Goal: Task Accomplishment & Management: Manage account settings

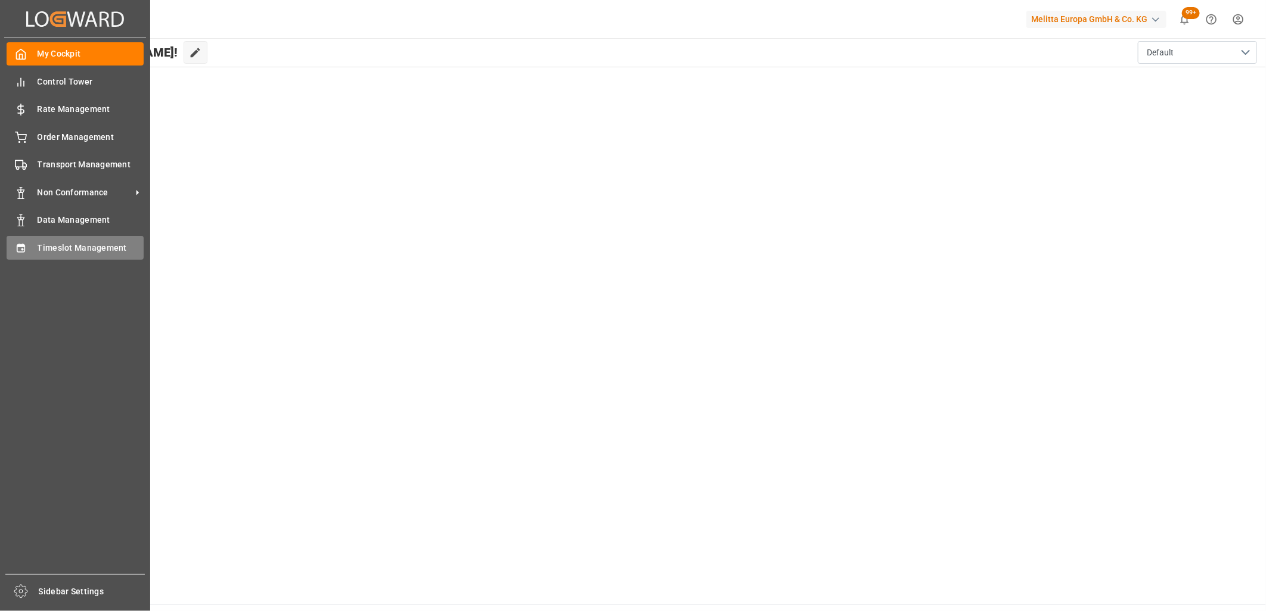
click at [52, 247] on span "Timeslot Management" at bounding box center [91, 248] width 107 height 13
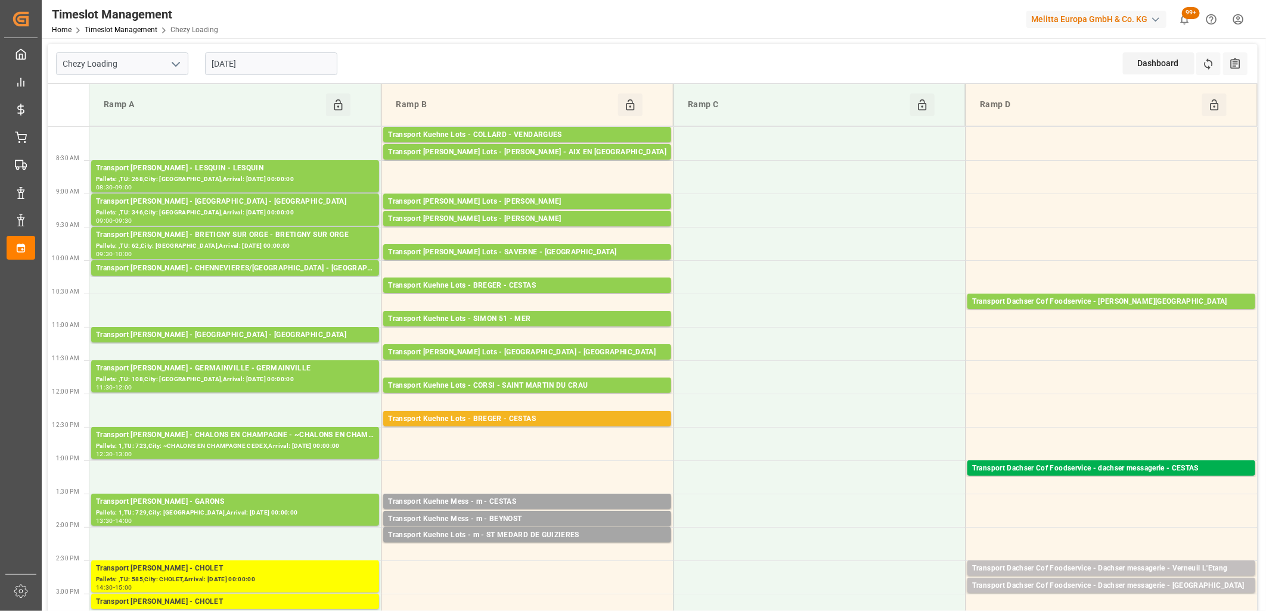
click at [325, 73] on input "[DATE]" at bounding box center [271, 63] width 132 height 23
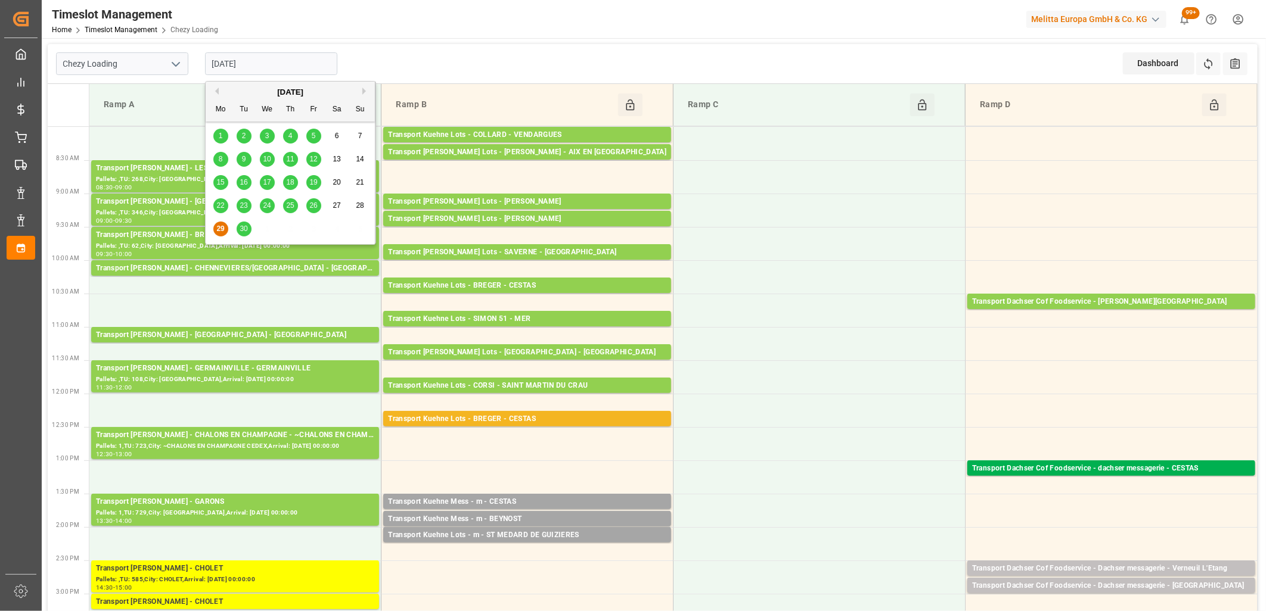
click at [246, 229] on span "30" at bounding box center [244, 229] width 8 height 8
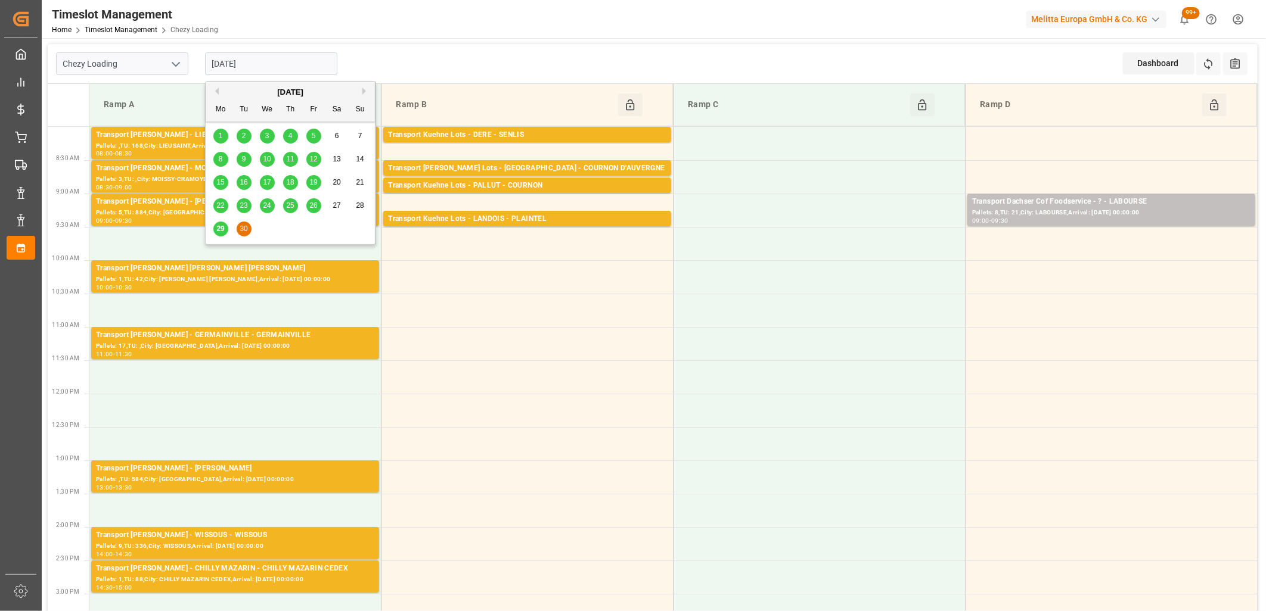
click at [273, 55] on input "[DATE]" at bounding box center [271, 63] width 132 height 23
click at [218, 227] on span "29" at bounding box center [220, 229] width 8 height 8
type input "[DATE]"
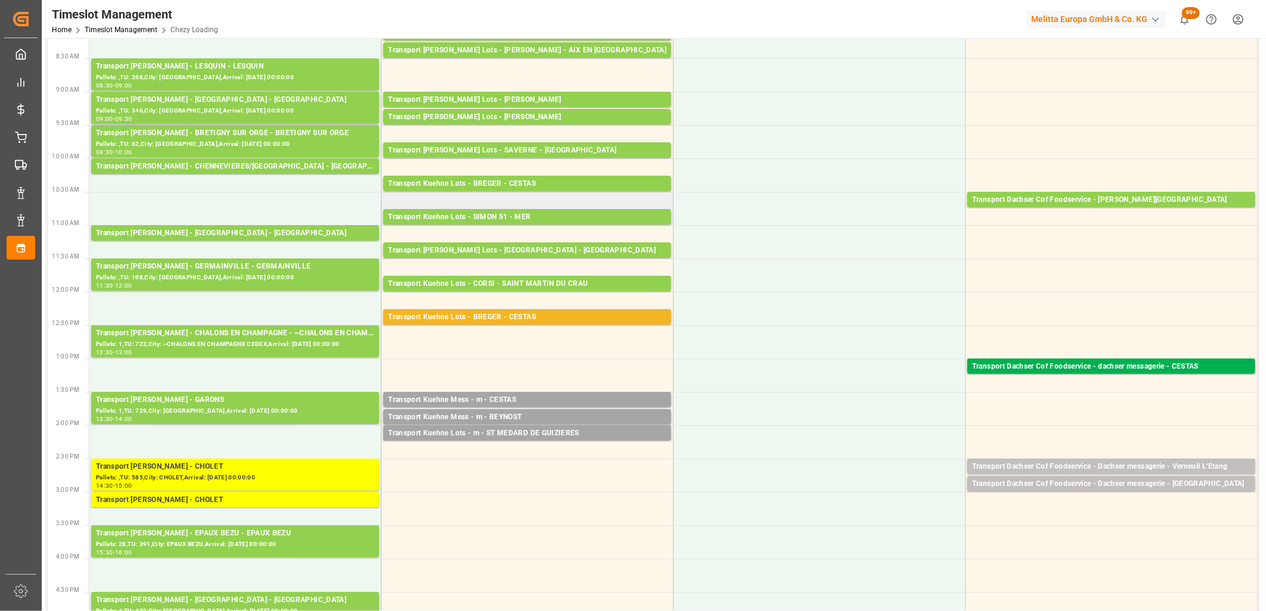
scroll to position [132, 0]
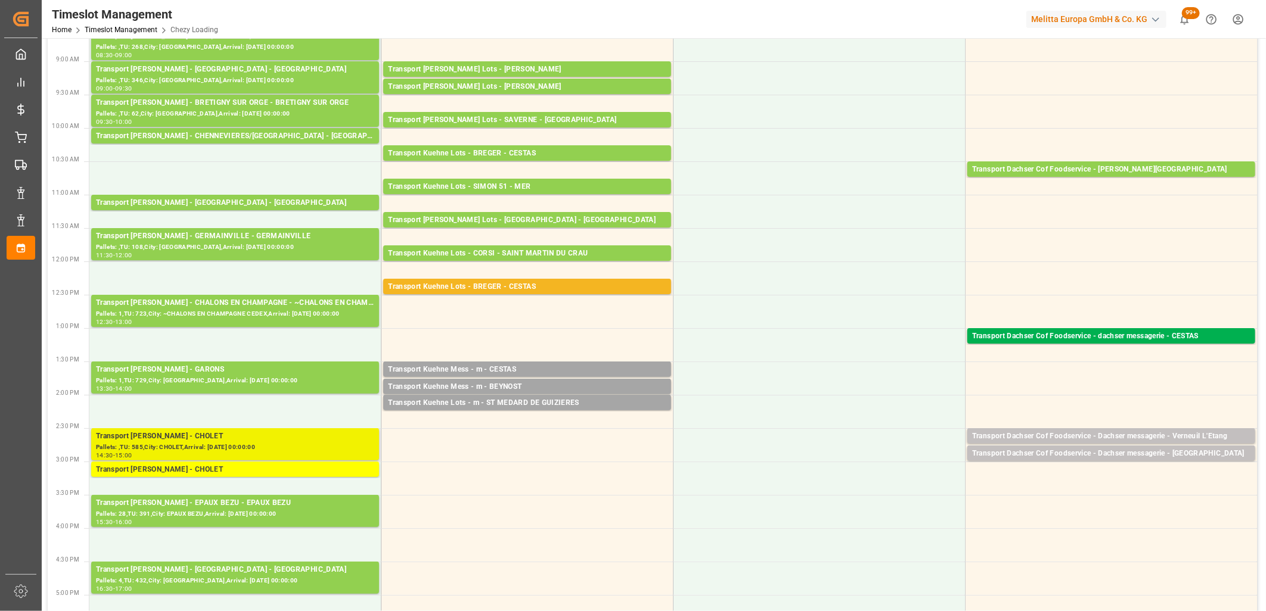
click at [281, 443] on div "Pallets: ,TU: 585,City: CHOLET,Arrival: [DATE] 00:00:00" at bounding box center [235, 448] width 278 height 10
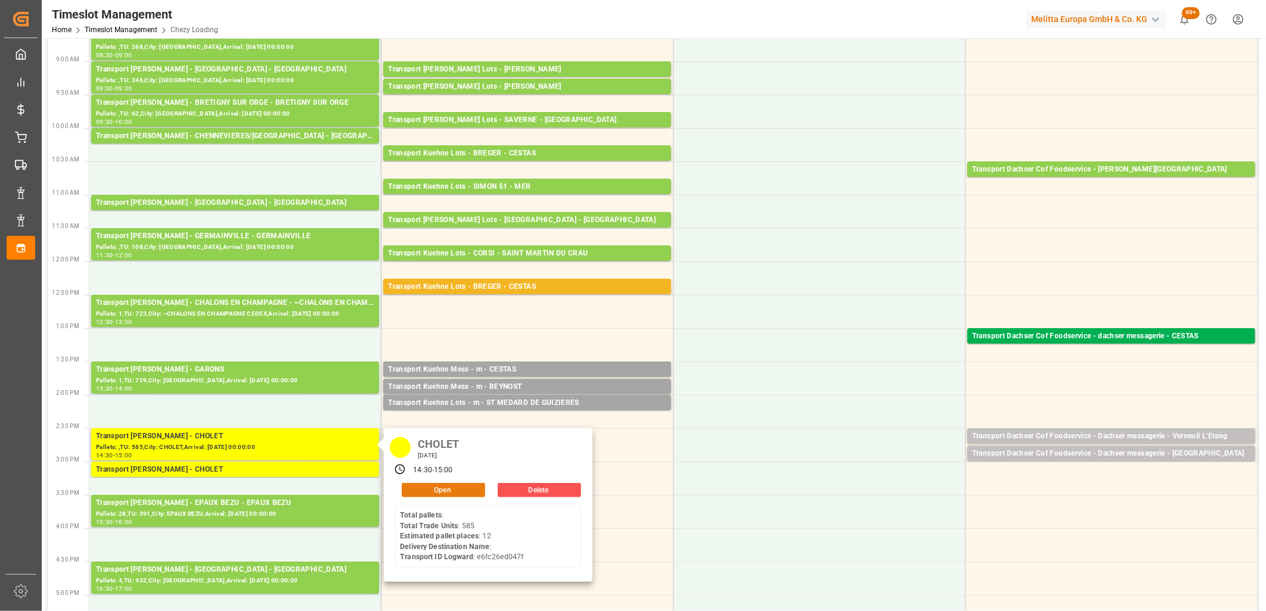
click at [415, 489] on button "Open" at bounding box center [443, 490] width 83 height 14
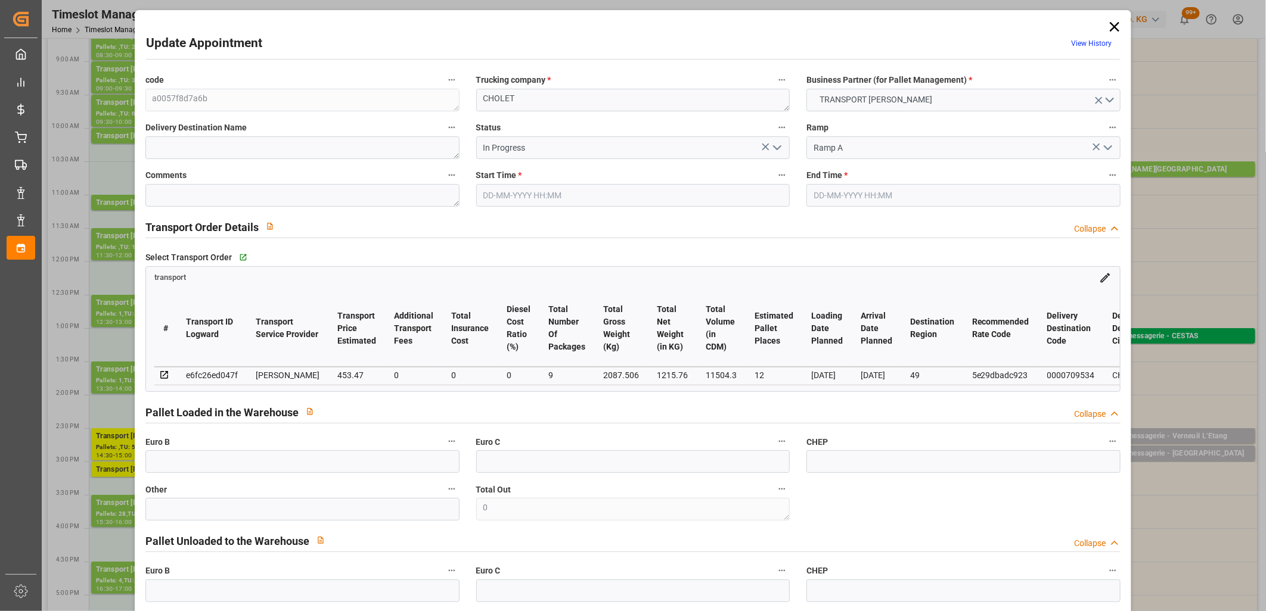
type input "29-09-2025 14:30"
type input "[DATE] 15:00"
type input "26-09-2025 13:49"
type input "26-09-2025 12:17"
type input "[DATE]"
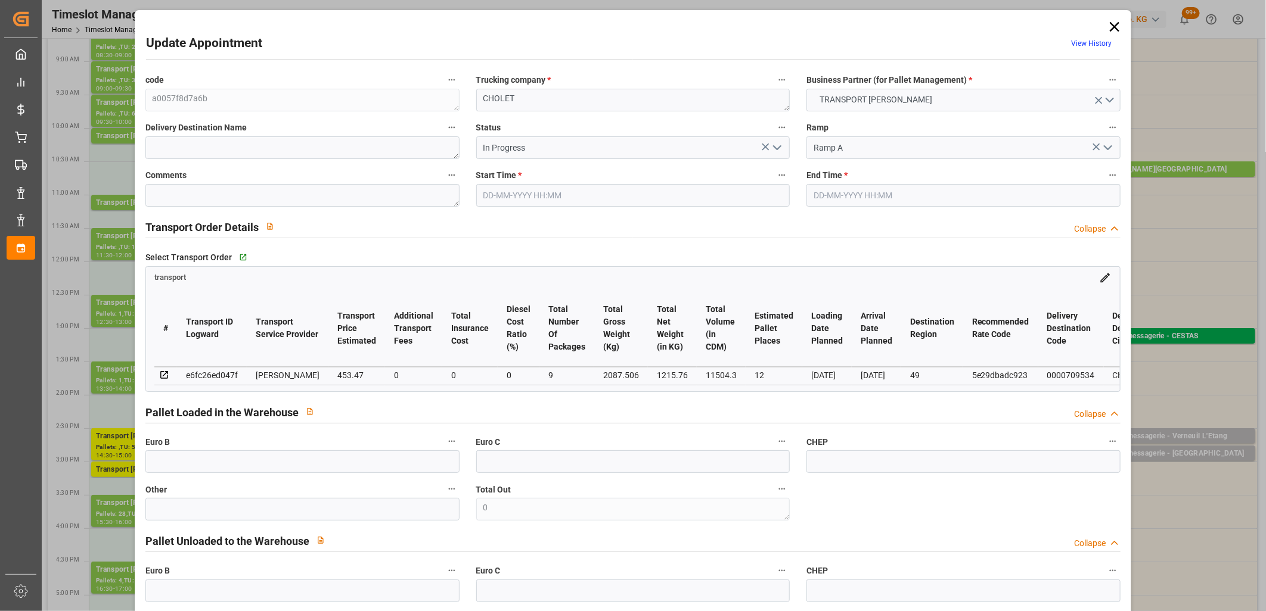
type input "[DATE]"
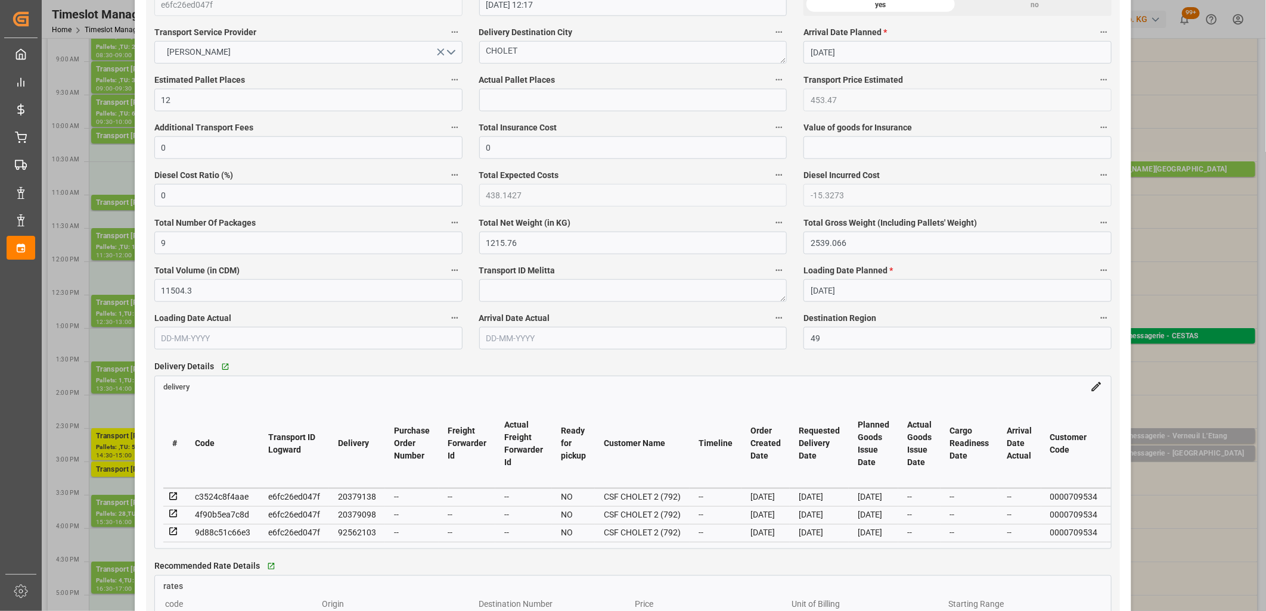
scroll to position [728, 0]
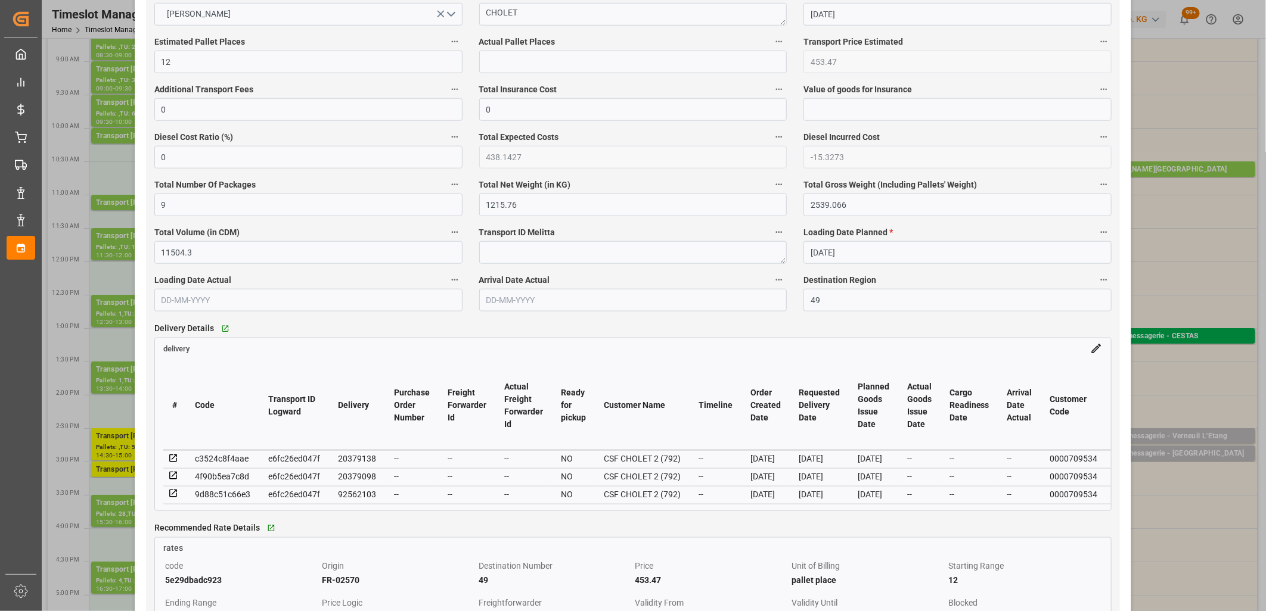
click at [173, 496] on icon at bounding box center [173, 494] width 8 height 8
click at [173, 480] on icon at bounding box center [173, 476] width 11 height 11
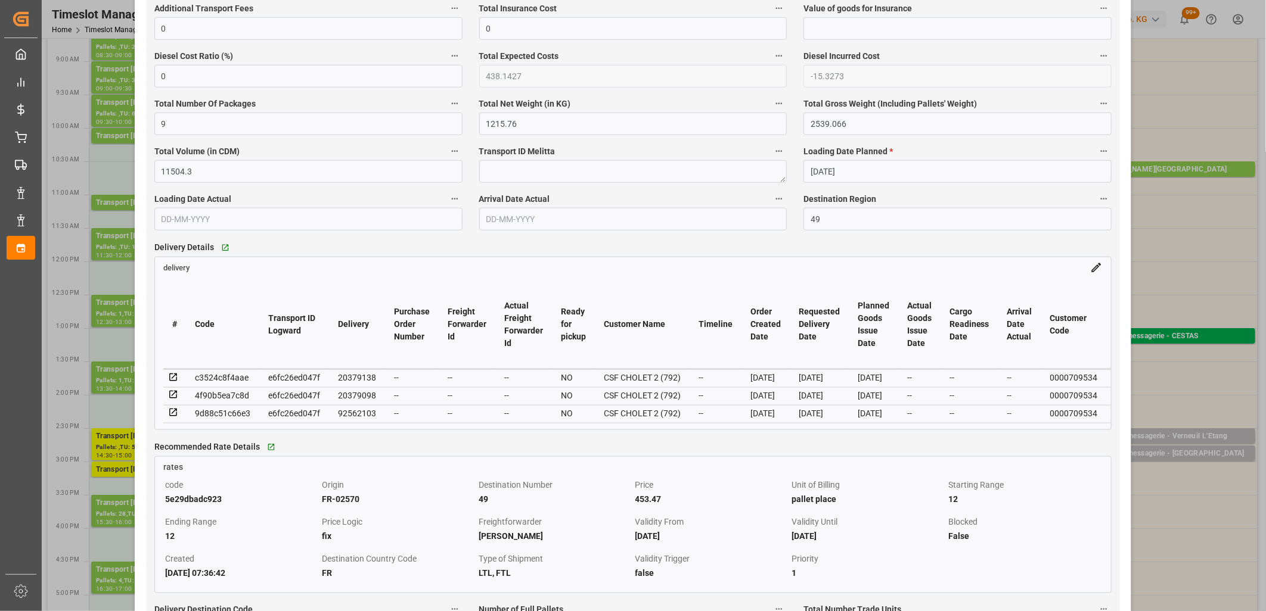
scroll to position [861, 0]
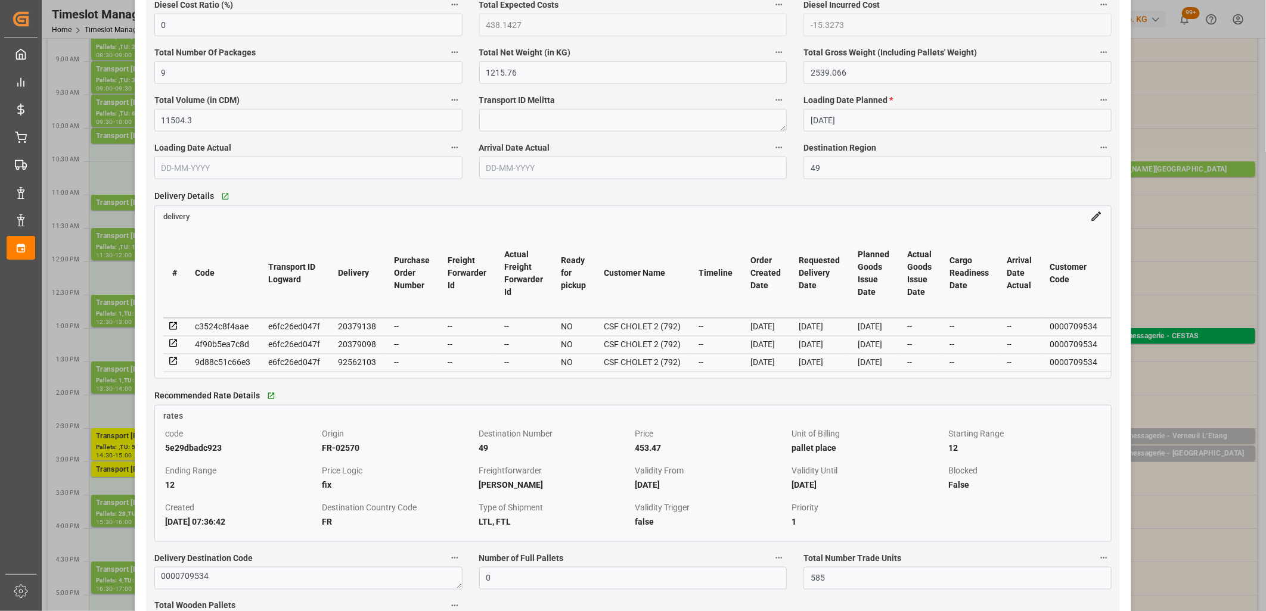
click at [172, 325] on icon at bounding box center [173, 326] width 11 height 11
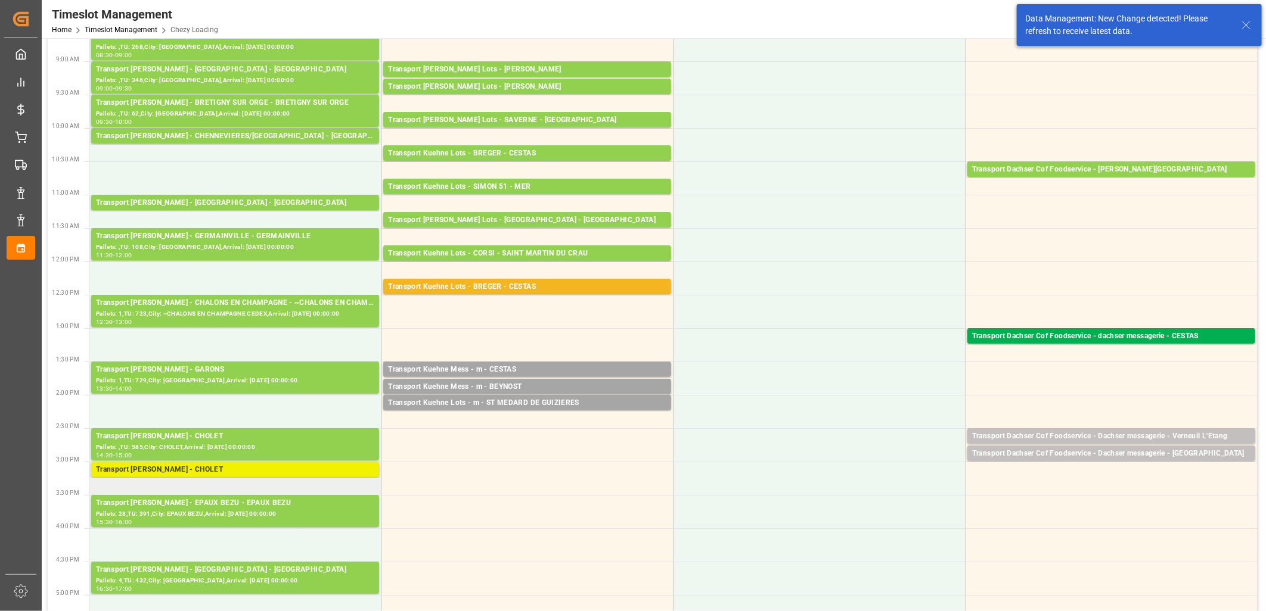
click at [225, 471] on div "Transport [PERSON_NAME] - CHOLET" at bounding box center [235, 470] width 278 height 12
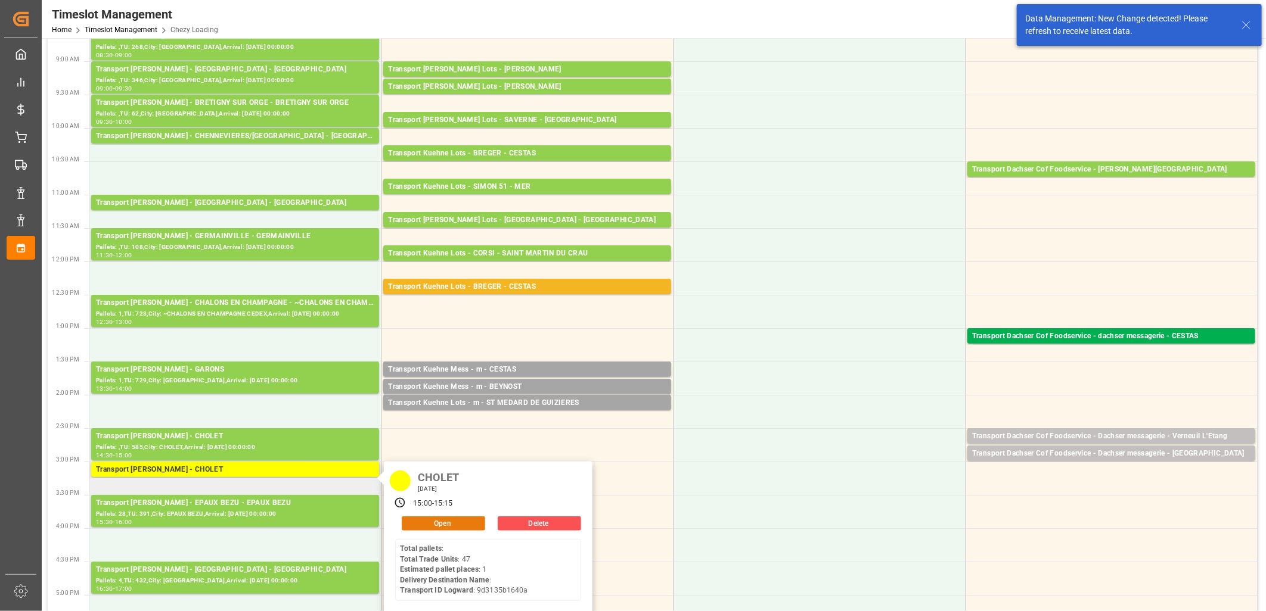
click at [454, 526] on button "Open" at bounding box center [443, 524] width 83 height 14
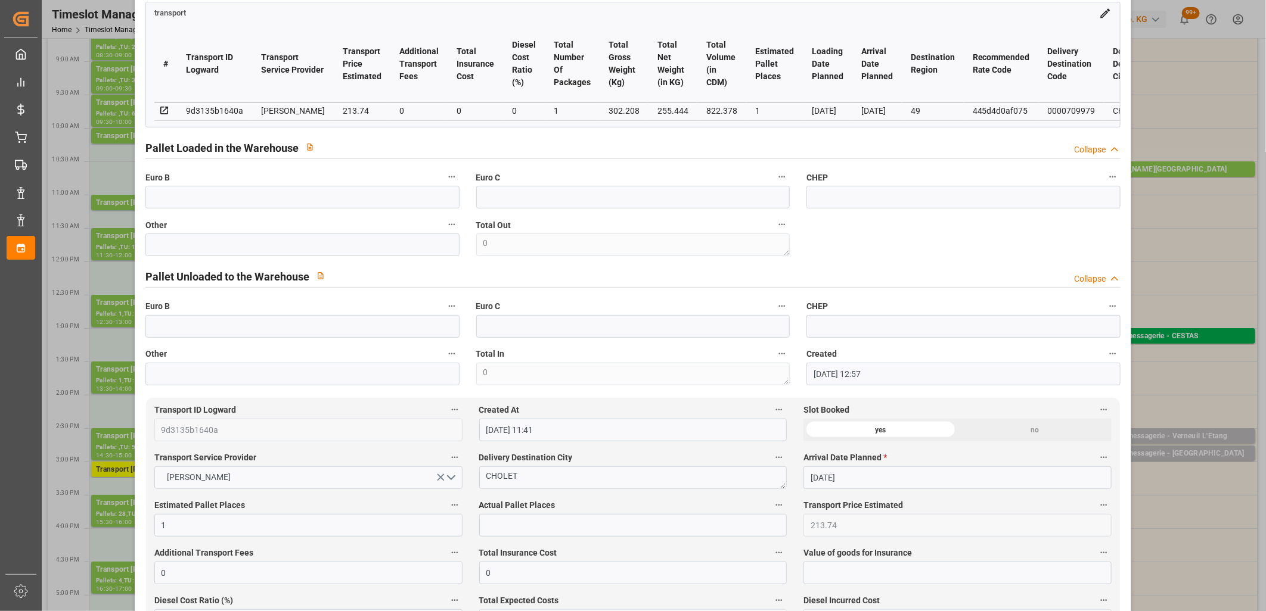
scroll to position [0, 0]
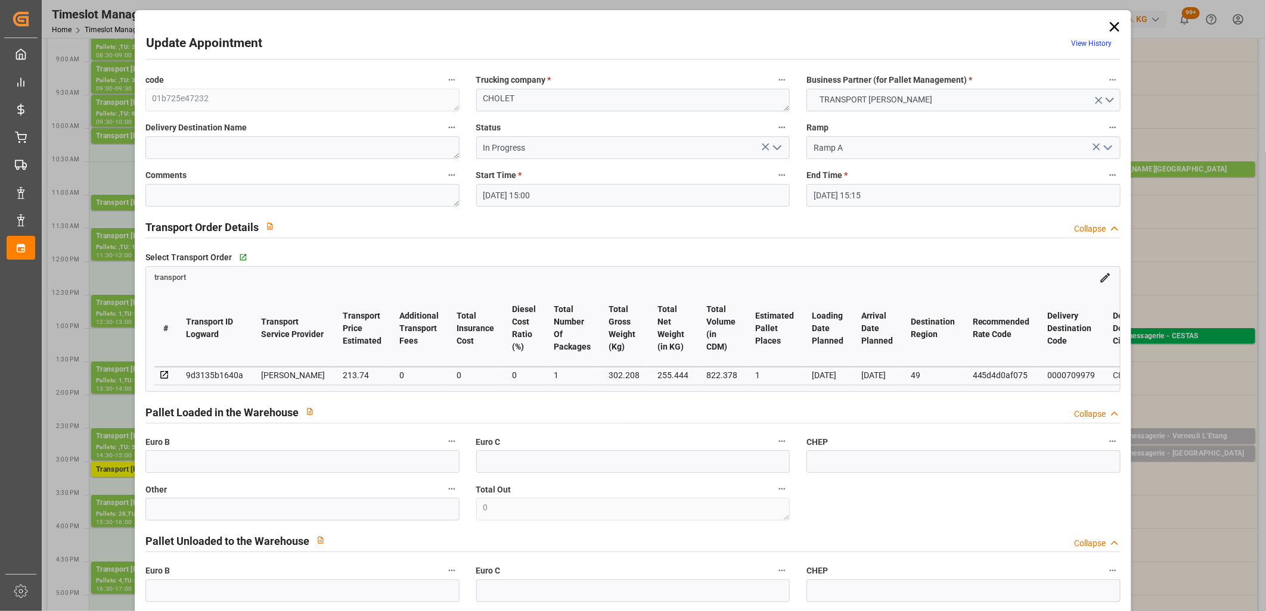
click at [775, 145] on icon "open menu" at bounding box center [777, 148] width 14 height 14
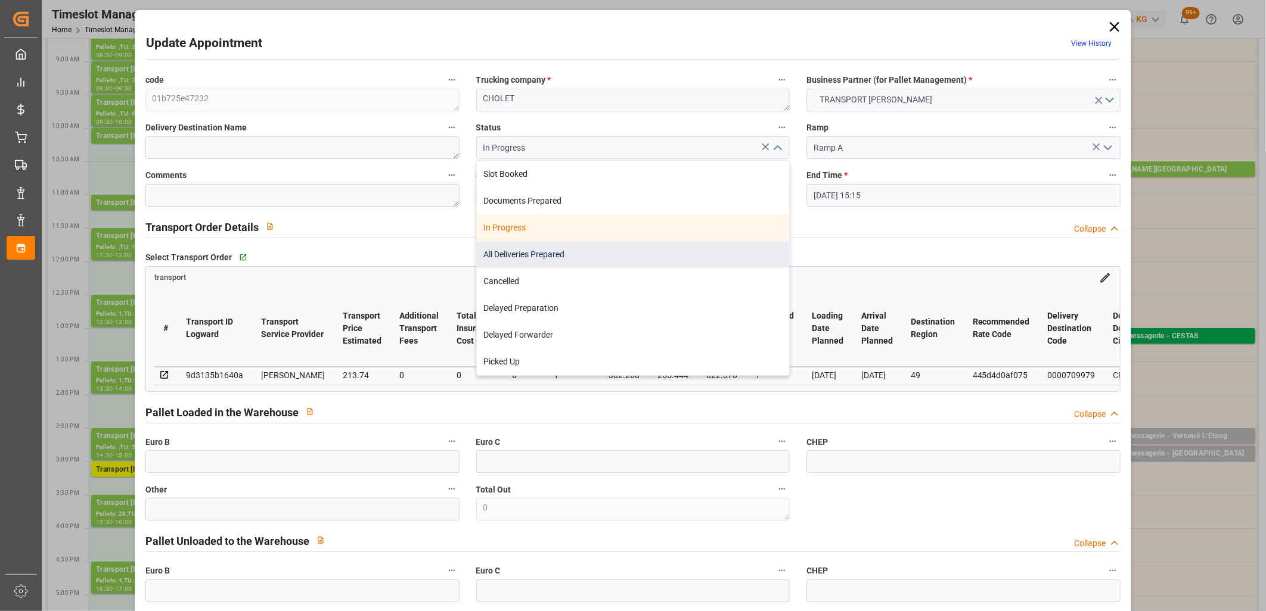
click at [642, 254] on div "All Deliveries Prepared" at bounding box center [633, 254] width 313 height 27
type input "All Deliveries Prepared"
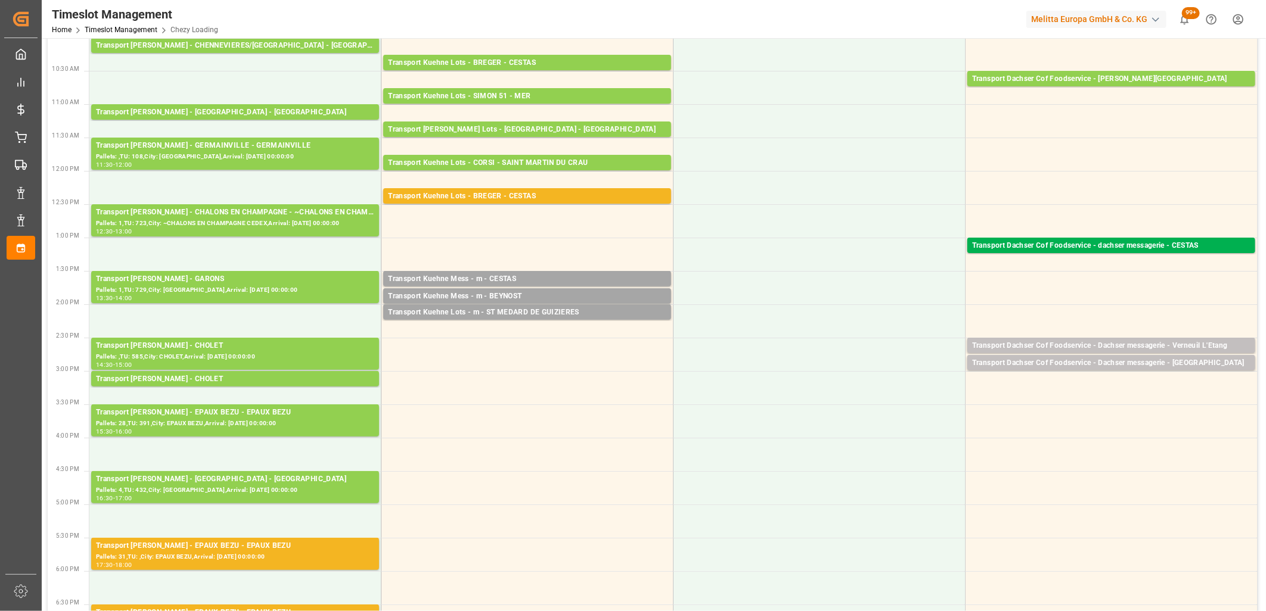
scroll to position [265, 0]
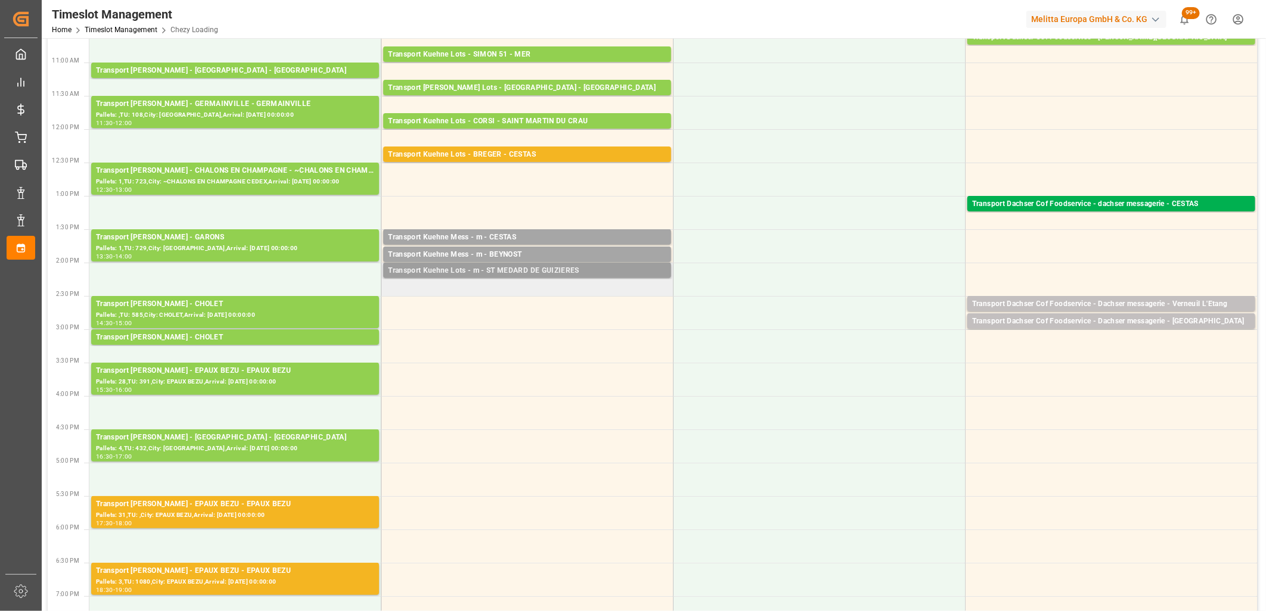
click at [517, 267] on div "Transport Kuehne Lots - m - ST MEDARD DE GUIZIERES" at bounding box center [527, 271] width 278 height 12
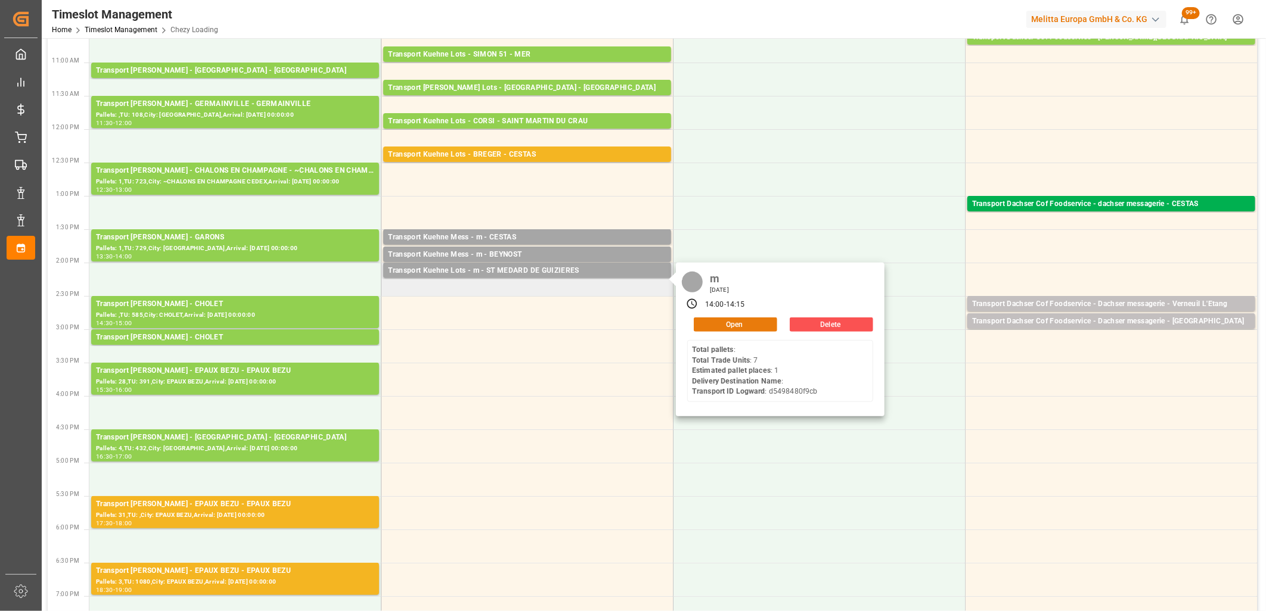
click at [717, 325] on button "Open" at bounding box center [735, 325] width 83 height 14
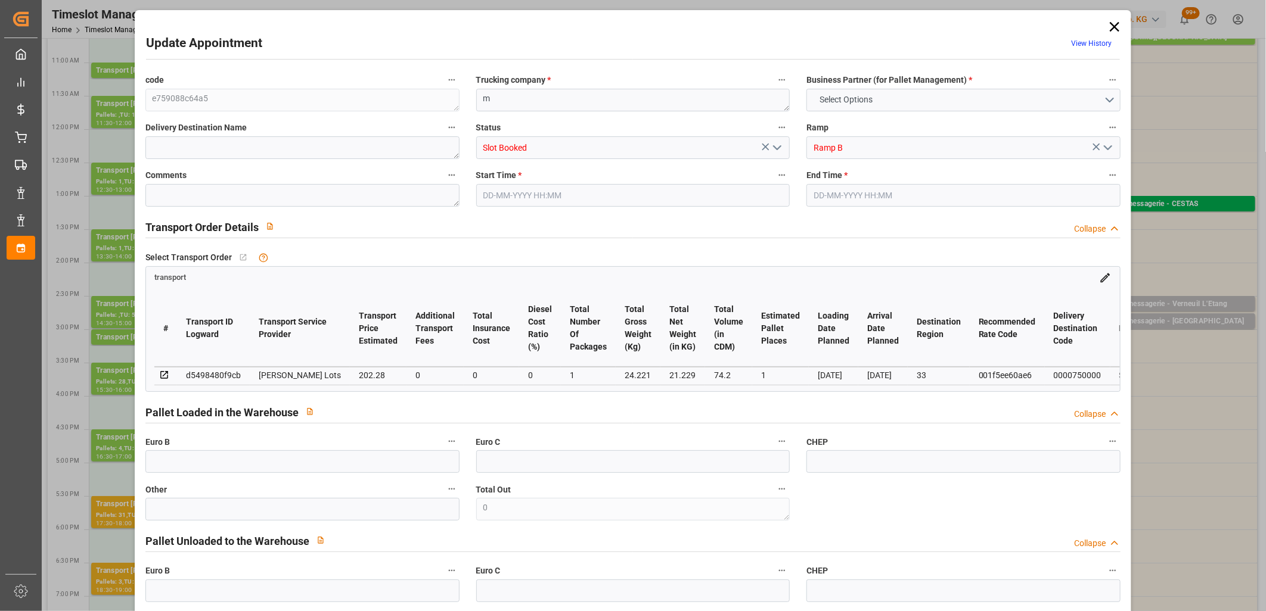
type input "0"
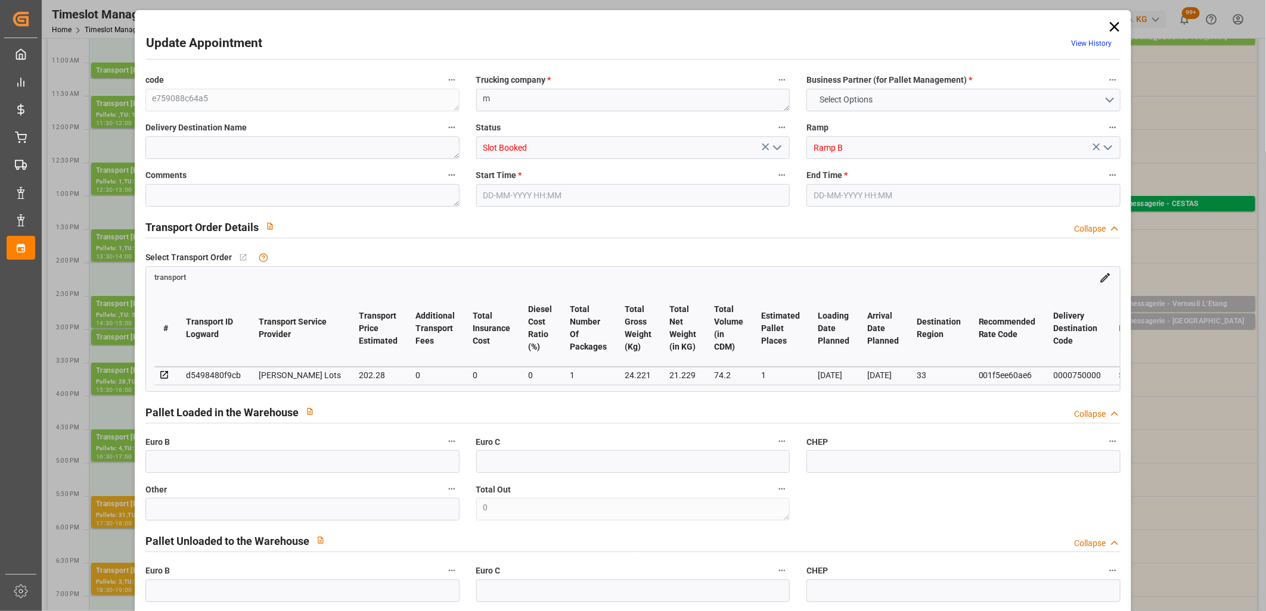
type input "0"
type input "1"
type input "202.28"
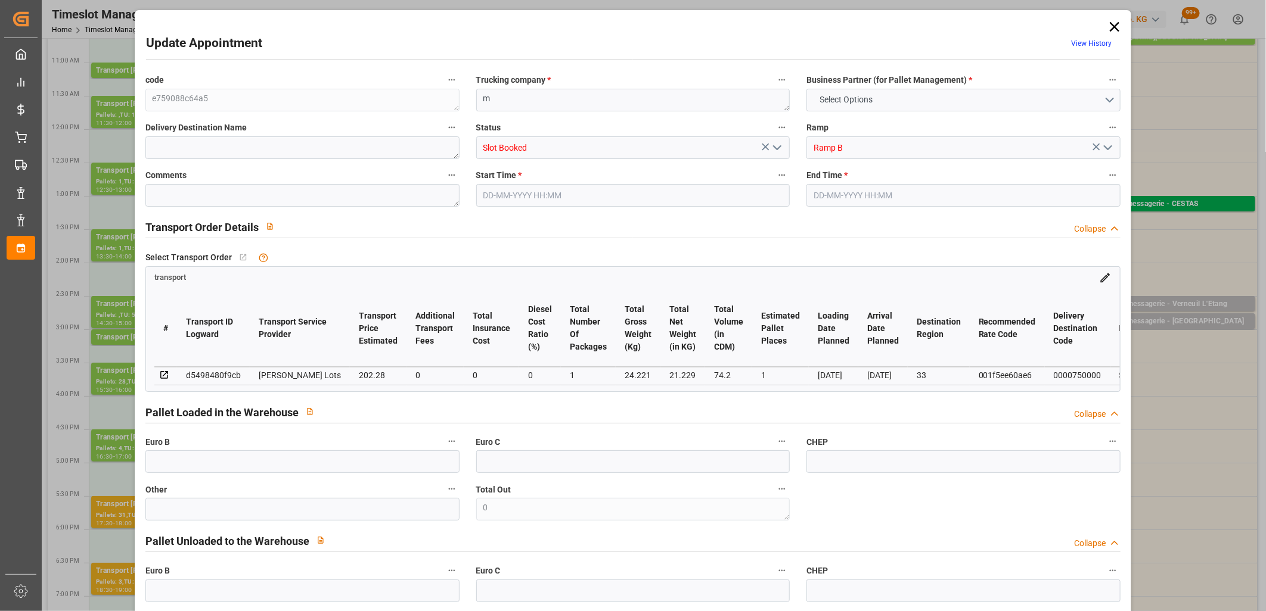
type input "0"
type input "202.28"
type input "0"
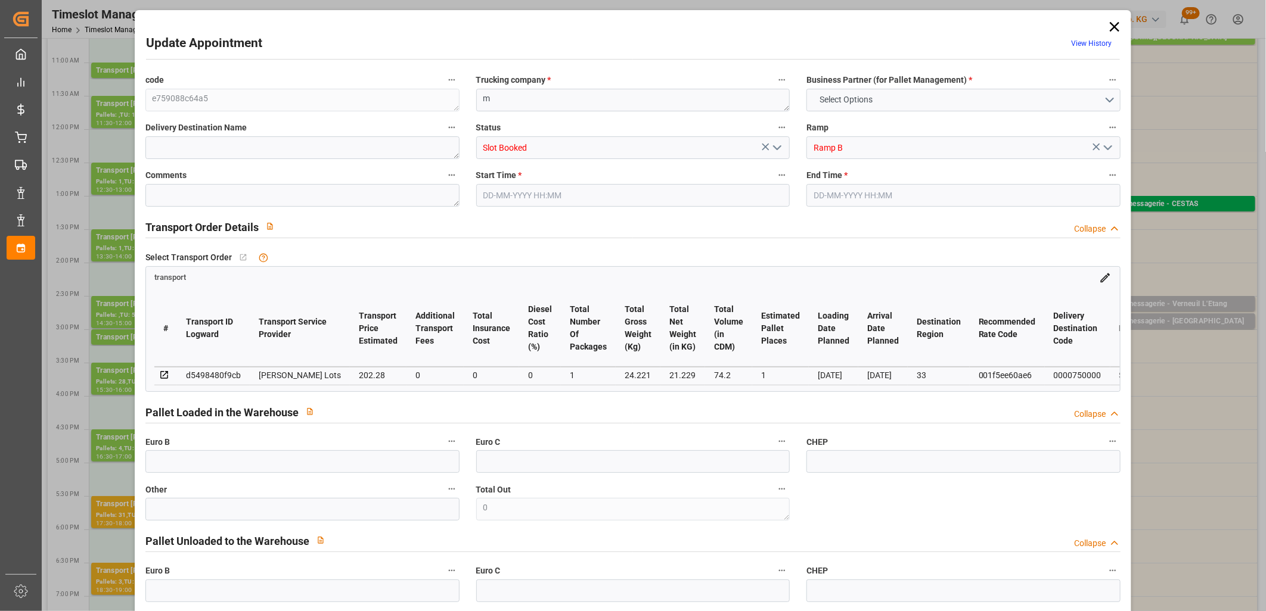
type input "1"
type input "21.229"
type input "47.221"
type input "74.2"
type input "33"
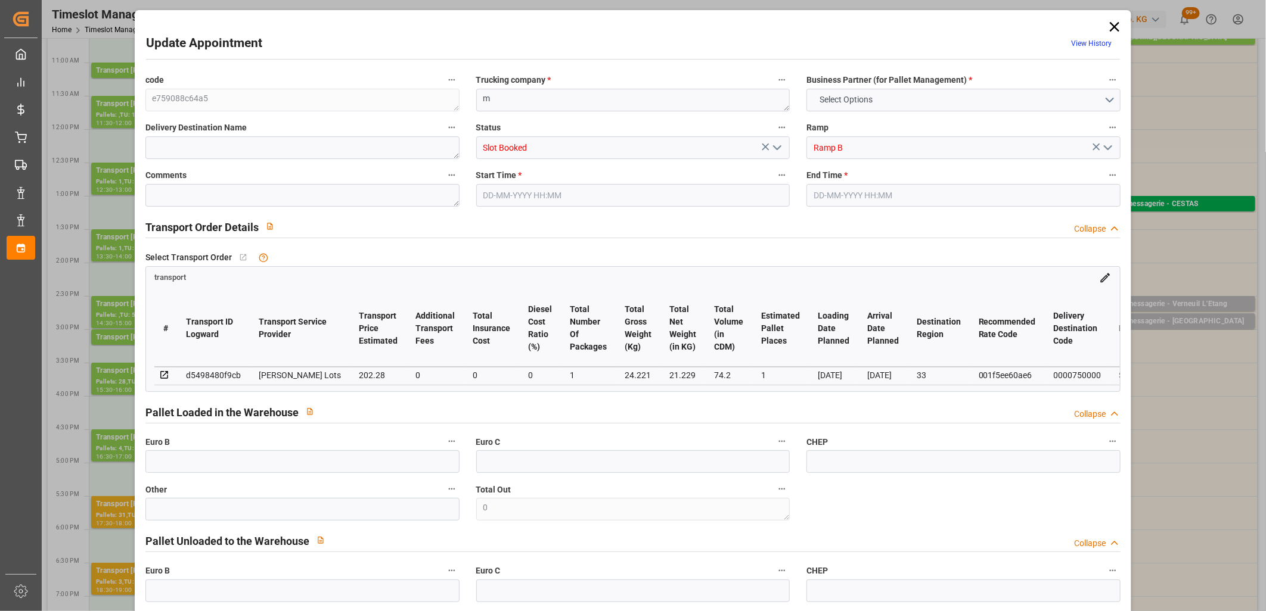
type input "0"
type input "7"
type input "1"
type input "101"
type input "24.221"
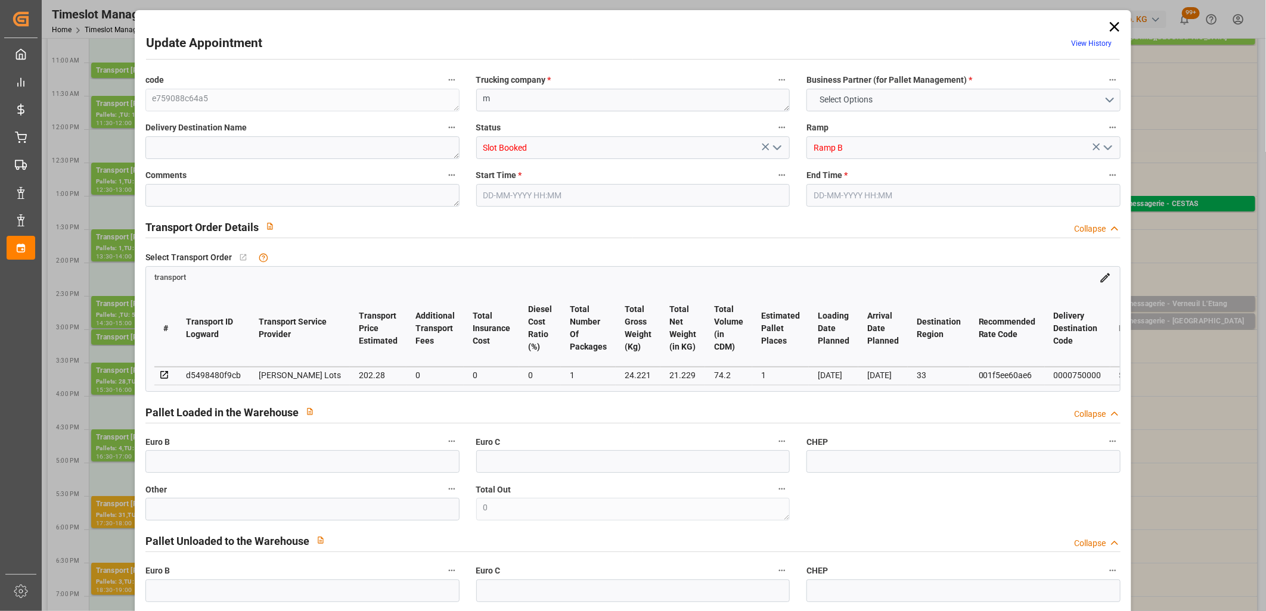
type input "0"
type input "4710.8598"
type input "0"
type input "21"
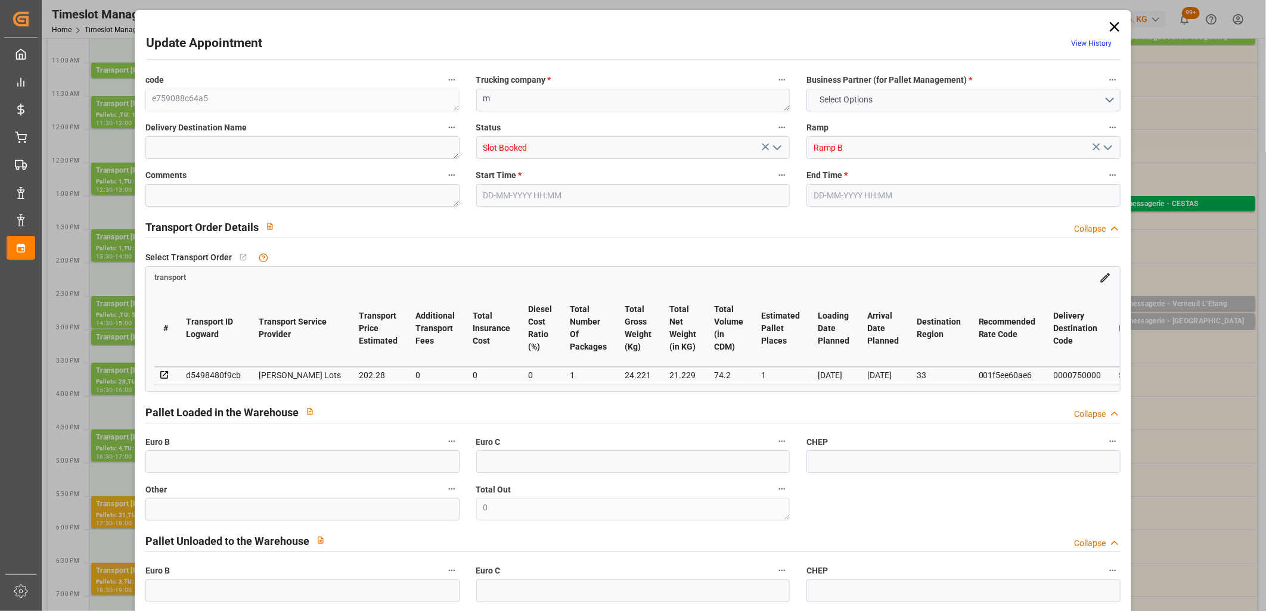
type input "35"
type input "29-09-2025 14:00"
type input "29-09-2025 14:15"
type input "26-09-2025 11:48"
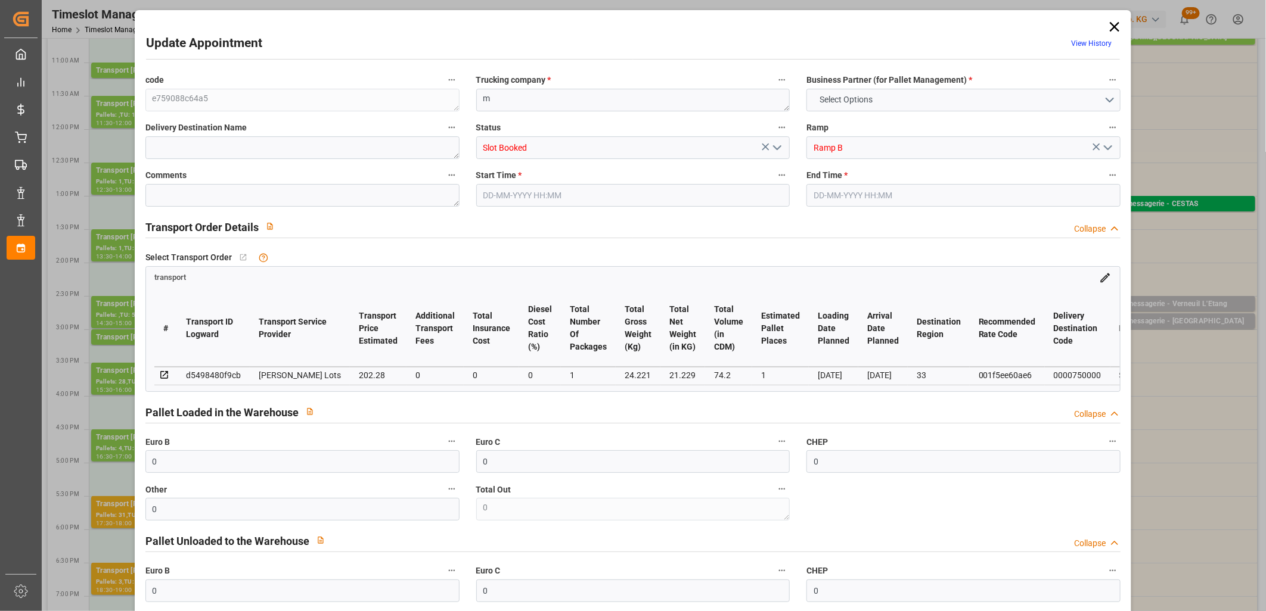
type input "[DATE]"
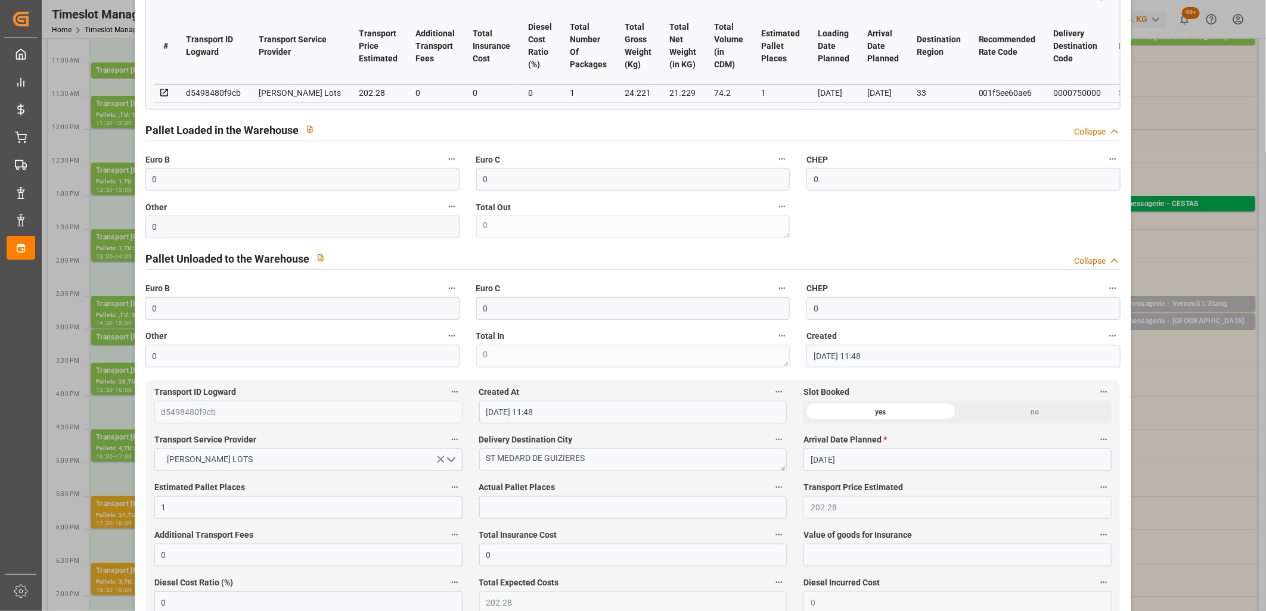
scroll to position [397, 0]
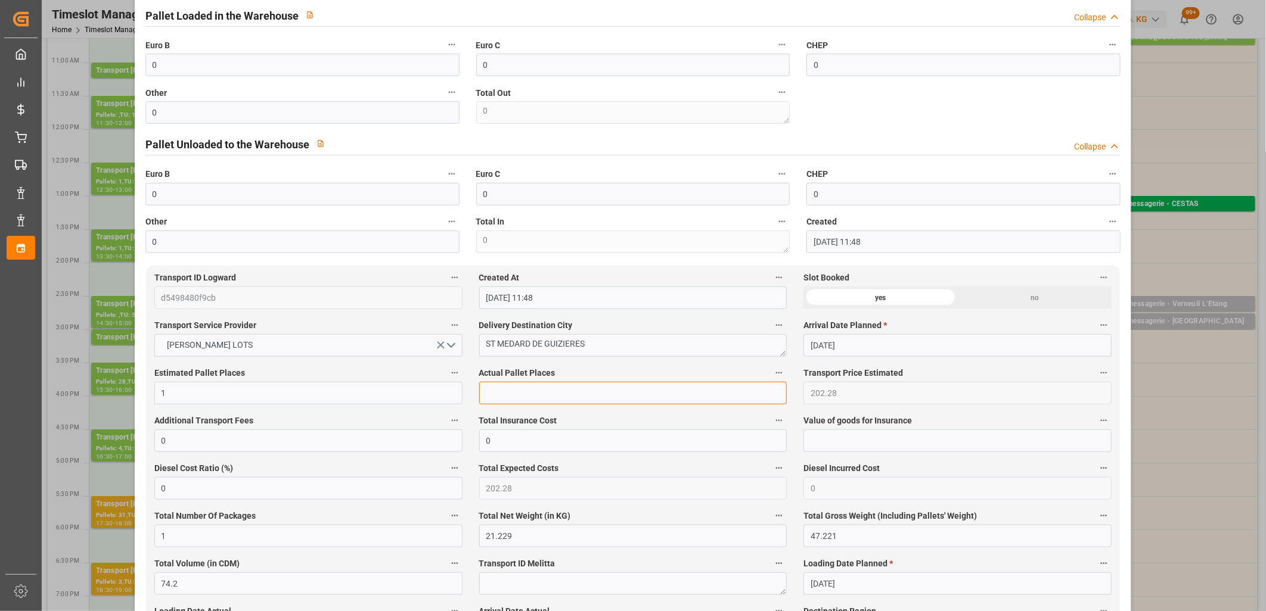
click at [565, 400] on input "text" at bounding box center [633, 393] width 308 height 23
type input "1"
click at [399, 124] on input "0" at bounding box center [302, 112] width 314 height 23
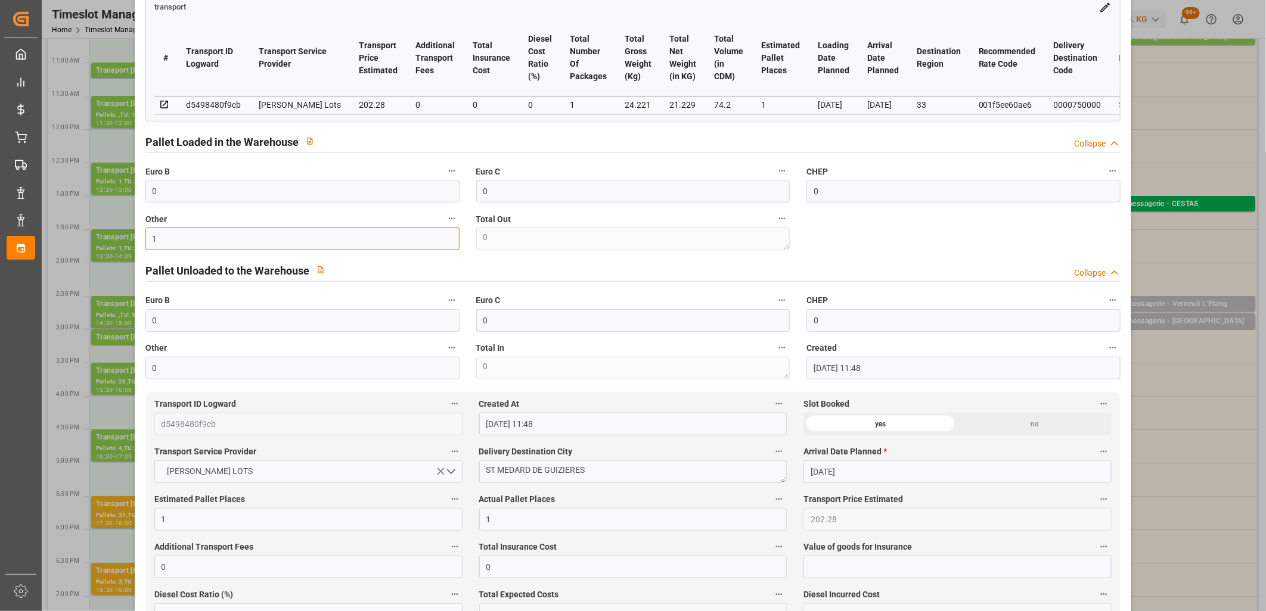
scroll to position [0, 0]
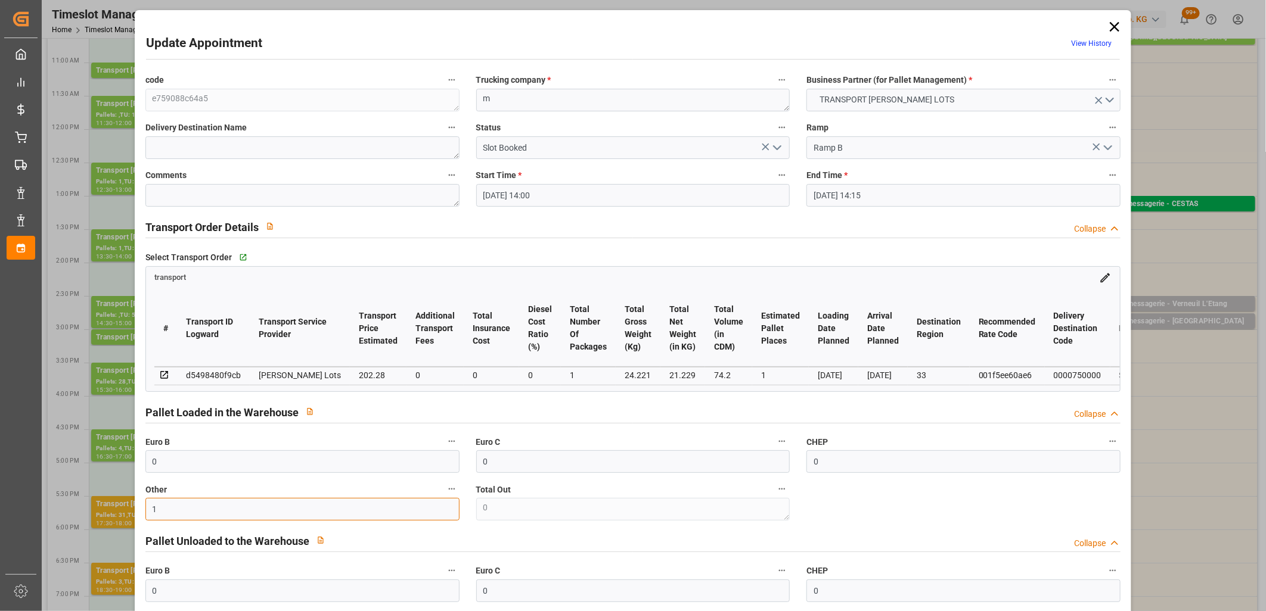
type input "1"
click at [778, 150] on icon "open menu" at bounding box center [777, 148] width 14 height 14
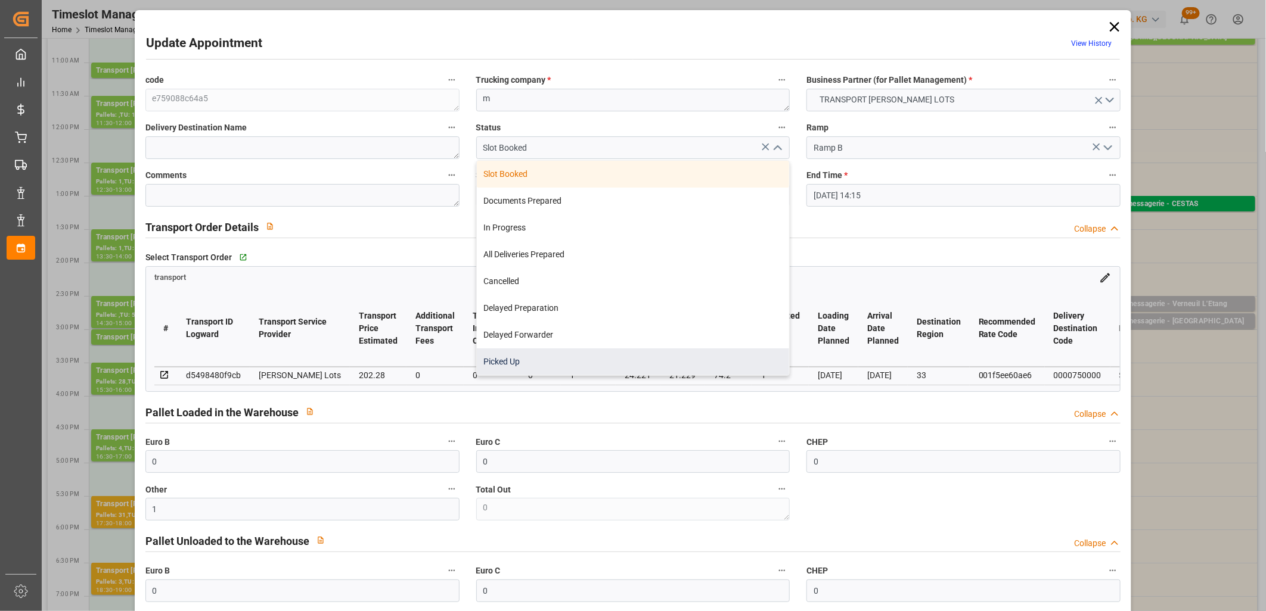
click at [679, 355] on div "Picked Up" at bounding box center [633, 362] width 313 height 27
type input "Picked Up"
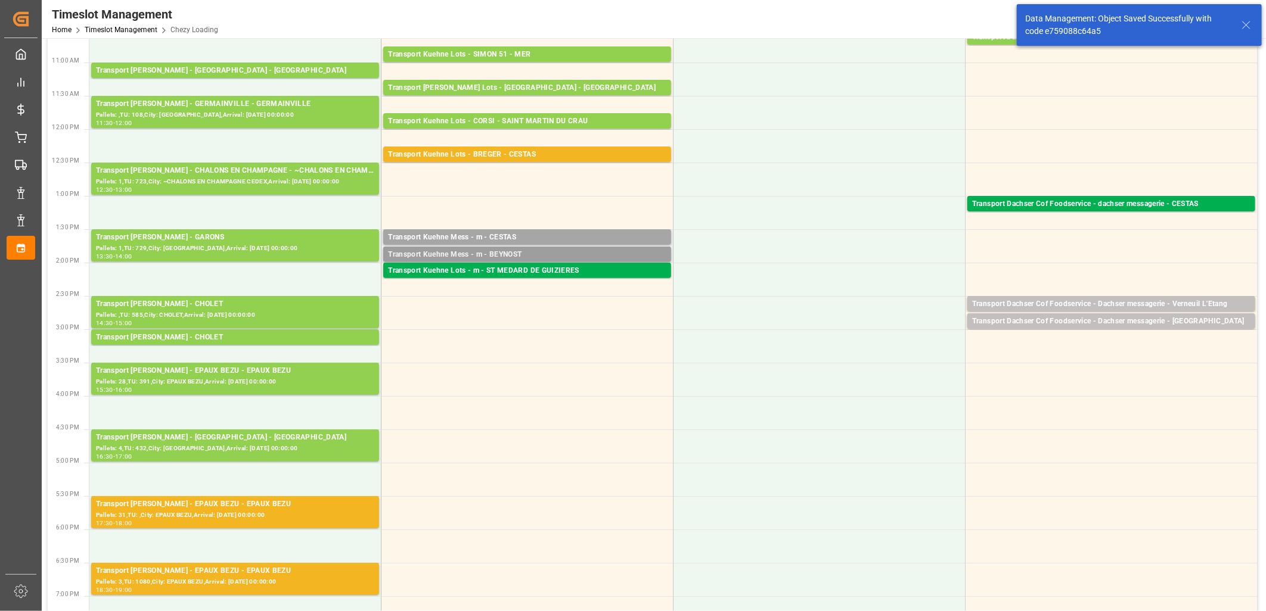
click at [552, 251] on div "Transport Kuehne Mess - m - BEYNOST" at bounding box center [527, 255] width 278 height 12
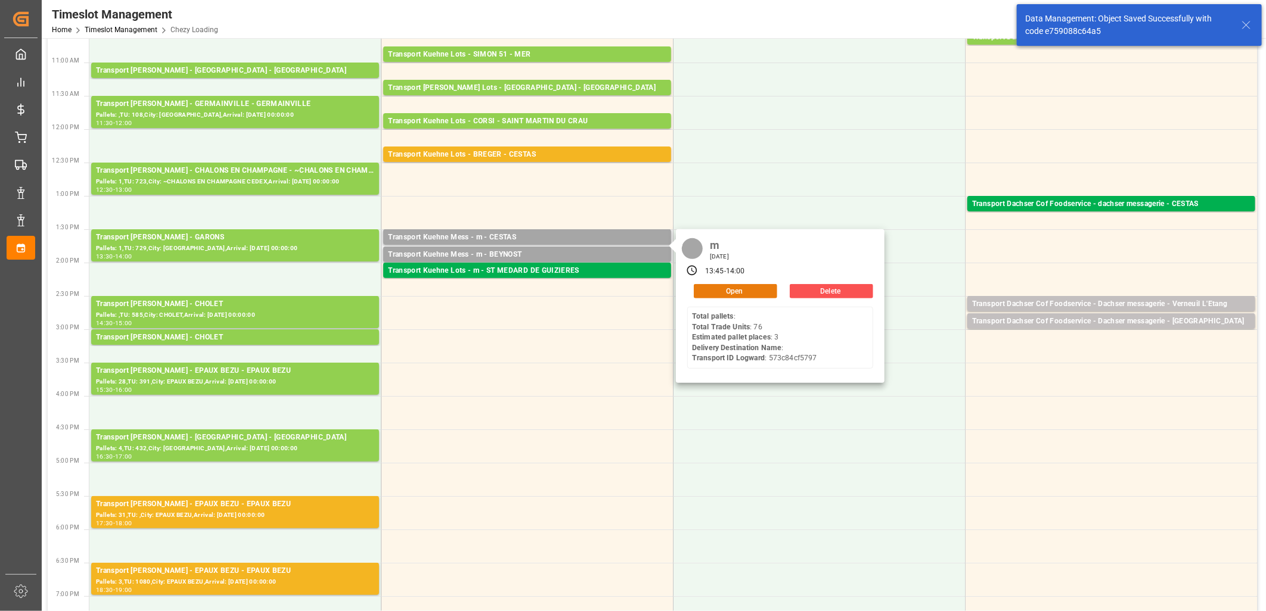
click at [745, 290] on button "Open" at bounding box center [735, 291] width 83 height 14
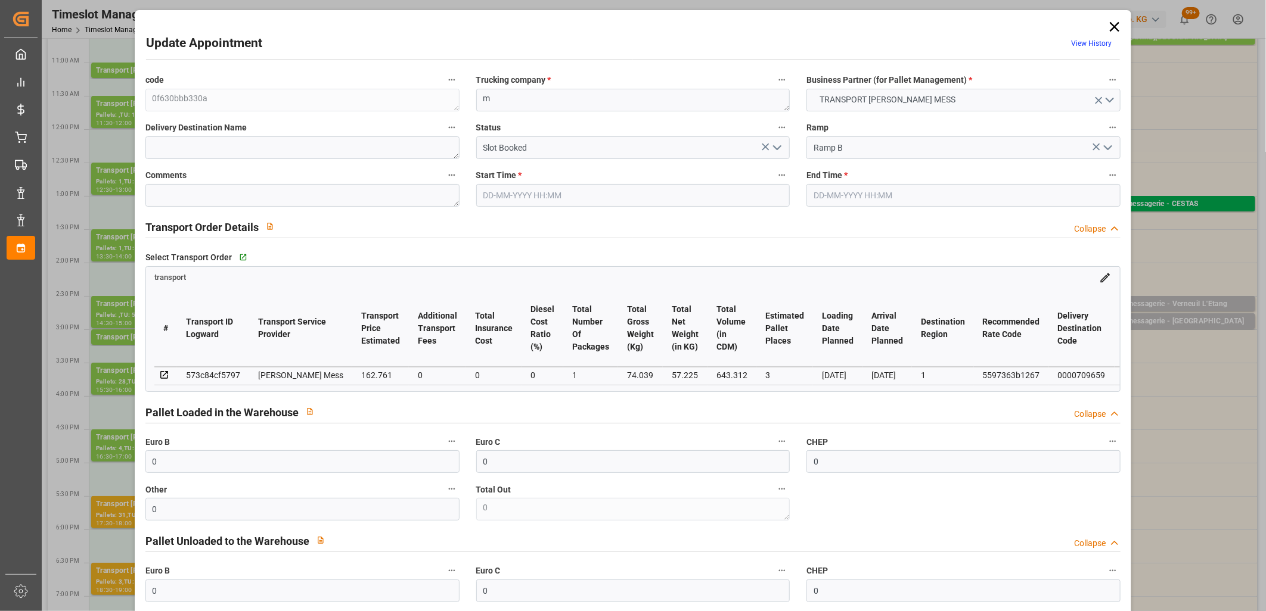
type input "29-09-2025 13:45"
type input "29-09-2025 14:00"
type input "26-09-2025 11:47"
type input "[DATE]"
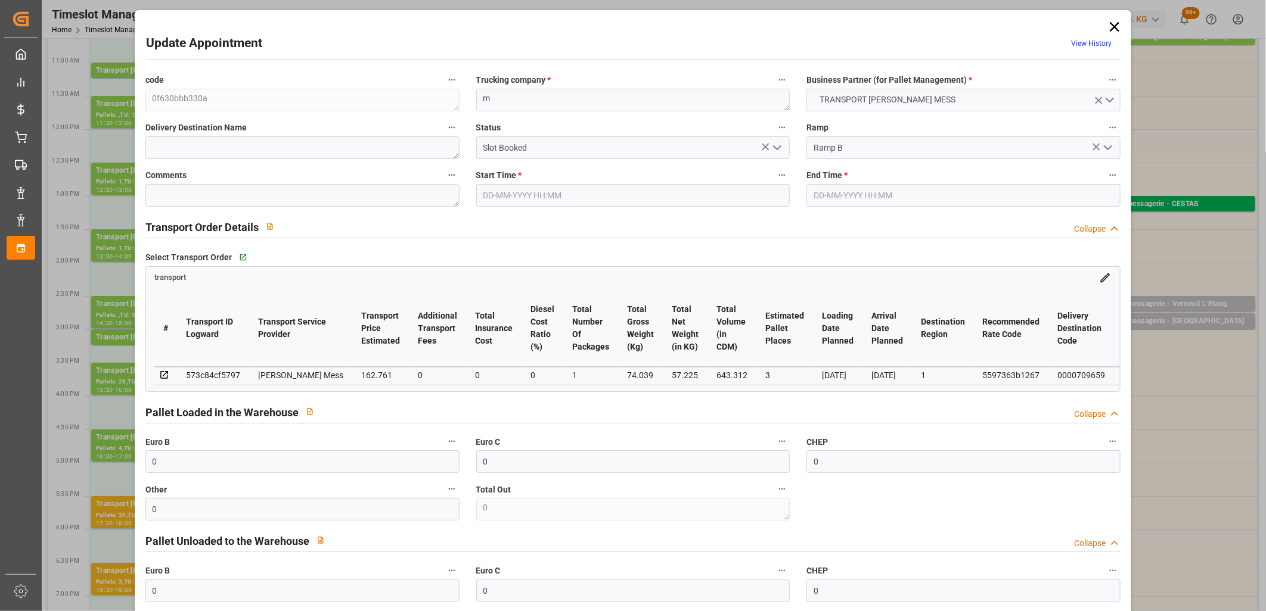
type input "[DATE]"
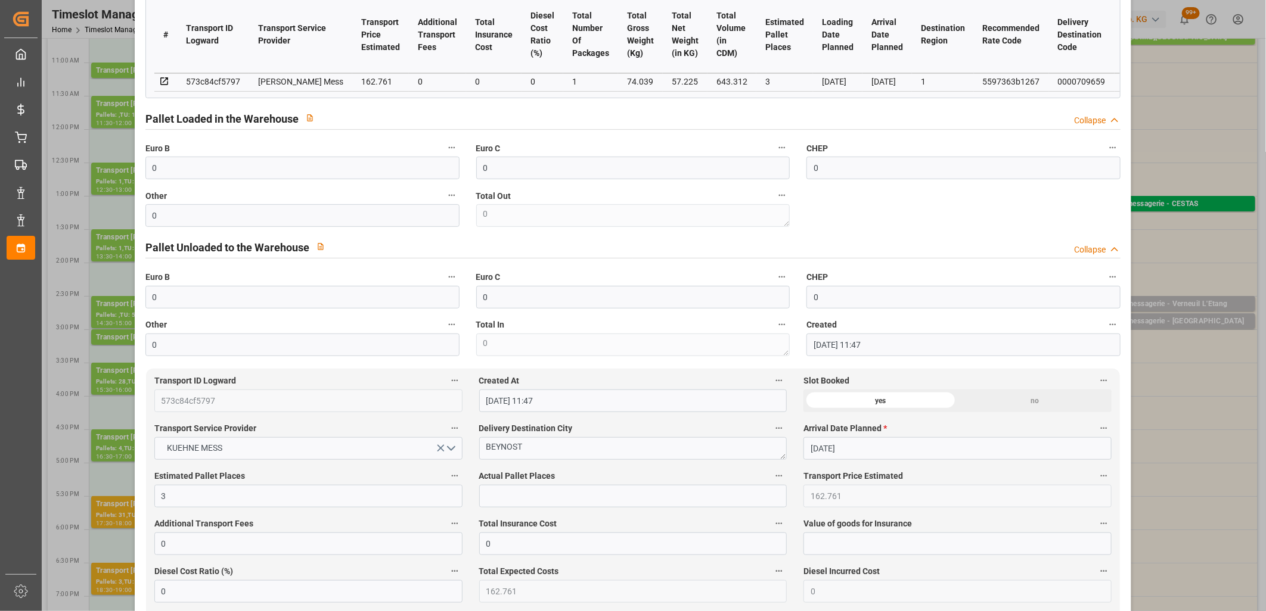
scroll to position [331, 0]
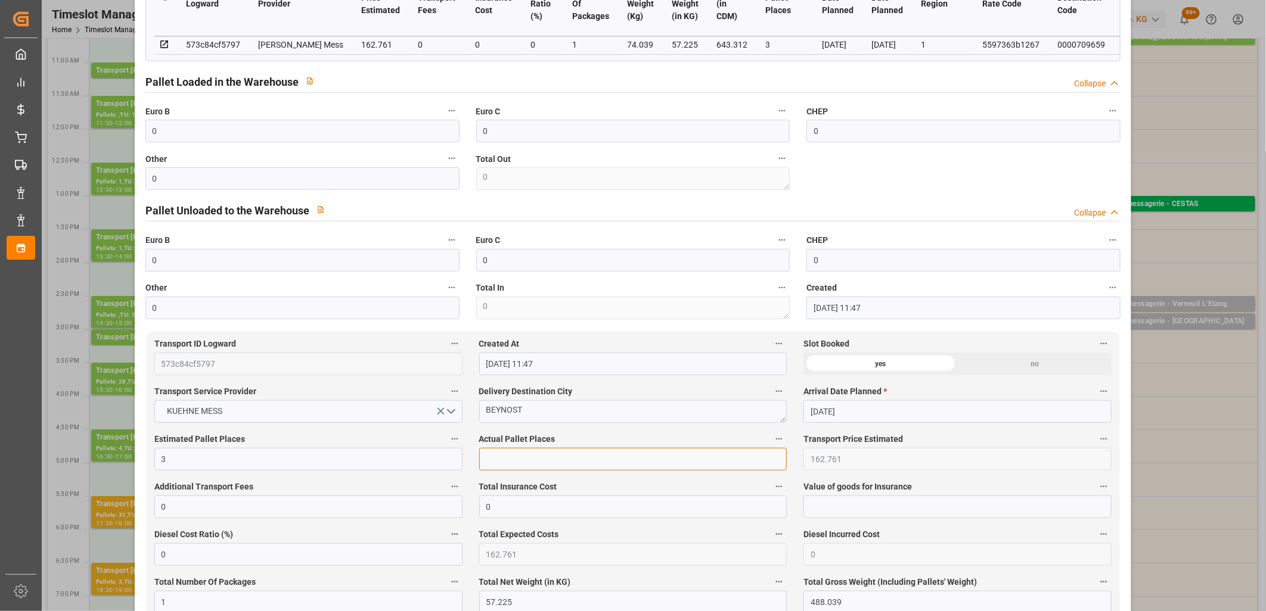
click at [555, 460] on input "text" at bounding box center [633, 459] width 308 height 23
type input "1"
click at [264, 141] on input "0" at bounding box center [302, 131] width 314 height 23
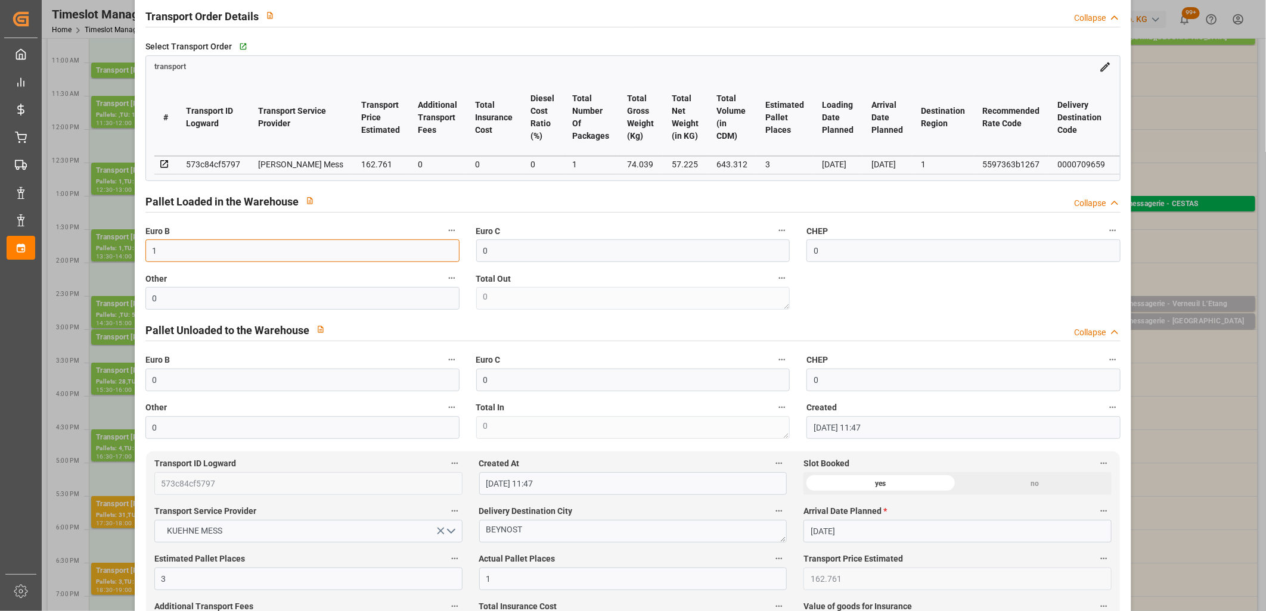
scroll to position [0, 0]
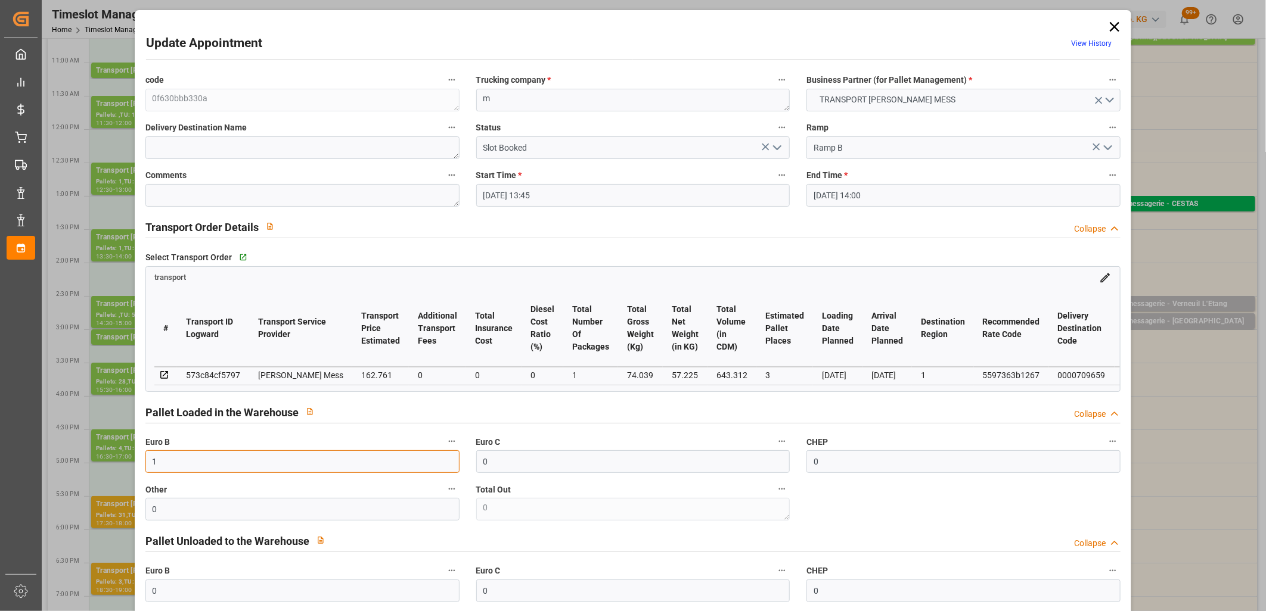
type input "1"
click at [775, 147] on icon "open menu" at bounding box center [777, 148] width 14 height 14
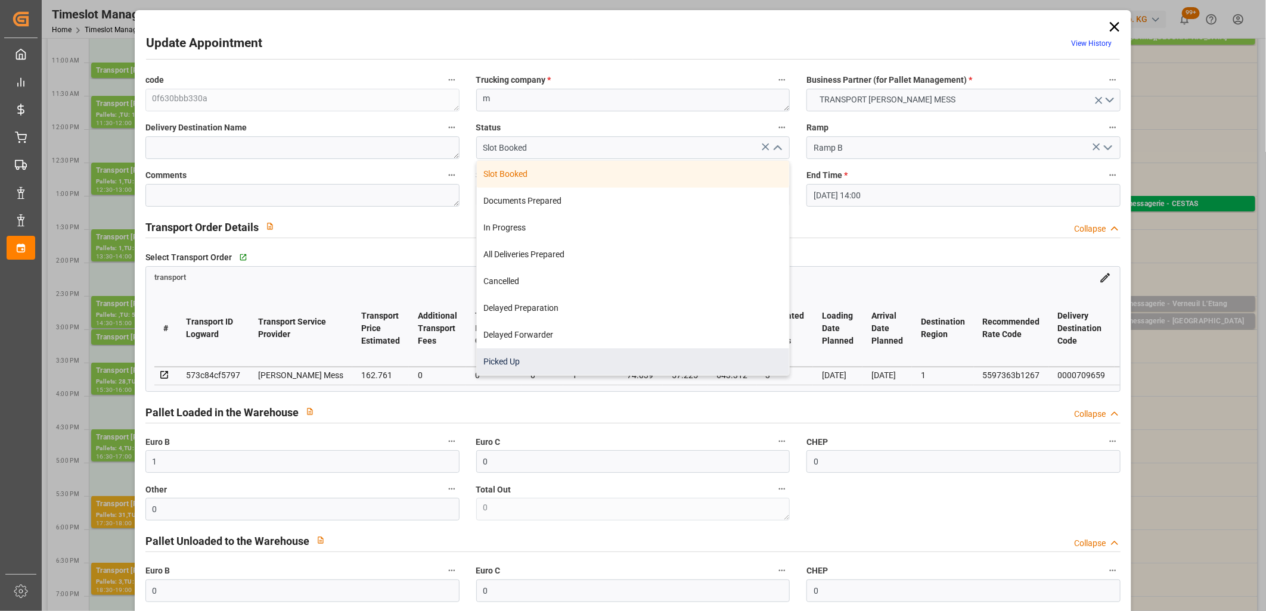
click at [685, 350] on div "Picked Up" at bounding box center [633, 362] width 313 height 27
type input "Picked Up"
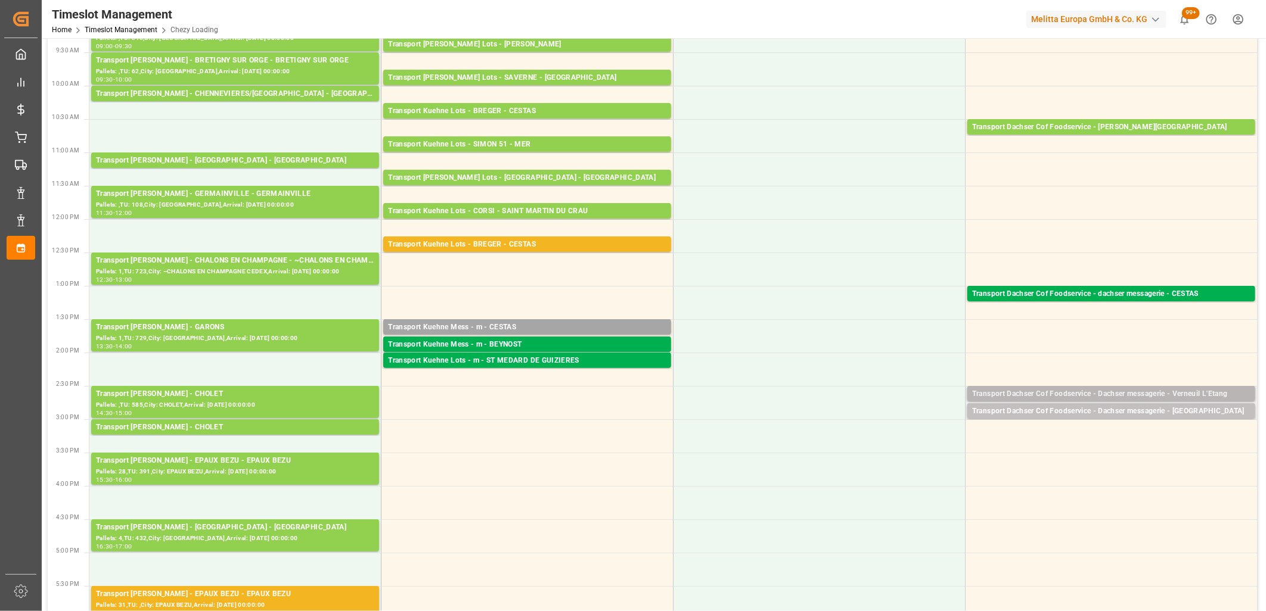
scroll to position [198, 0]
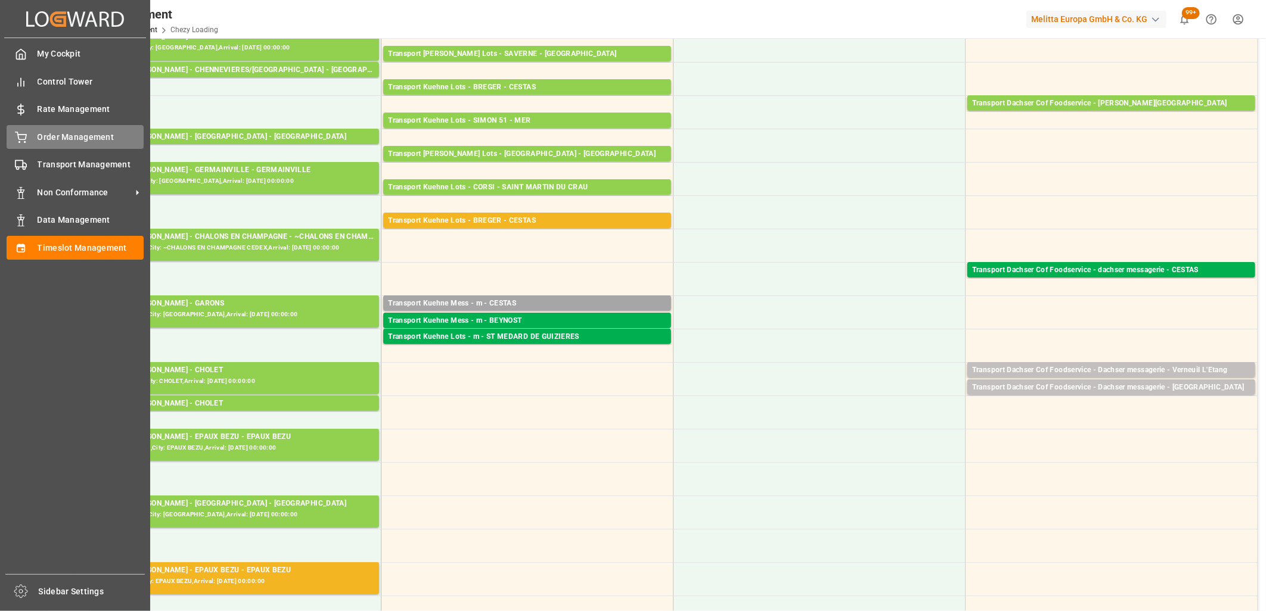
click at [19, 132] on icon at bounding box center [21, 138] width 12 height 12
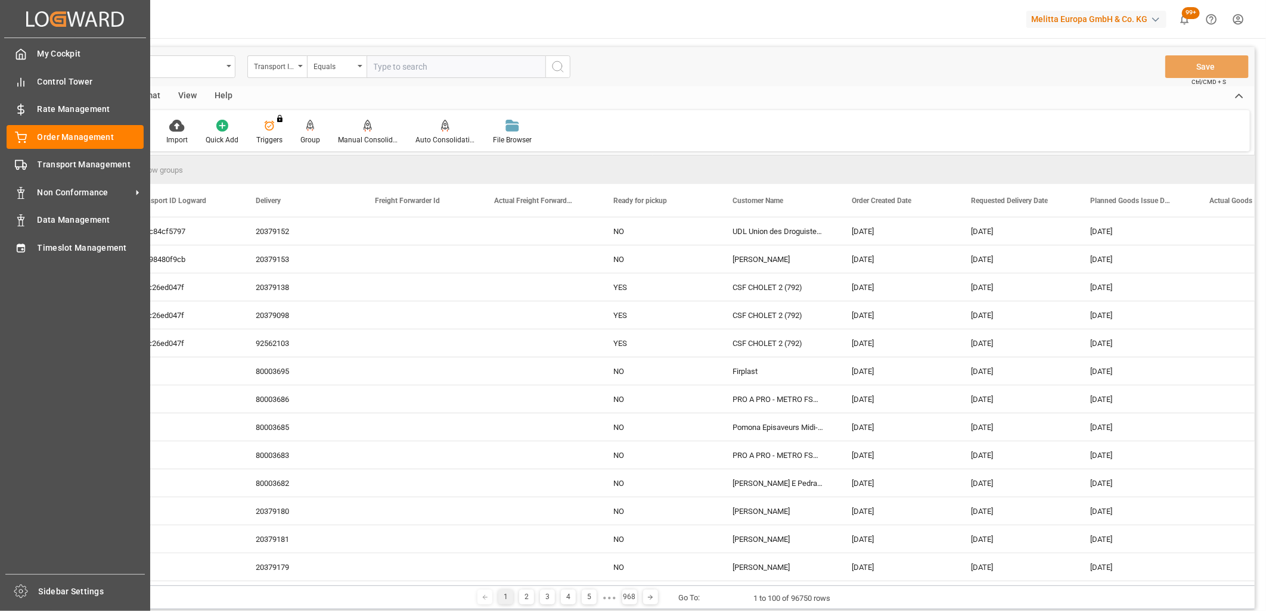
click at [23, 176] on div "My Cockpit My Cockpit Control Tower Control Tower Rate Management Rate Manageme…" at bounding box center [75, 306] width 142 height 536
click at [26, 163] on icon at bounding box center [21, 165] width 12 height 12
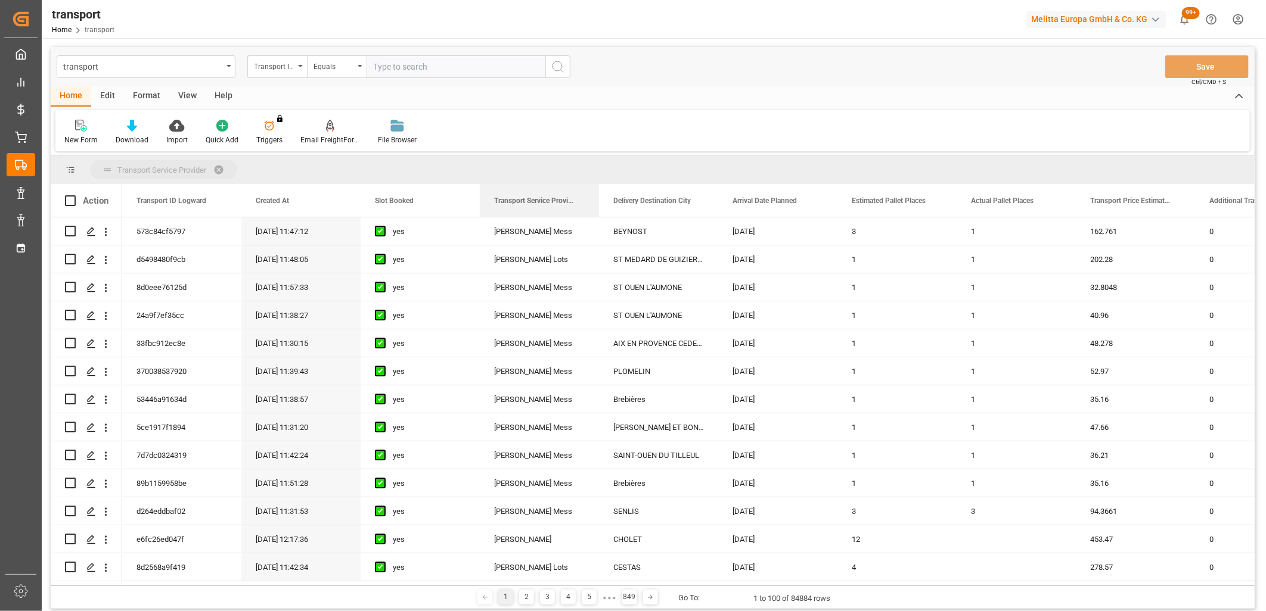
drag, startPoint x: 546, startPoint y: 203, endPoint x: 547, endPoint y: 164, distance: 38.1
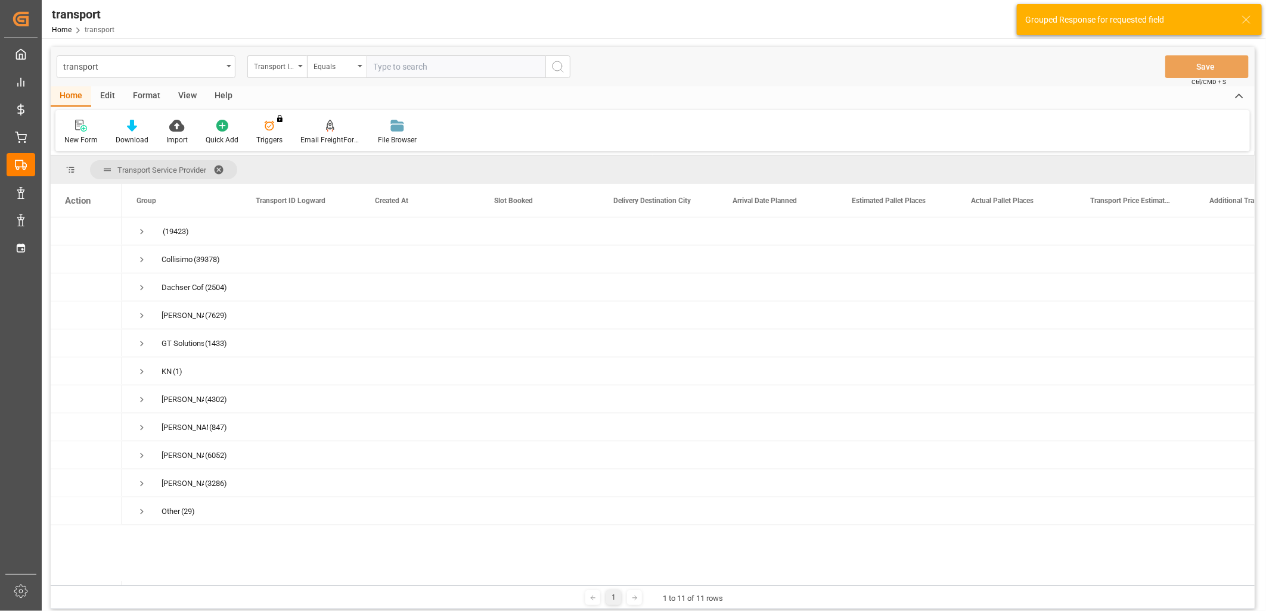
click at [289, 69] on div "Transport ID Logward" at bounding box center [274, 65] width 41 height 14
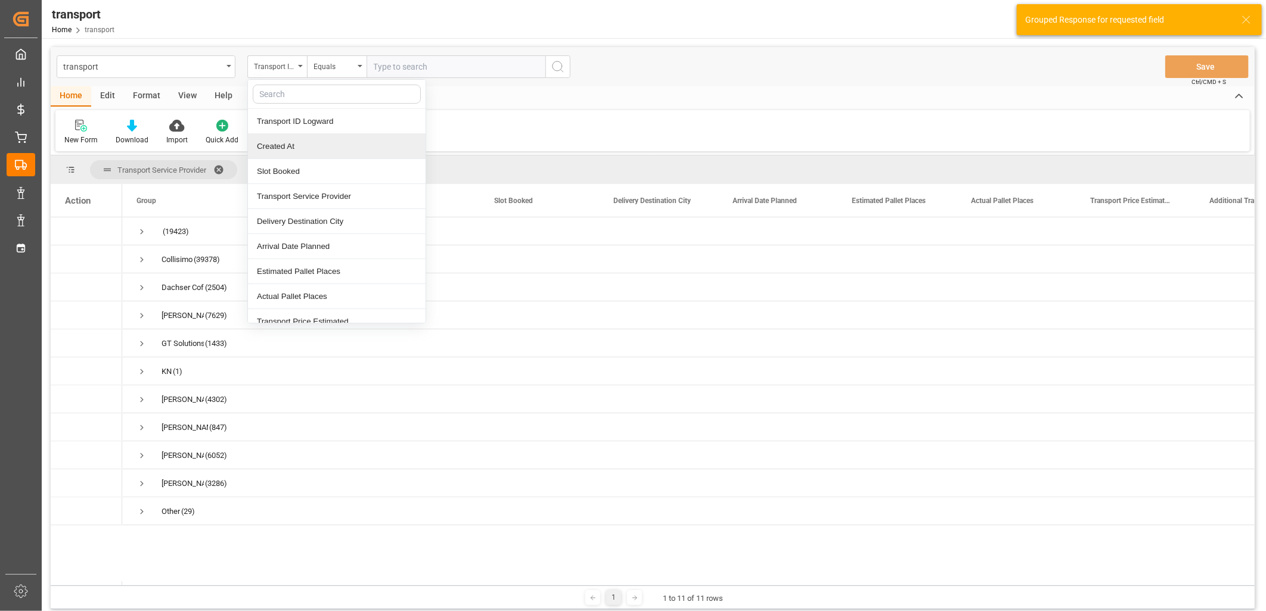
click at [287, 139] on div "Created At" at bounding box center [337, 146] width 178 height 25
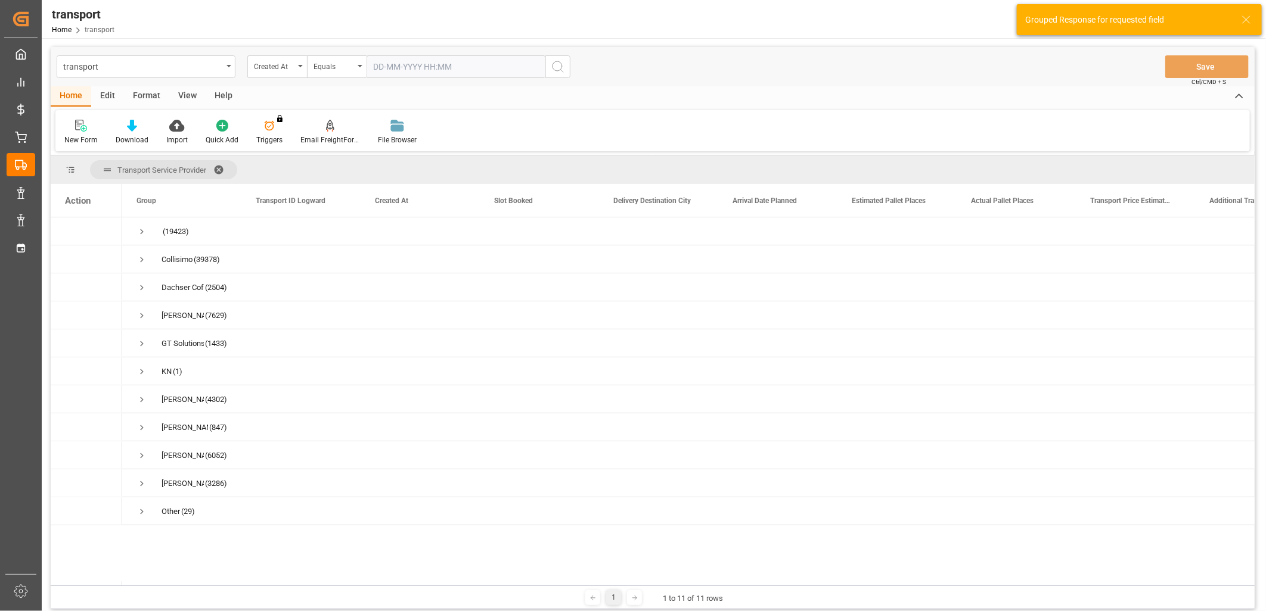
click at [424, 69] on input "text" at bounding box center [455, 66] width 179 height 23
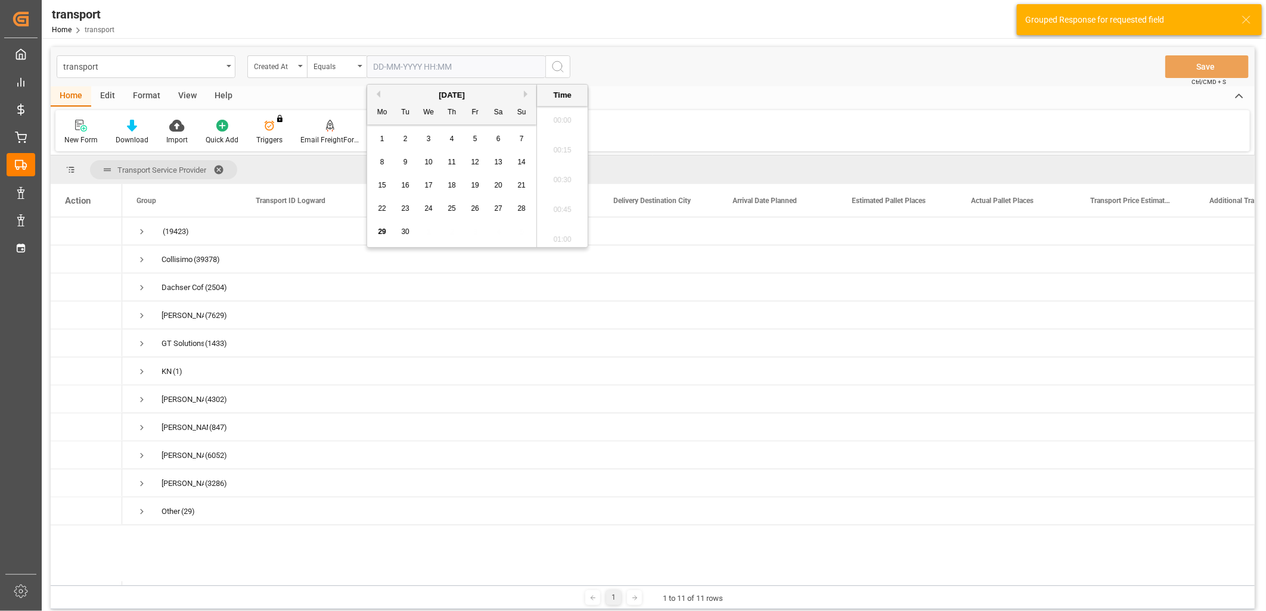
scroll to position [1017, 0]
click at [479, 212] on span "26" at bounding box center [475, 208] width 8 height 8
type input "26-09-2025 00:00"
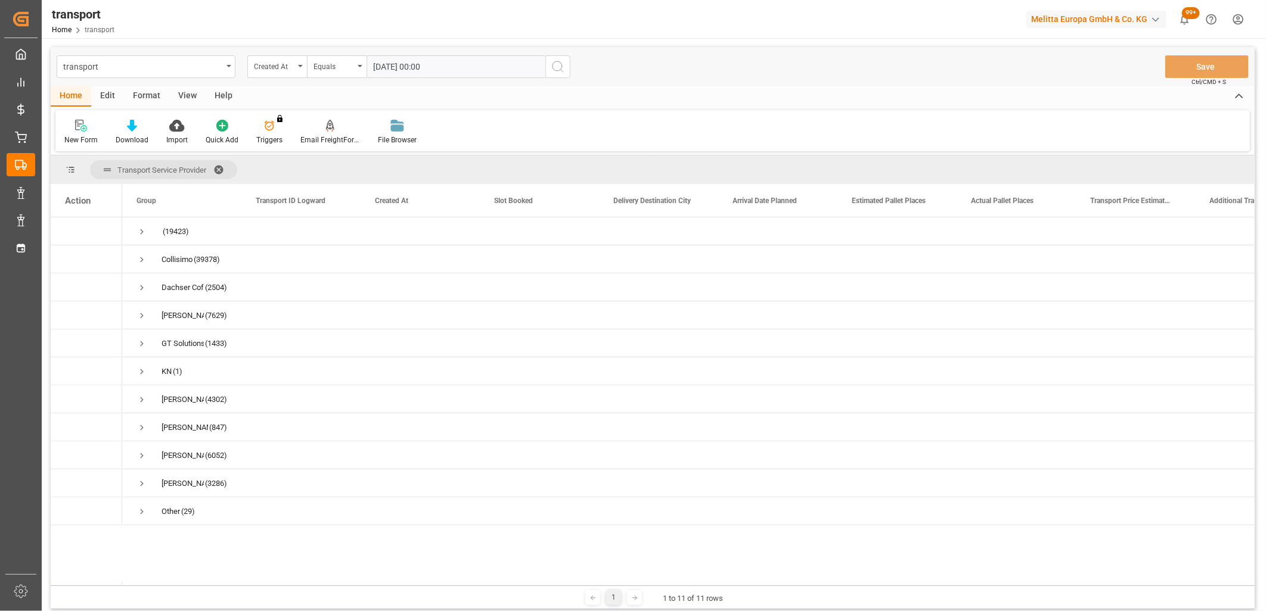
click at [549, 73] on button "search button" at bounding box center [557, 66] width 25 height 23
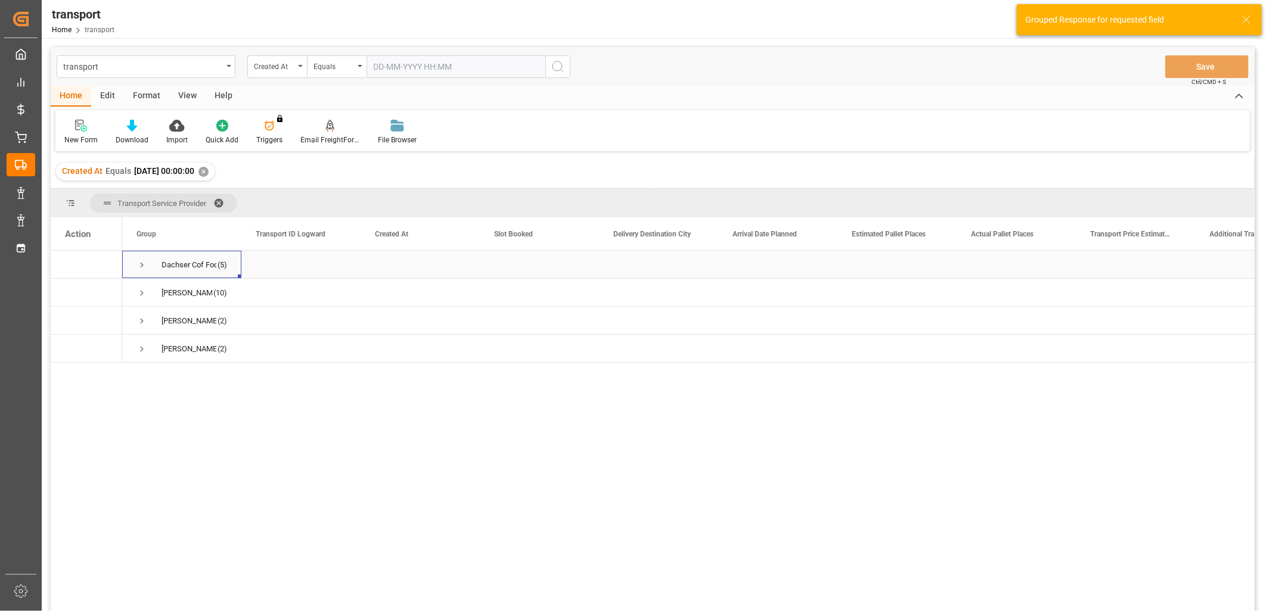
click at [141, 263] on span "Press SPACE to select this row." at bounding box center [141, 265] width 11 height 11
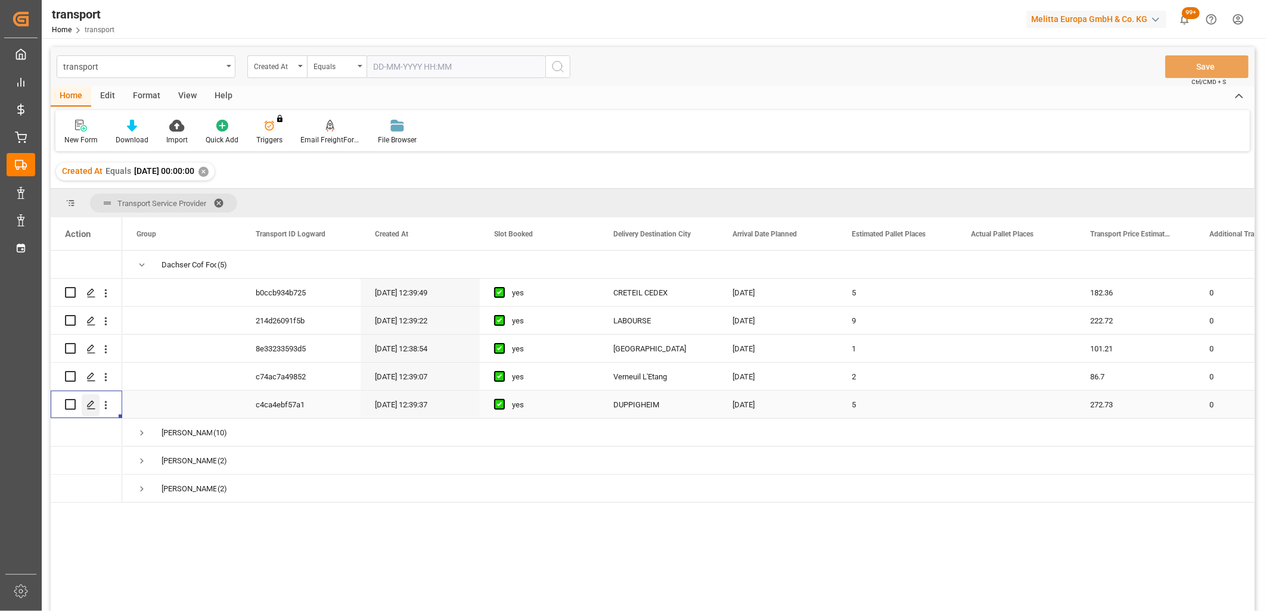
click at [91, 403] on icon "Press SPACE to select this row." at bounding box center [91, 405] width 10 height 10
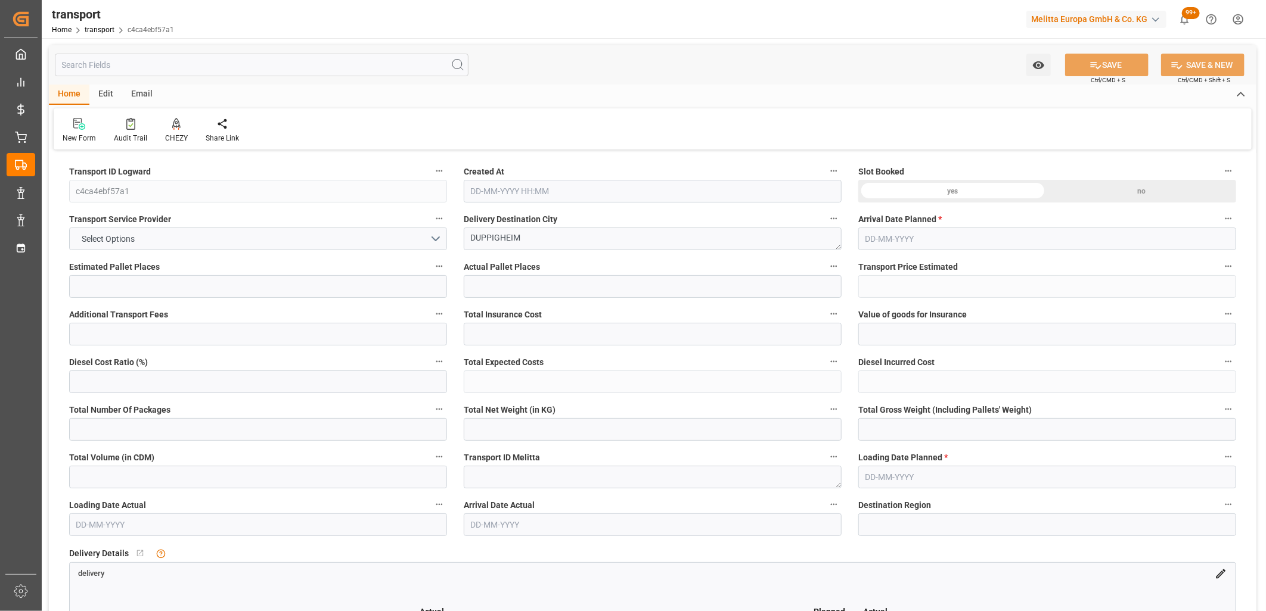
type input "5"
type input "272.73"
type input "0"
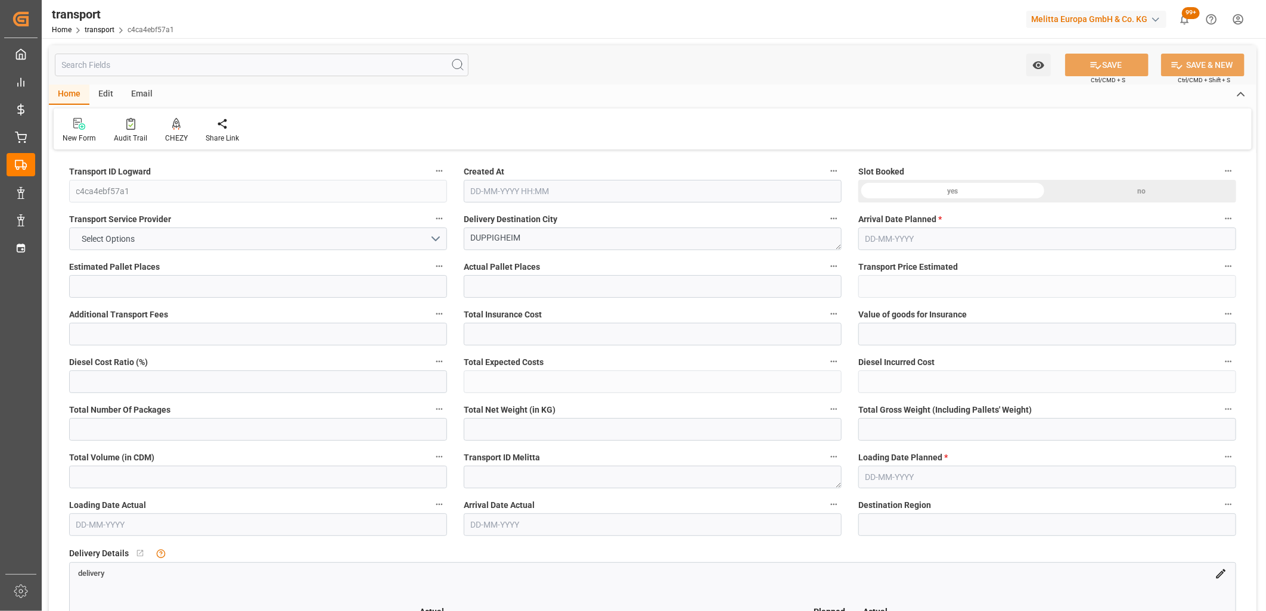
type input "267.93"
type input "-4.8"
type input "0"
type input "1081.62"
type input "1405.818"
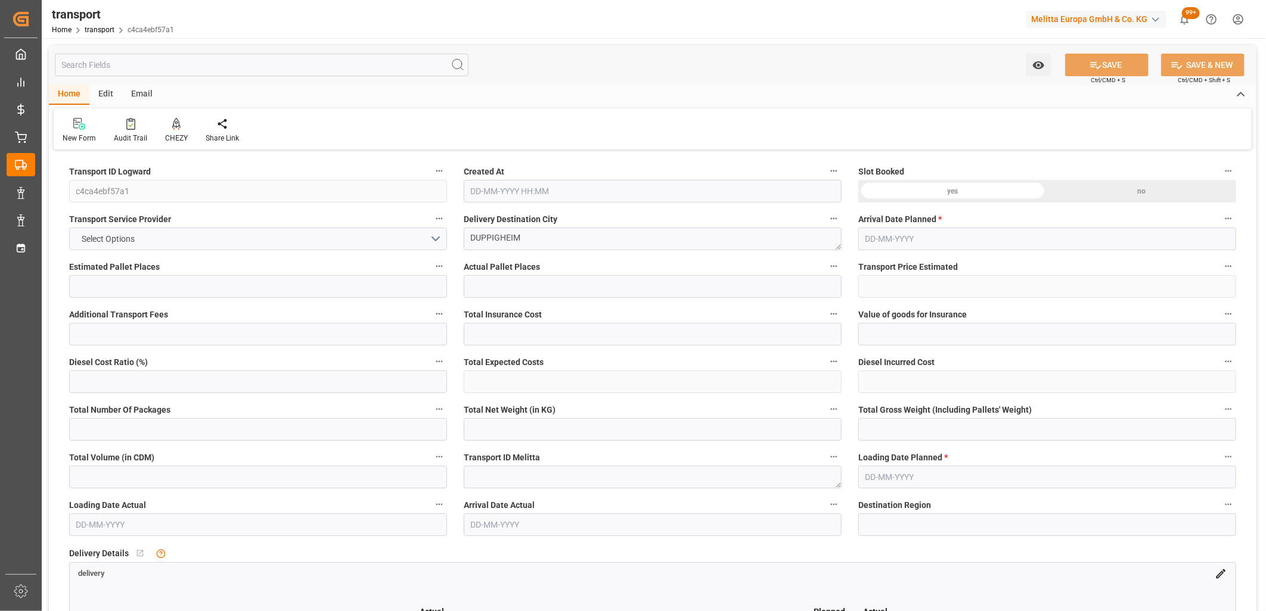
type input "4148.136"
type input "67"
type input "4"
type input "68"
type input "5"
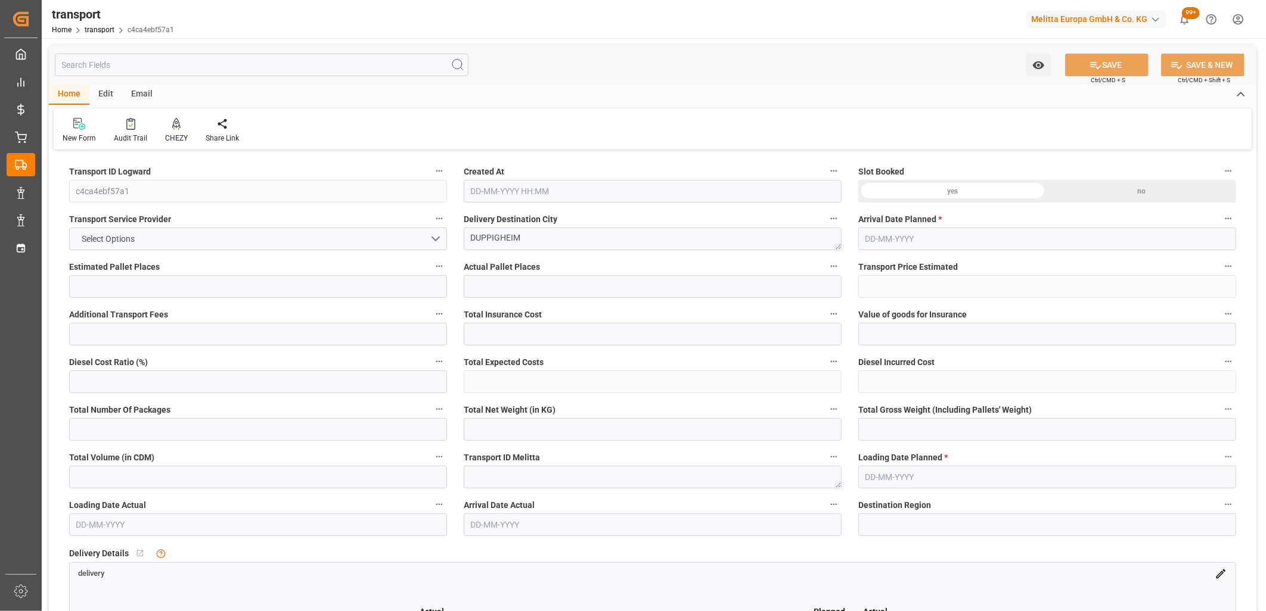
type input "101"
type input "1282.258"
type input "0"
type input "4710.8598"
type input "0"
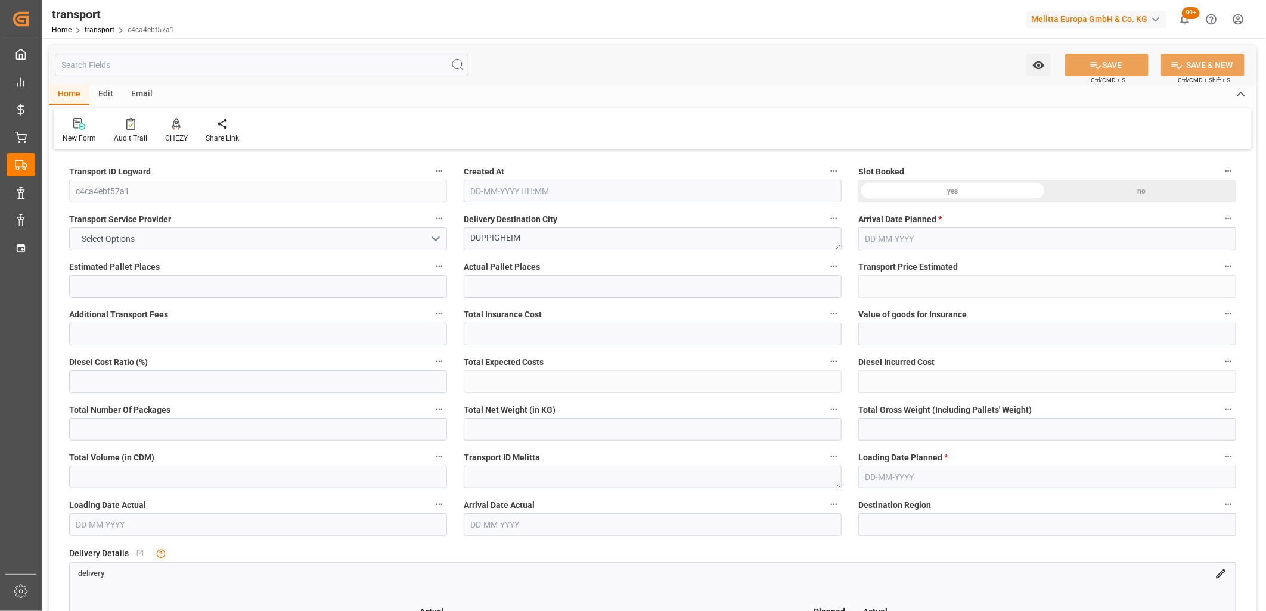
type input "0"
type input "21"
type input "35"
type input "26-09-2025 12:39"
type input "[DATE]"
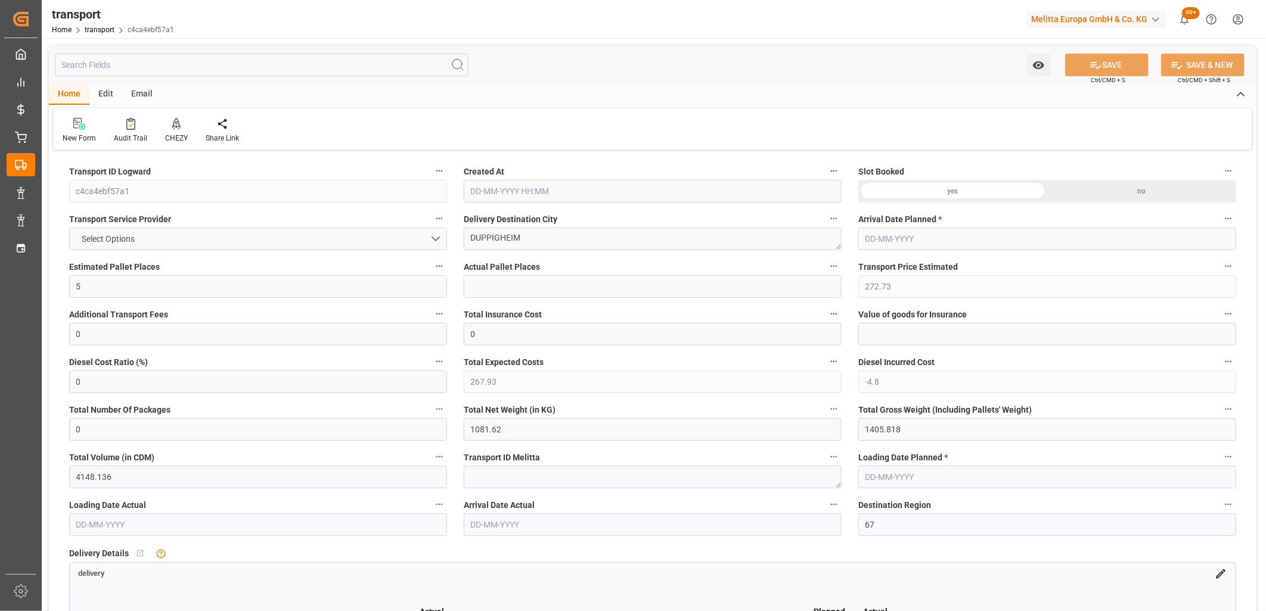
type input "[DATE]"
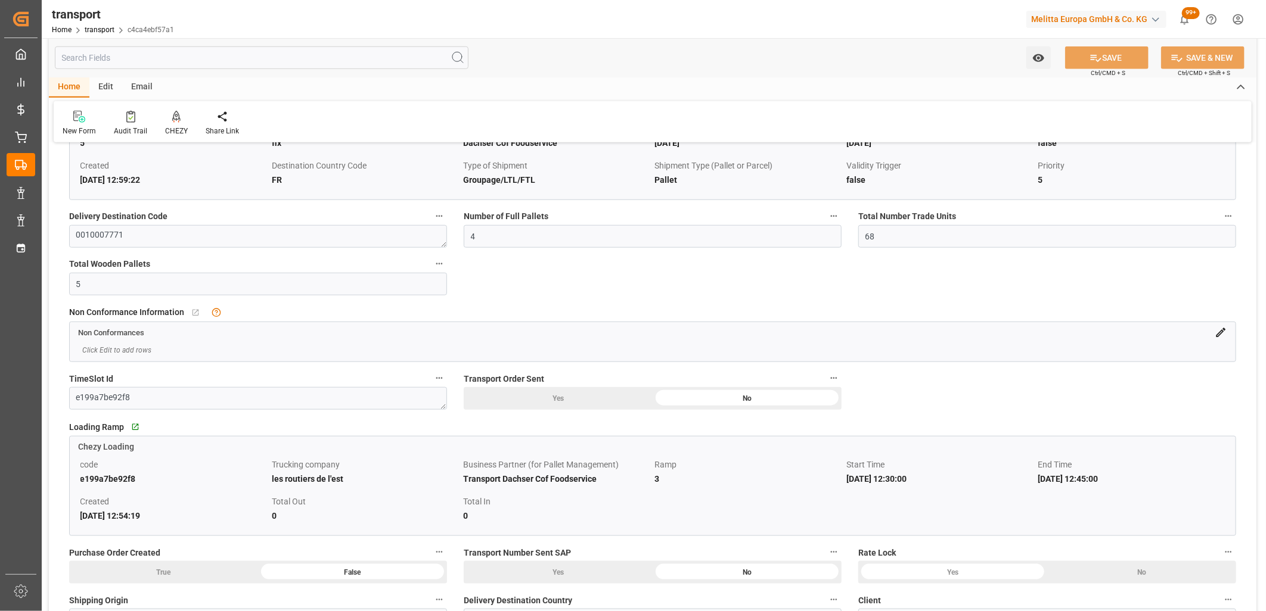
scroll to position [794, 0]
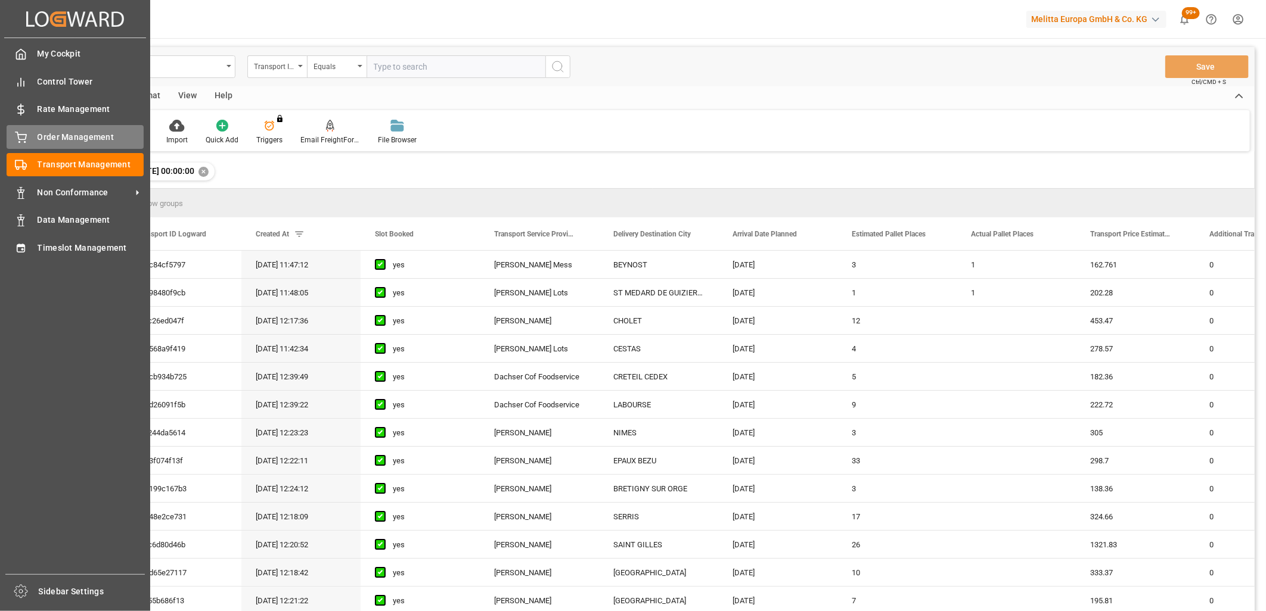
click at [49, 132] on span "Order Management" at bounding box center [91, 137] width 107 height 13
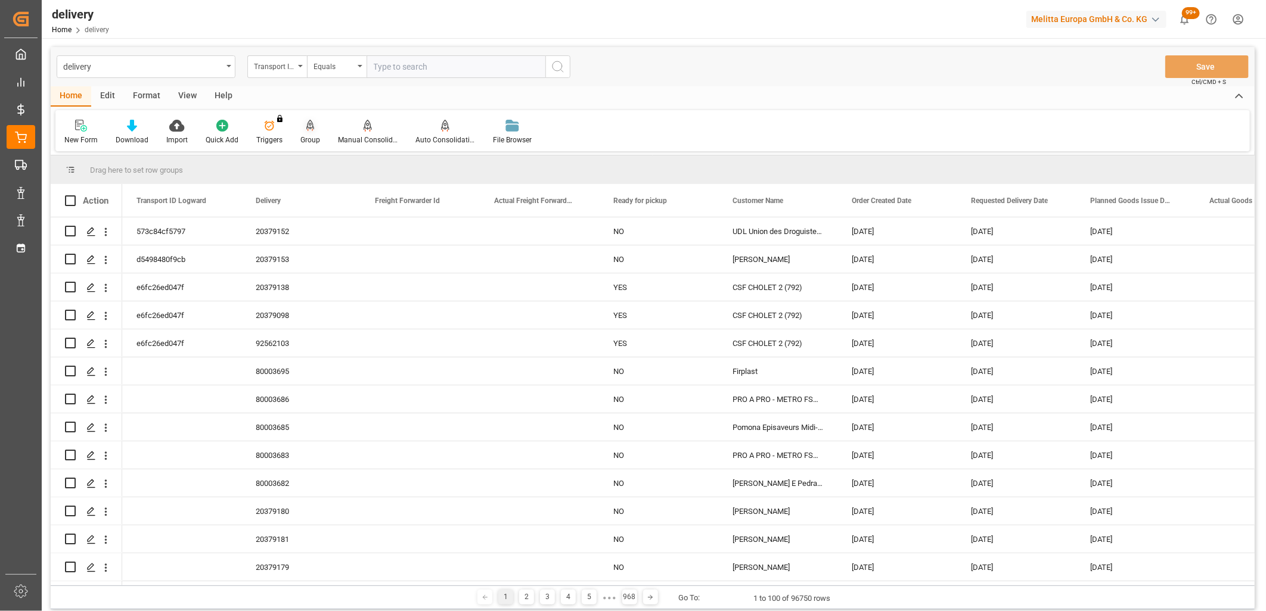
click at [310, 126] on icon at bounding box center [310, 125] width 8 height 10
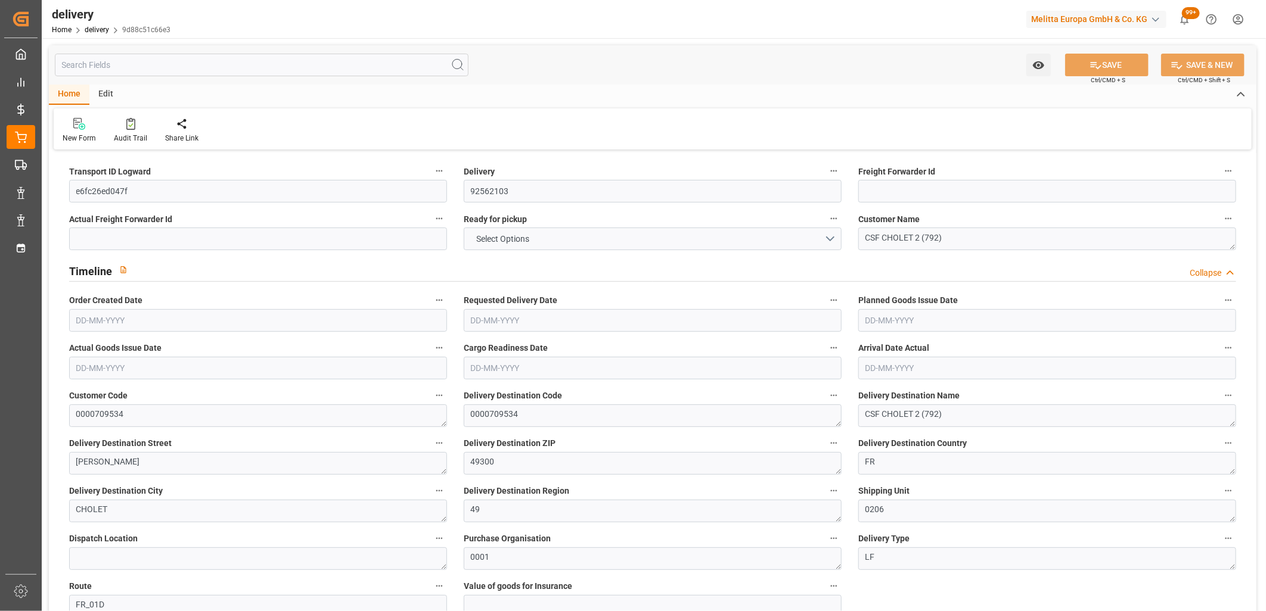
type input "563.76"
type input "870"
type input "4276.8"
type input "216"
type input "6"
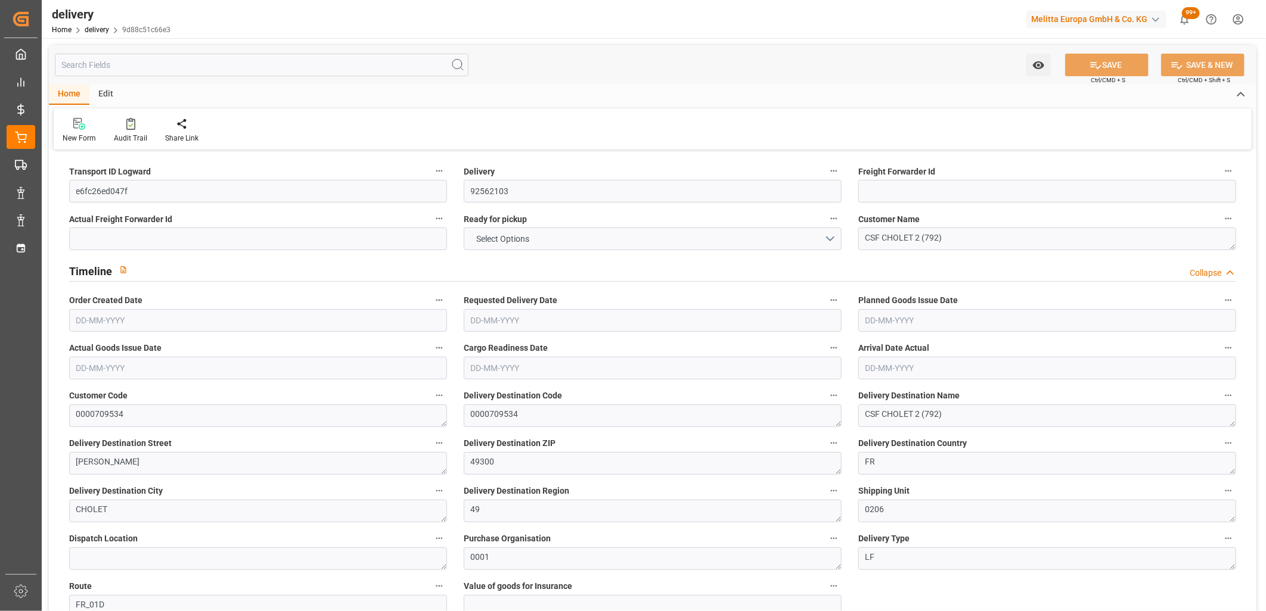
type input "0"
type input "3"
type input "0"
type input "-3.8318"
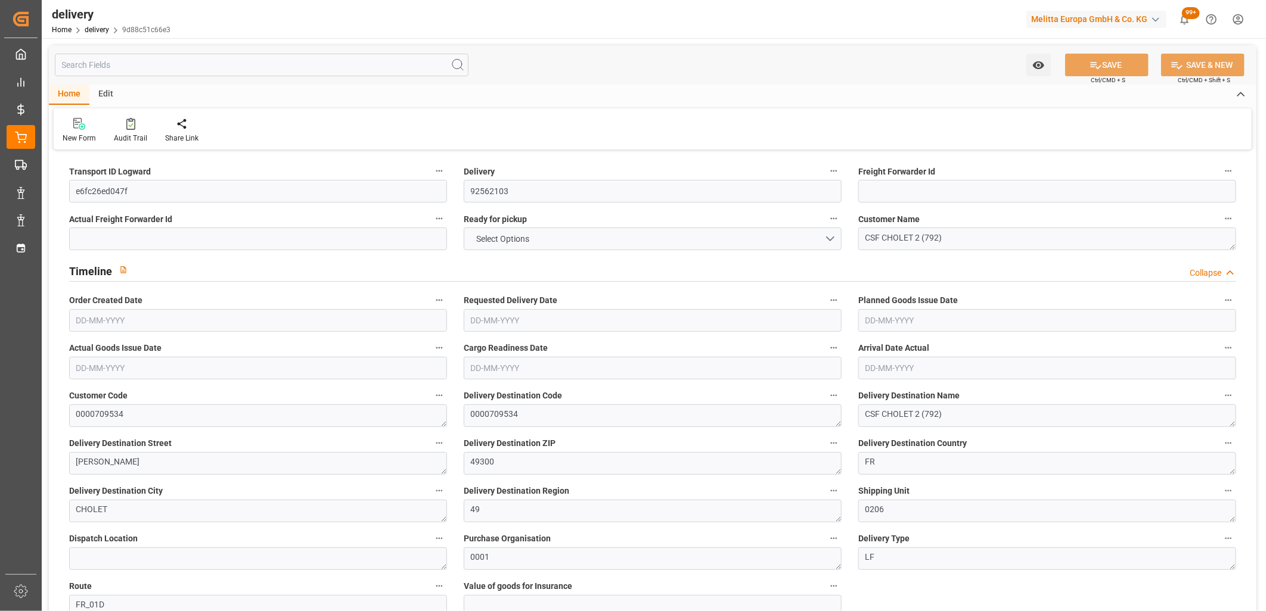
type input "113.3675"
type input "109.5357"
type input "0"
type input "77.76"
type input "1.5"
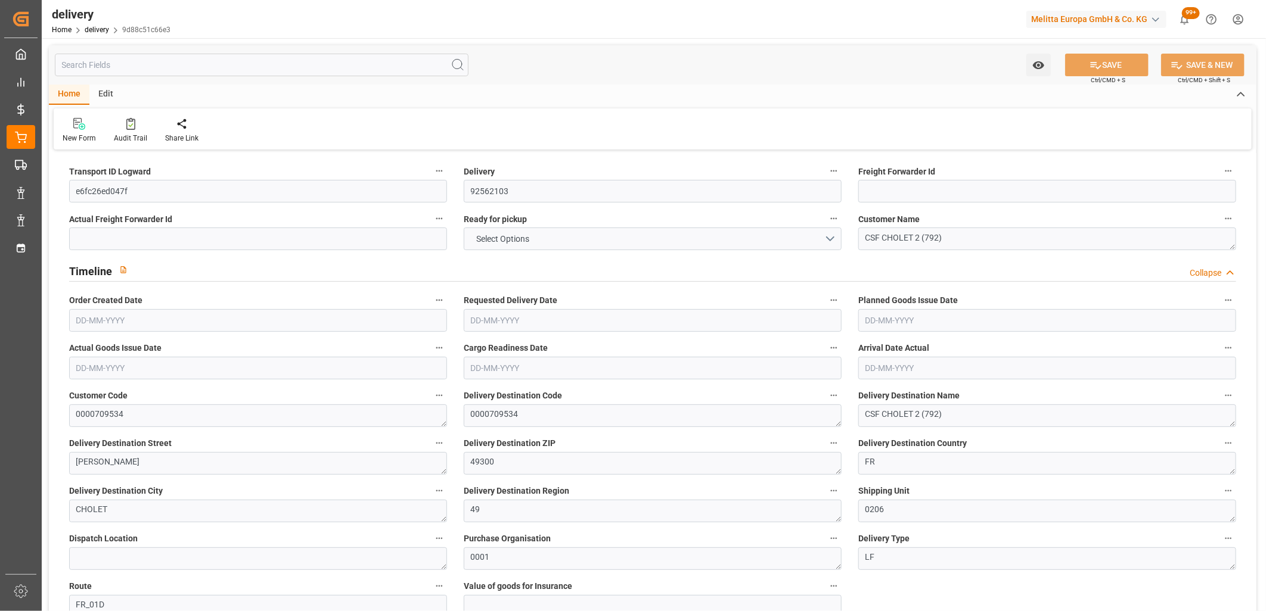
type input "1.3"
type input "0"
type input "9"
type input "699.84"
type input "101"
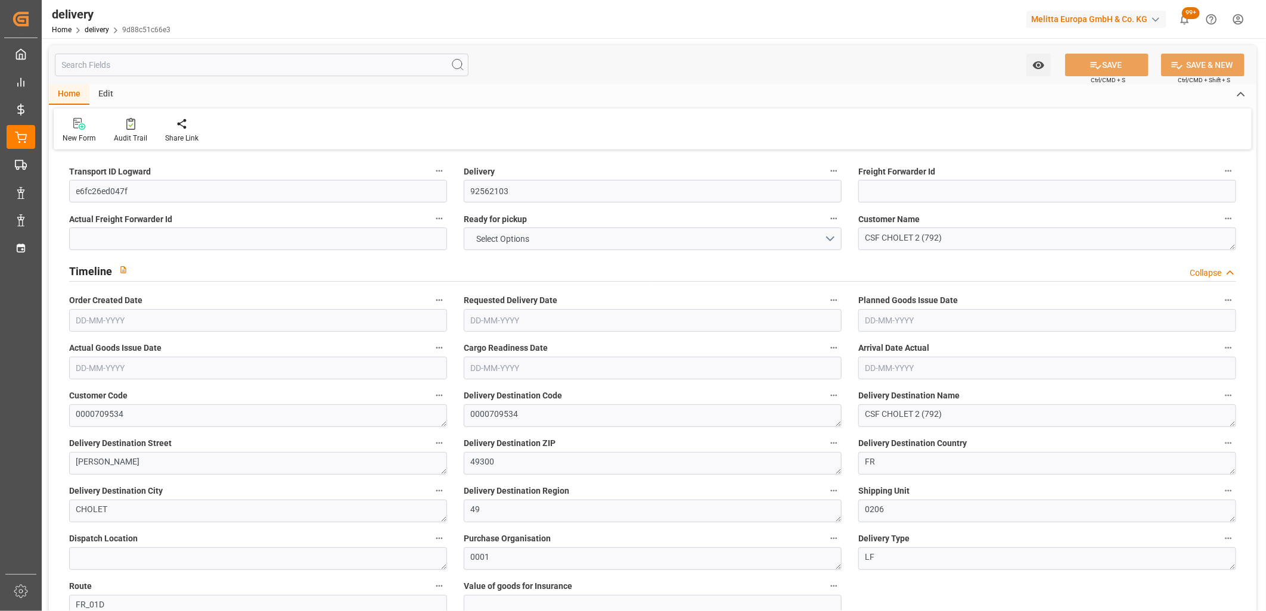
type input "0"
type input "[DATE]"
type input "26-09-2025 11:01"
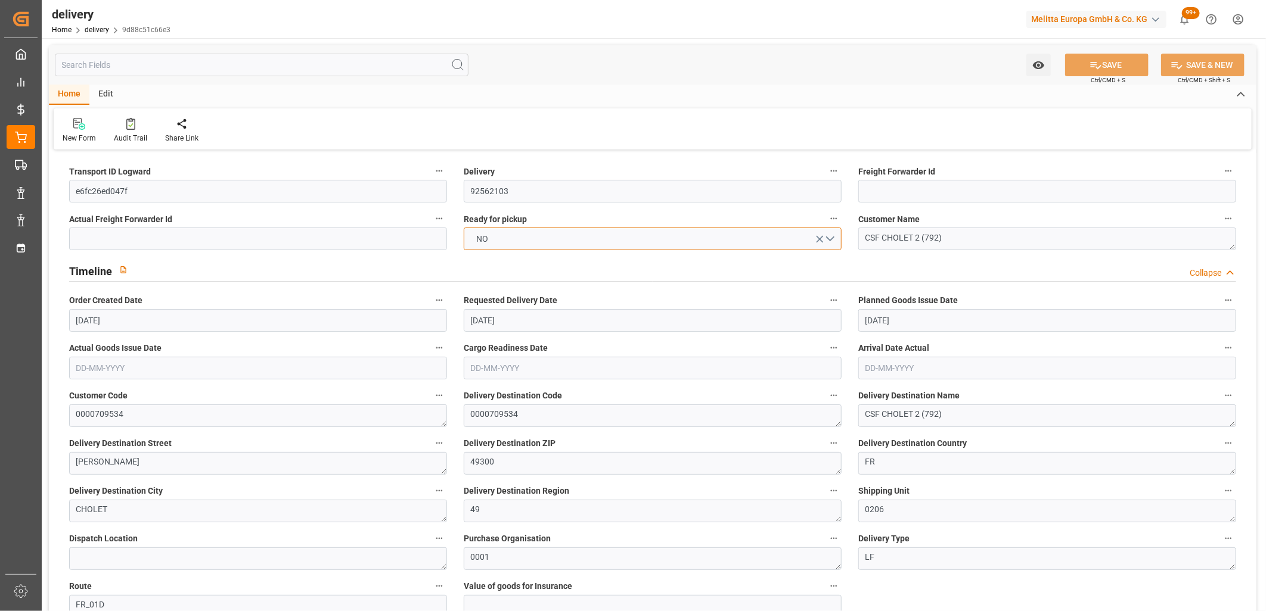
click at [514, 241] on button "NO" at bounding box center [653, 239] width 378 height 23
click at [514, 241] on div "YES" at bounding box center [652, 241] width 377 height 25
click at [1098, 55] on button "SAVE" at bounding box center [1106, 65] width 83 height 23
type input "[DATE]"
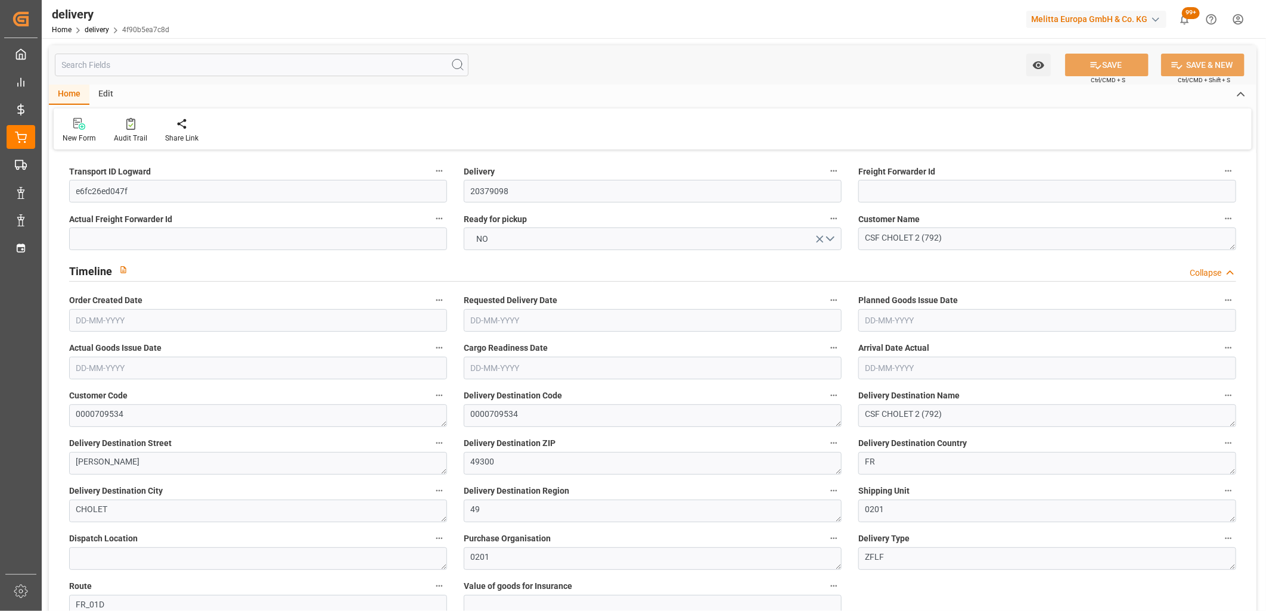
type input "[DATE]"
type input "25-09-2025 14:00"
click at [512, 243] on button "NO" at bounding box center [653, 239] width 378 height 23
click at [512, 243] on div "YES" at bounding box center [652, 241] width 377 height 25
click at [1099, 67] on icon at bounding box center [1095, 65] width 13 height 13
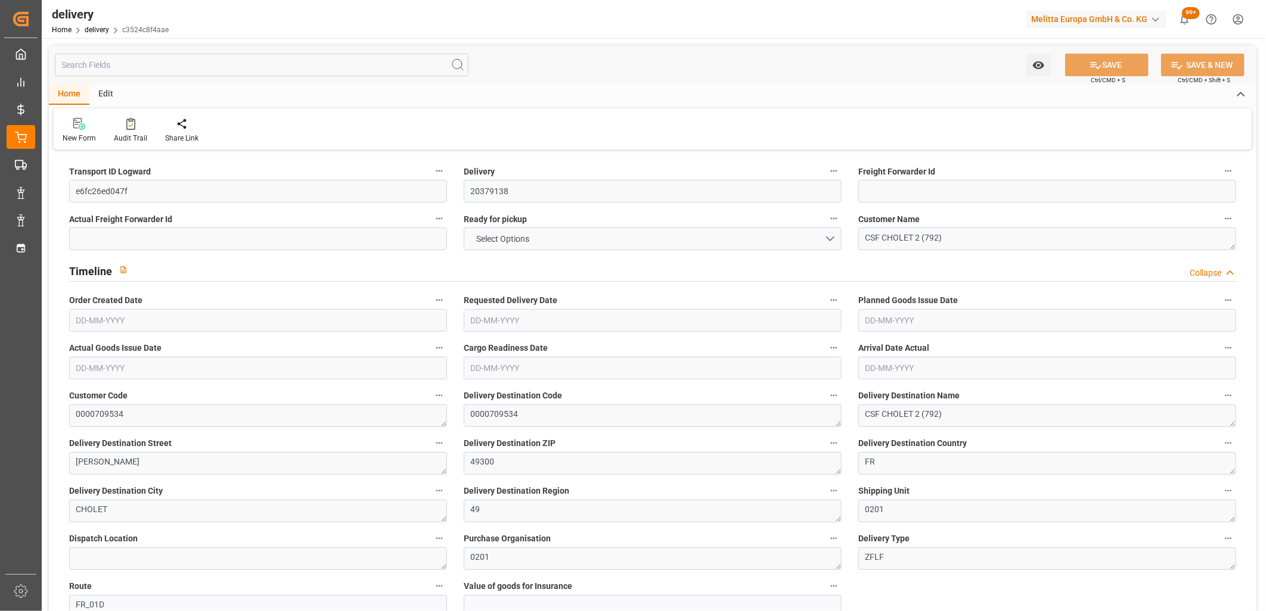
type input "6"
type input "509.832"
type input "1262.798"
type input "4888.8"
type input "291"
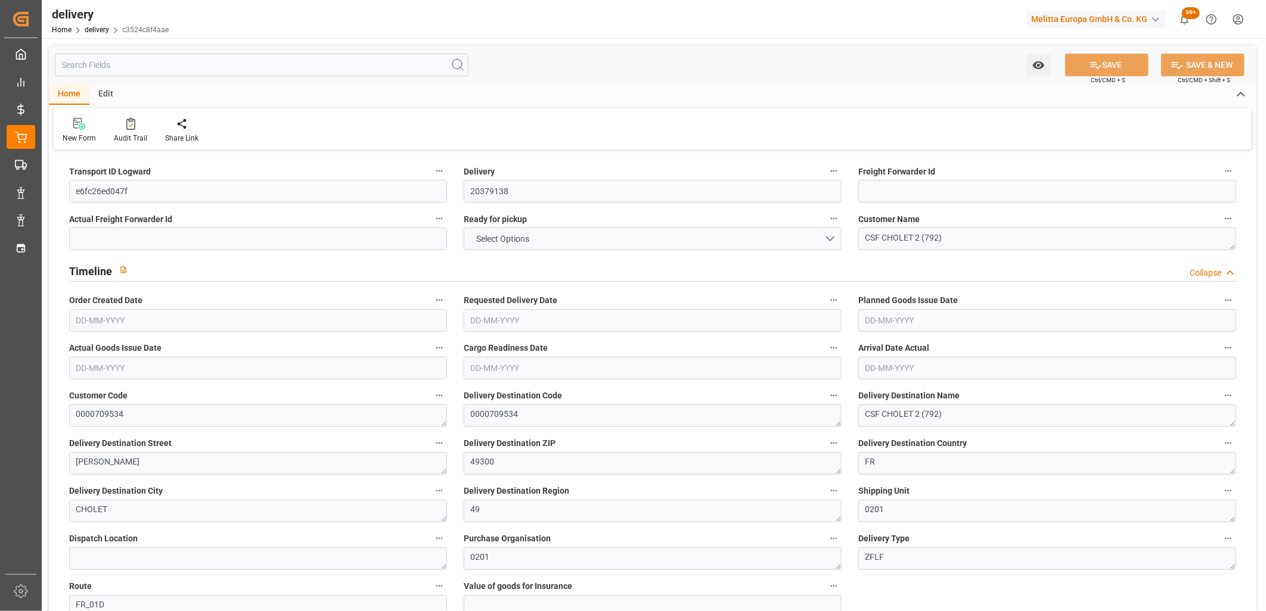
type input "6"
type input "0"
type input "6"
type input "0"
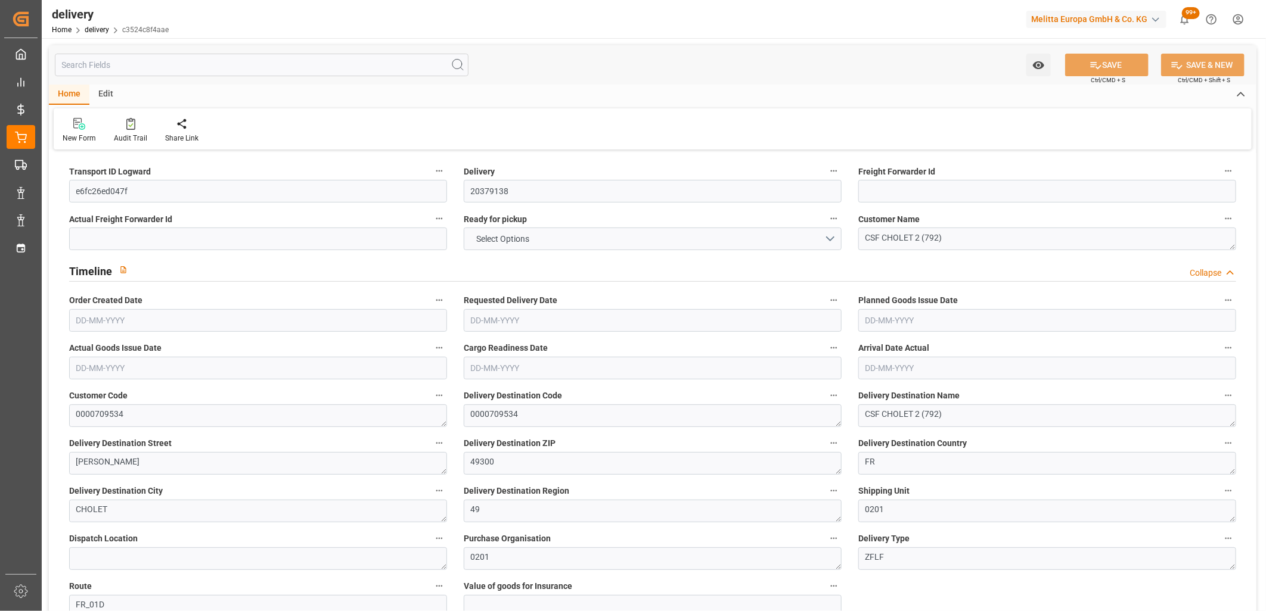
type input "-7.6636"
type input "226.735"
type input "219.0714"
type input "0"
type input "104.76"
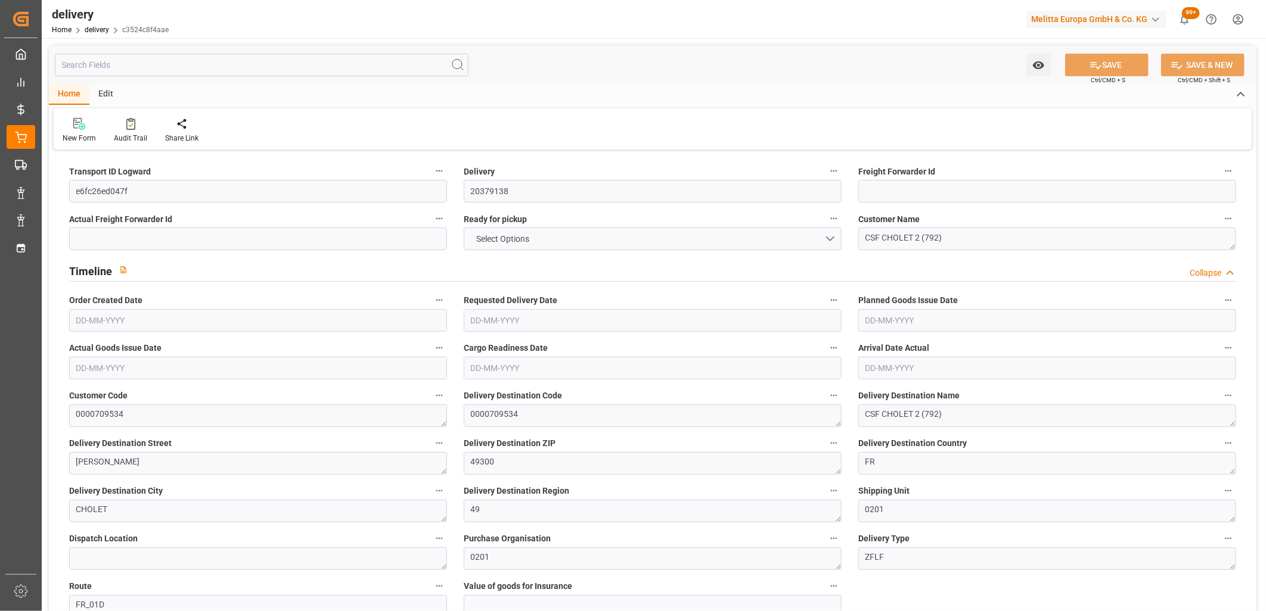
type input "1.5"
type input "1.3"
type input "0"
type input "9"
type input "1052.838"
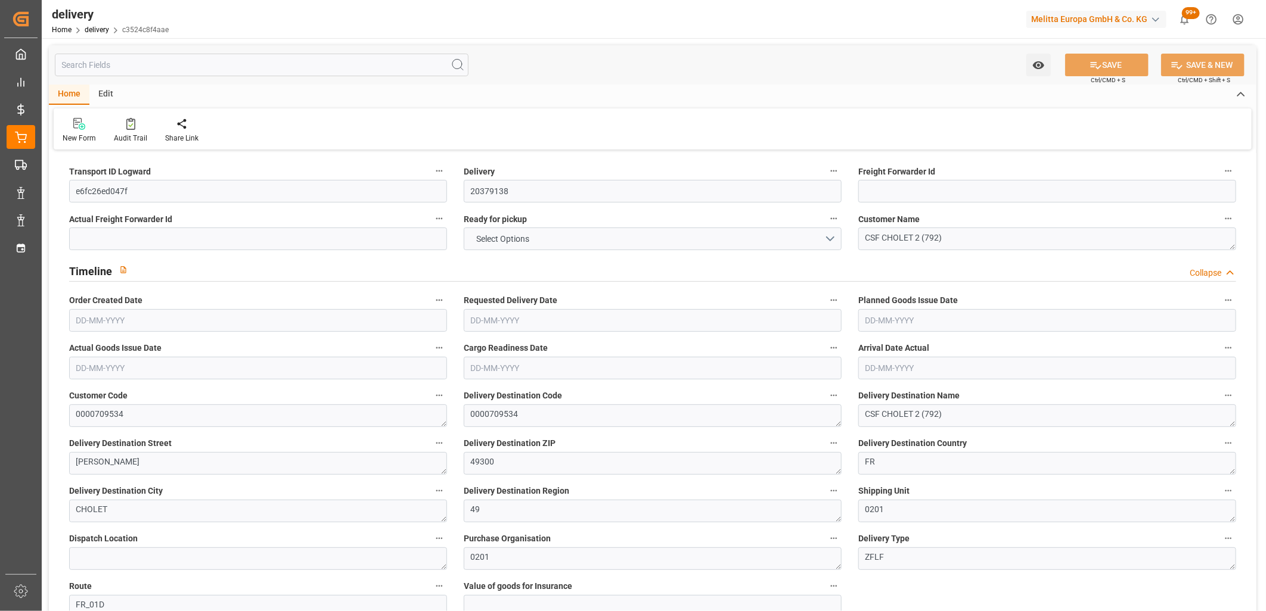
type input "101"
type input "0"
type input "[DATE]"
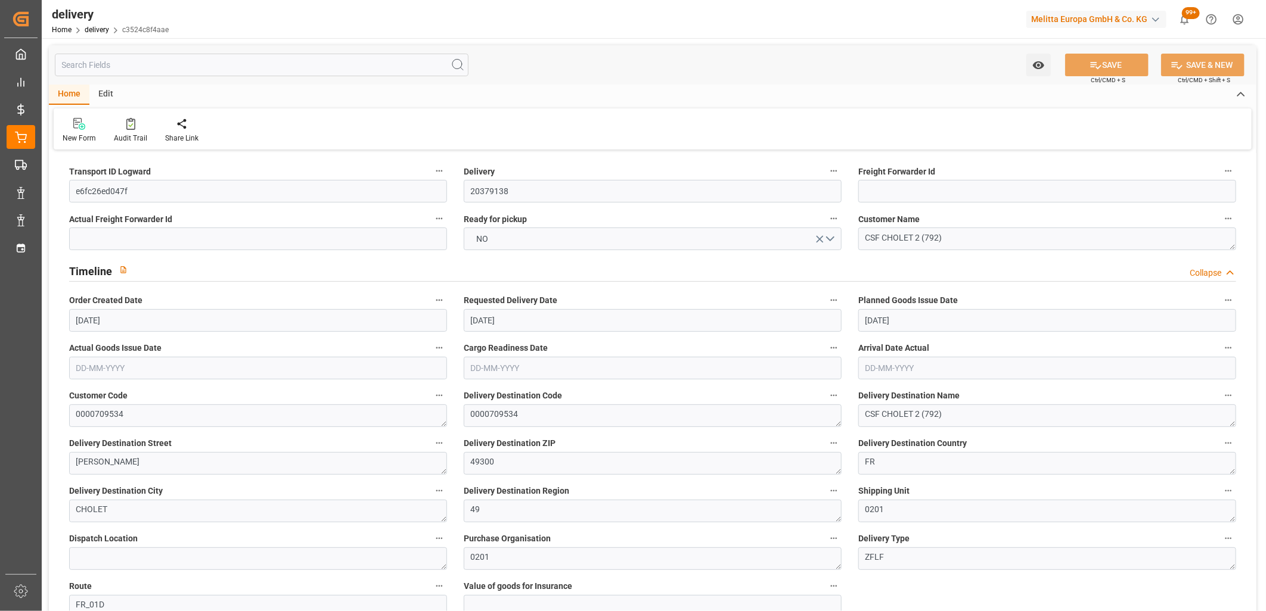
type input "26-09-2025 11:01"
click at [523, 242] on button "NO" at bounding box center [653, 239] width 378 height 23
click at [1098, 67] on icon at bounding box center [1095, 65] width 13 height 13
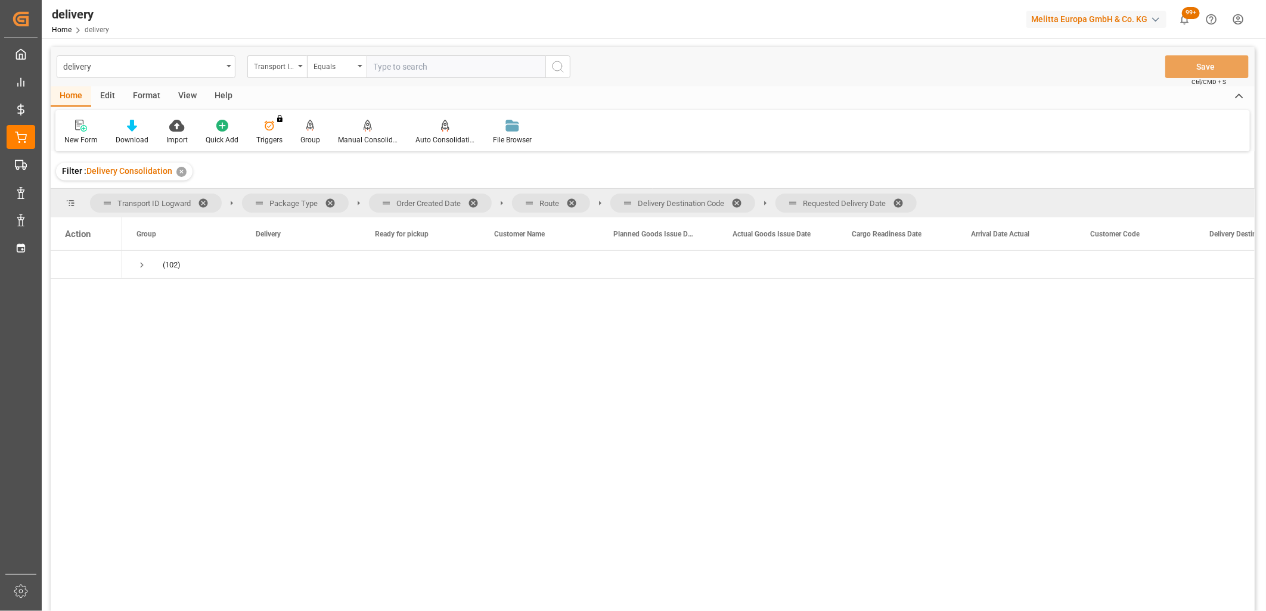
click at [903, 200] on span at bounding box center [902, 203] width 19 height 11
click at [741, 203] on span at bounding box center [740, 203] width 19 height 11
click at [574, 201] on span at bounding box center [575, 203] width 19 height 11
click at [473, 199] on span at bounding box center [477, 203] width 19 height 11
click at [140, 265] on span "Press SPACE to select this row." at bounding box center [141, 265] width 11 height 11
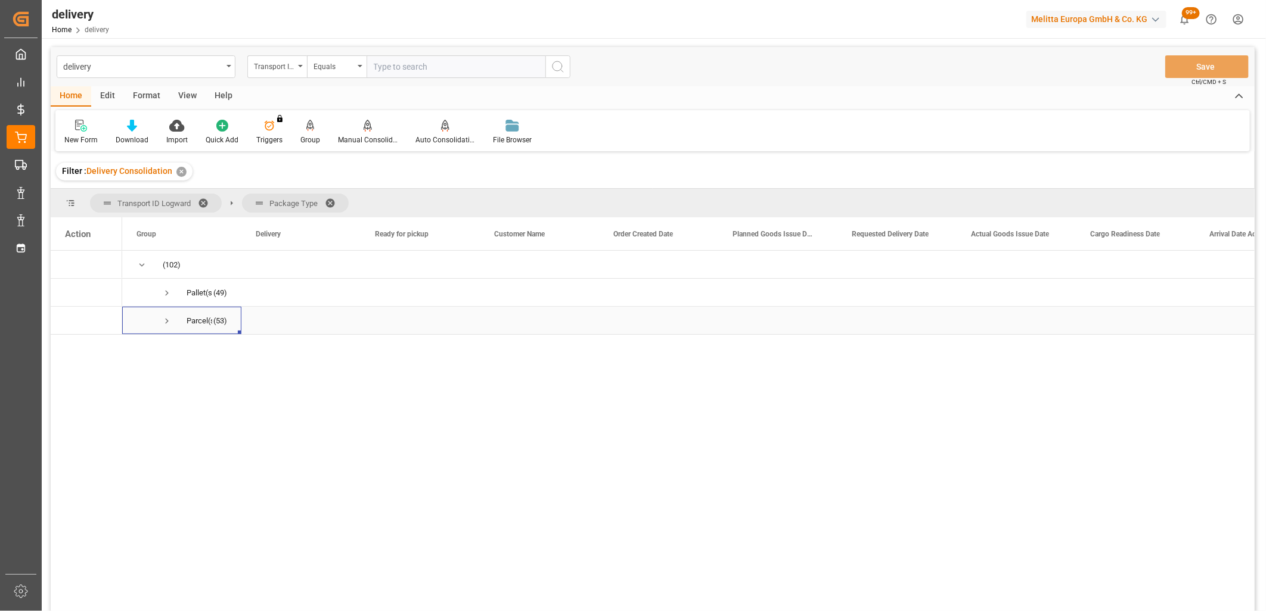
click at [163, 324] on span "Press SPACE to select this row." at bounding box center [166, 321] width 11 height 11
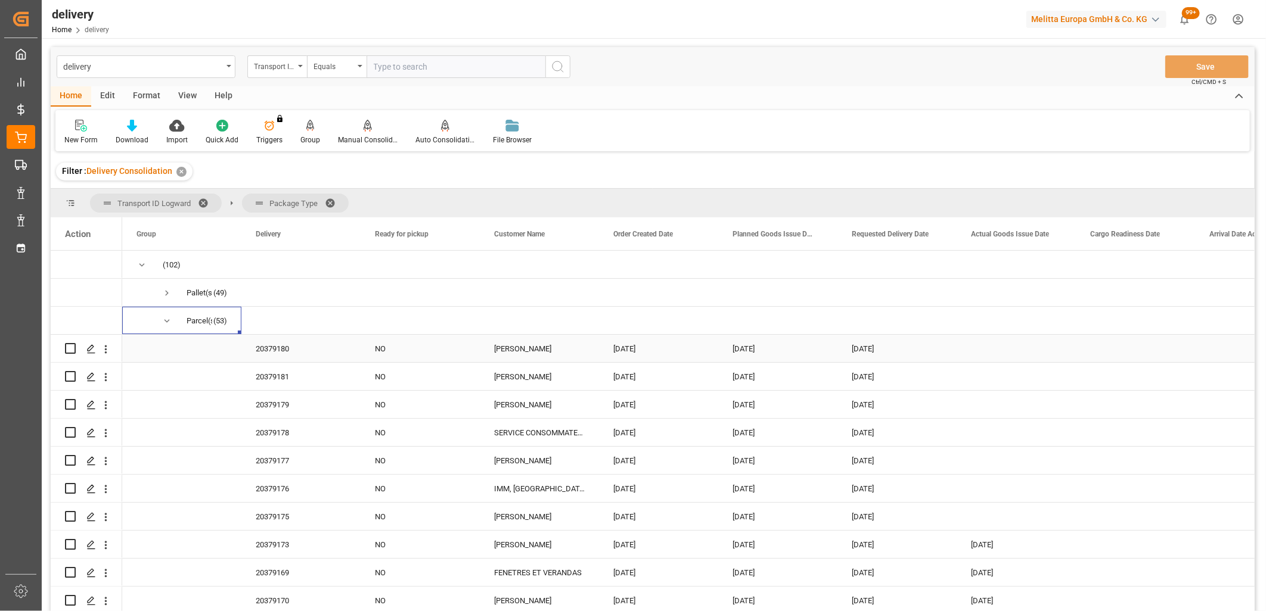
click at [72, 352] on input "Press Space to toggle row selection (unchecked)" at bounding box center [70, 348] width 11 height 11
checkbox input "true"
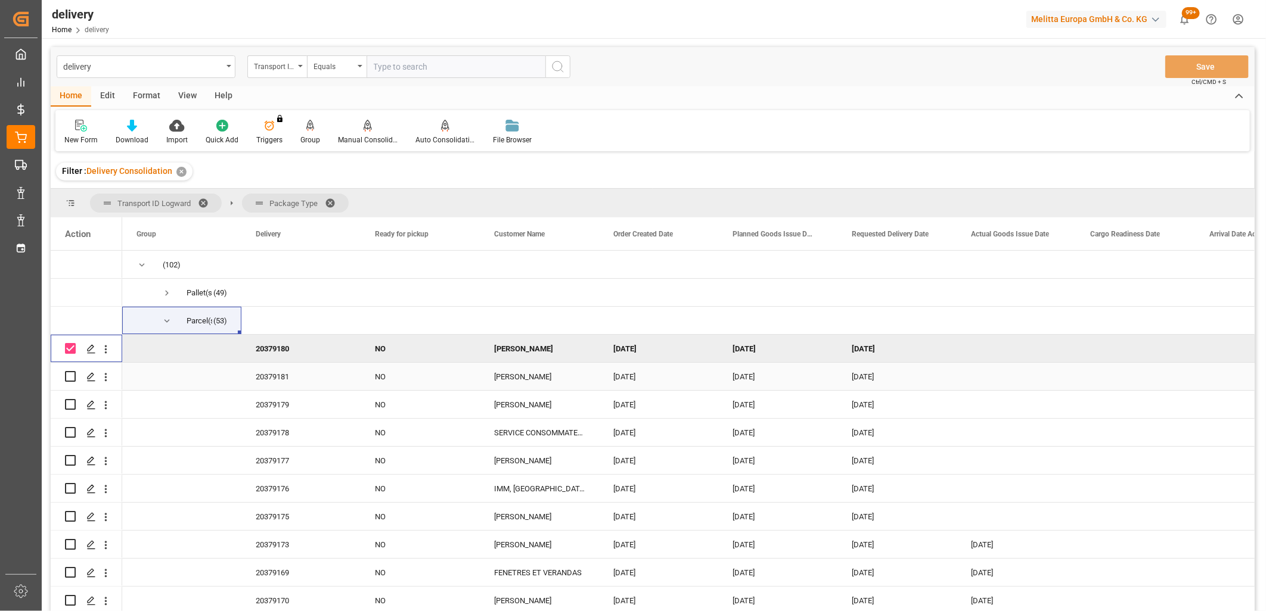
click at [69, 377] on input "Press Space to toggle row selection (unchecked)" at bounding box center [70, 376] width 11 height 11
checkbox input "true"
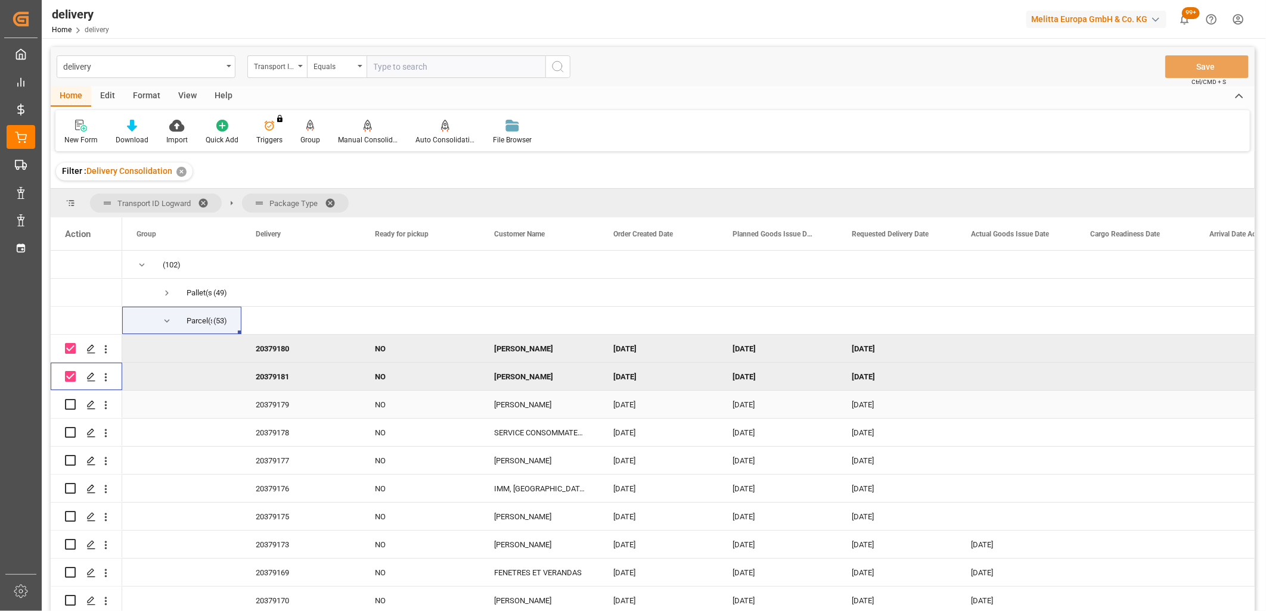
click at [72, 404] on input "Press Space to toggle row selection (unchecked)" at bounding box center [70, 404] width 11 height 11
checkbox input "true"
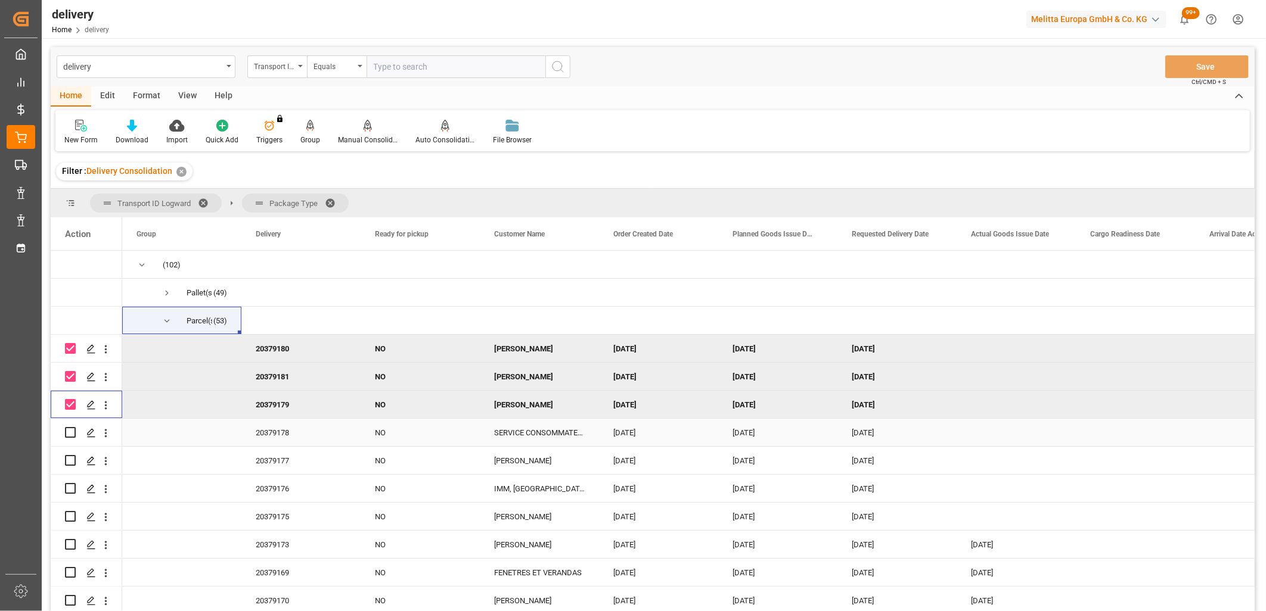
click at [73, 431] on input "Press Space to toggle row selection (unchecked)" at bounding box center [70, 432] width 11 height 11
checkbox input "true"
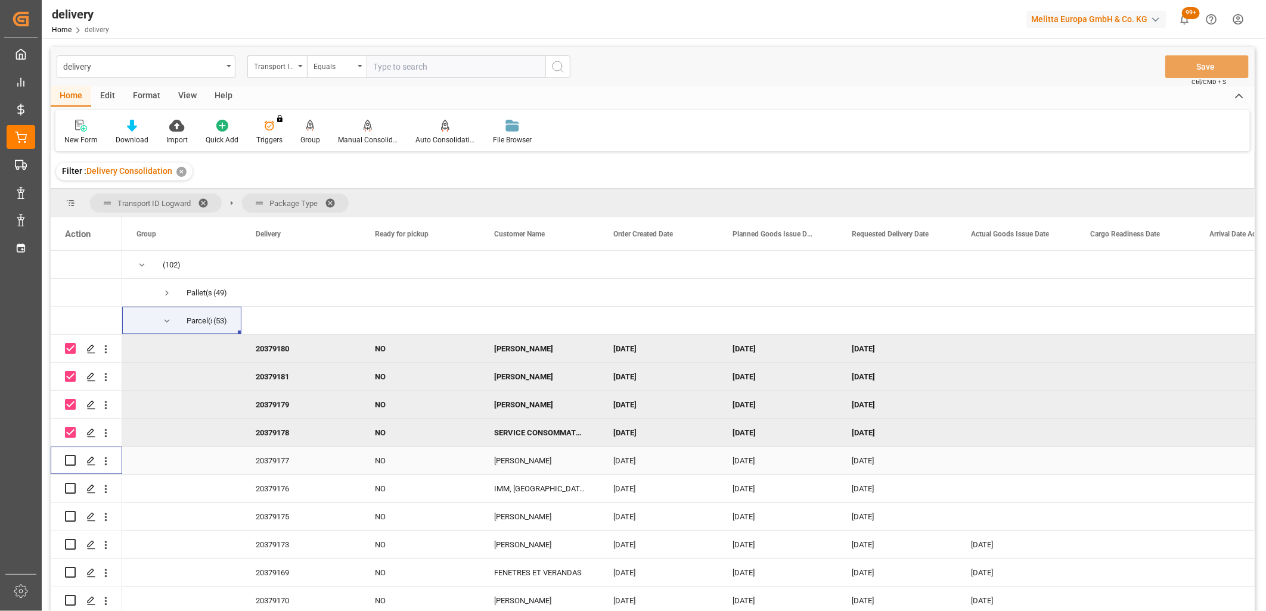
click at [67, 461] on input "Press Space to toggle row selection (unchecked)" at bounding box center [70, 460] width 11 height 11
checkbox input "true"
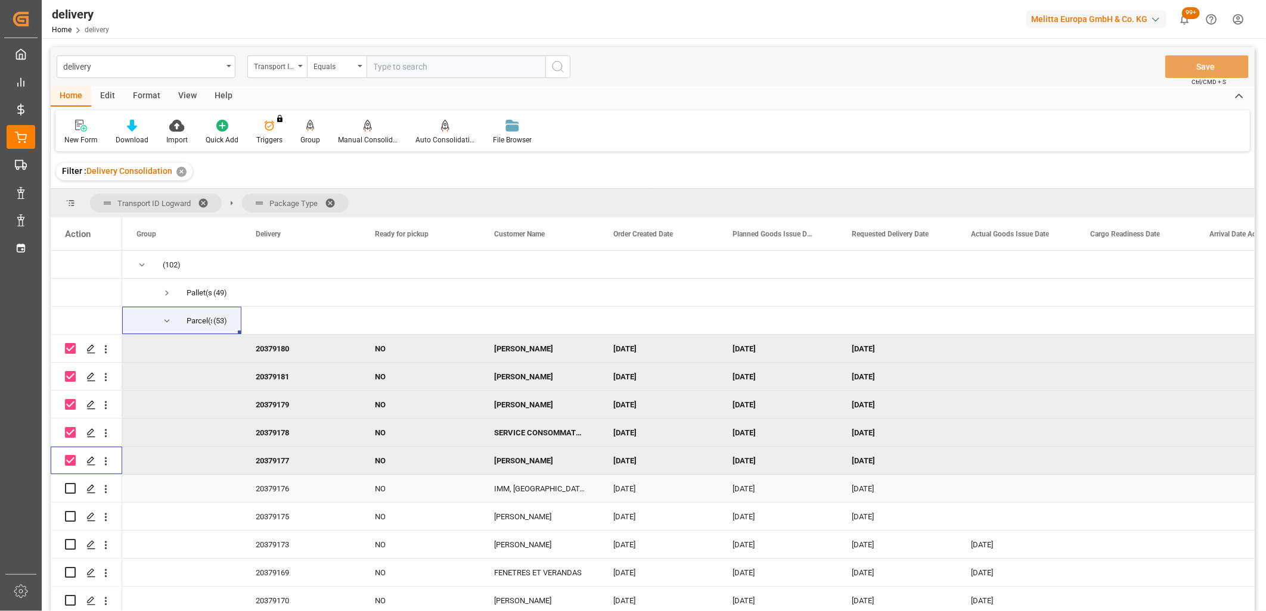
click at [72, 489] on input "Press Space to toggle row selection (unchecked)" at bounding box center [70, 488] width 11 height 11
checkbox input "true"
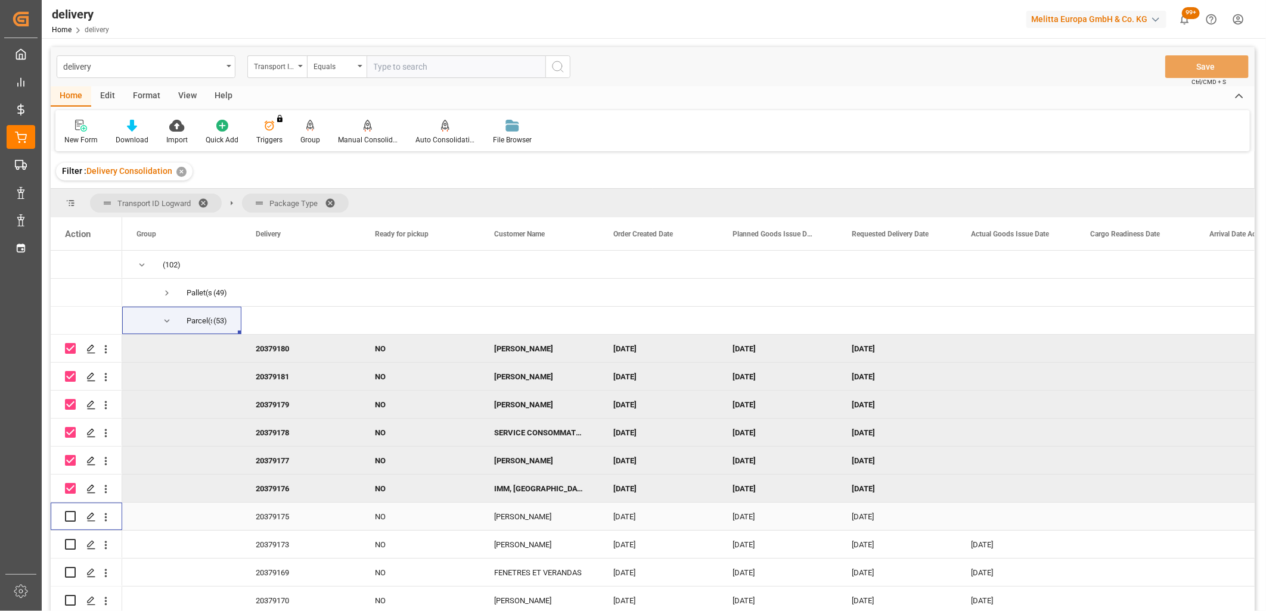
click at [69, 519] on input "Press Space to toggle row selection (unchecked)" at bounding box center [70, 516] width 11 height 11
checkbox input "true"
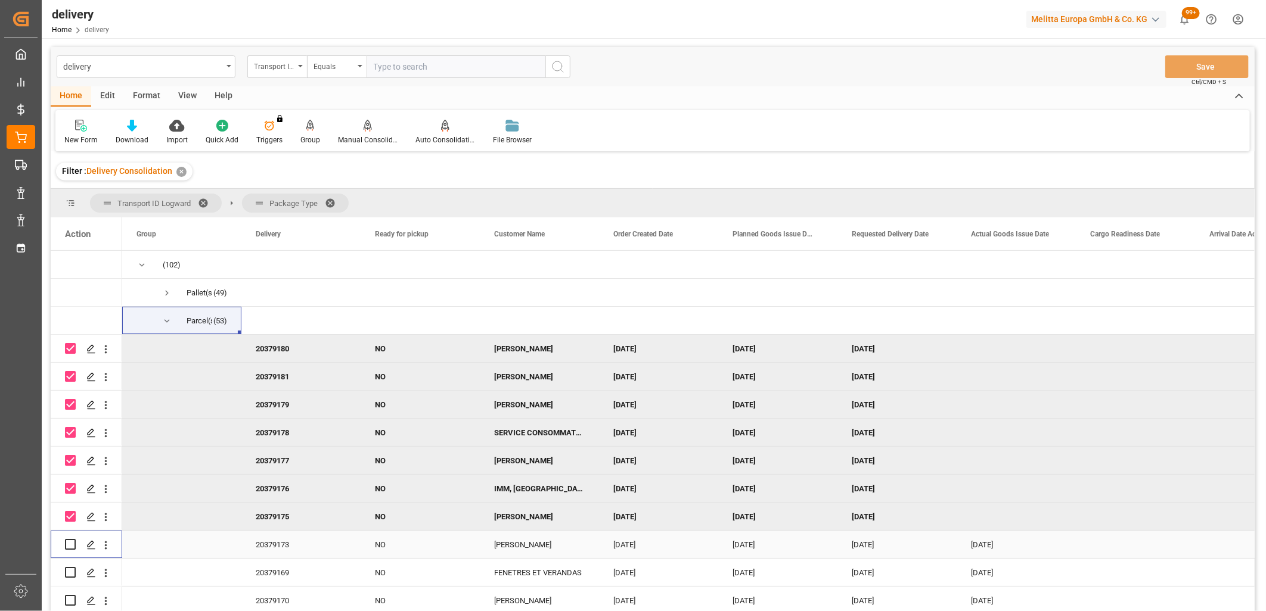
click at [68, 549] on input "Press Space to toggle row selection (unchecked)" at bounding box center [70, 544] width 11 height 11
checkbox input "true"
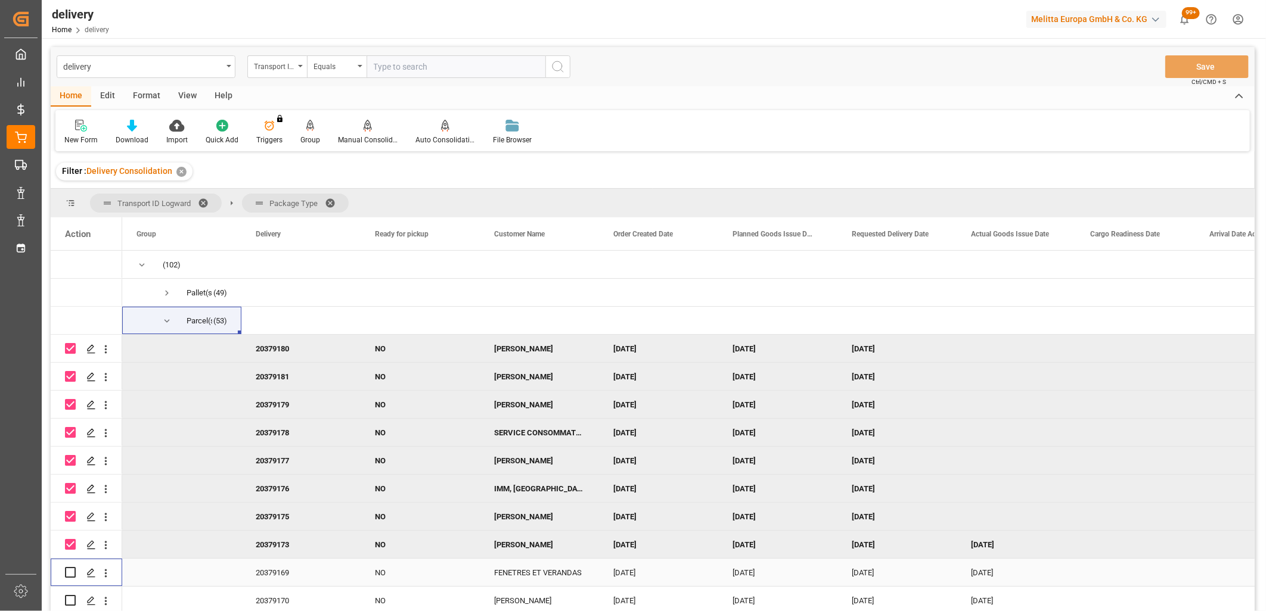
click at [69, 574] on input "Press Space to toggle row selection (unchecked)" at bounding box center [70, 572] width 11 height 11
checkbox input "true"
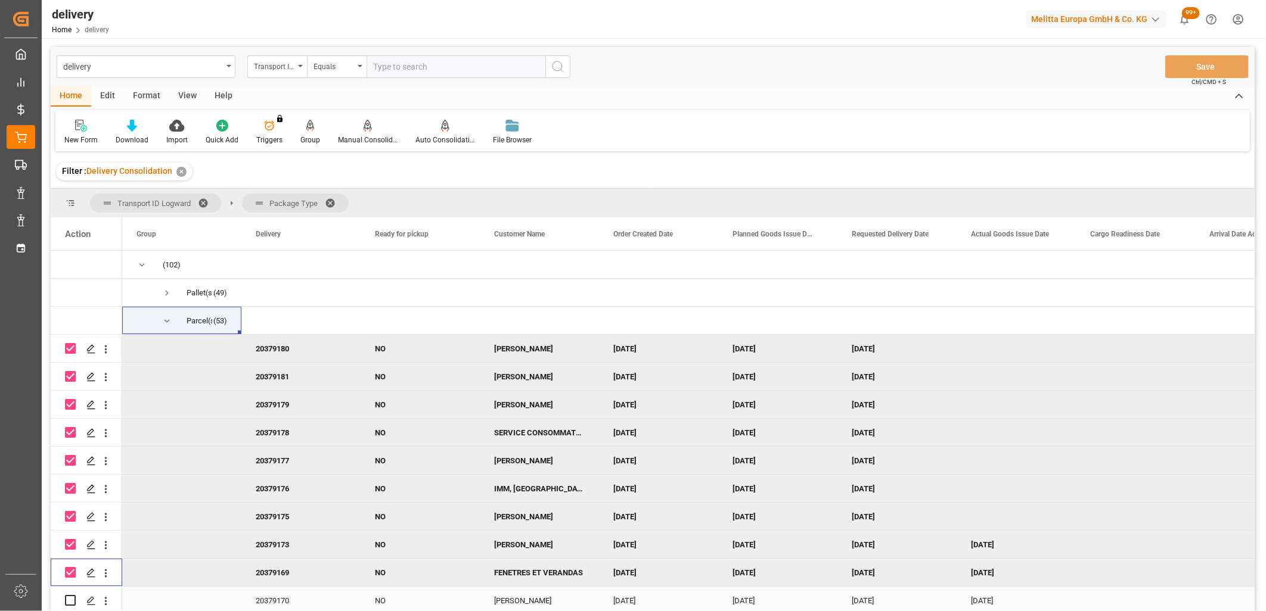
click at [72, 599] on input "Press Space to toggle row selection (unchecked)" at bounding box center [70, 600] width 11 height 11
checkbox input "true"
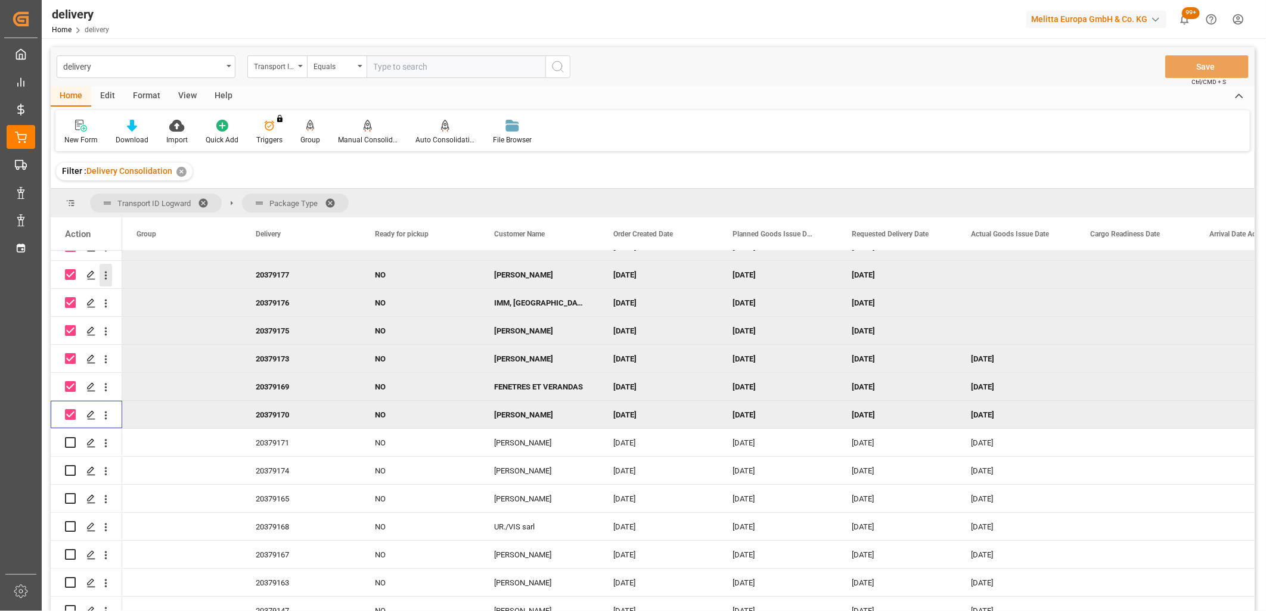
scroll to position [331, 0]
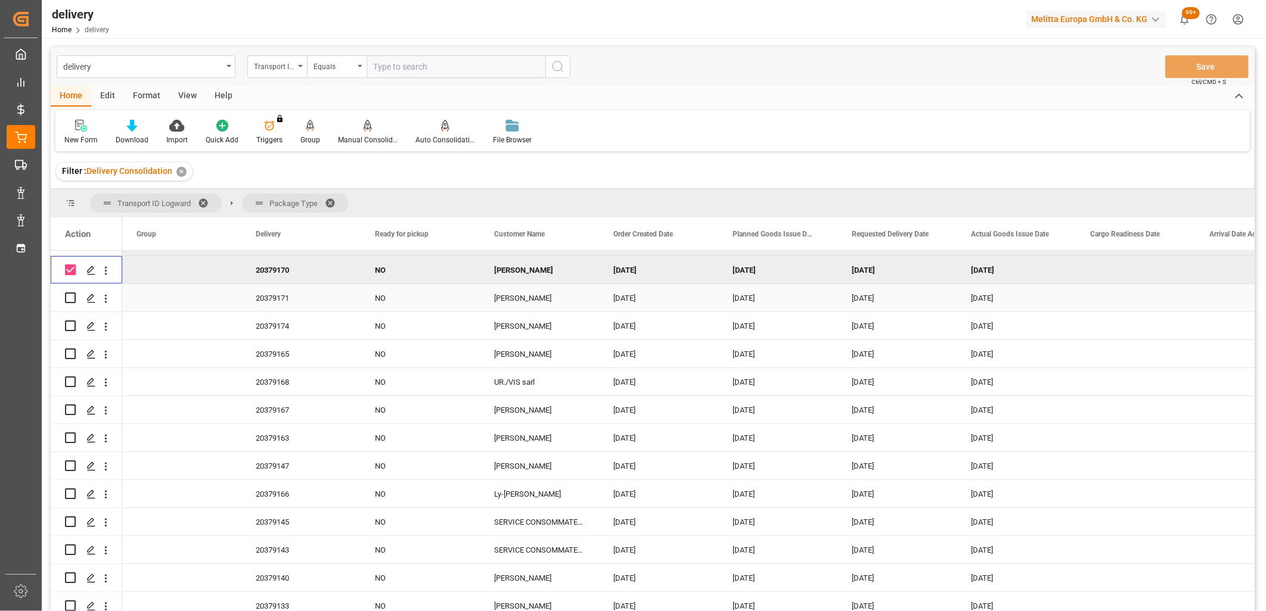
click at [70, 300] on input "Press Space to toggle row selection (unchecked)" at bounding box center [70, 298] width 11 height 11
checkbox input "true"
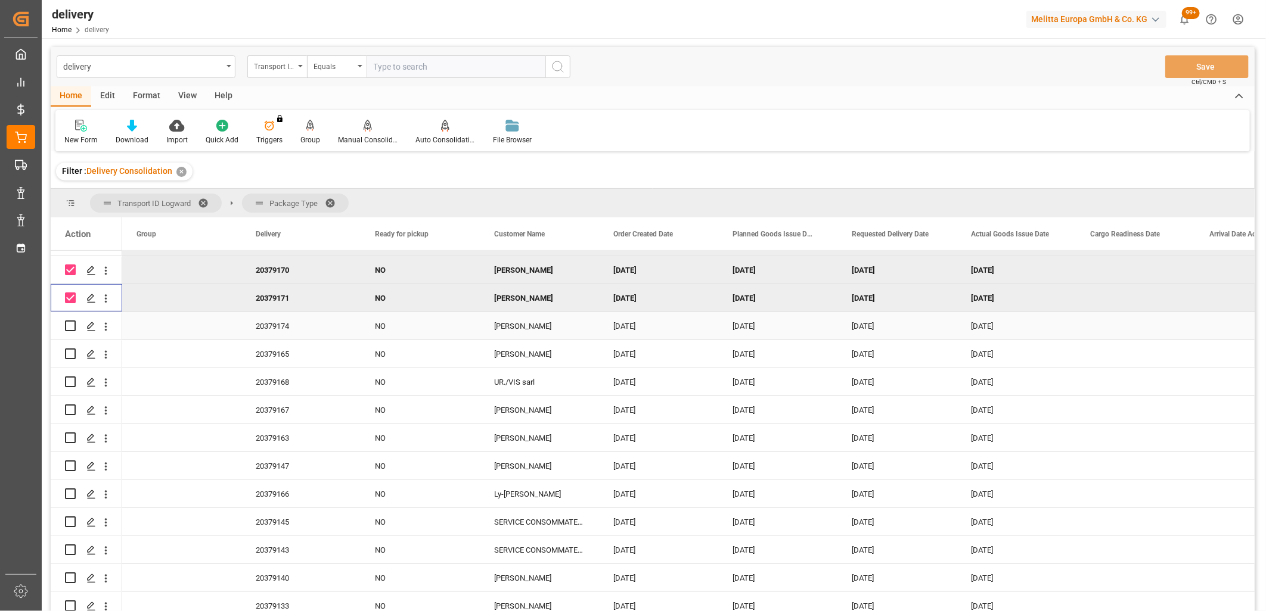
click at [72, 326] on input "Press Space to toggle row selection (unchecked)" at bounding box center [70, 326] width 11 height 11
checkbox input "true"
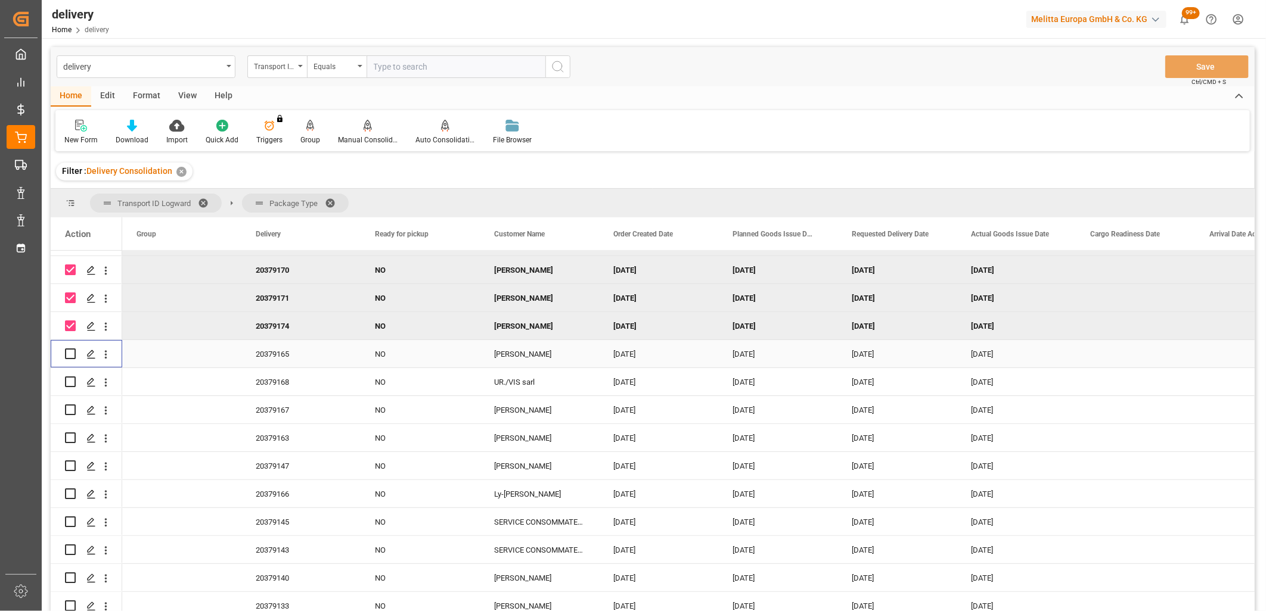
click at [72, 349] on input "Press Space to toggle row selection (unchecked)" at bounding box center [70, 354] width 11 height 11
checkbox input "true"
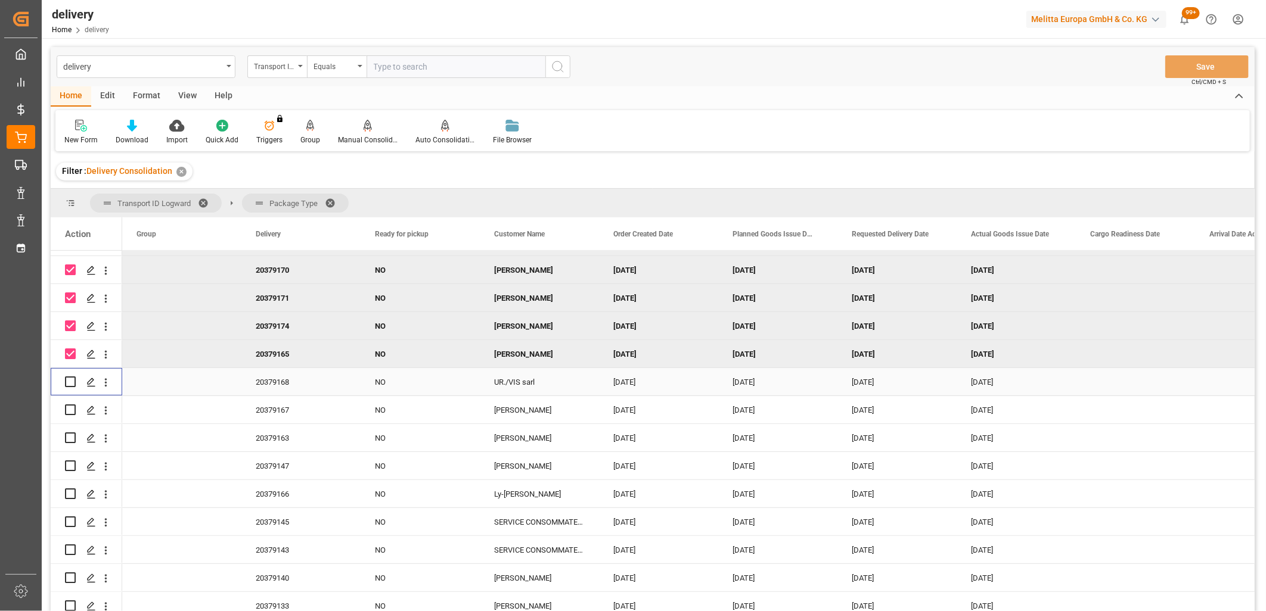
click at [69, 390] on div "Press SPACE to select this row." at bounding box center [70, 381] width 11 height 27
click at [70, 381] on input "Press Space to toggle row selection (unchecked)" at bounding box center [70, 382] width 11 height 11
checkbox input "true"
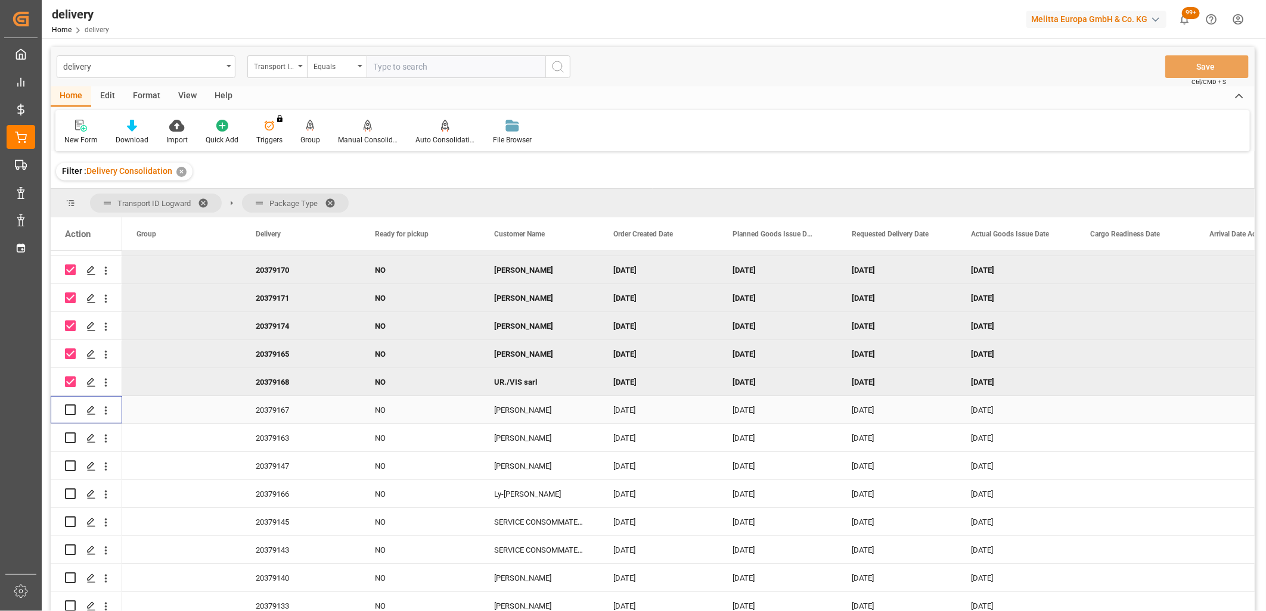
click at [70, 408] on input "Press Space to toggle row selection (unchecked)" at bounding box center [70, 410] width 11 height 11
checkbox input "true"
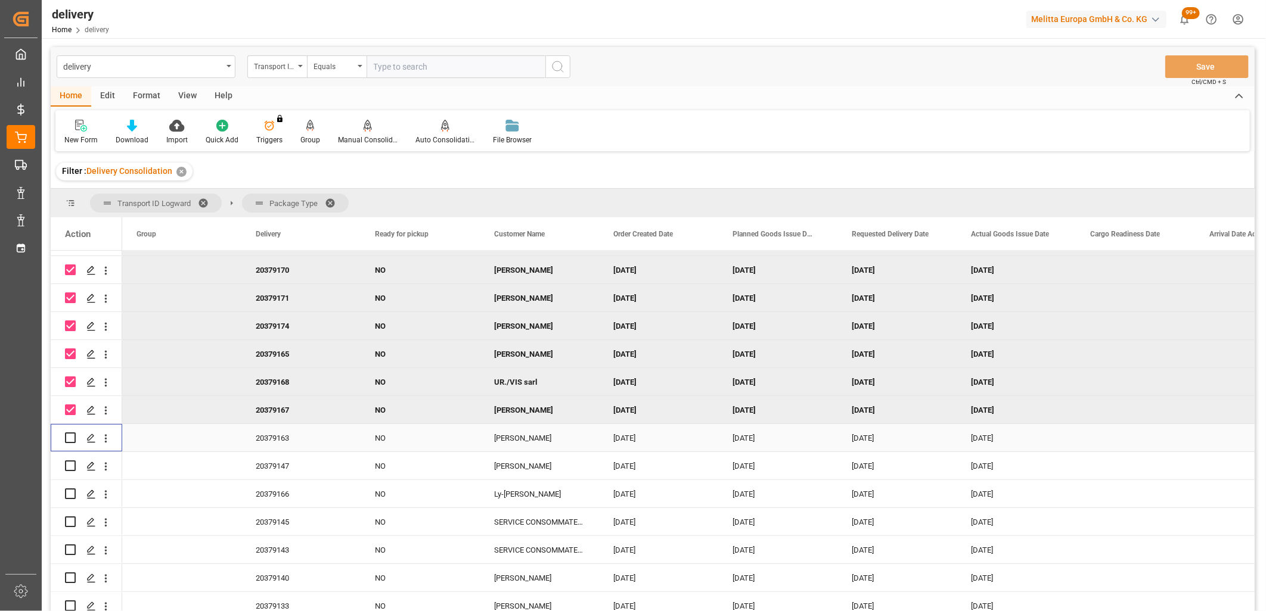
click at [72, 439] on input "Press Space to toggle row selection (unchecked)" at bounding box center [70, 438] width 11 height 11
checkbox input "true"
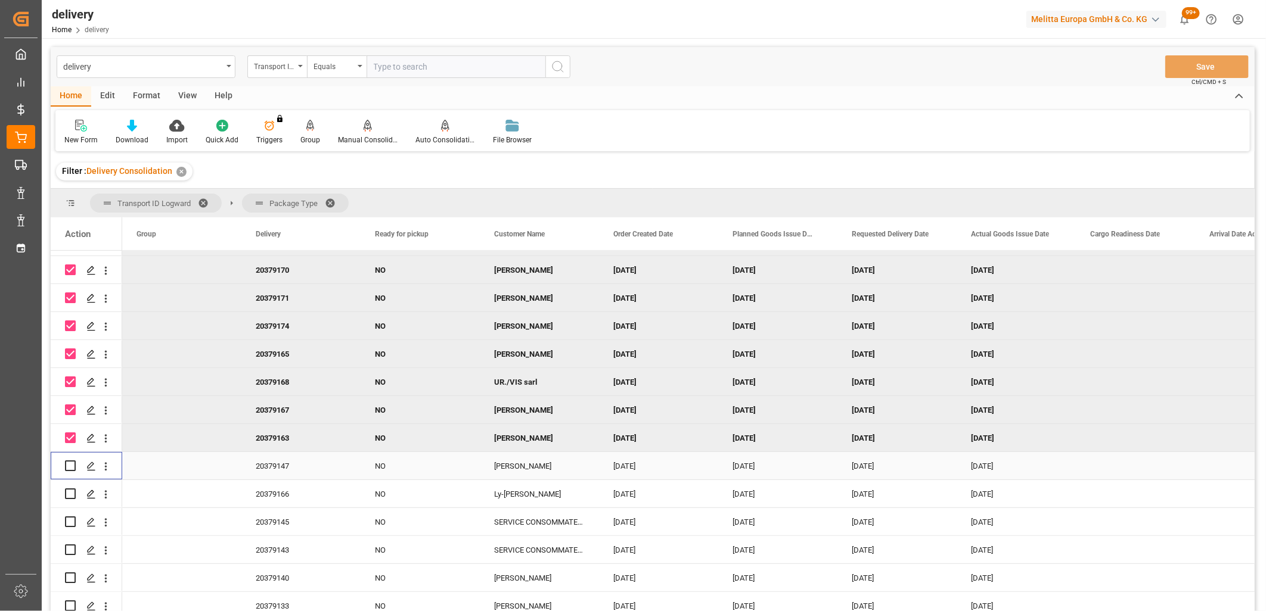
click at [70, 465] on input "Press Space to toggle row selection (unchecked)" at bounding box center [70, 466] width 11 height 11
checkbox input "true"
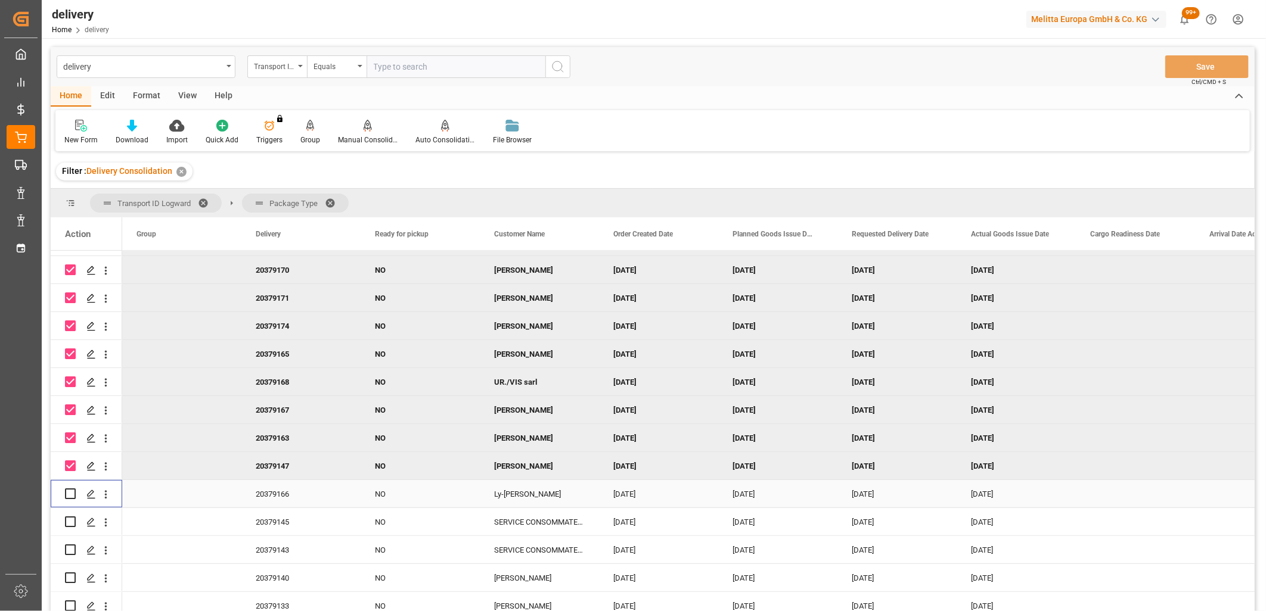
click at [69, 496] on input "Press Space to toggle row selection (unchecked)" at bounding box center [70, 494] width 11 height 11
checkbox input "true"
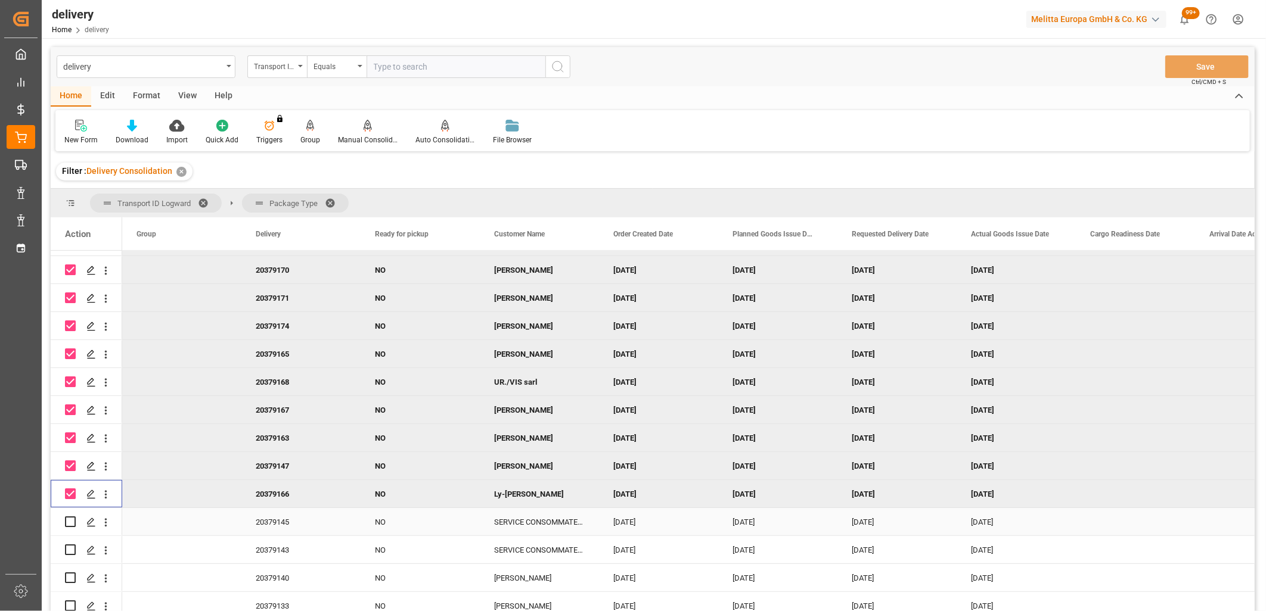
click at [69, 521] on input "Press Space to toggle row selection (unchecked)" at bounding box center [70, 522] width 11 height 11
checkbox input "true"
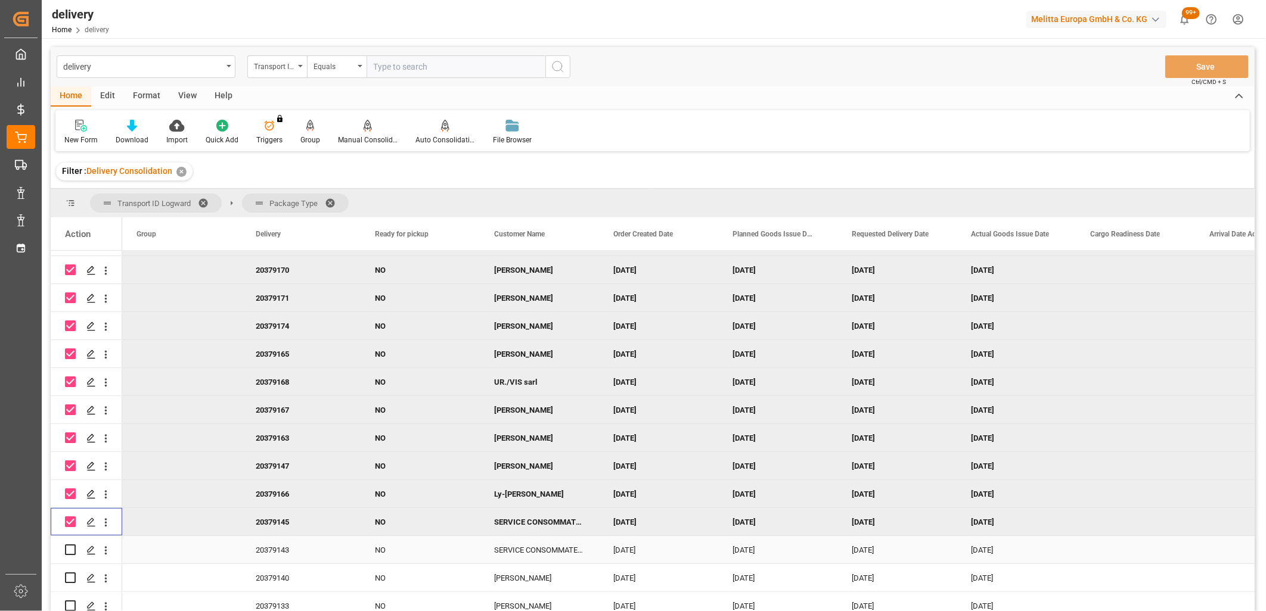
click at [69, 550] on input "Press Space to toggle row selection (unchecked)" at bounding box center [70, 550] width 11 height 11
checkbox input "true"
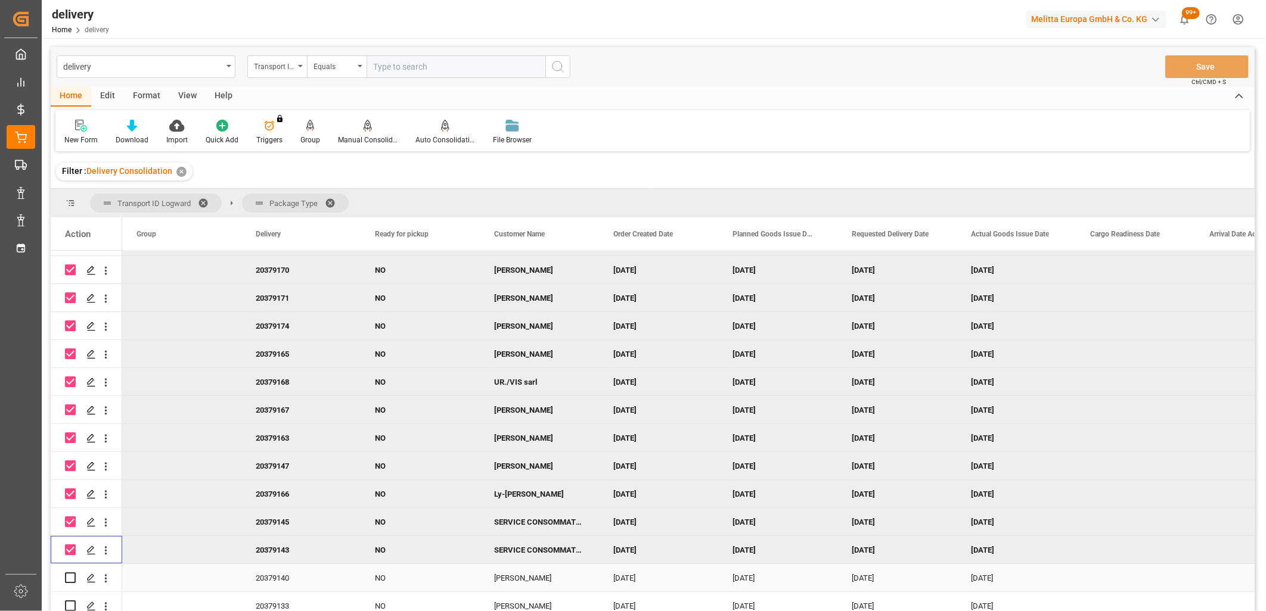
click at [68, 578] on input "Press Space to toggle row selection (unchecked)" at bounding box center [70, 578] width 11 height 11
checkbox input "true"
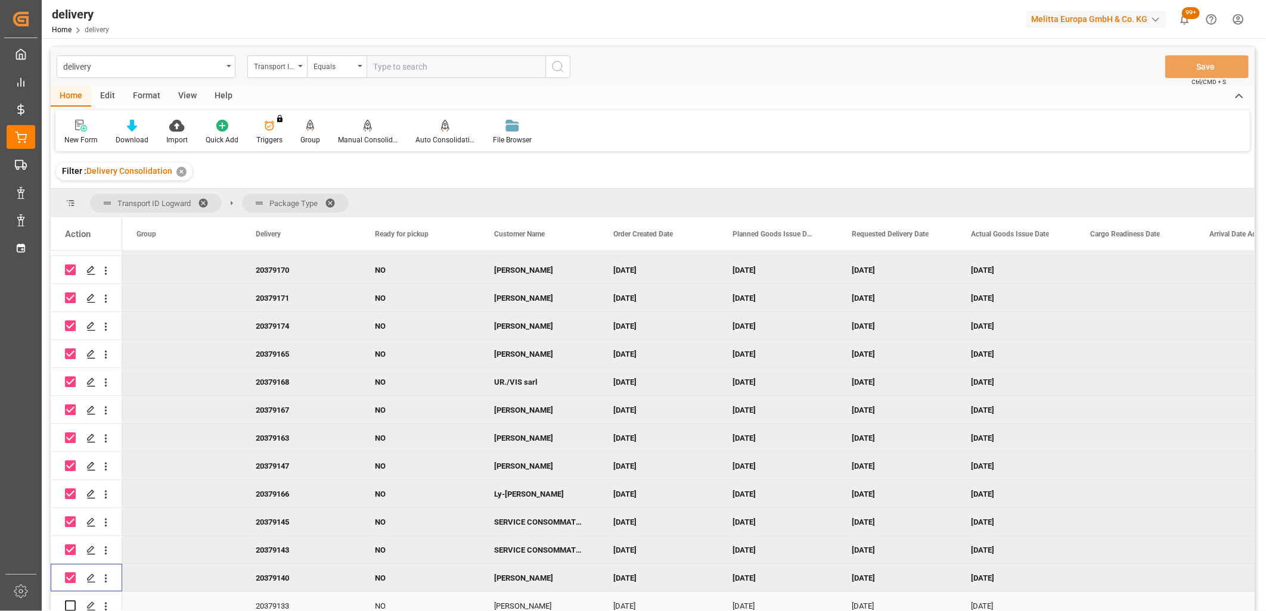
click at [66, 605] on div "Press SPACE to select this row." at bounding box center [87, 605] width 72 height 27
click at [69, 604] on input "Press Space to toggle row selection (unchecked)" at bounding box center [70, 606] width 11 height 11
checkbox input "true"
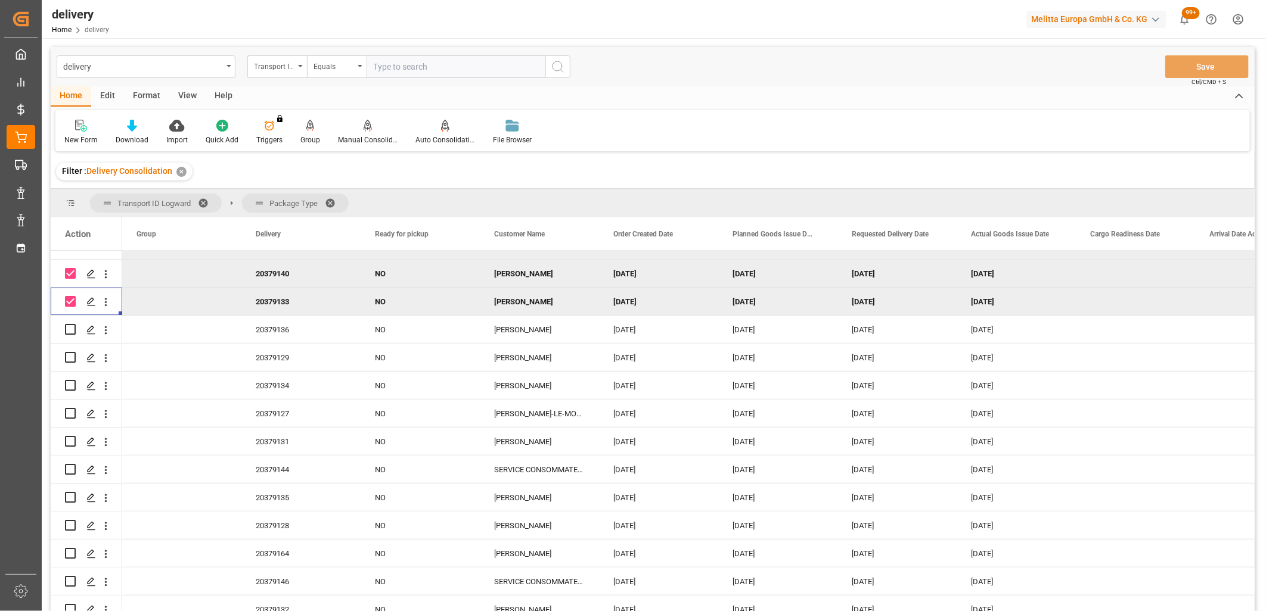
scroll to position [662, 0]
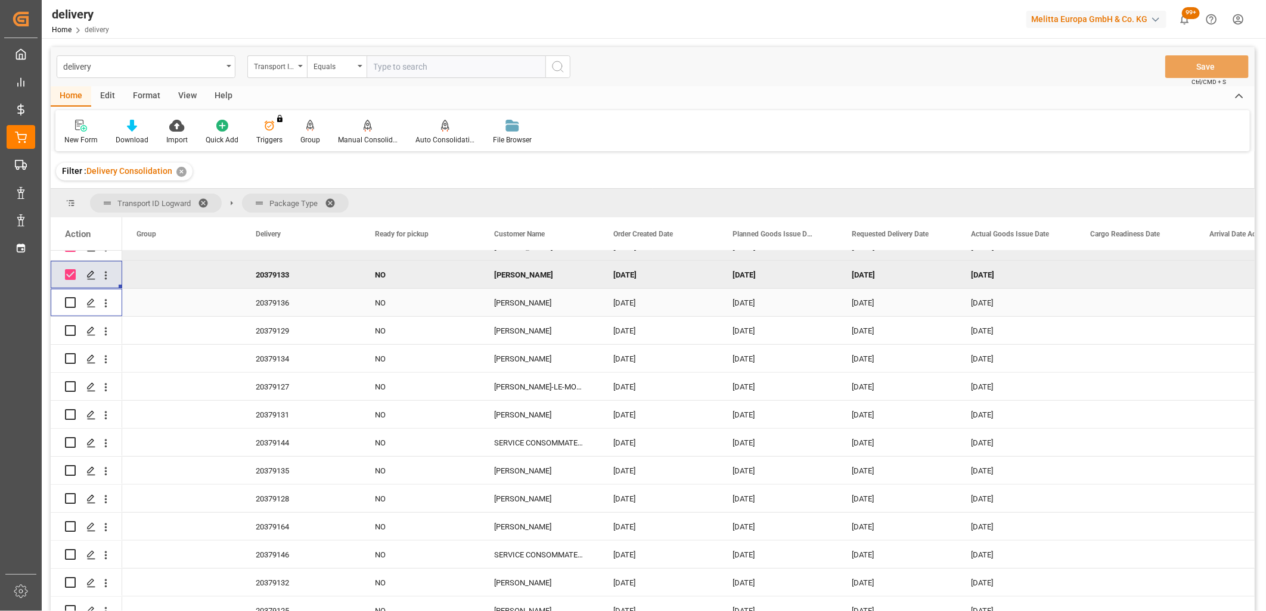
click at [66, 300] on input "Press Space to toggle row selection (unchecked)" at bounding box center [70, 302] width 11 height 11
checkbox input "true"
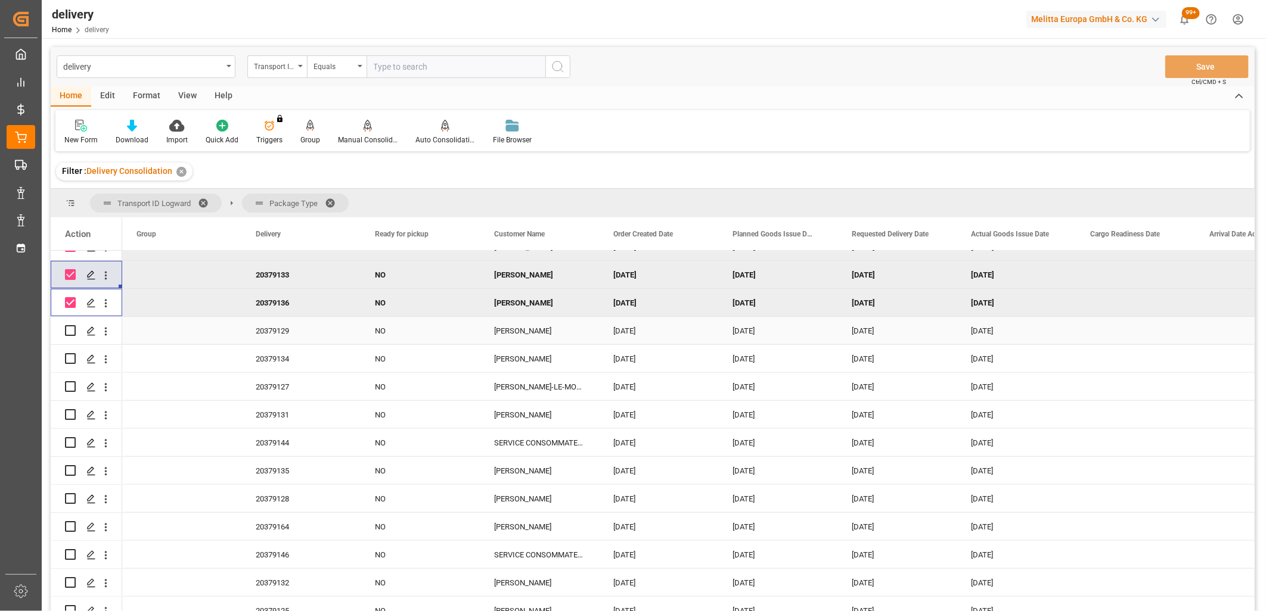
click at [70, 343] on div "Press SPACE to select this row." at bounding box center [70, 330] width 11 height 27
click at [69, 331] on input "Press Space to toggle row selection (unchecked)" at bounding box center [70, 330] width 11 height 11
checkbox input "true"
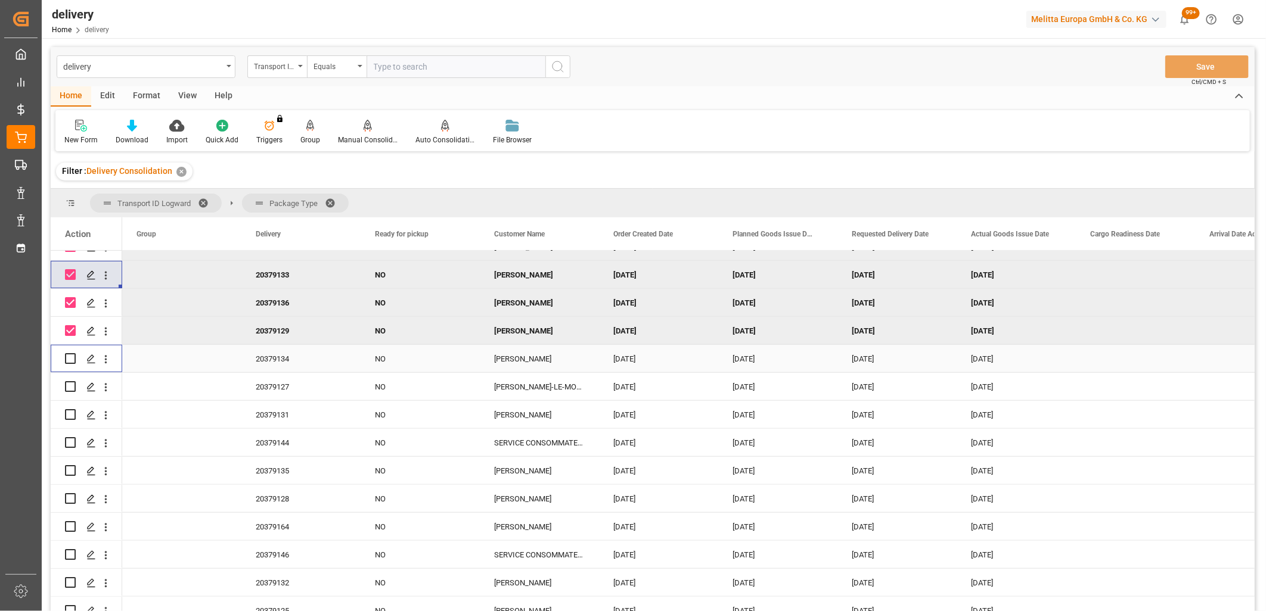
click at [69, 361] on input "Press Space to toggle row selection (unchecked)" at bounding box center [70, 358] width 11 height 11
checkbox input "true"
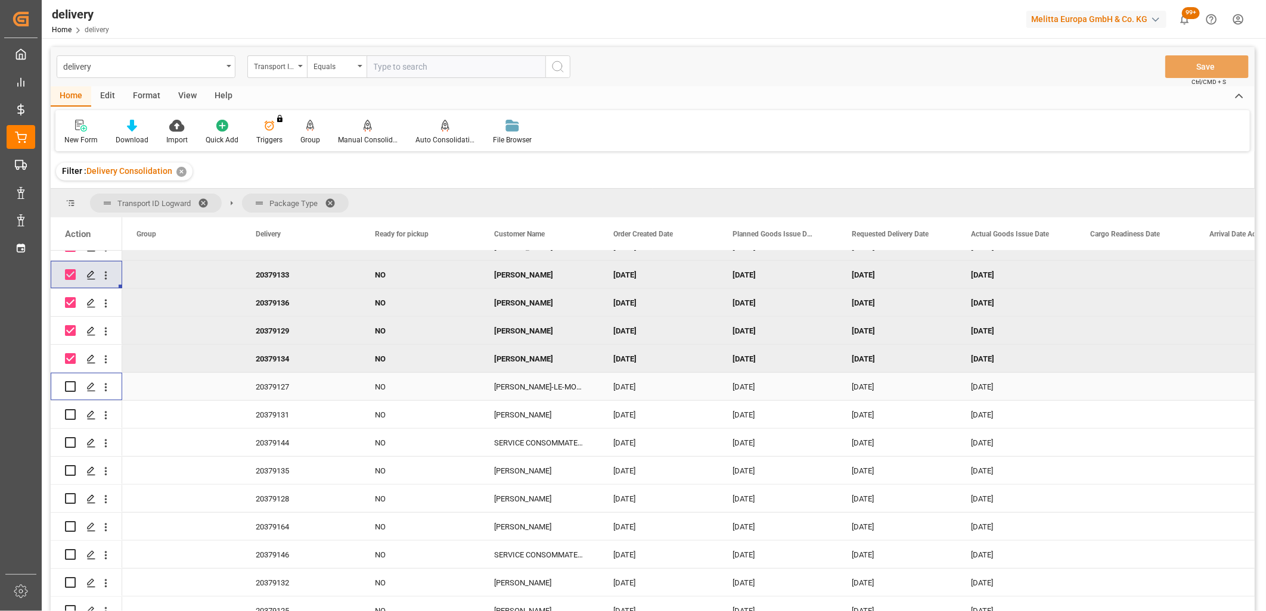
click at [69, 383] on input "Press Space to toggle row selection (unchecked)" at bounding box center [70, 386] width 11 height 11
checkbox input "true"
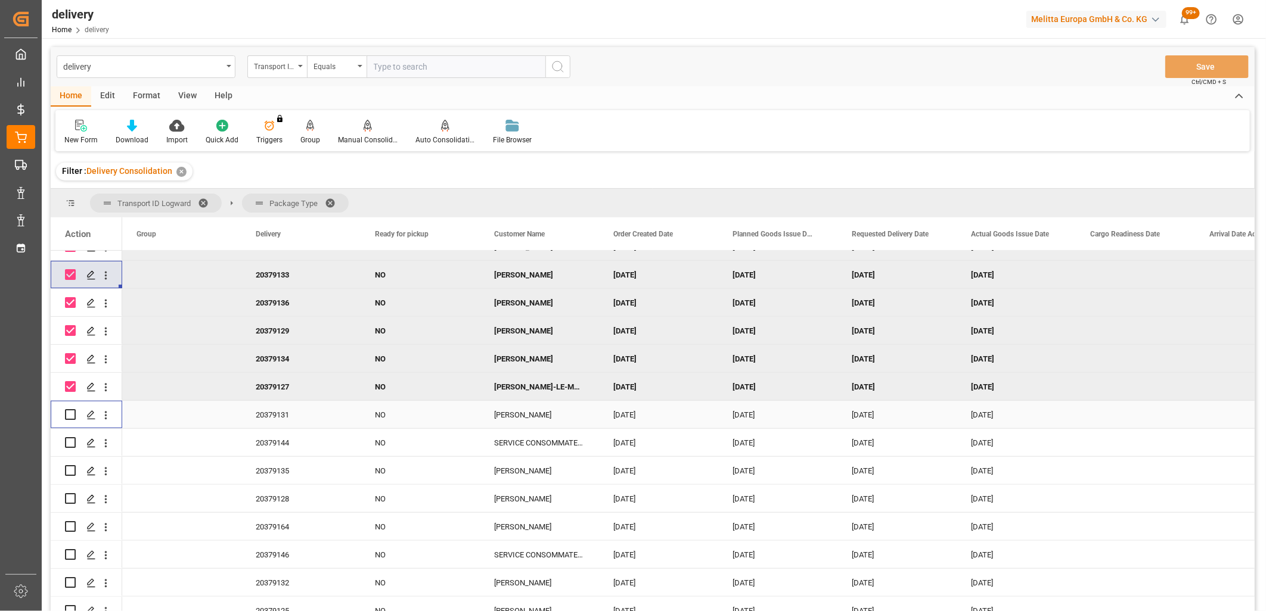
drag, startPoint x: 70, startPoint y: 408, endPoint x: 70, endPoint y: 416, distance: 8.3
click at [70, 409] on div "Press SPACE to select this row." at bounding box center [70, 414] width 11 height 27
click at [69, 417] on input "Press Space to toggle row selection (unchecked)" at bounding box center [70, 414] width 11 height 11
checkbox input "true"
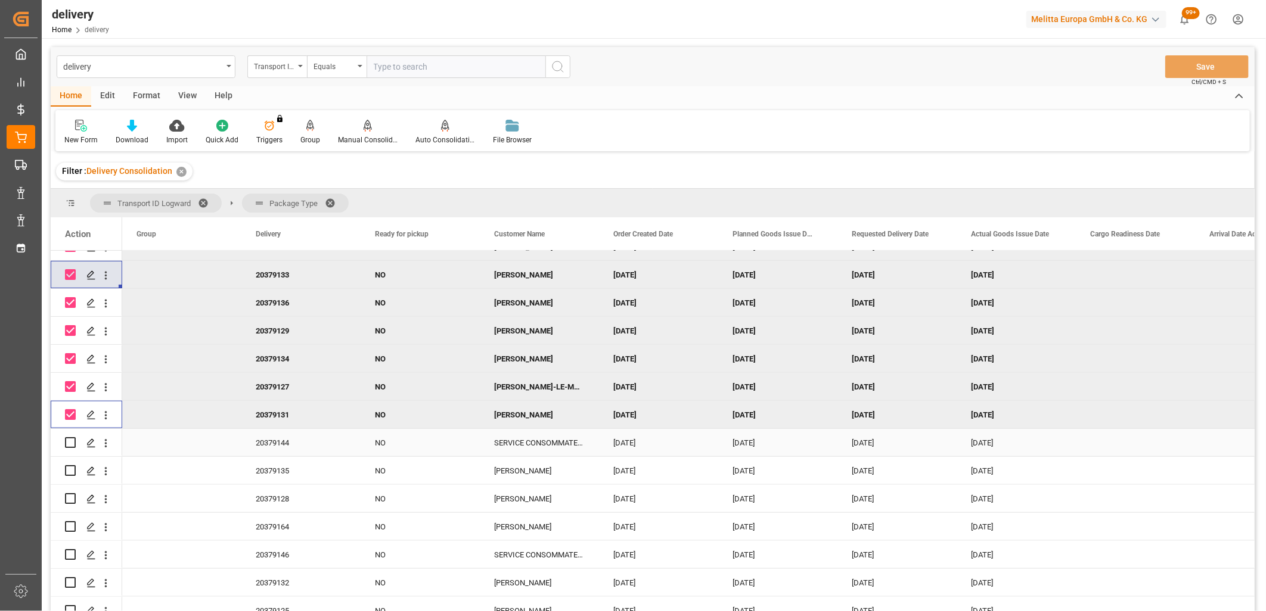
click at [68, 442] on input "Press Space to toggle row selection (unchecked)" at bounding box center [70, 442] width 11 height 11
checkbox input "true"
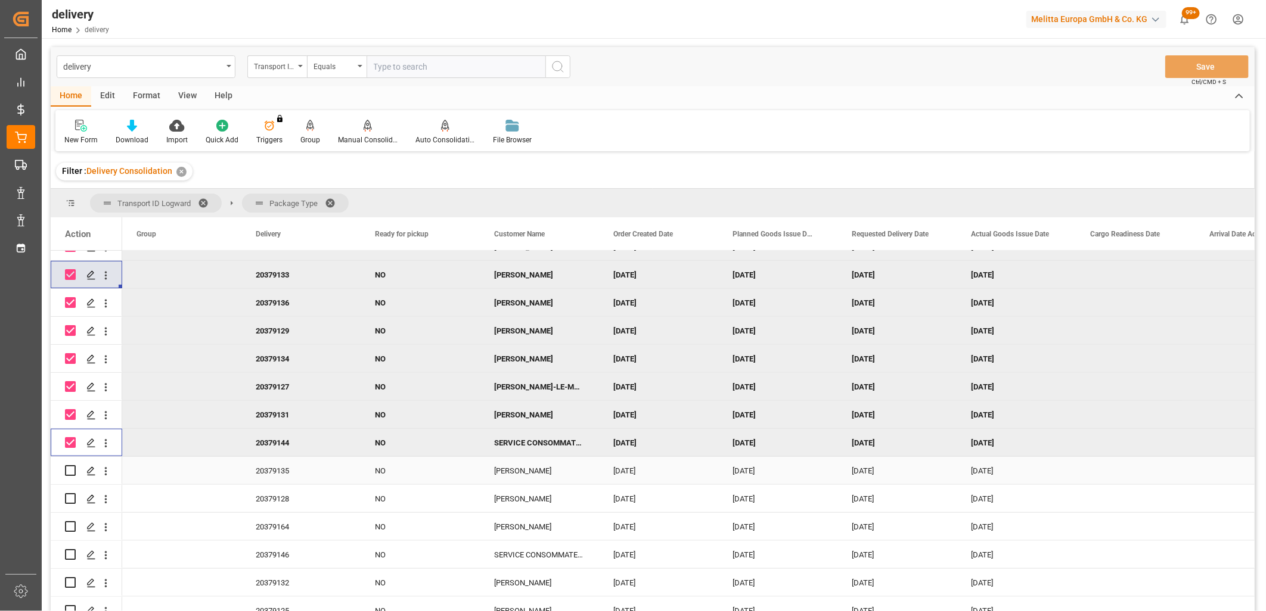
click at [69, 467] on input "Press Space to toggle row selection (unchecked)" at bounding box center [70, 470] width 11 height 11
checkbox input "true"
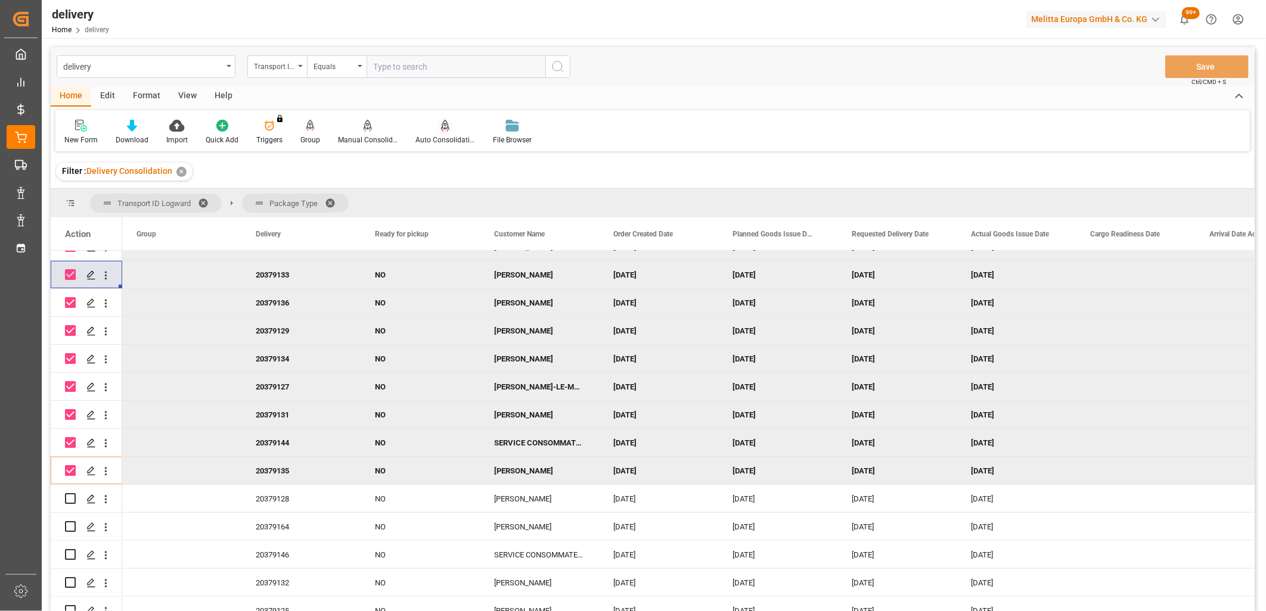
click at [442, 130] on icon at bounding box center [444, 131] width 5 height 2
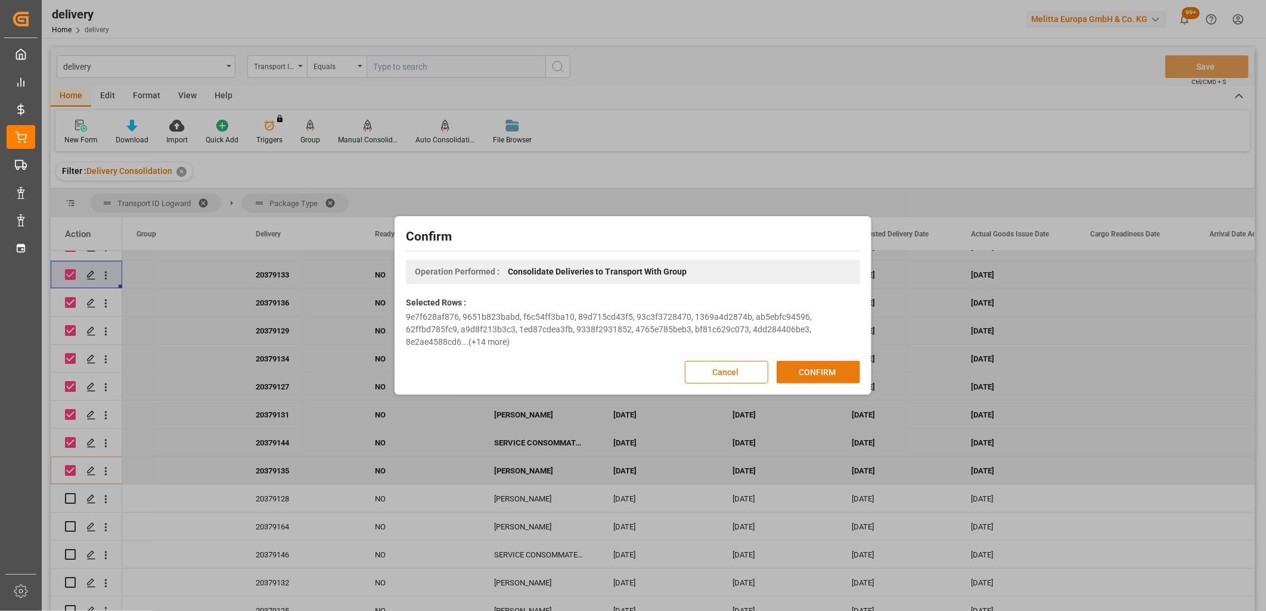
click at [815, 371] on button "CONFIRM" at bounding box center [817, 372] width 83 height 23
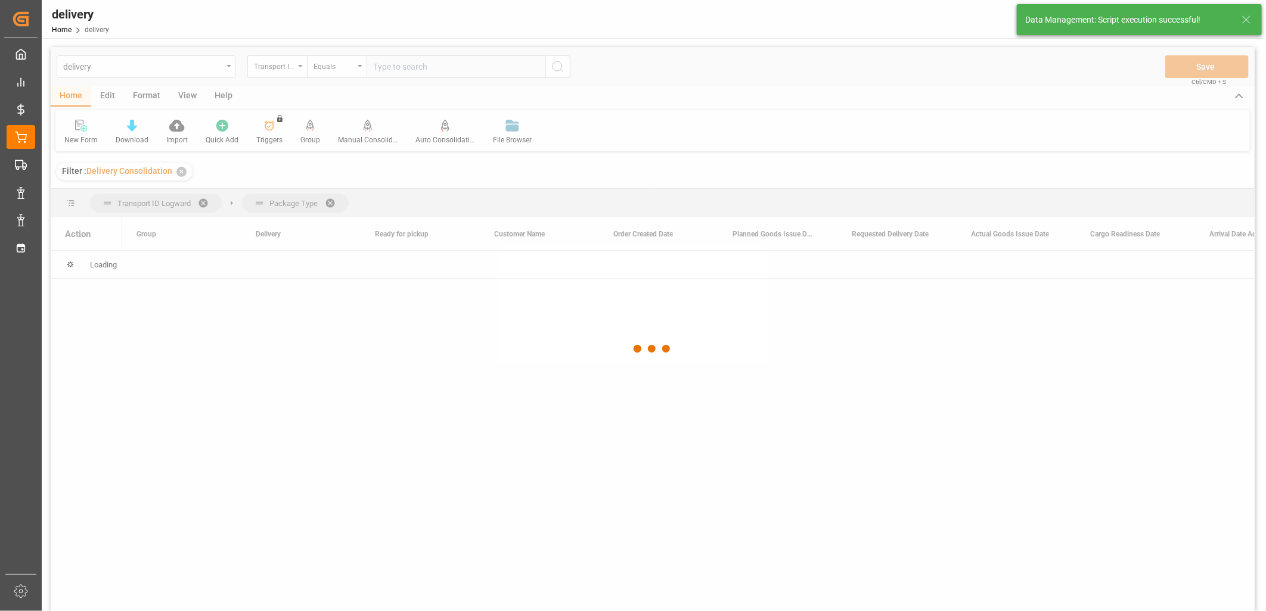
scroll to position [0, 0]
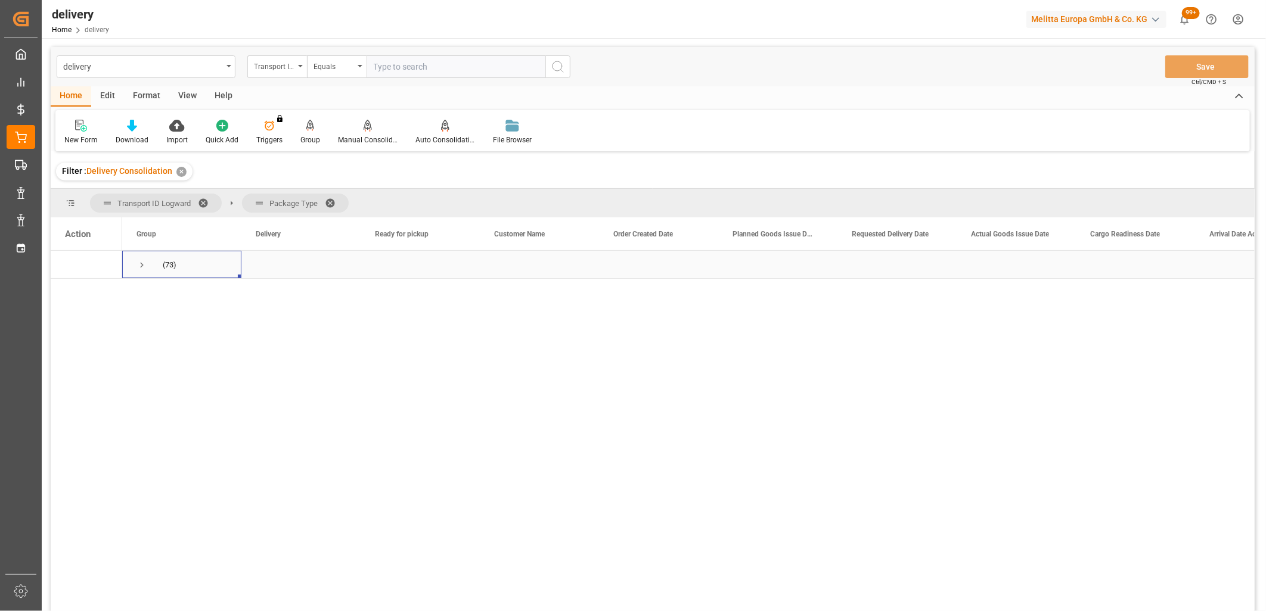
click at [139, 265] on span "Press SPACE to select this row." at bounding box center [141, 265] width 11 height 11
click at [168, 323] on span "Press SPACE to select this row." at bounding box center [166, 321] width 11 height 11
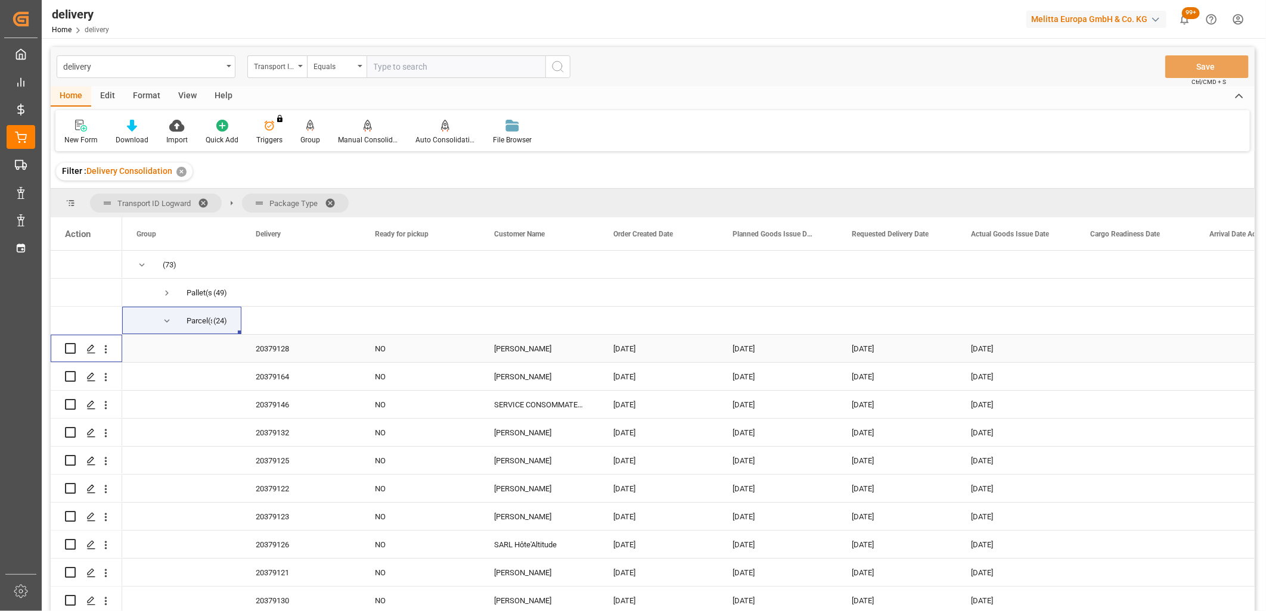
click at [72, 346] on input "Press Space to toggle row selection (unchecked)" at bounding box center [70, 348] width 11 height 11
checkbox input "true"
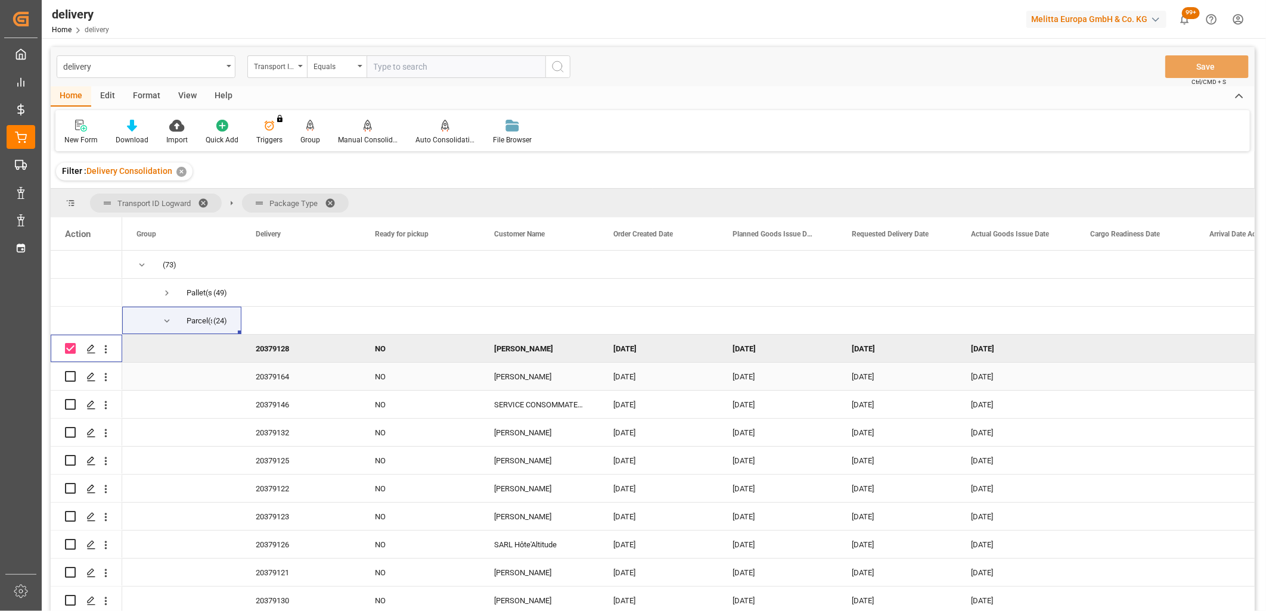
click at [68, 377] on input "Press Space to toggle row selection (unchecked)" at bounding box center [70, 376] width 11 height 11
checkbox input "true"
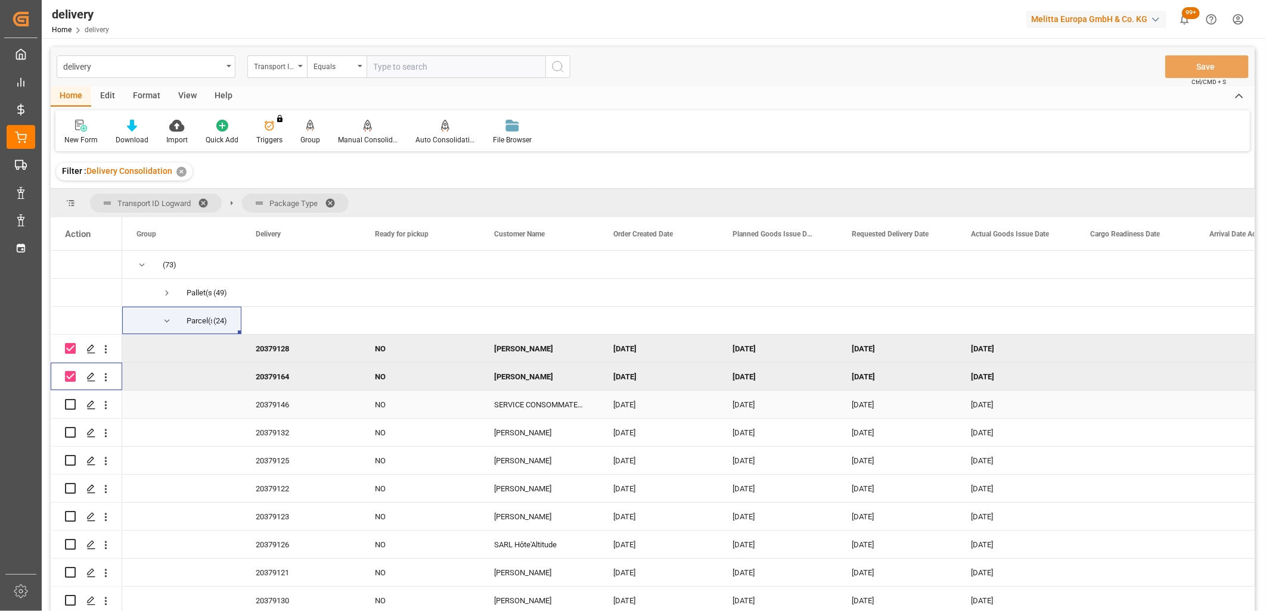
click at [69, 412] on div "Press SPACE to select this row." at bounding box center [70, 404] width 11 height 27
click at [69, 407] on input "Press Space to toggle row selection (unchecked)" at bounding box center [70, 404] width 11 height 11
checkbox input "true"
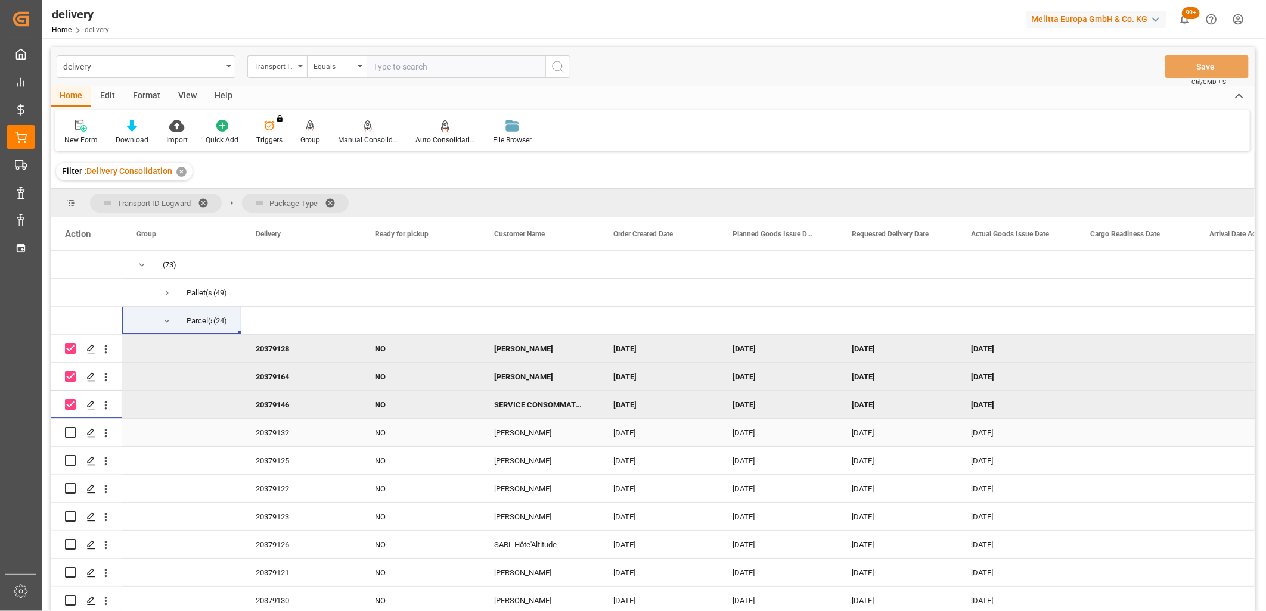
click at [69, 434] on input "Press Space to toggle row selection (unchecked)" at bounding box center [70, 432] width 11 height 11
checkbox input "true"
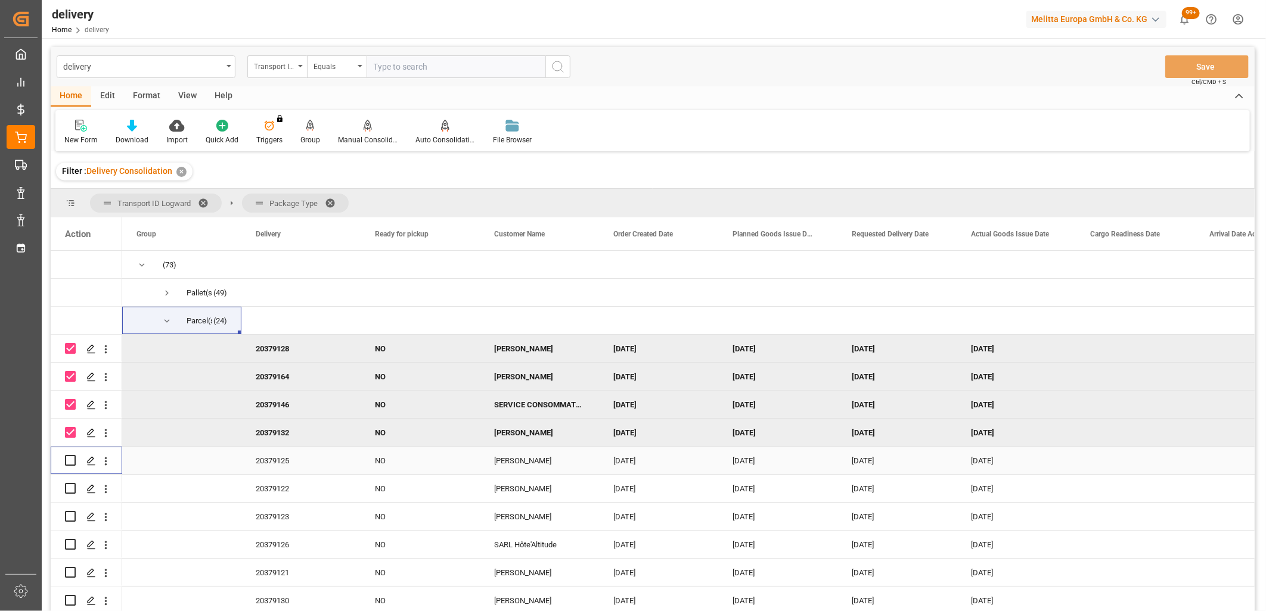
click at [67, 462] on input "Press Space to toggle row selection (unchecked)" at bounding box center [70, 460] width 11 height 11
checkbox input "true"
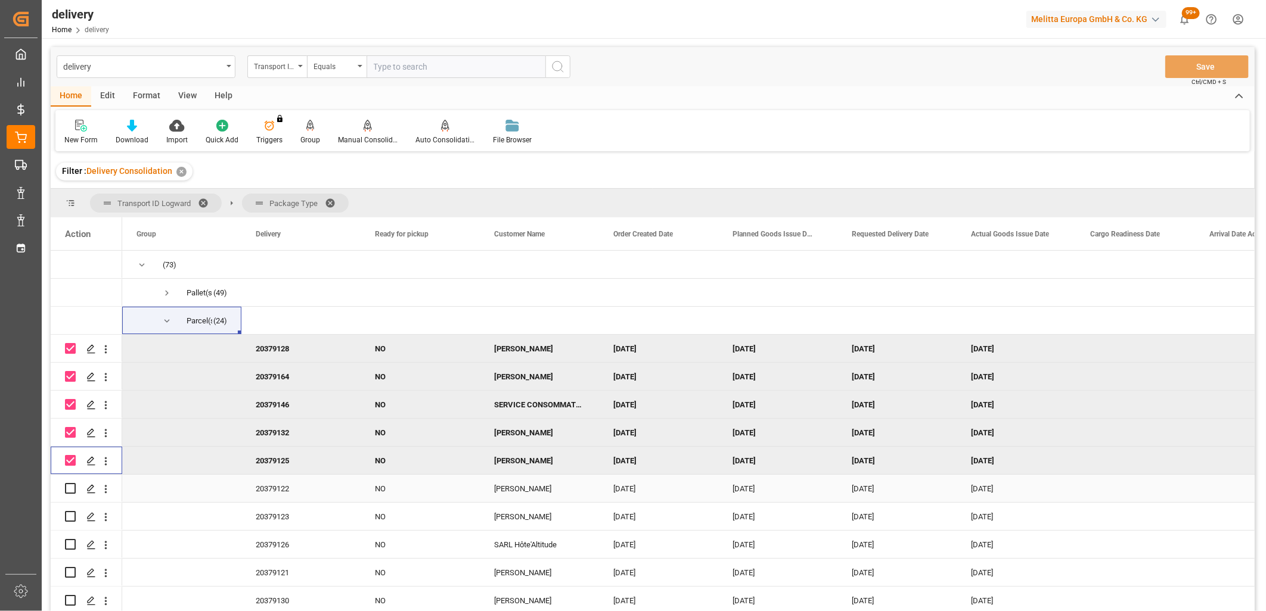
click at [69, 486] on input "Press Space to toggle row selection (unchecked)" at bounding box center [70, 488] width 11 height 11
checkbox input "true"
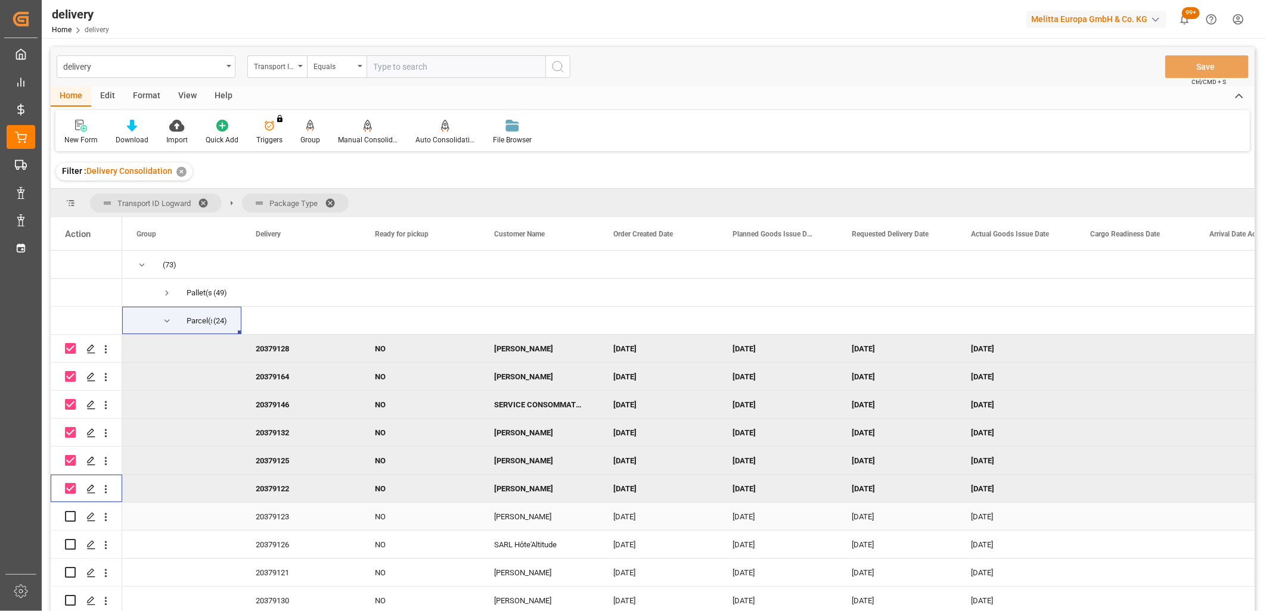
click at [74, 520] on input "Press Space to toggle row selection (unchecked)" at bounding box center [70, 516] width 11 height 11
checkbox input "true"
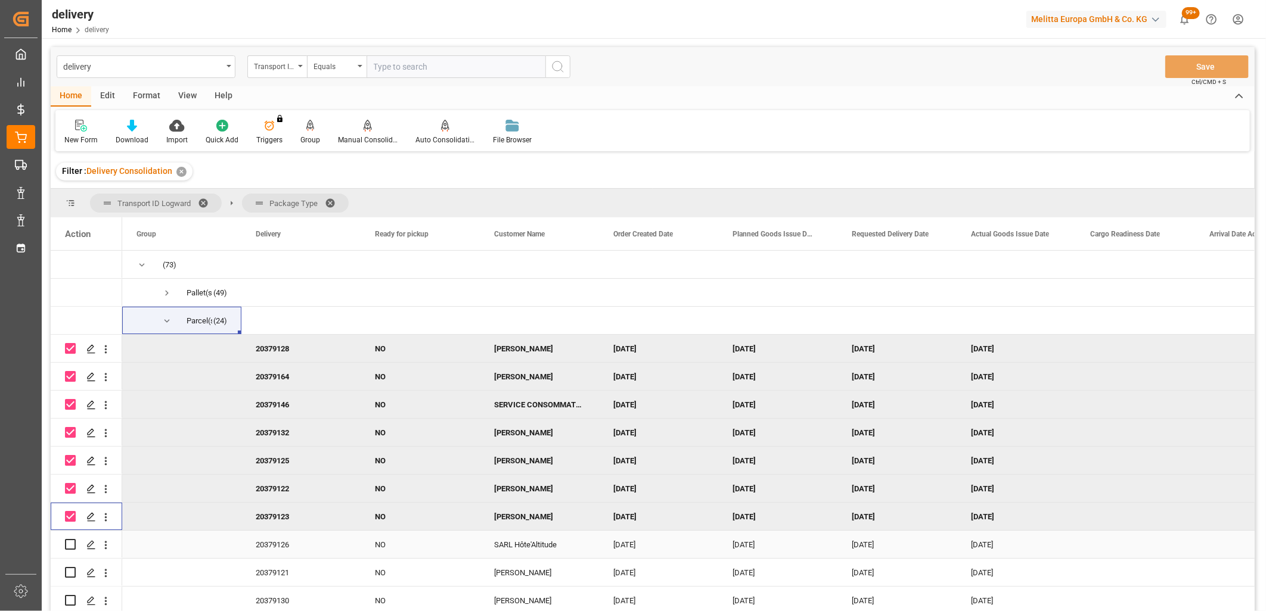
click at [69, 543] on input "Press Space to toggle row selection (unchecked)" at bounding box center [70, 544] width 11 height 11
checkbox input "true"
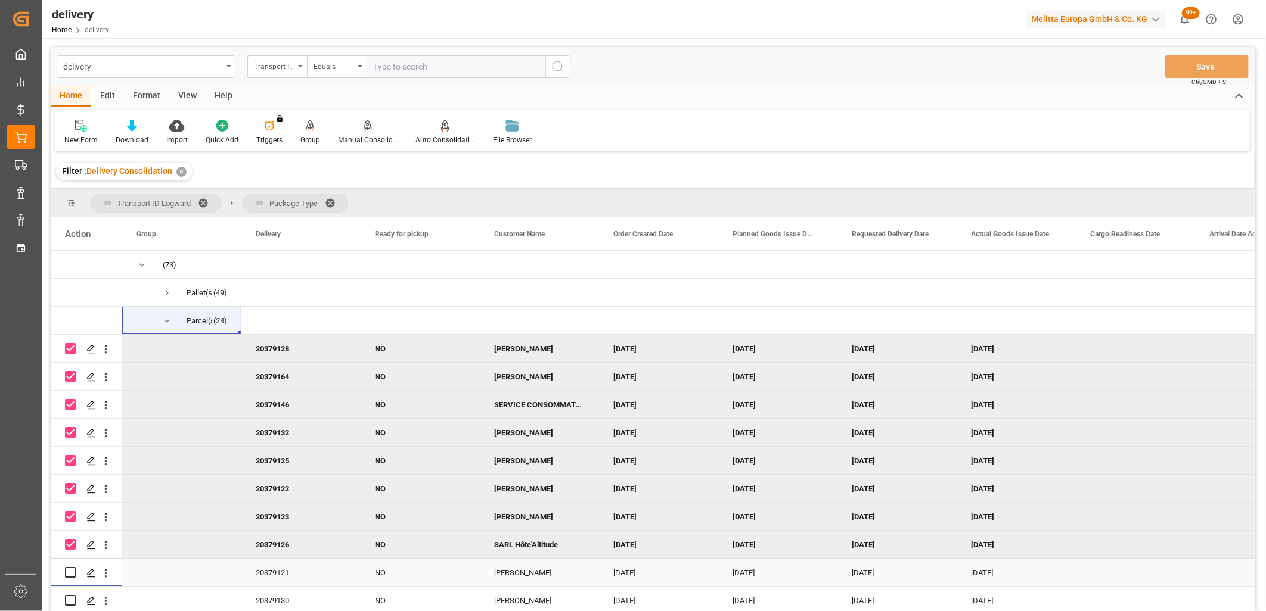
click at [69, 569] on input "Press Space to toggle row selection (unchecked)" at bounding box center [70, 572] width 11 height 11
checkbox input "true"
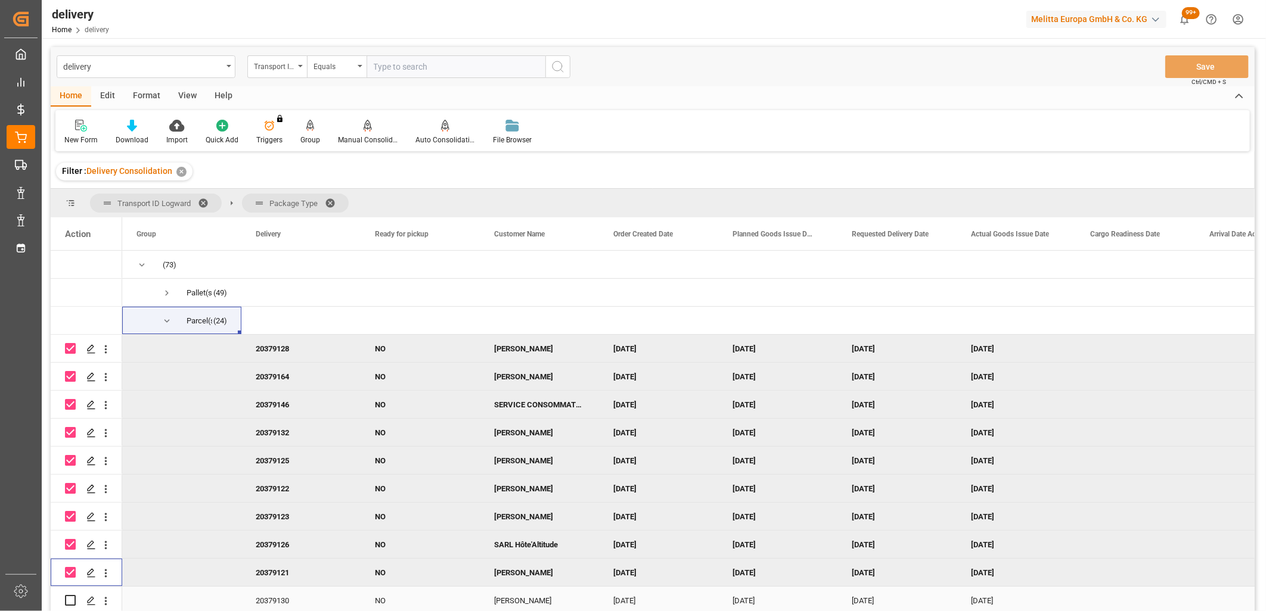
click at [69, 602] on input "Press Space to toggle row selection (unchecked)" at bounding box center [70, 600] width 11 height 11
checkbox input "true"
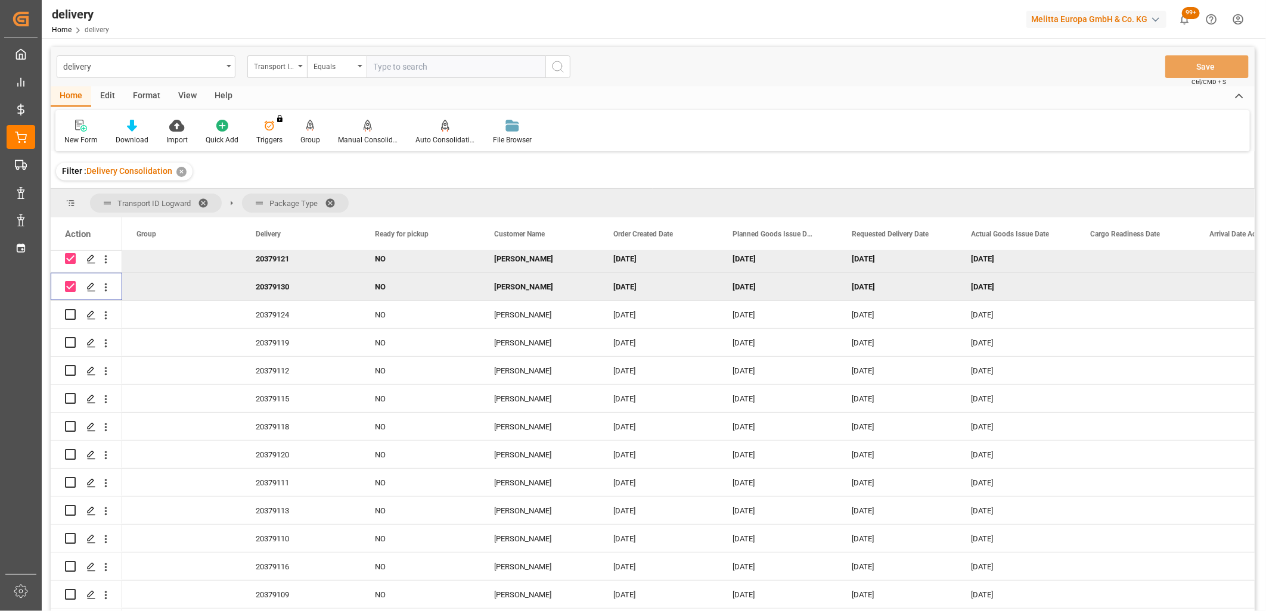
scroll to position [331, 0]
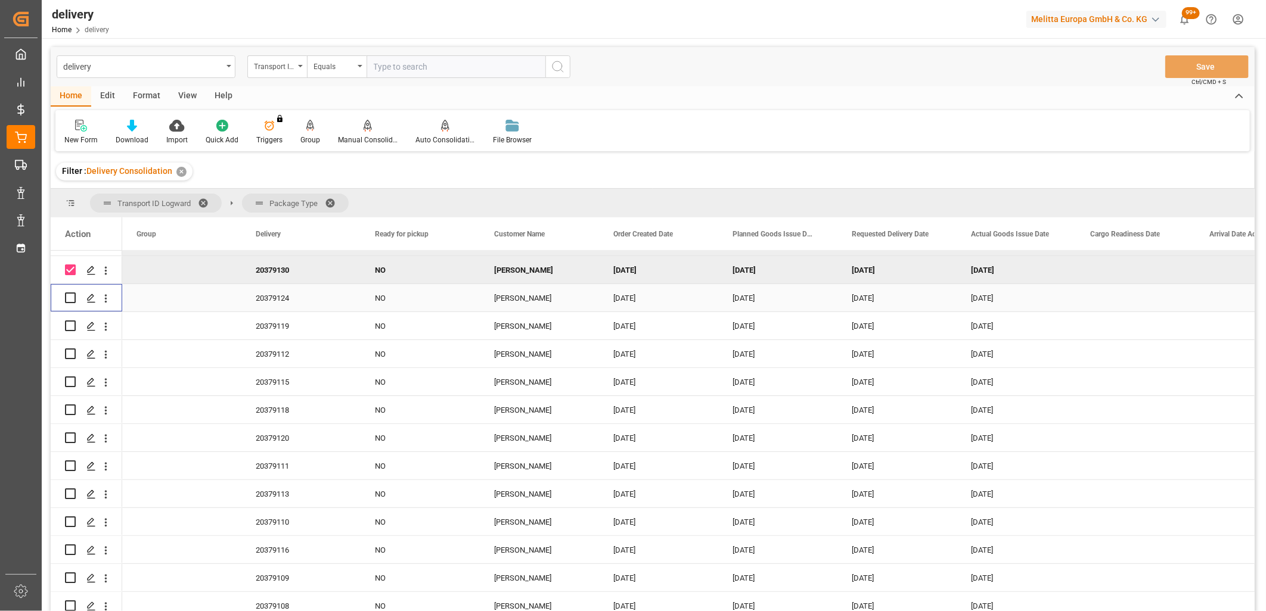
drag, startPoint x: 73, startPoint y: 297, endPoint x: 68, endPoint y: 319, distance: 22.6
click at [72, 300] on input "Press Space to toggle row selection (unchecked)" at bounding box center [70, 298] width 11 height 11
checkbox input "true"
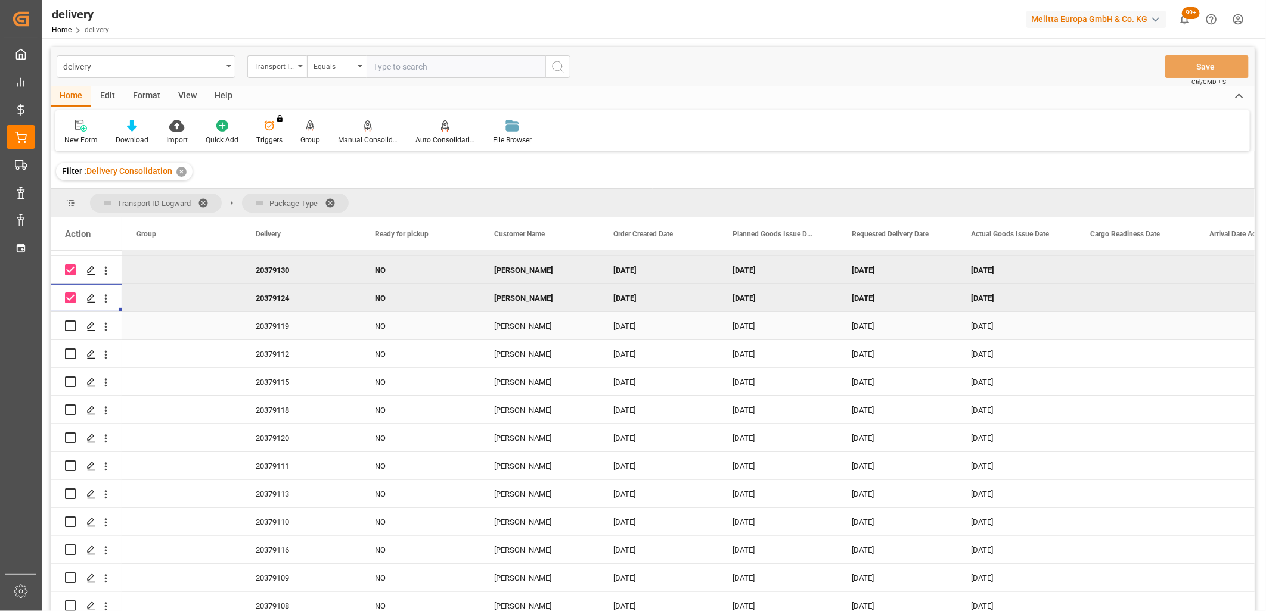
click at [67, 327] on input "Press Space to toggle row selection (unchecked)" at bounding box center [70, 326] width 11 height 11
checkbox input "true"
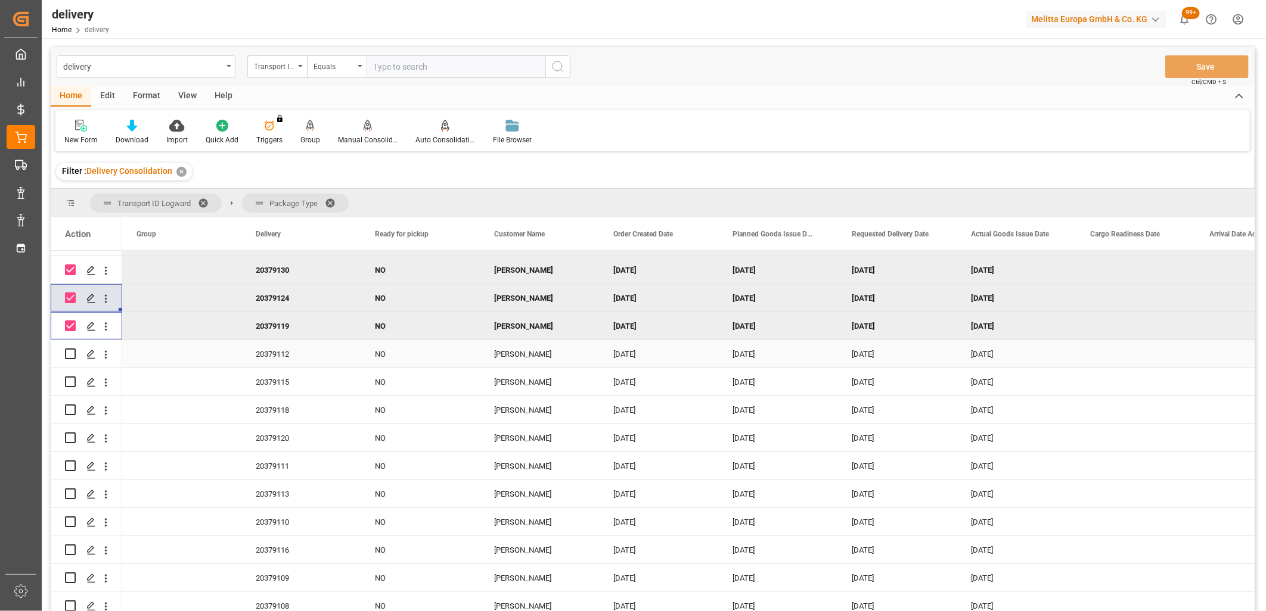
click at [67, 356] on input "Press Space to toggle row selection (unchecked)" at bounding box center [70, 354] width 11 height 11
checkbox input "true"
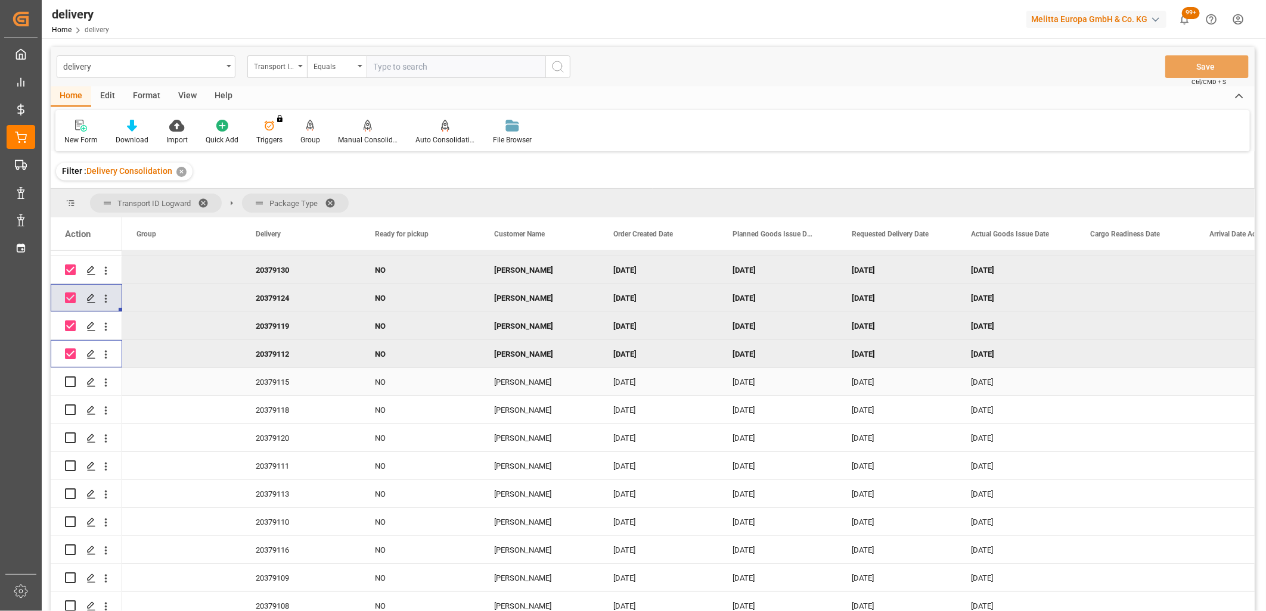
click at [73, 383] on input "Press Space to toggle row selection (unchecked)" at bounding box center [70, 382] width 11 height 11
checkbox input "true"
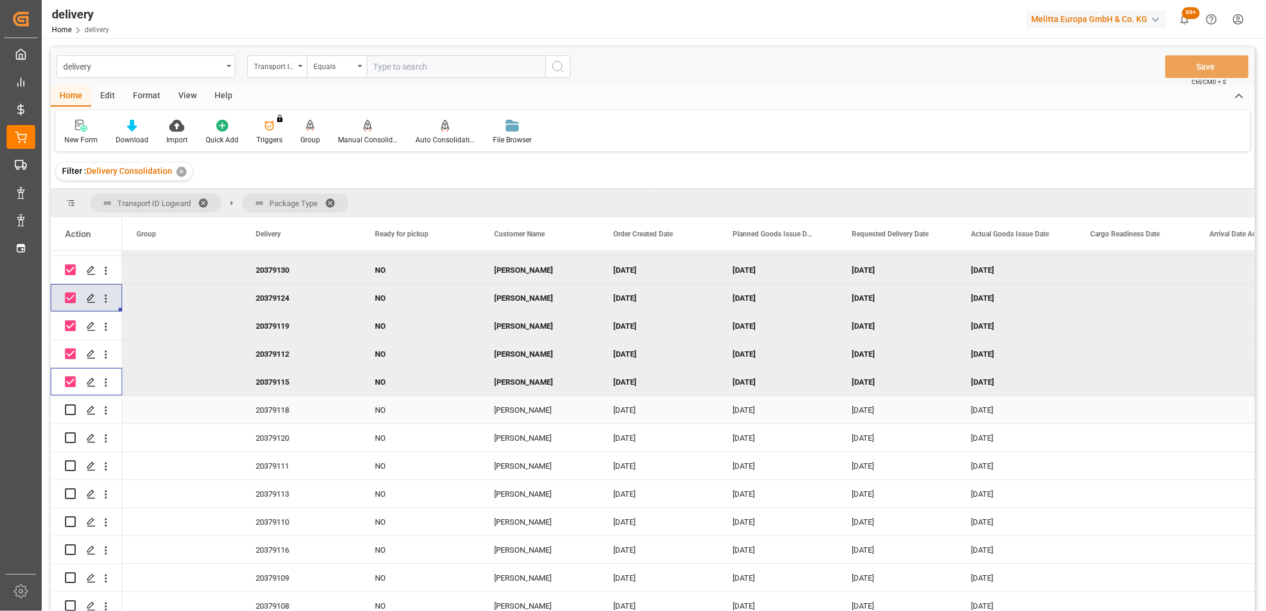
click at [67, 412] on input "Press Space to toggle row selection (unchecked)" at bounding box center [70, 410] width 11 height 11
checkbox input "true"
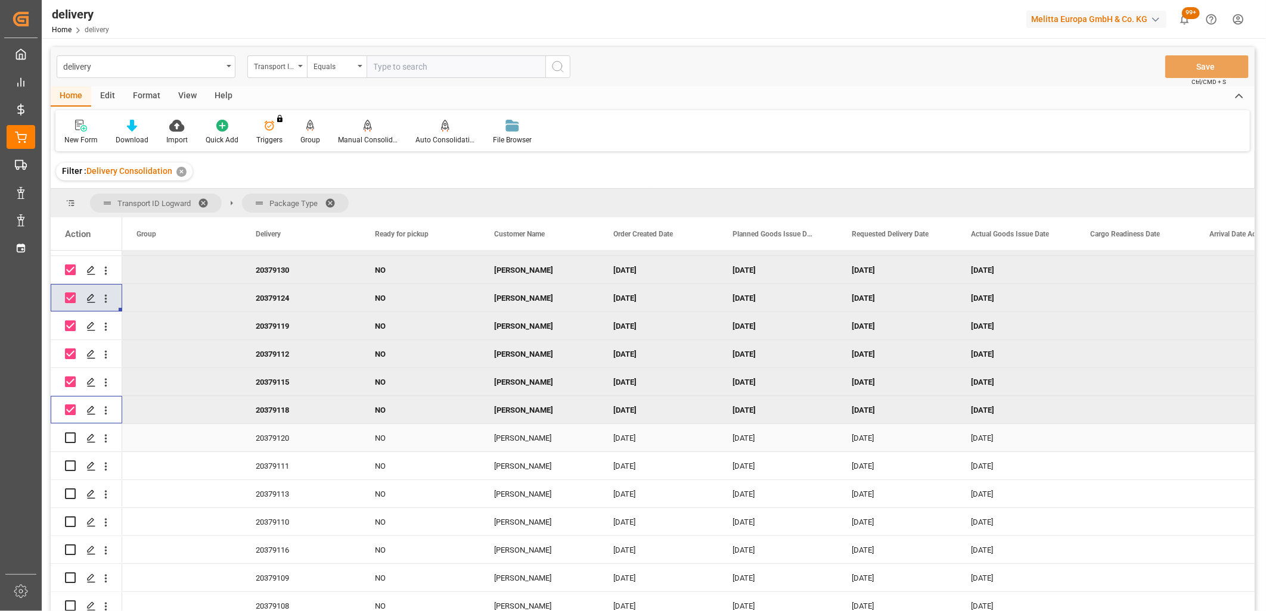
click at [67, 439] on input "Press Space to toggle row selection (unchecked)" at bounding box center [70, 438] width 11 height 11
checkbox input "true"
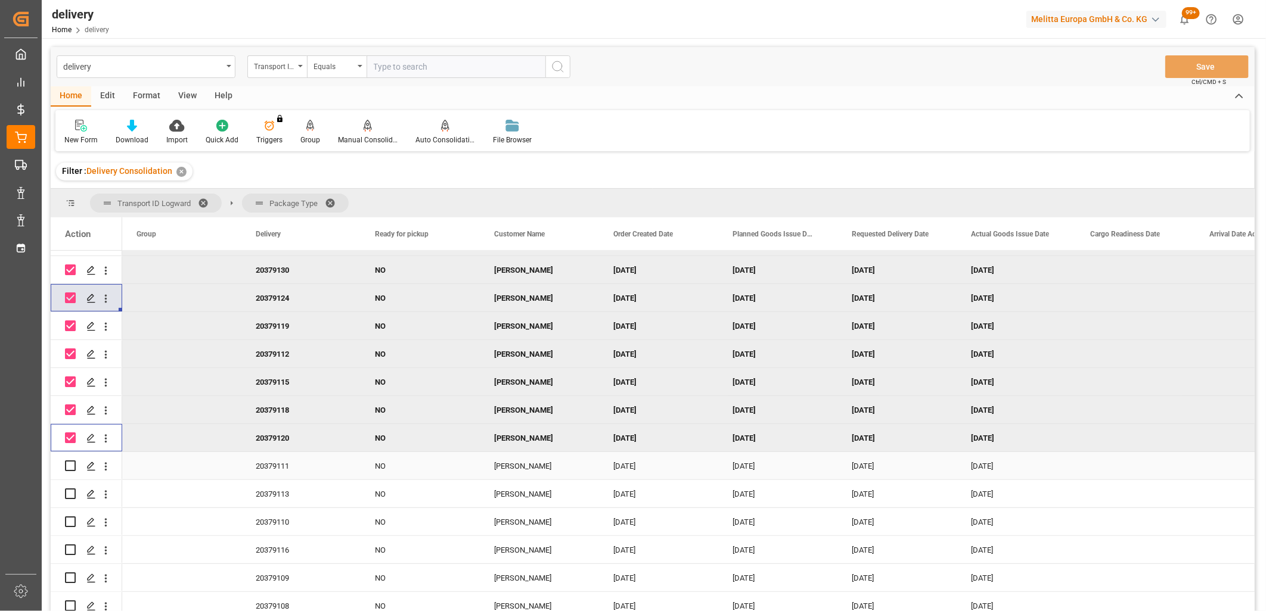
click at [69, 465] on input "Press Space to toggle row selection (unchecked)" at bounding box center [70, 466] width 11 height 11
checkbox input "true"
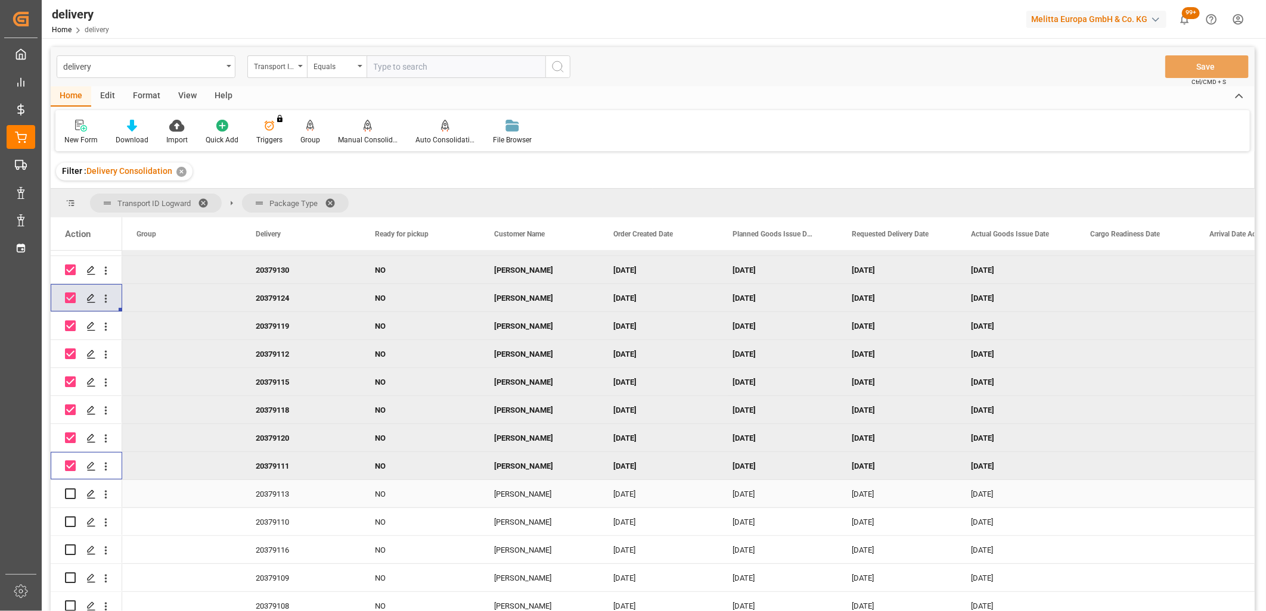
click at [73, 490] on input "Press Space to toggle row selection (unchecked)" at bounding box center [70, 494] width 11 height 11
checkbox input "true"
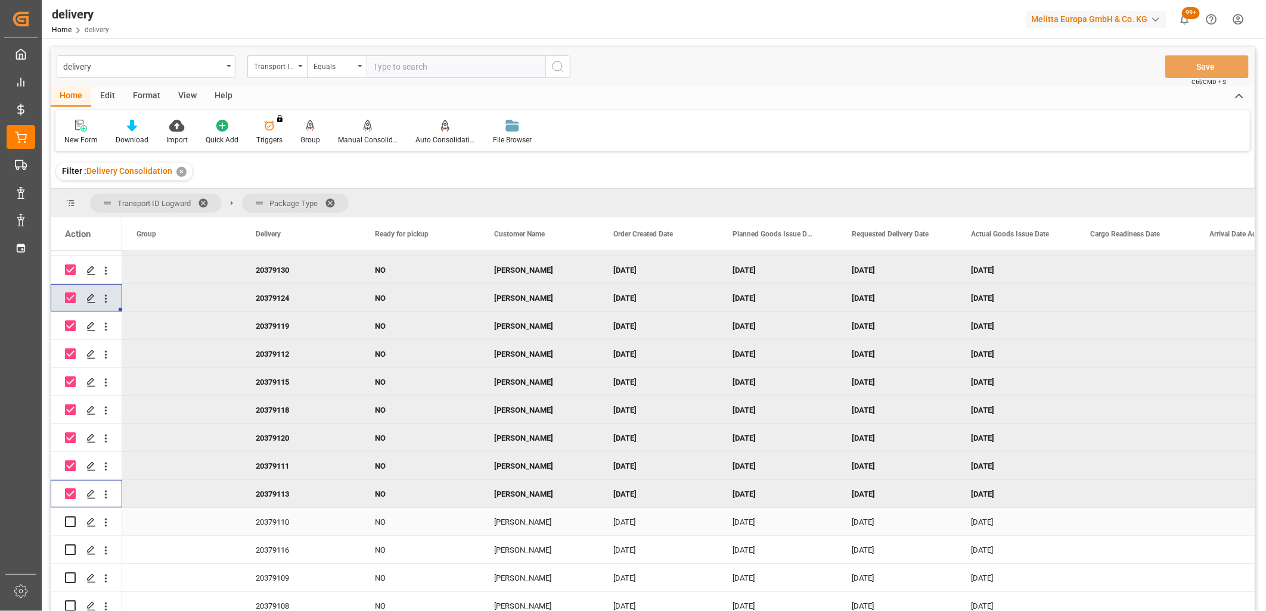
click at [72, 521] on input "Press Space to toggle row selection (unchecked)" at bounding box center [70, 522] width 11 height 11
checkbox input "true"
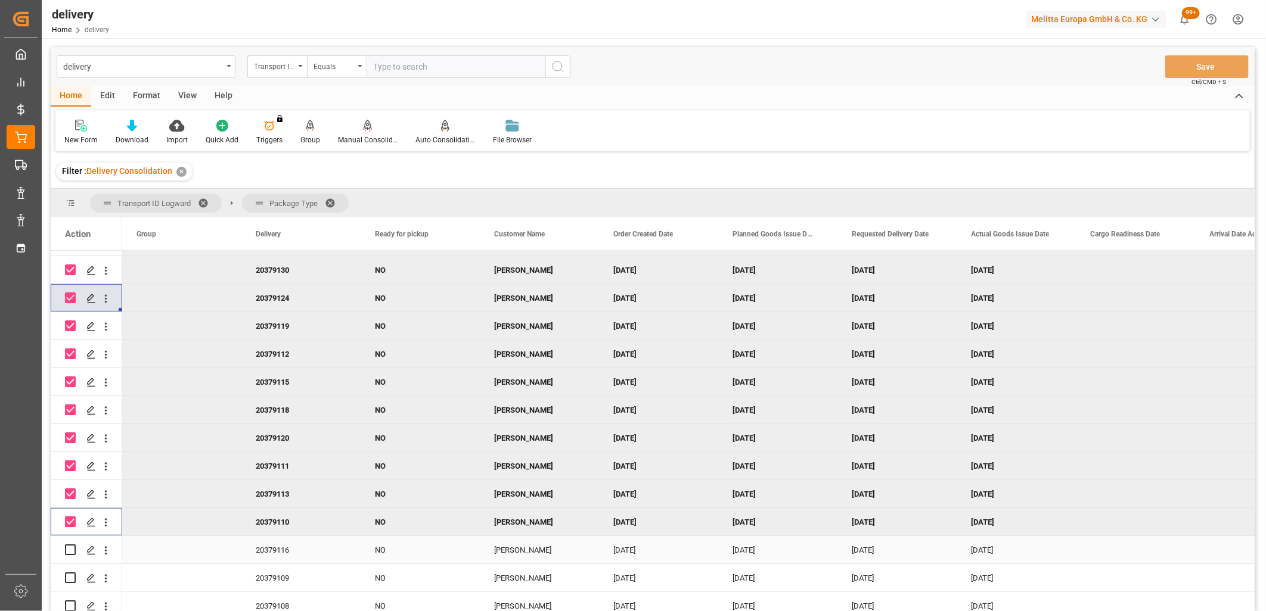
click at [70, 551] on input "Press Space to toggle row selection (unchecked)" at bounding box center [70, 550] width 11 height 11
checkbox input "true"
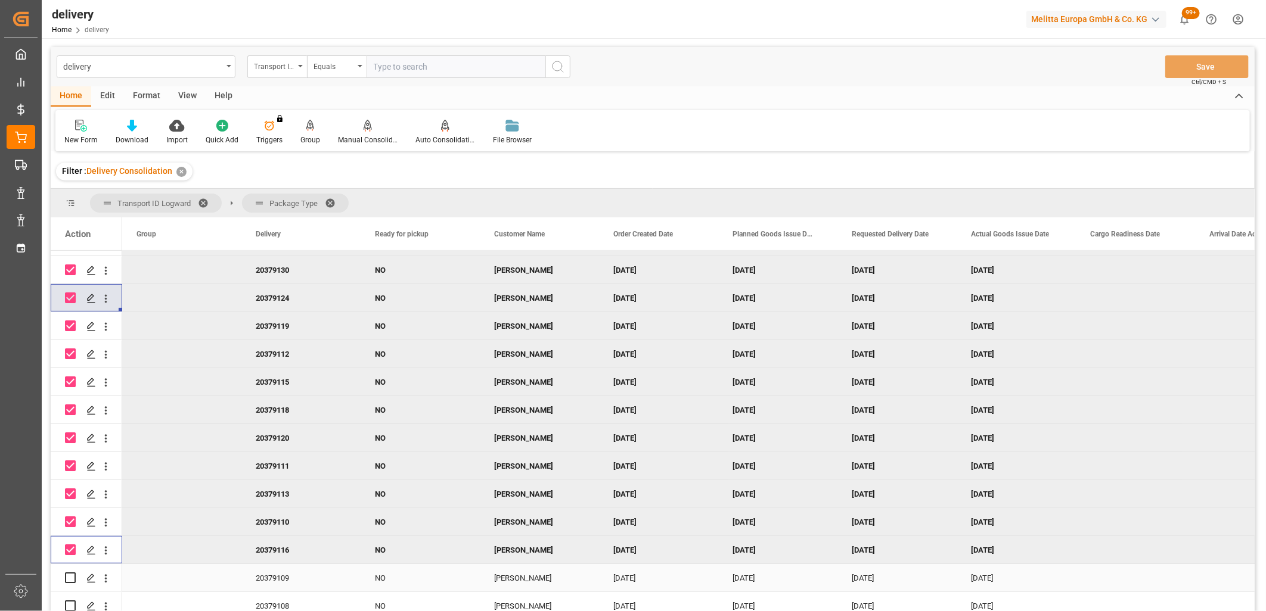
click at [70, 573] on input "Press Space to toggle row selection (unchecked)" at bounding box center [70, 578] width 11 height 11
checkbox input "true"
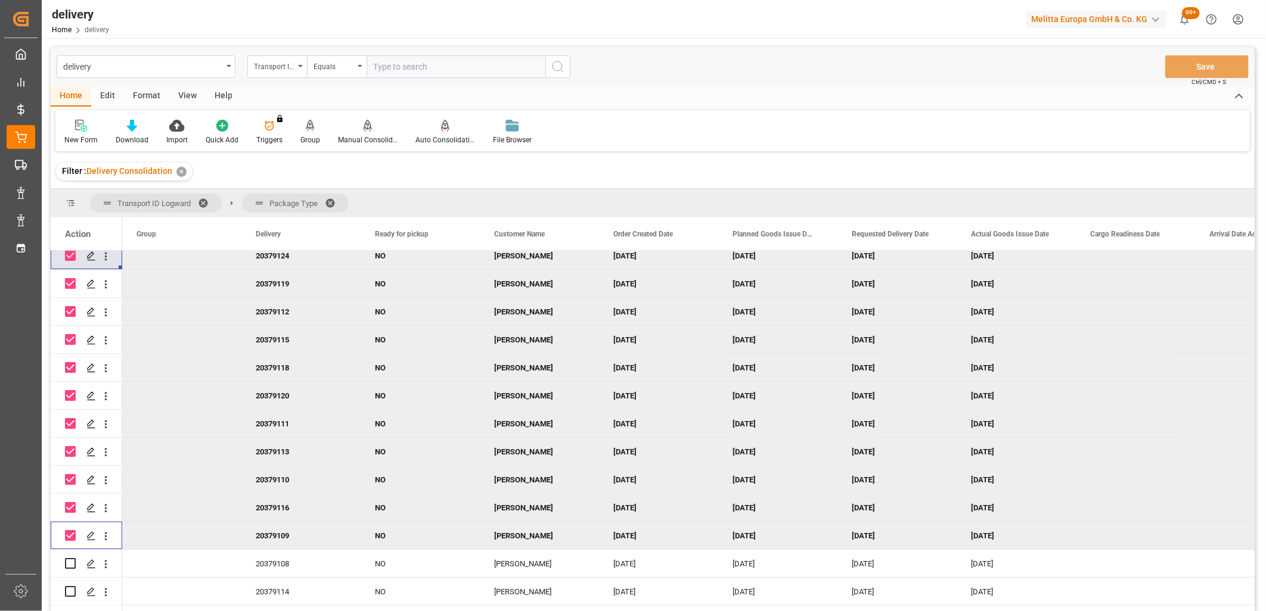
scroll to position [395, 0]
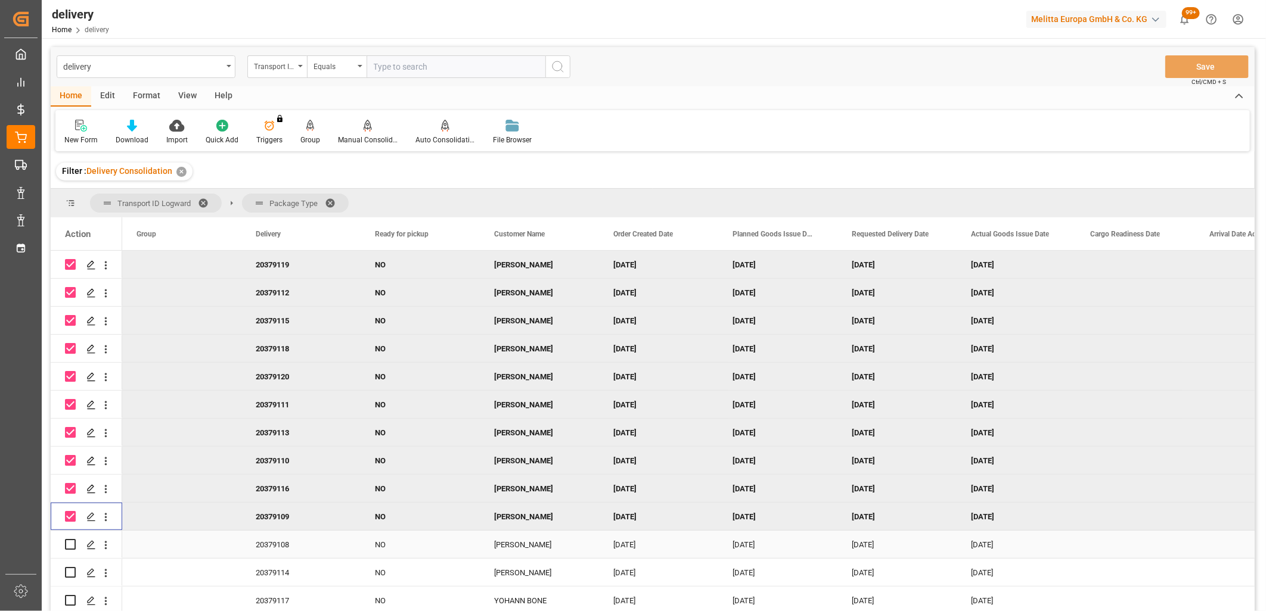
click at [68, 544] on input "Press Space to toggle row selection (unchecked)" at bounding box center [70, 544] width 11 height 11
checkbox input "true"
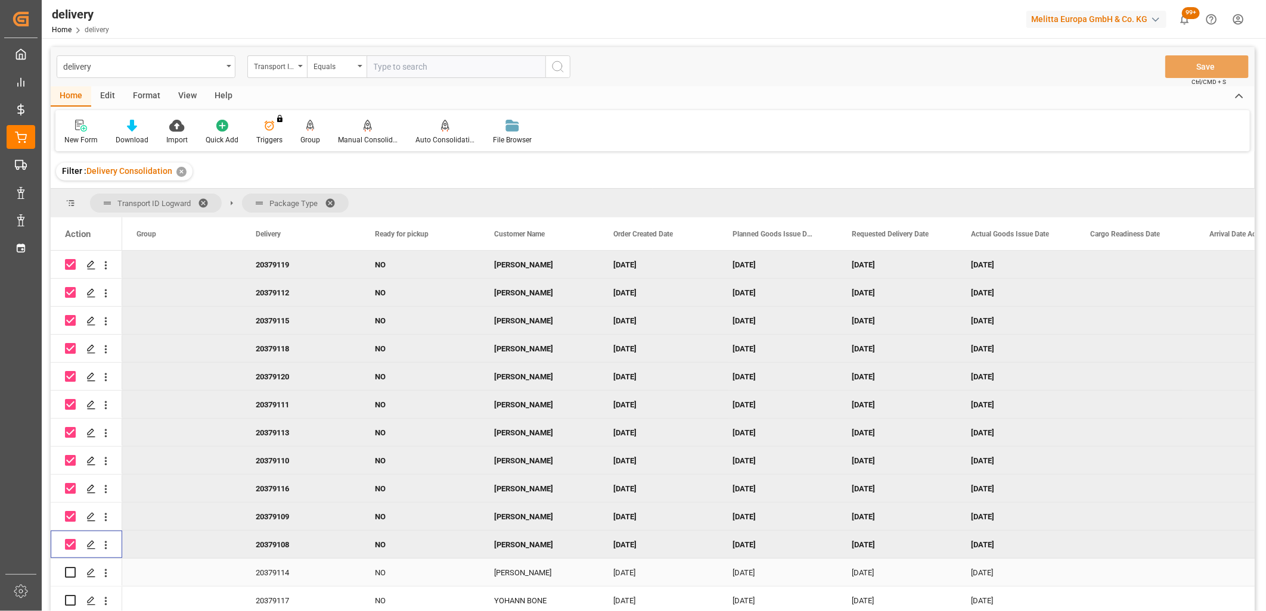
click at [68, 569] on input "Press Space to toggle row selection (unchecked)" at bounding box center [70, 572] width 11 height 11
checkbox input "true"
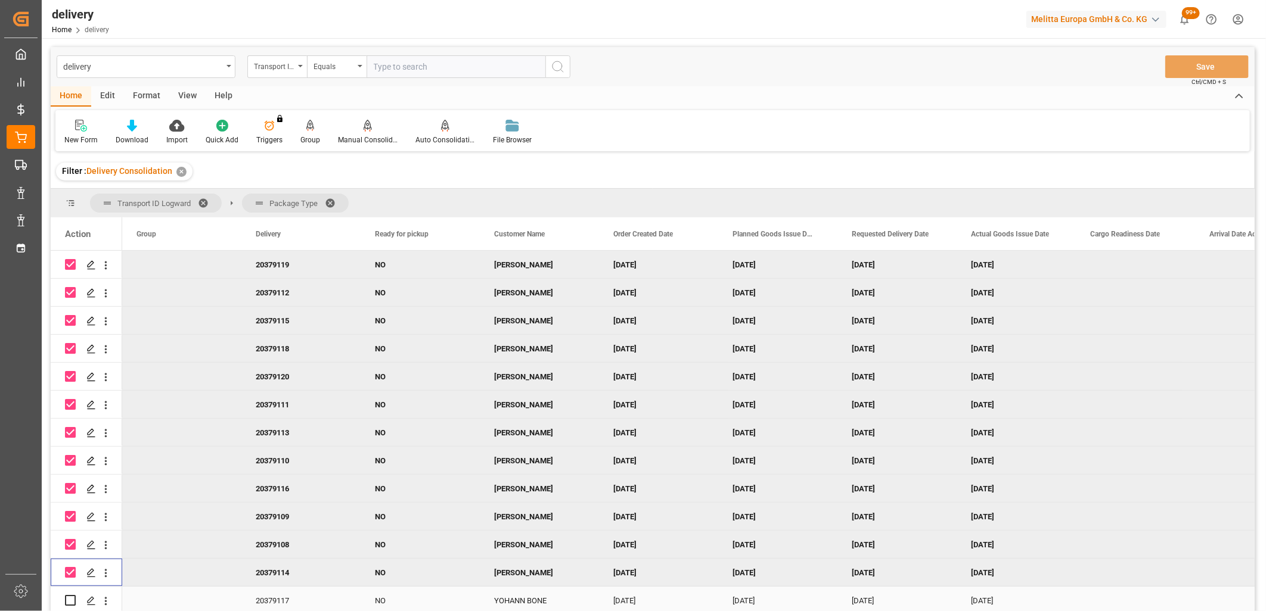
click at [67, 596] on input "Press Space to toggle row selection (unchecked)" at bounding box center [70, 600] width 11 height 11
checkbox input "true"
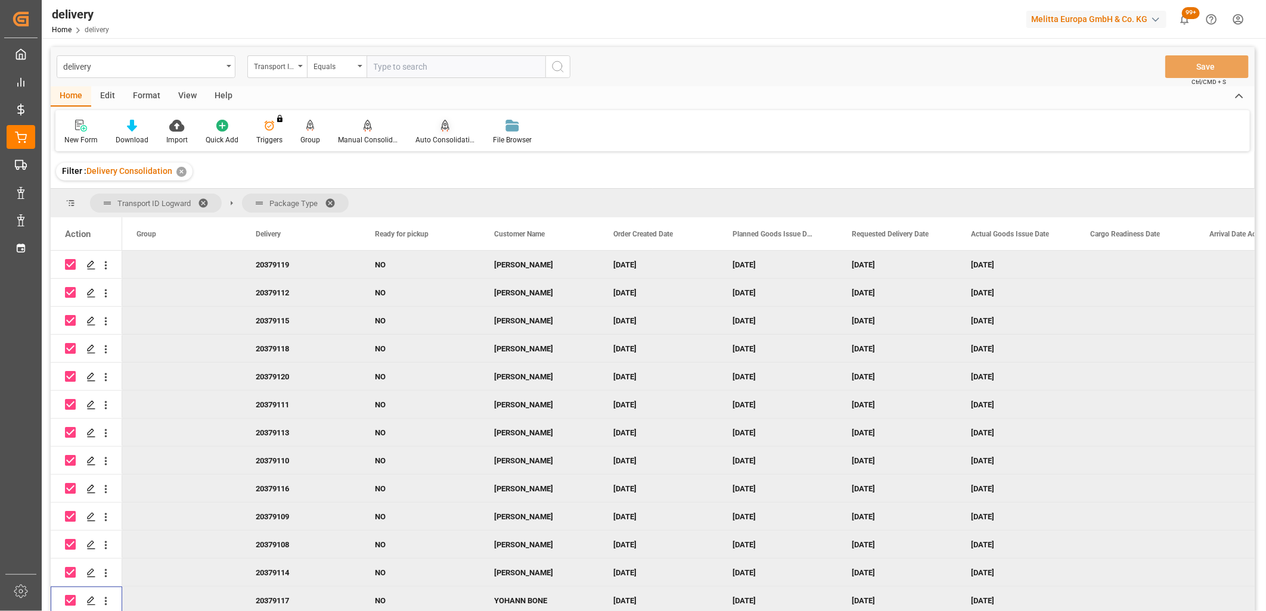
click at [441, 135] on div "Auto Consolidation" at bounding box center [445, 140] width 60 height 11
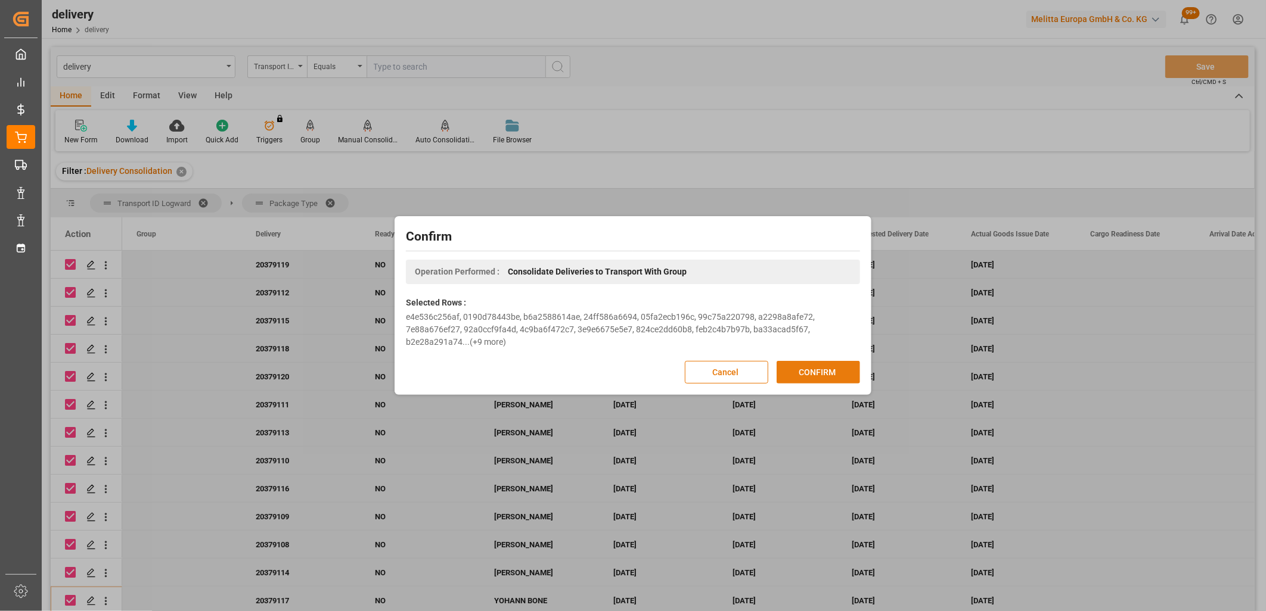
click at [795, 377] on button "CONFIRM" at bounding box center [817, 372] width 83 height 23
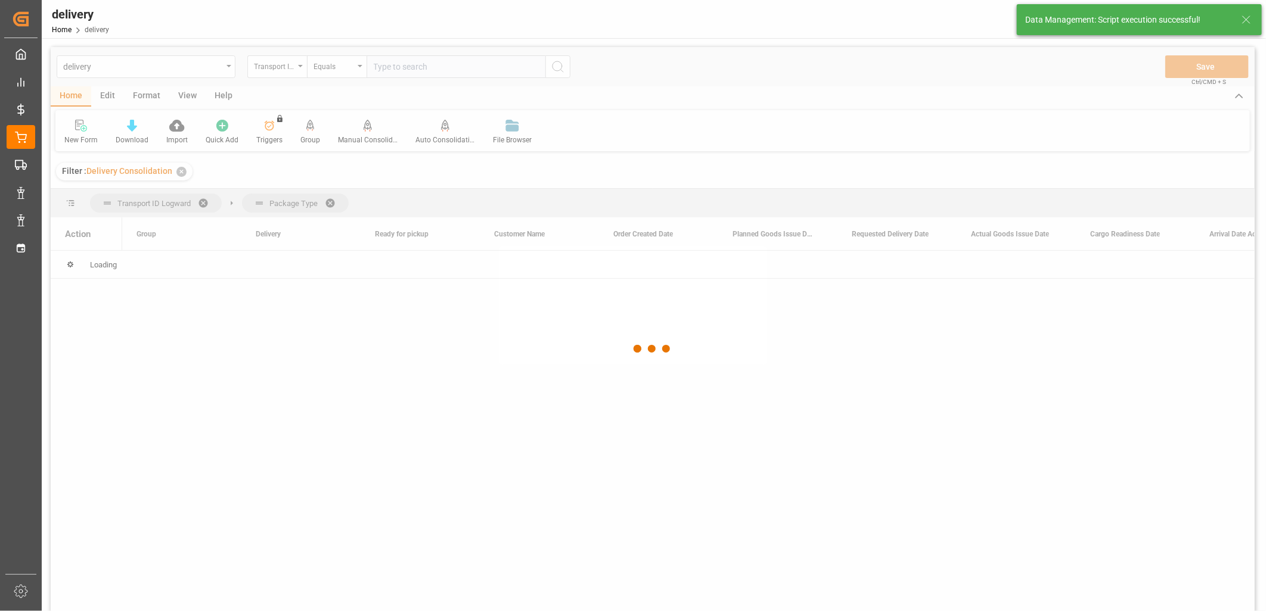
scroll to position [0, 0]
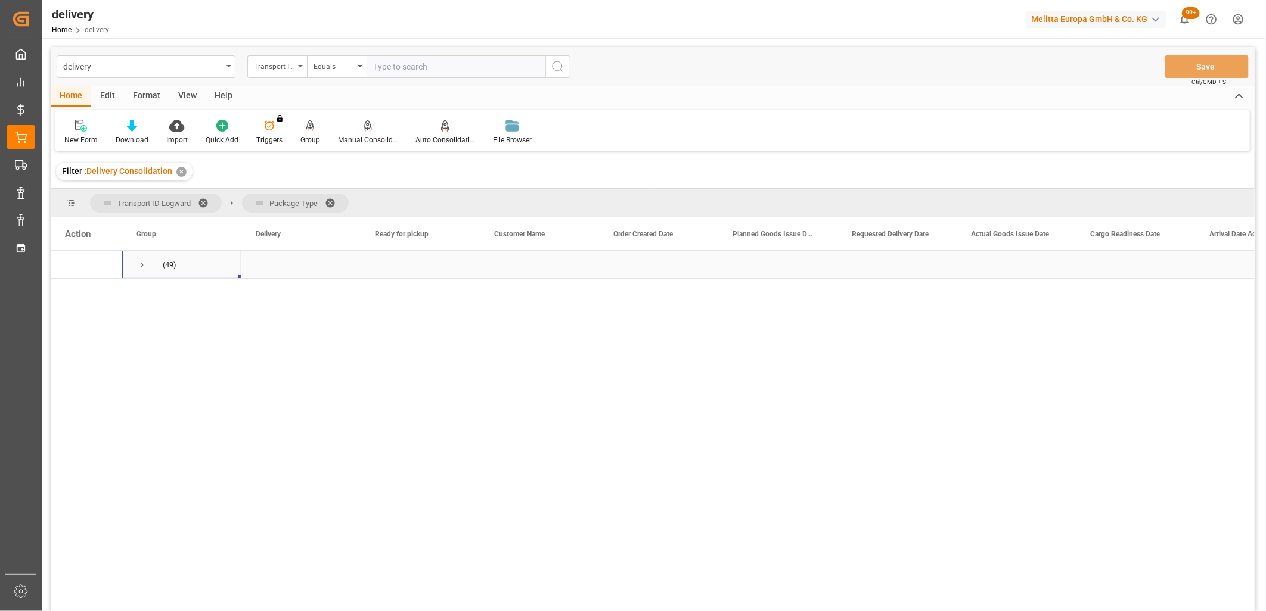
click at [139, 265] on span "Press SPACE to select this row." at bounding box center [141, 265] width 11 height 11
click at [167, 293] on span "Press SPACE to select this row." at bounding box center [166, 293] width 11 height 11
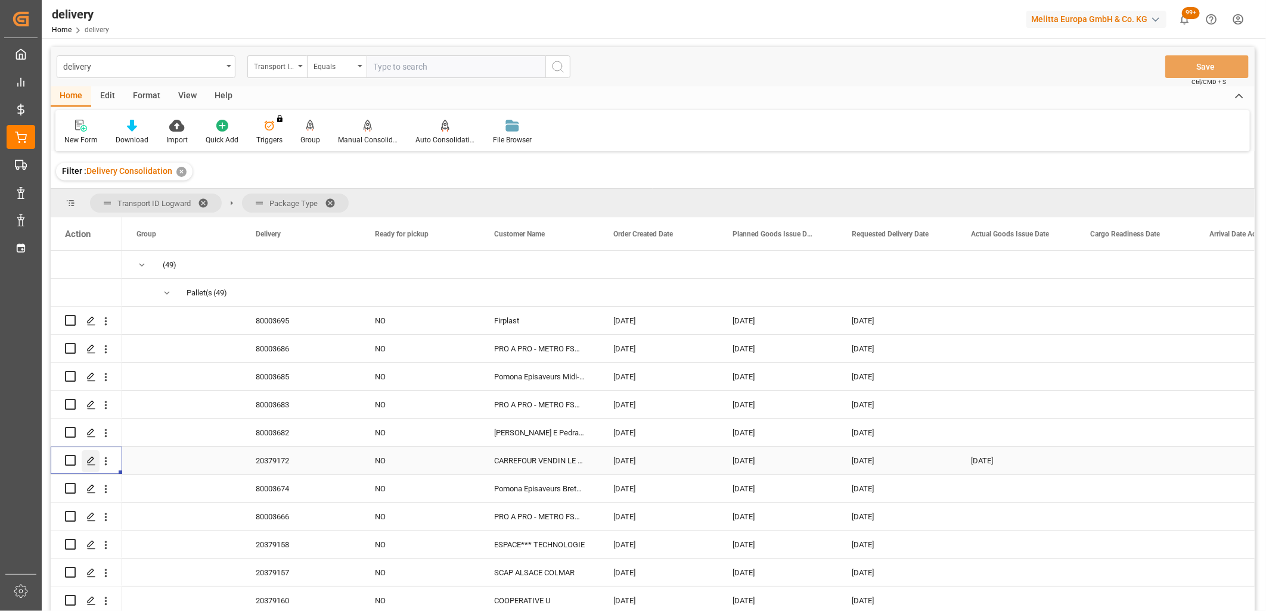
click at [91, 465] on line "Press SPACE to select this row." at bounding box center [91, 465] width 7 height 0
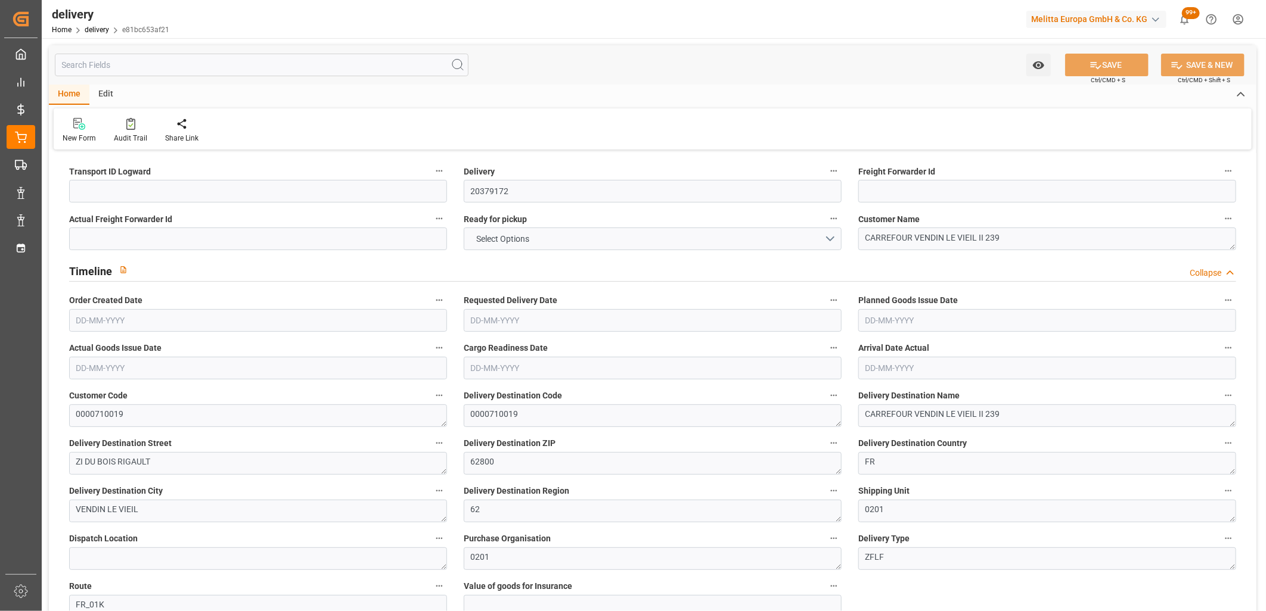
type input "192"
type input "232"
type input "697.92"
type input "24"
type input "1"
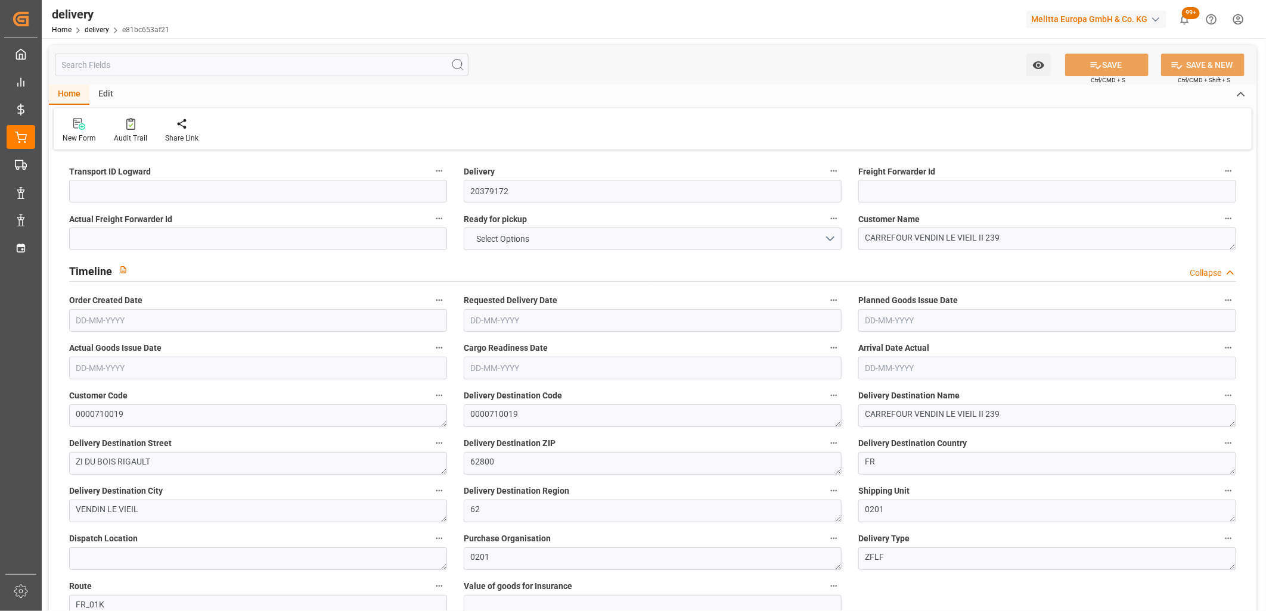
type input "0"
type input "1"
type input "0"
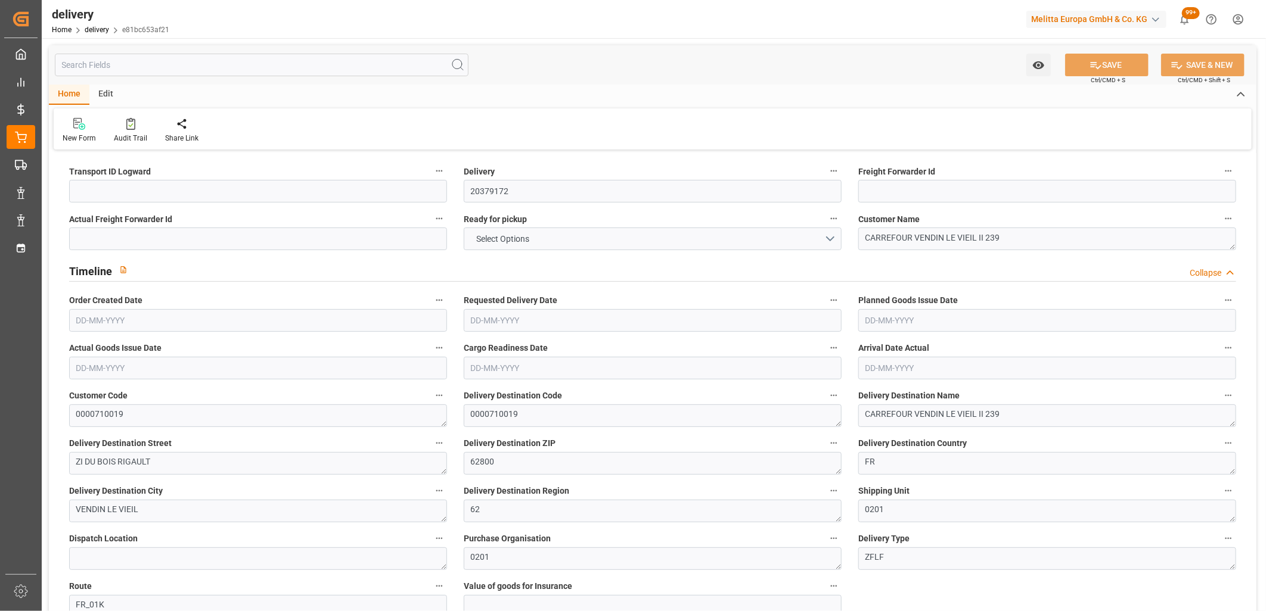
type input "0"
type input "8.64"
type input "1.5"
type input "1.3"
type input "0"
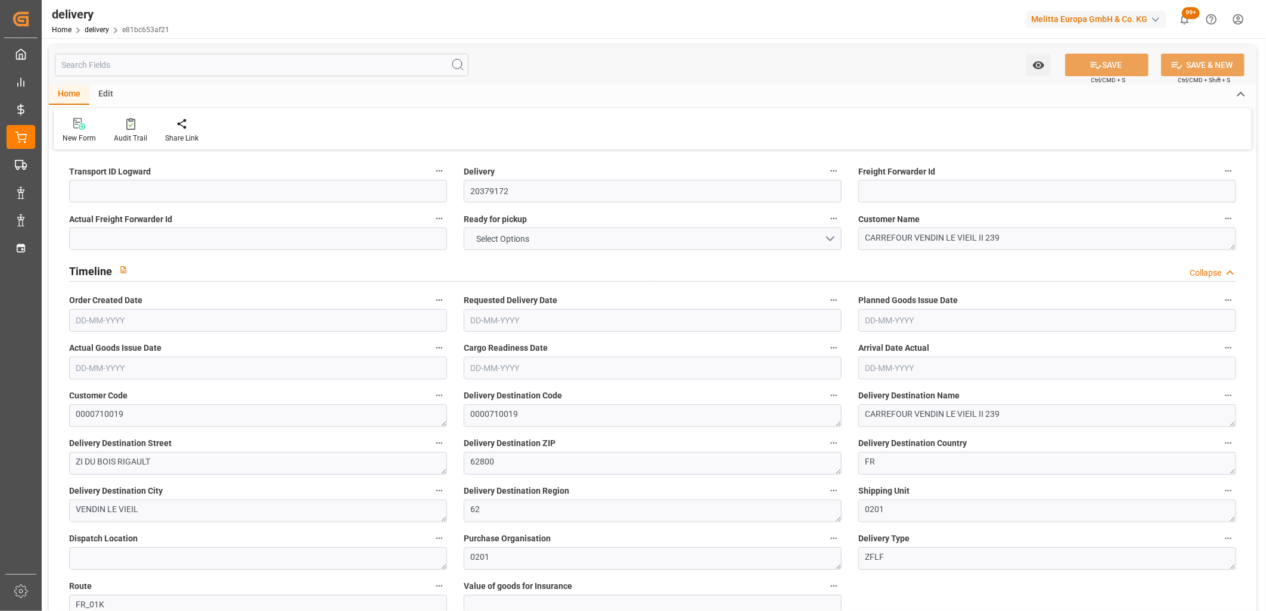
type input "1.5"
type input "196.416"
type input "101"
type input "0"
type input "[DATE]"
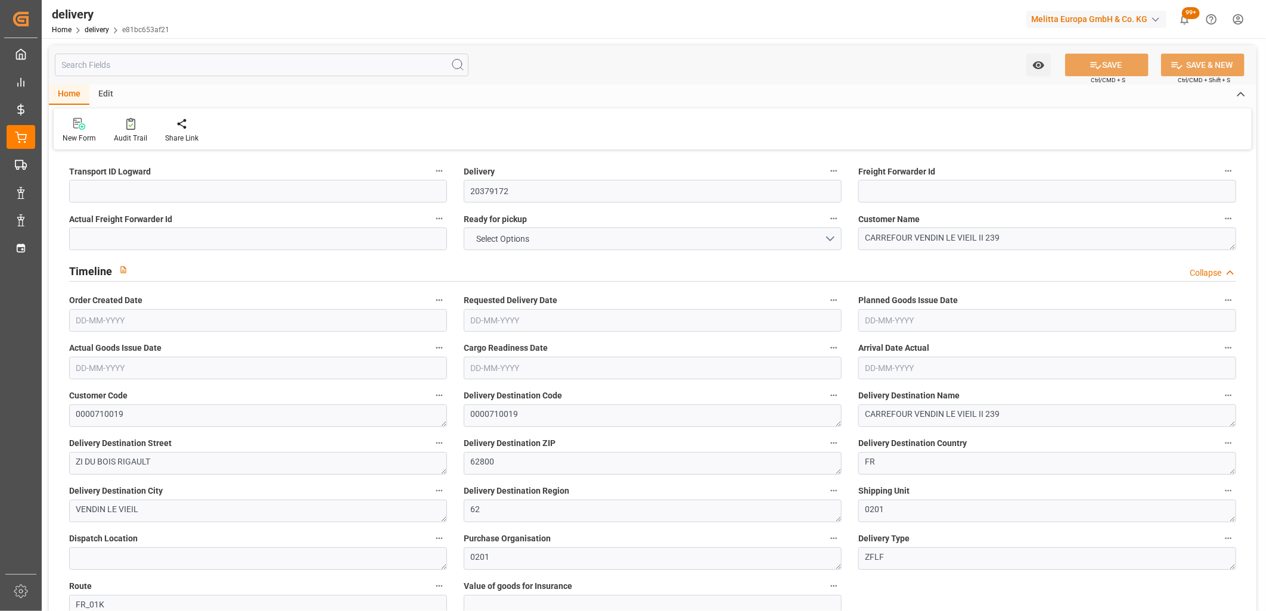
type input "[DATE]"
type input "[DATE] 15:00"
click at [114, 195] on input at bounding box center [258, 191] width 378 height 23
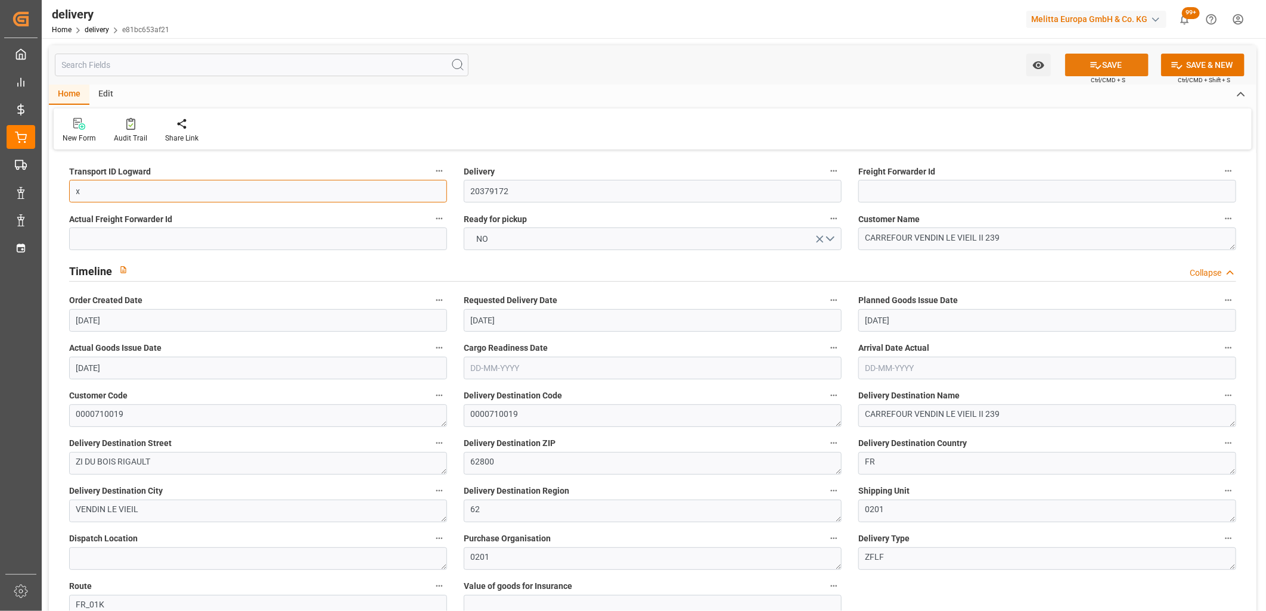
type input "x"
click at [1101, 70] on button "SAVE" at bounding box center [1106, 65] width 83 height 23
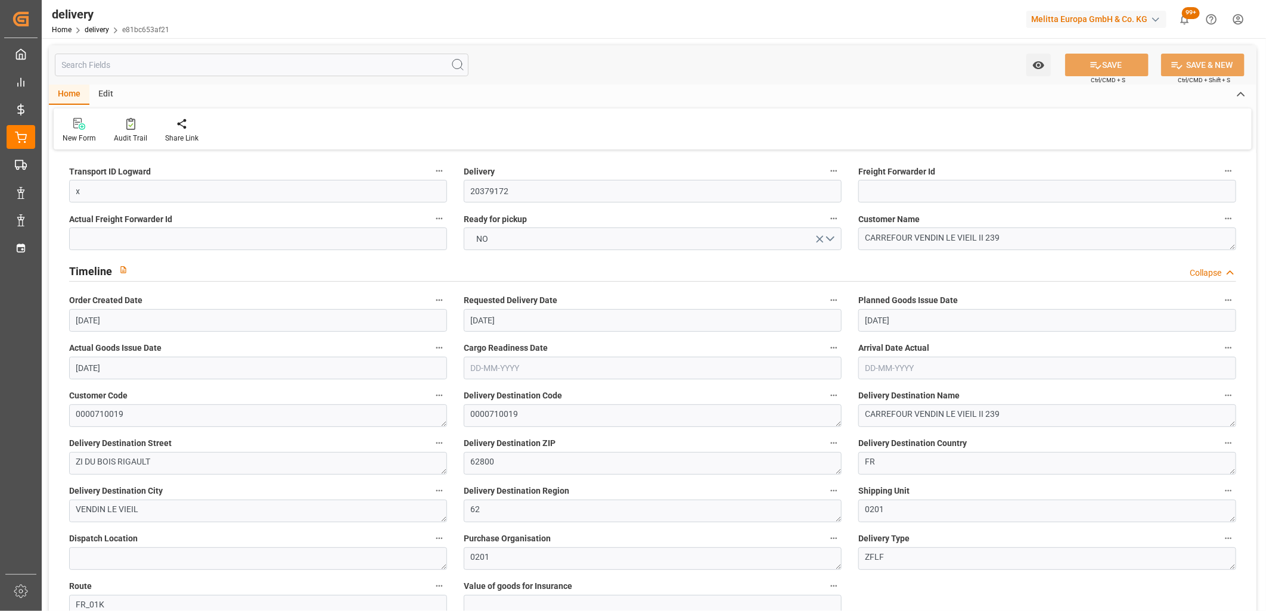
type textarea "ZI DU BOIS RIGAULT"
type textarea "x ~ Pallet(s) ~ [DATE] 00:00:00 ~ FR_01K ~ [DATE] 00:00:00~0000710019"
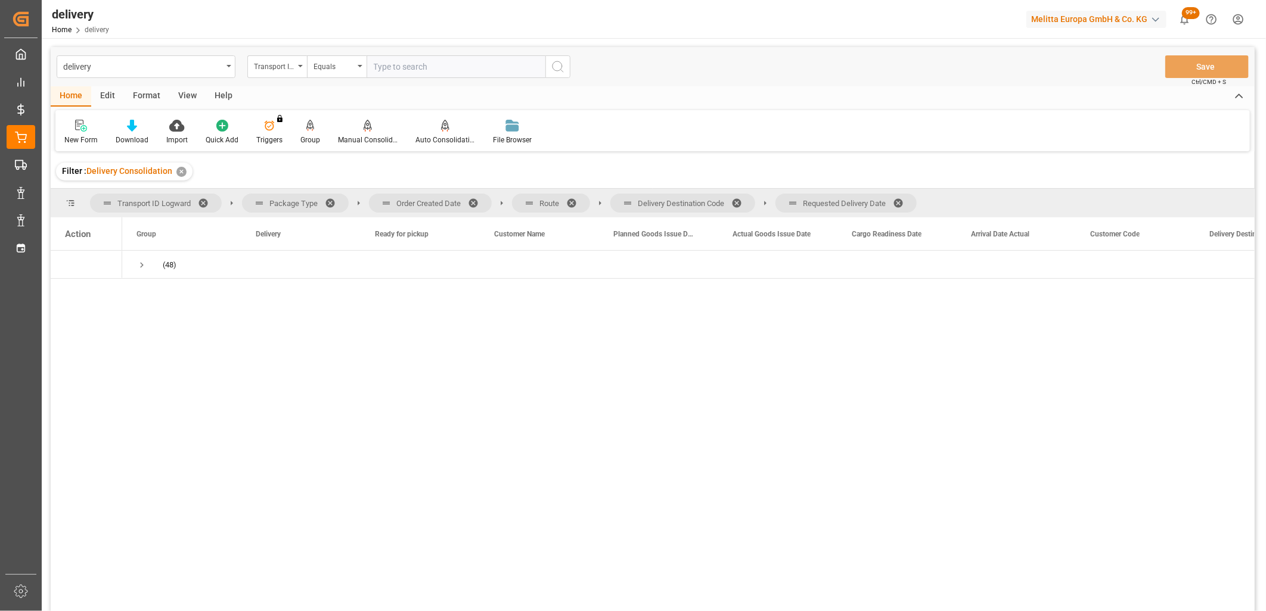
click at [901, 198] on span at bounding box center [902, 203] width 19 height 11
click at [737, 199] on span at bounding box center [740, 203] width 19 height 11
click at [570, 198] on span at bounding box center [575, 203] width 19 height 11
click at [473, 203] on span at bounding box center [477, 203] width 19 height 11
click at [144, 261] on span "Press SPACE to select this row." at bounding box center [141, 265] width 11 height 11
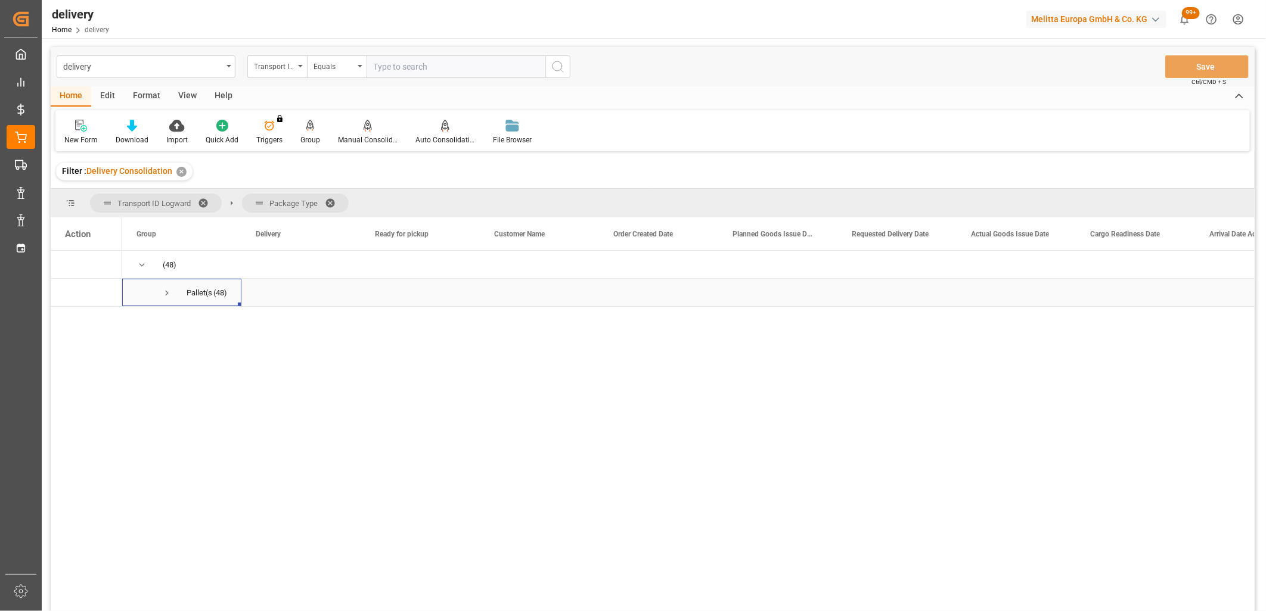
click at [164, 291] on span "Press SPACE to select this row." at bounding box center [166, 293] width 11 height 11
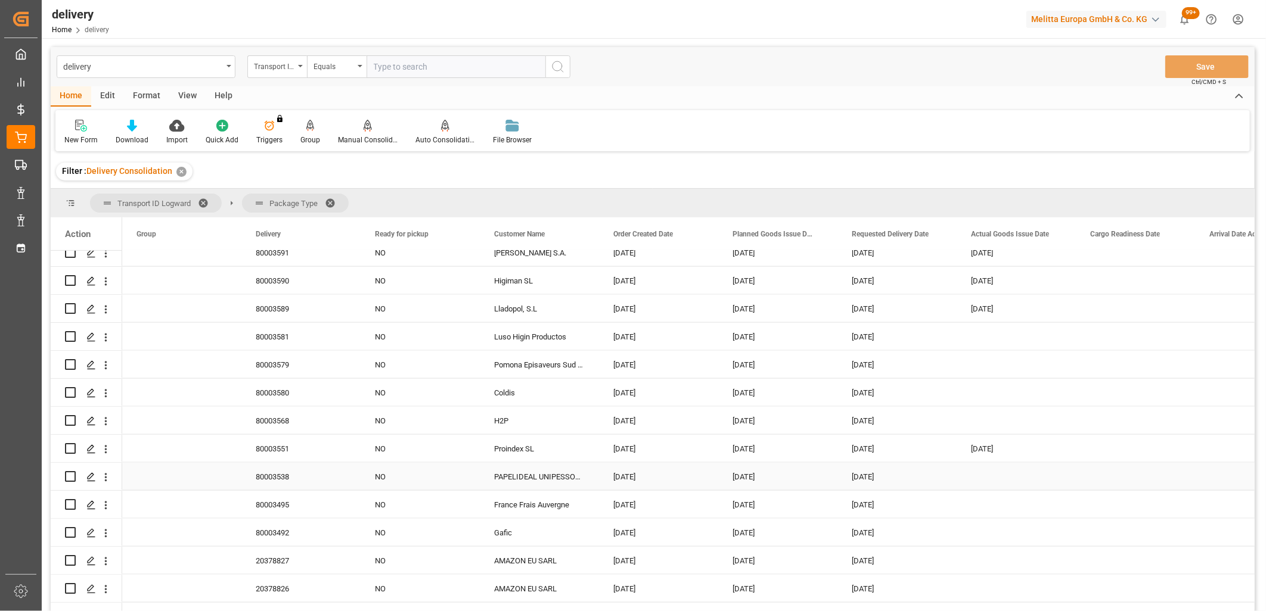
scroll to position [1039, 0]
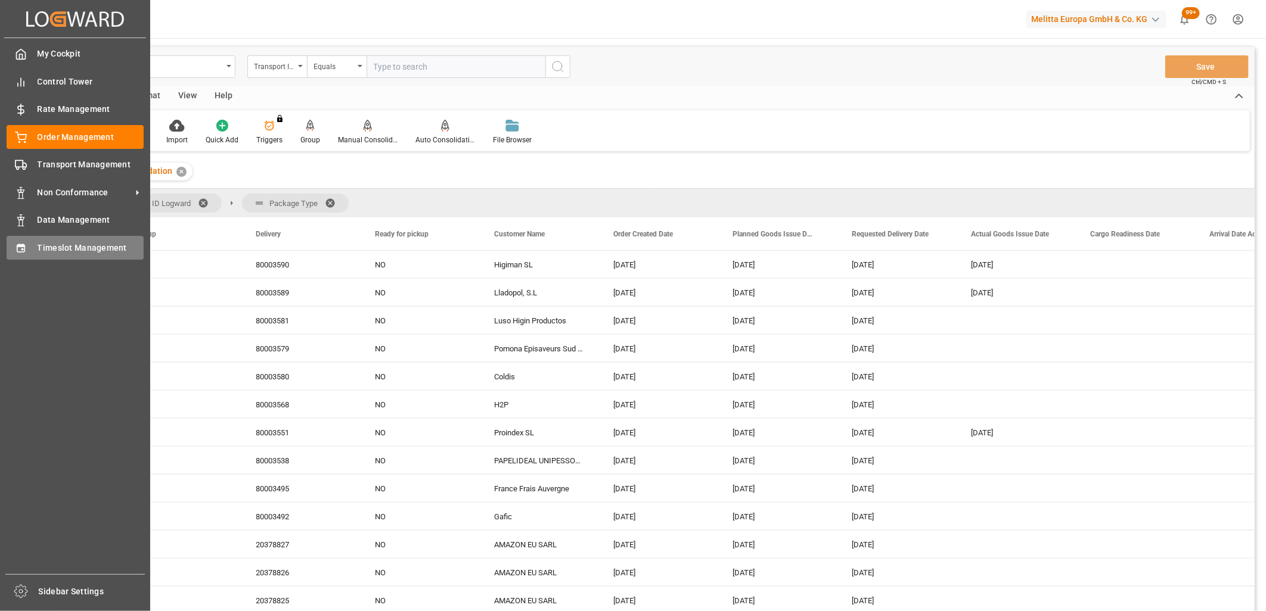
click at [16, 245] on icon at bounding box center [21, 249] width 12 height 12
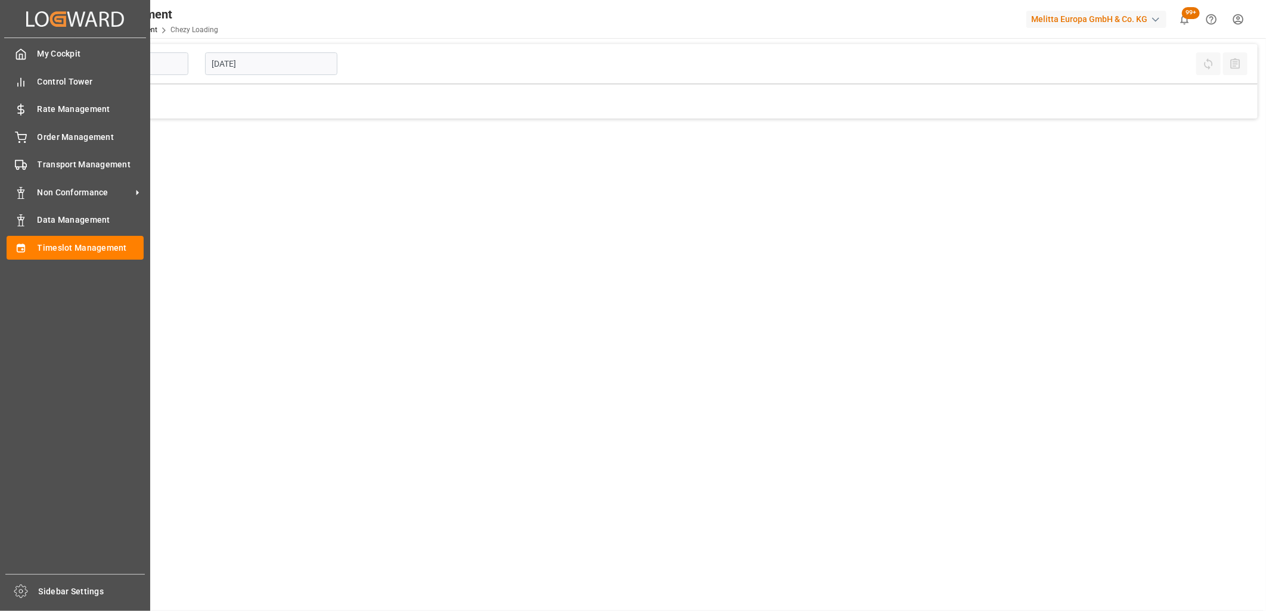
type input "Chezy Loading"
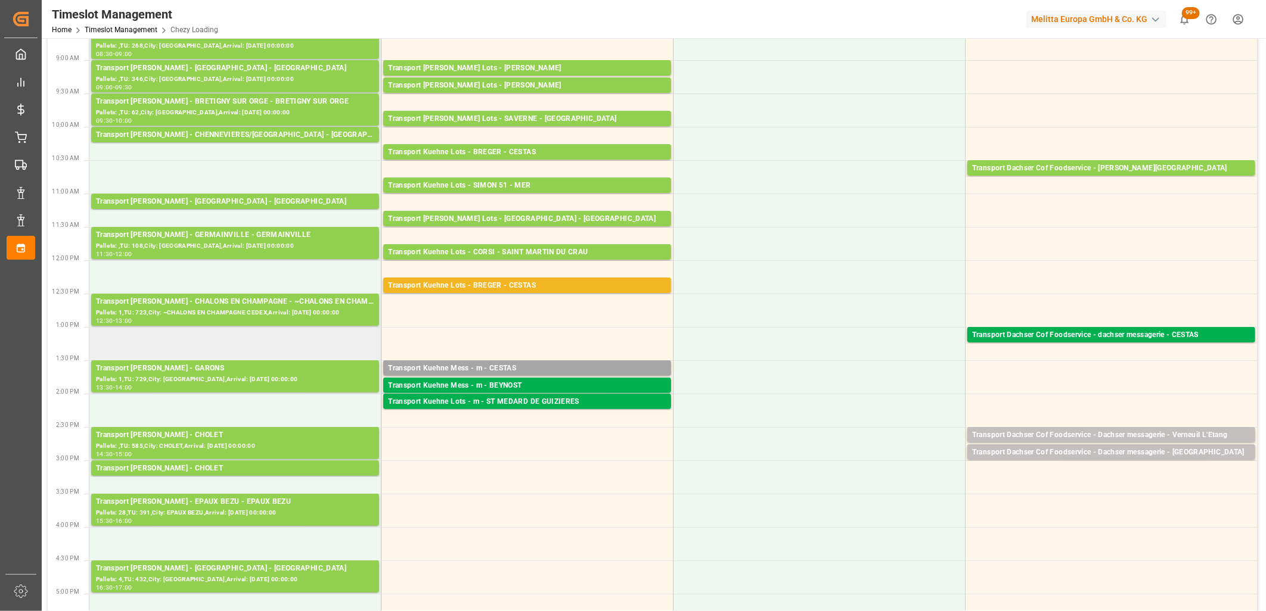
scroll to position [265, 0]
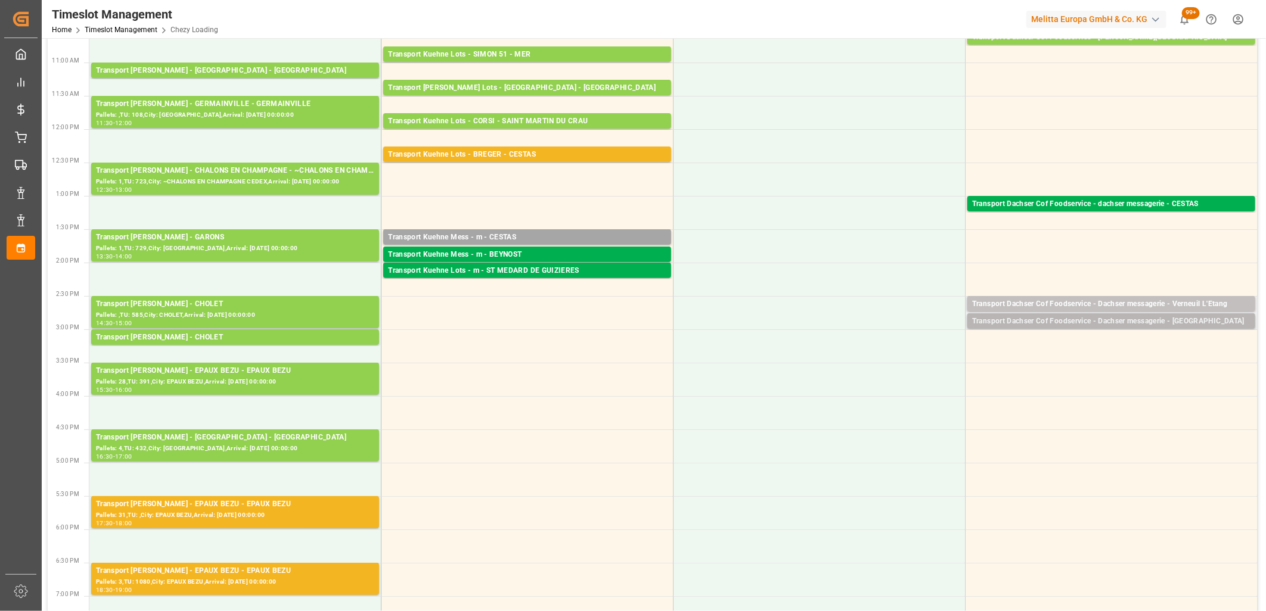
click at [1074, 321] on div "Transport Dachser Cof Foodservice - Dachser messagerie - [GEOGRAPHIC_DATA]" at bounding box center [1111, 322] width 278 height 12
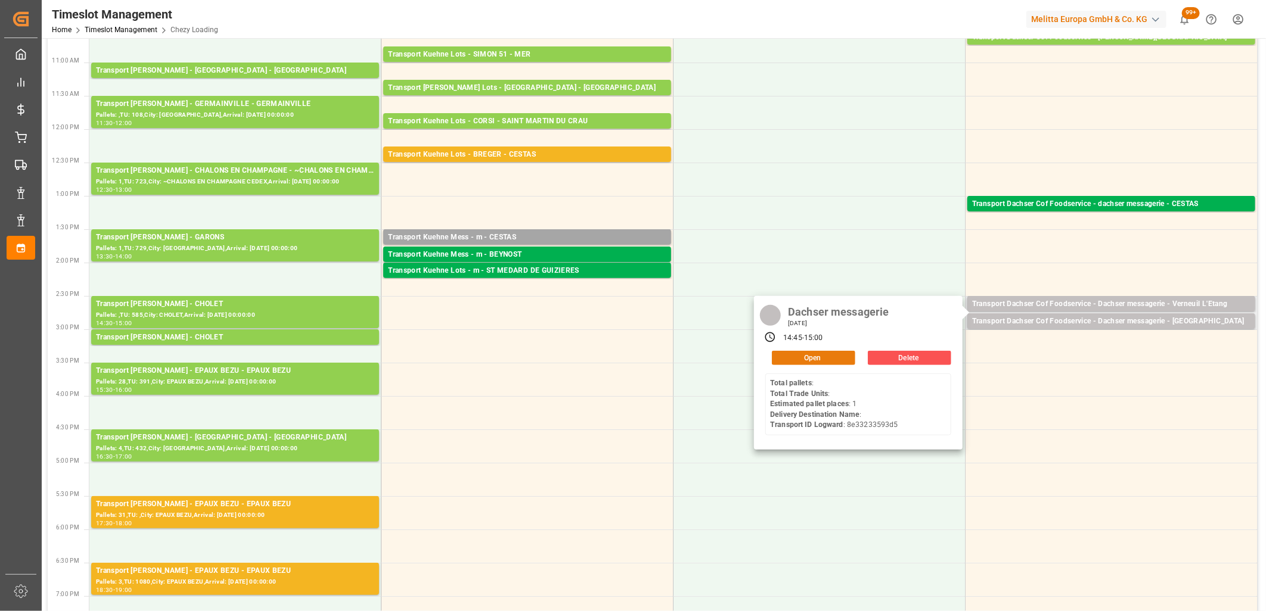
click at [823, 355] on button "Open" at bounding box center [813, 358] width 83 height 14
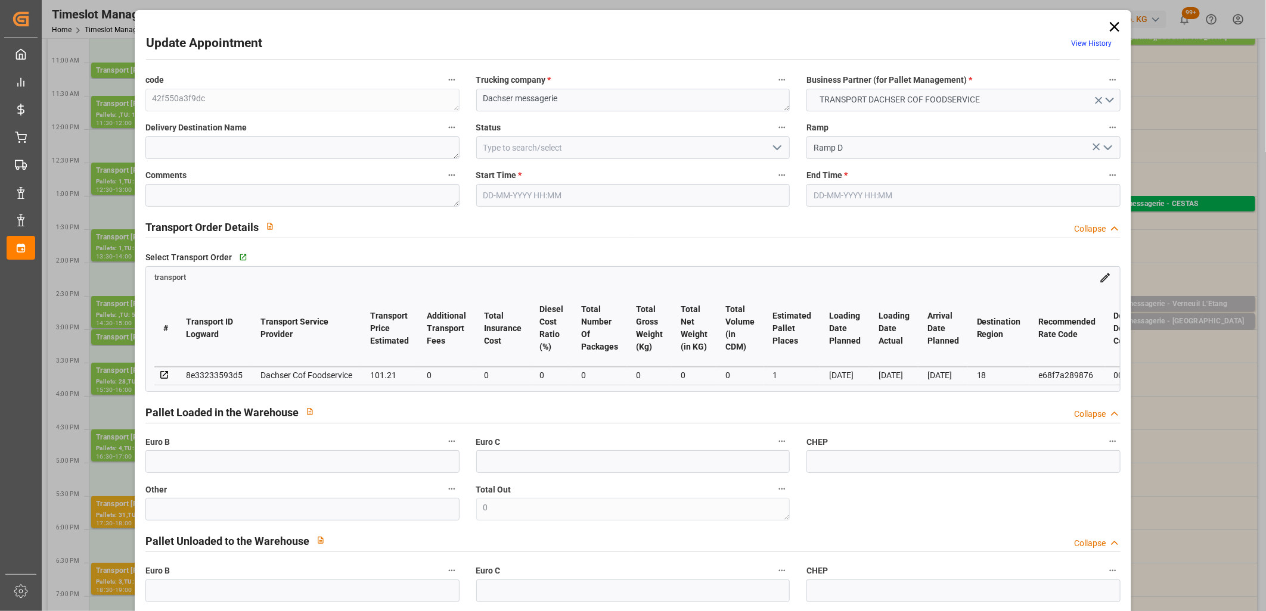
type input "[DATE] 14:45"
type input "[DATE] 15:00"
type input "[DATE] 12:55"
type input "[DATE] 12:38"
type input "[DATE]"
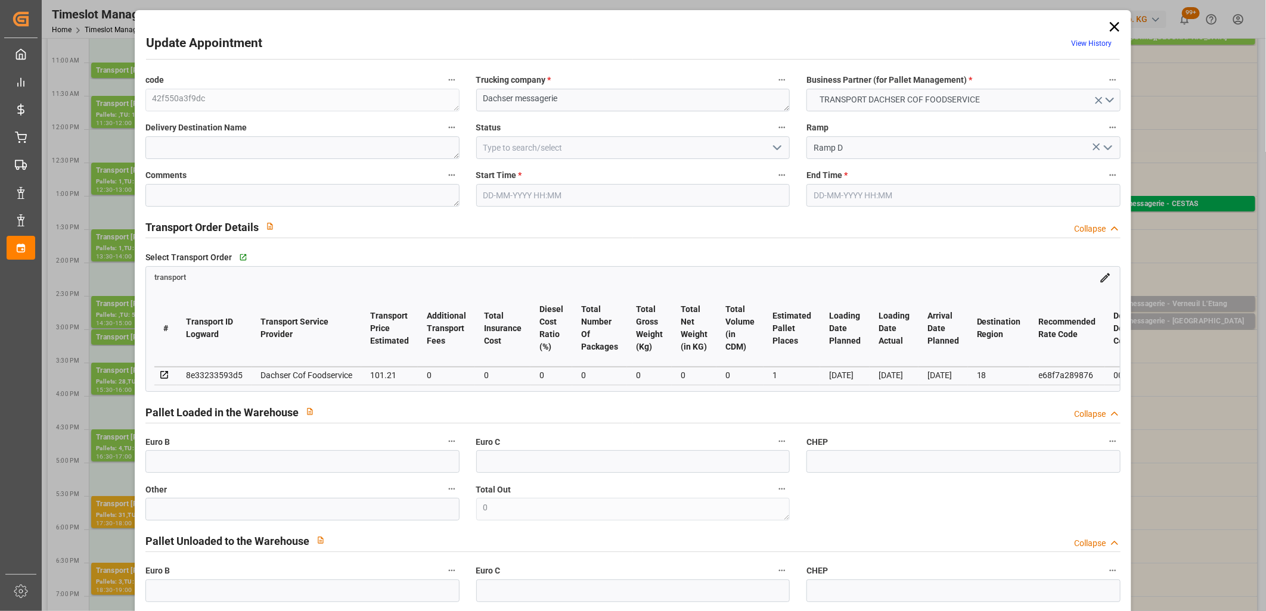
type input "[DATE]"
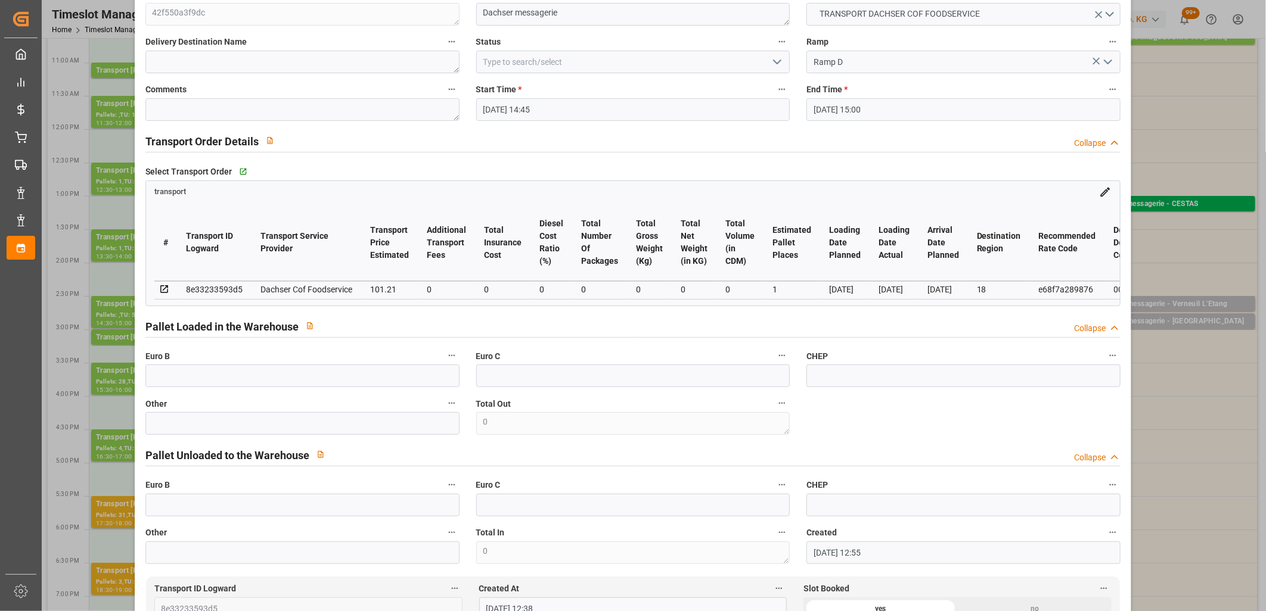
scroll to position [0, 0]
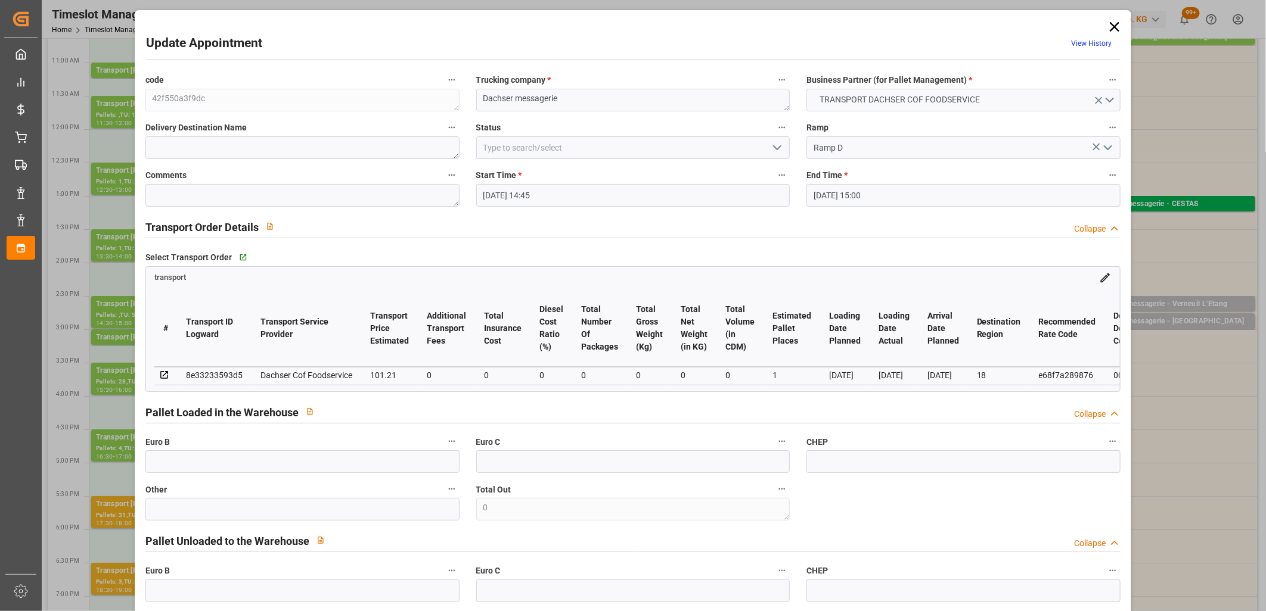
click at [1107, 33] on icon at bounding box center [1114, 26] width 17 height 17
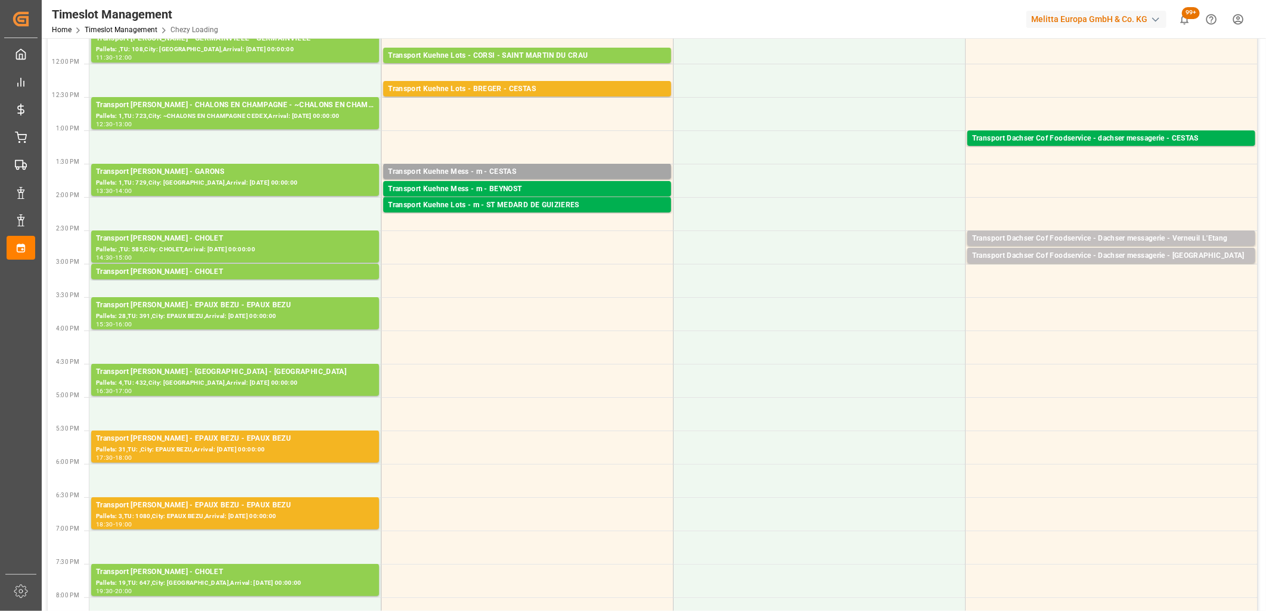
scroll to position [331, 0]
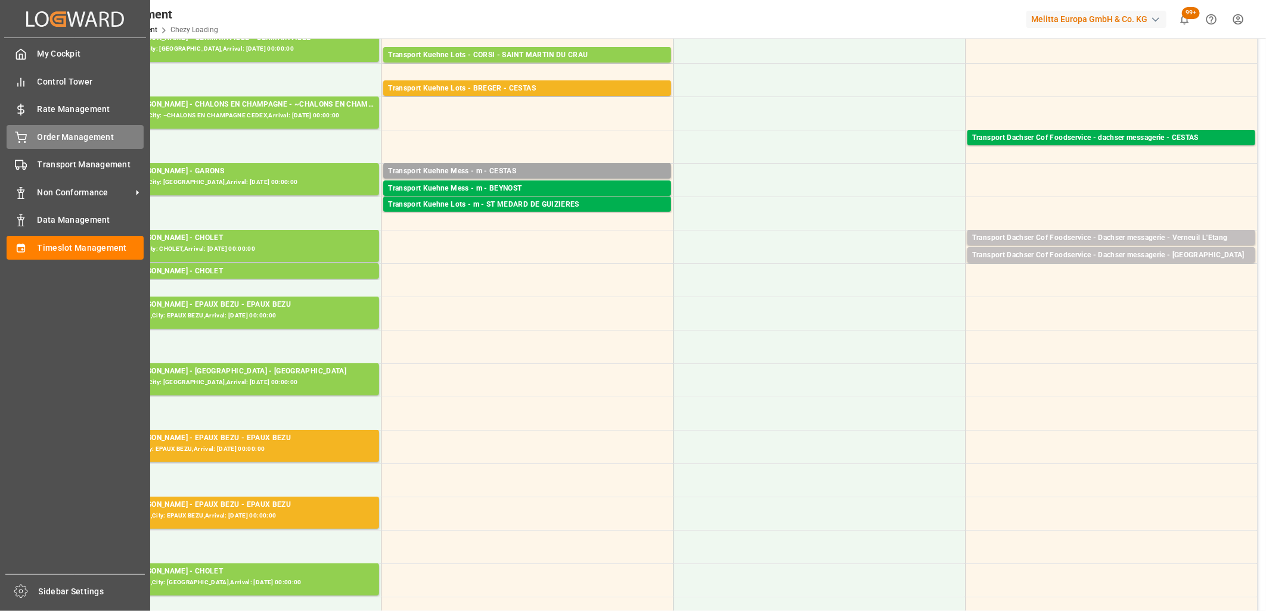
click at [25, 131] on div at bounding box center [17, 137] width 20 height 13
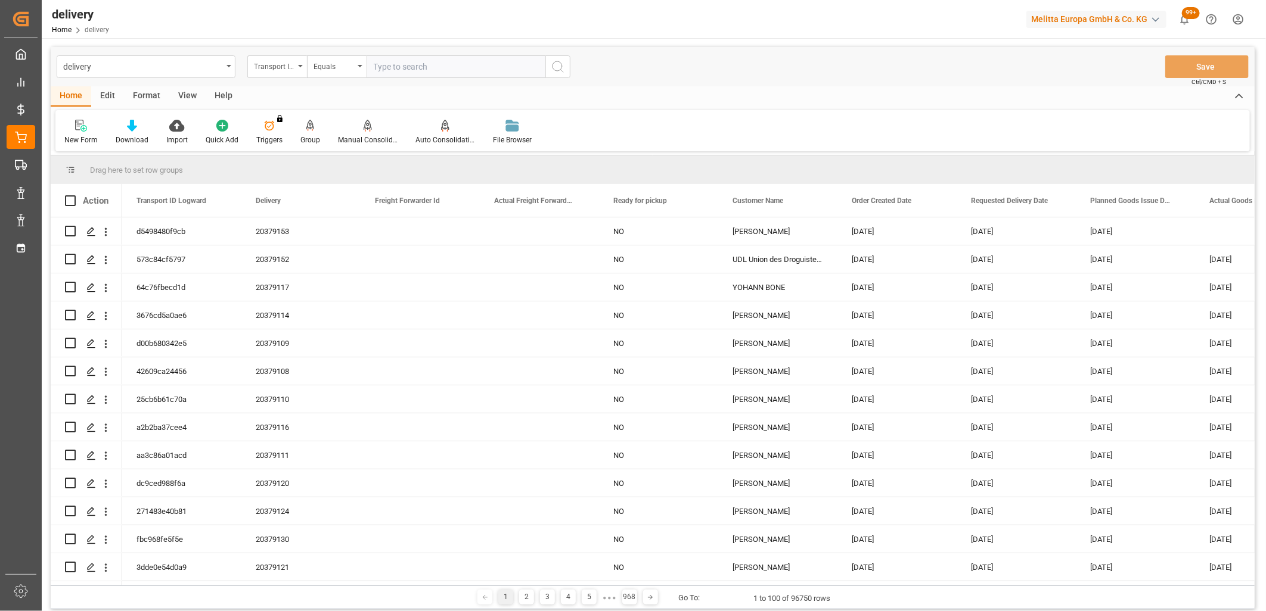
click at [286, 69] on div "Transport ID Logward" at bounding box center [274, 65] width 41 height 14
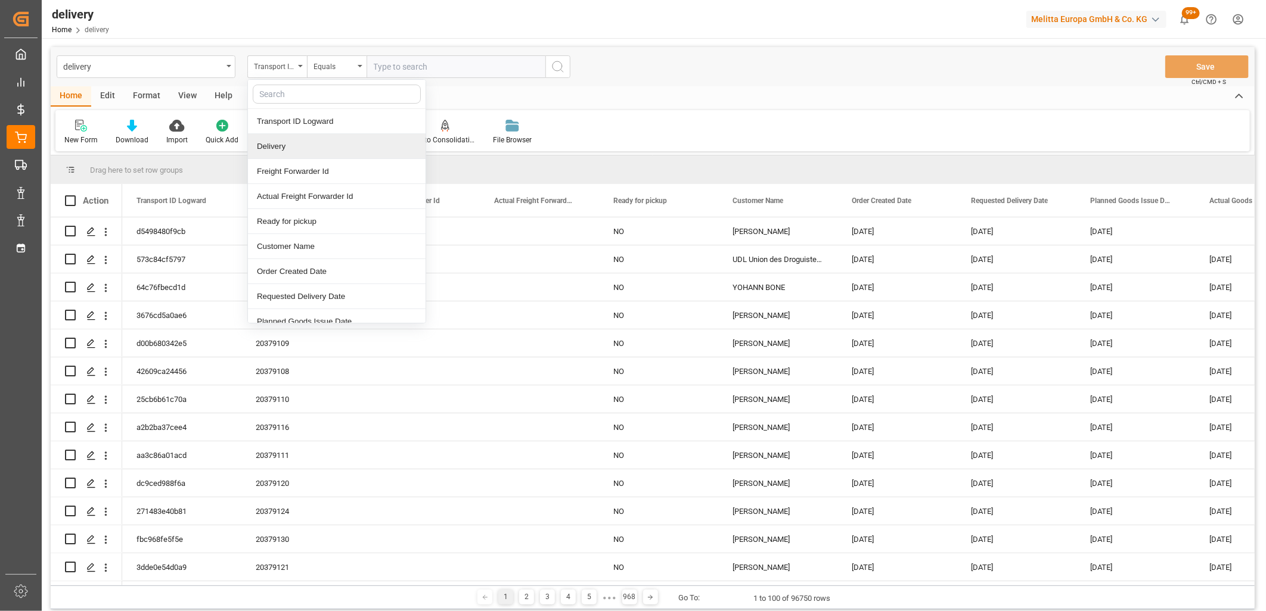
click at [273, 156] on div "Delivery" at bounding box center [337, 146] width 178 height 25
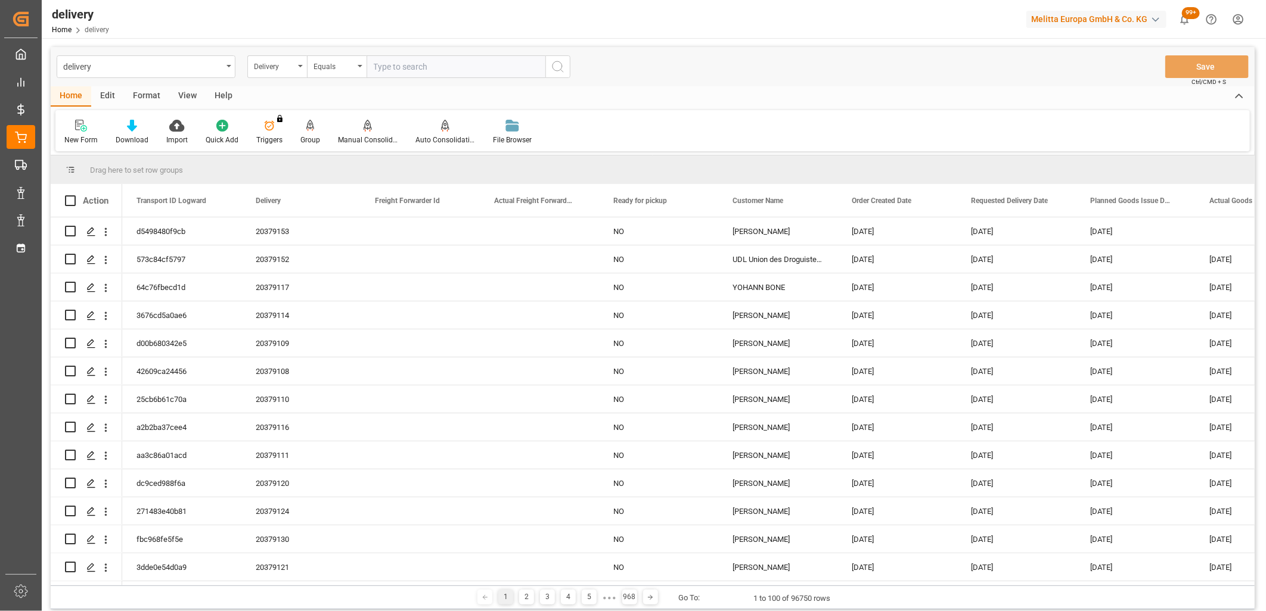
click at [372, 73] on input "text" at bounding box center [455, 66] width 179 height 23
type input "80003543"
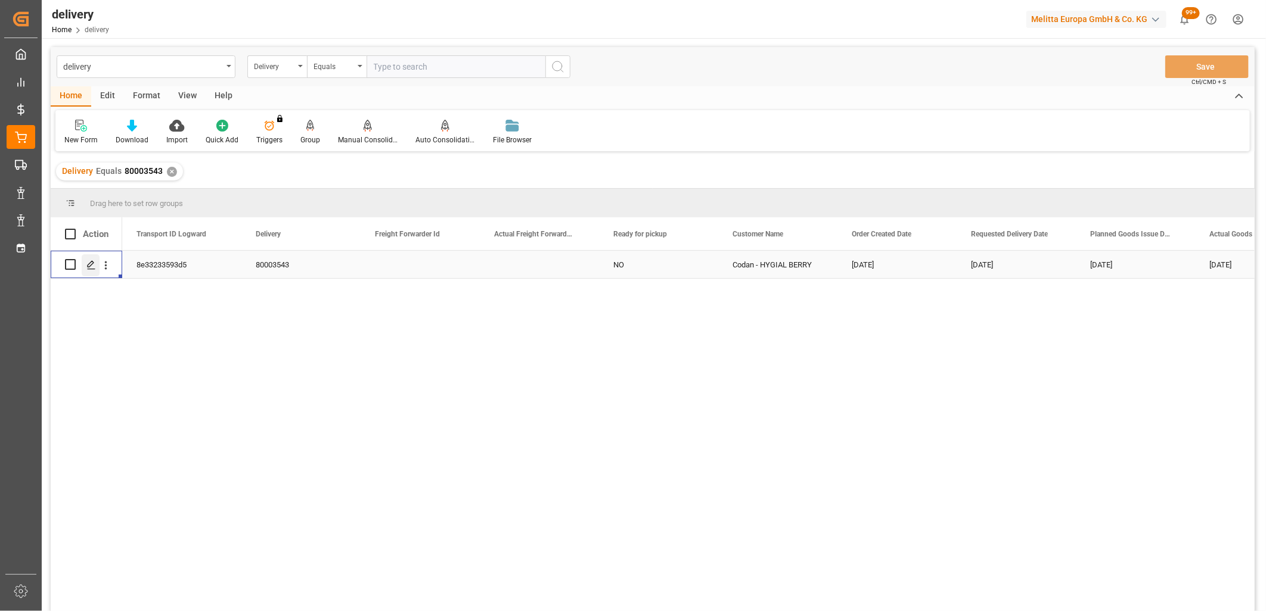
click at [90, 271] on div "Press SPACE to select this row." at bounding box center [91, 265] width 18 height 22
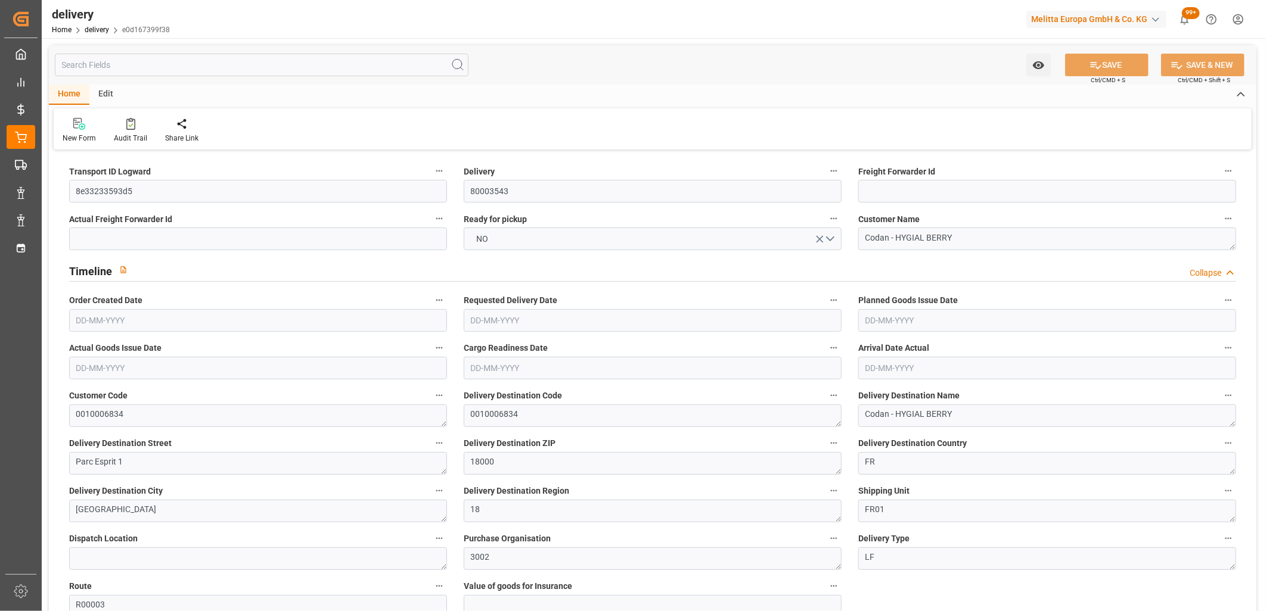
type input "[DATE]"
type input "[DATE] 01:00"
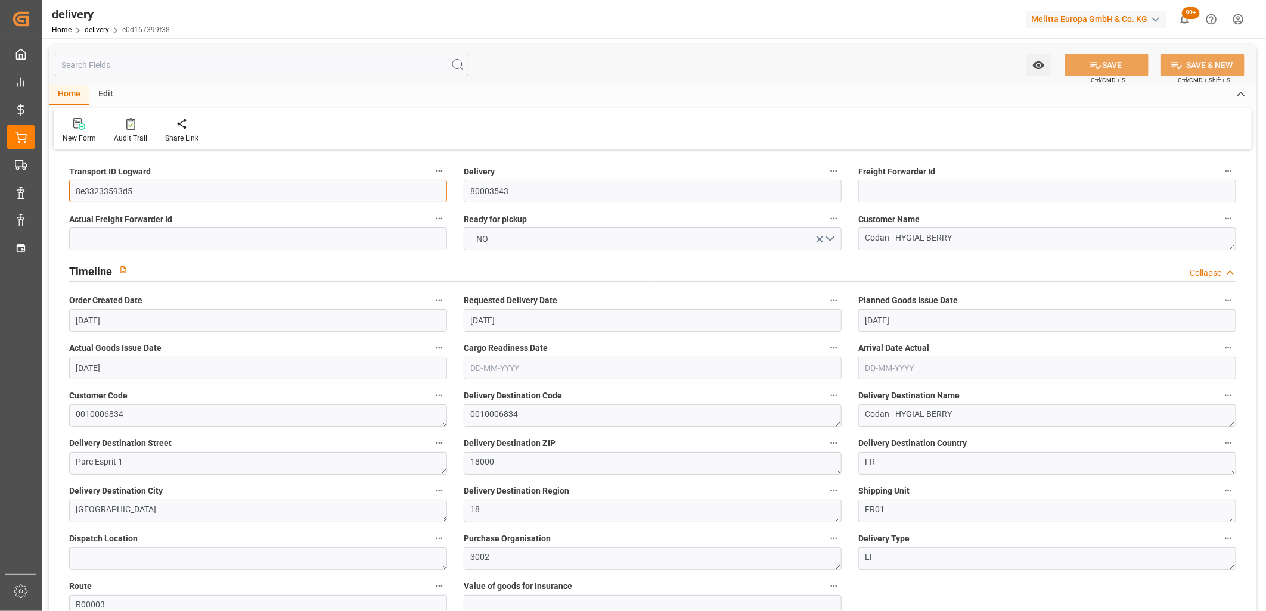
drag, startPoint x: 138, startPoint y: 192, endPoint x: 15, endPoint y: 176, distance: 123.8
click at [16, 176] on div "Created by potrace 1.15, written by [PERSON_NAME] [DATE]-[DATE] Created by potr…" at bounding box center [633, 305] width 1266 height 611
type input "x"
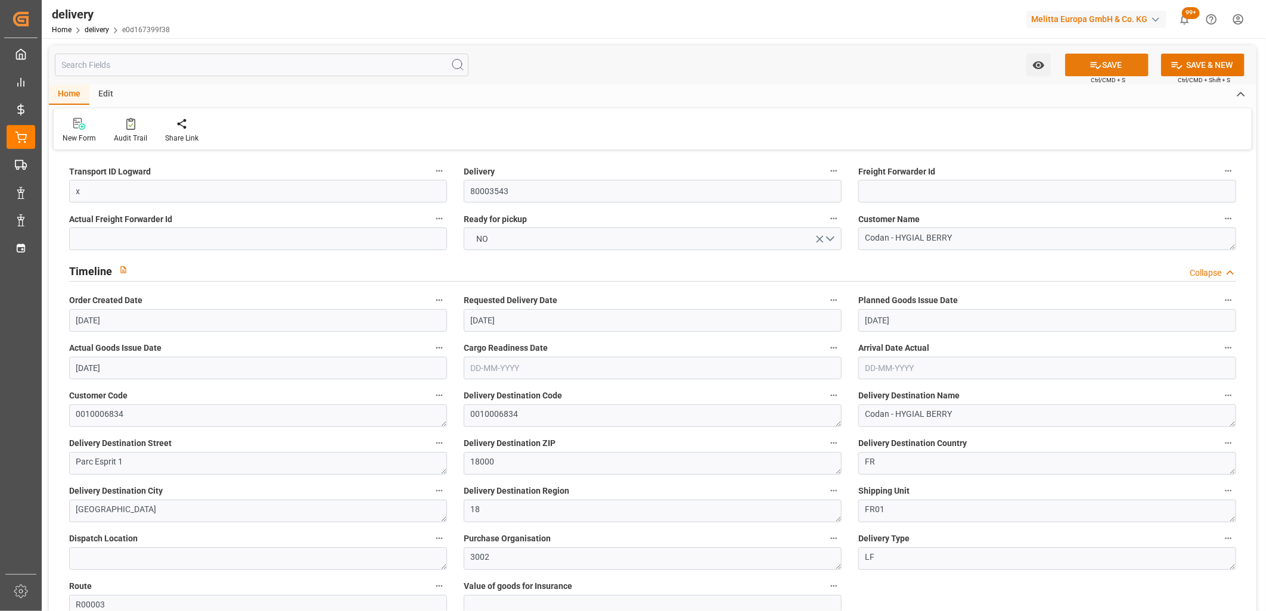
click at [1083, 69] on button "SAVE" at bounding box center [1106, 65] width 83 height 23
type textarea "x ~ Pallet(s) ~ [DATE] 00:00:00 ~ R00003 ~ [DATE] 00:00:00~0010006834"
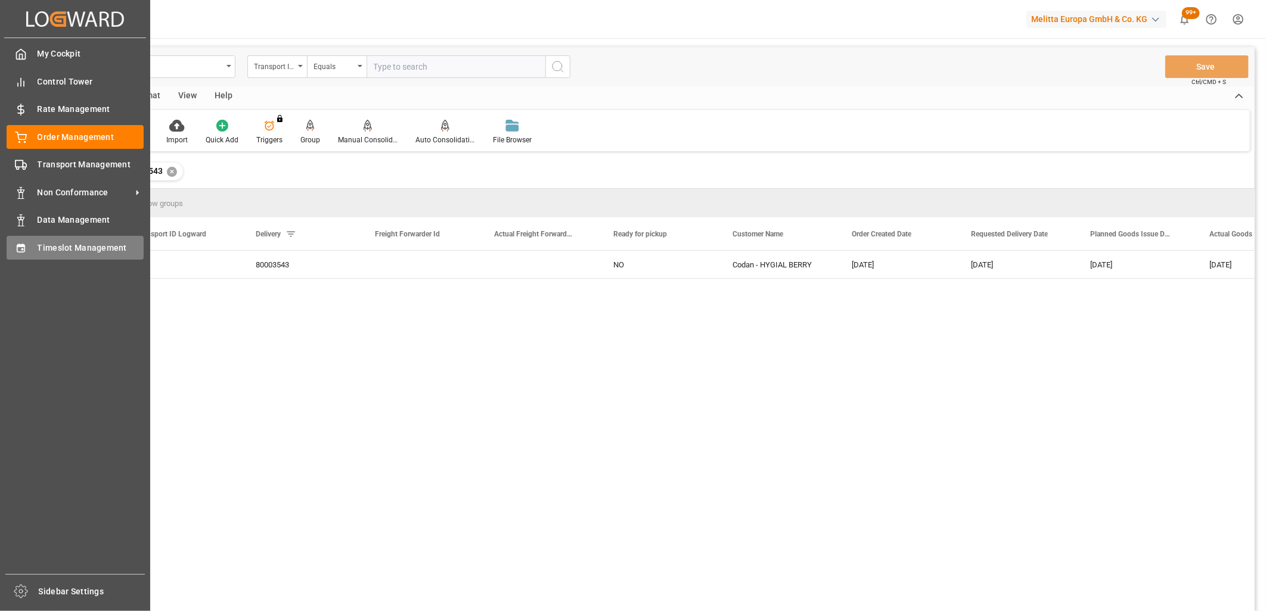
click at [36, 252] on div "Timeslot Management Timeslot Management" at bounding box center [75, 247] width 137 height 23
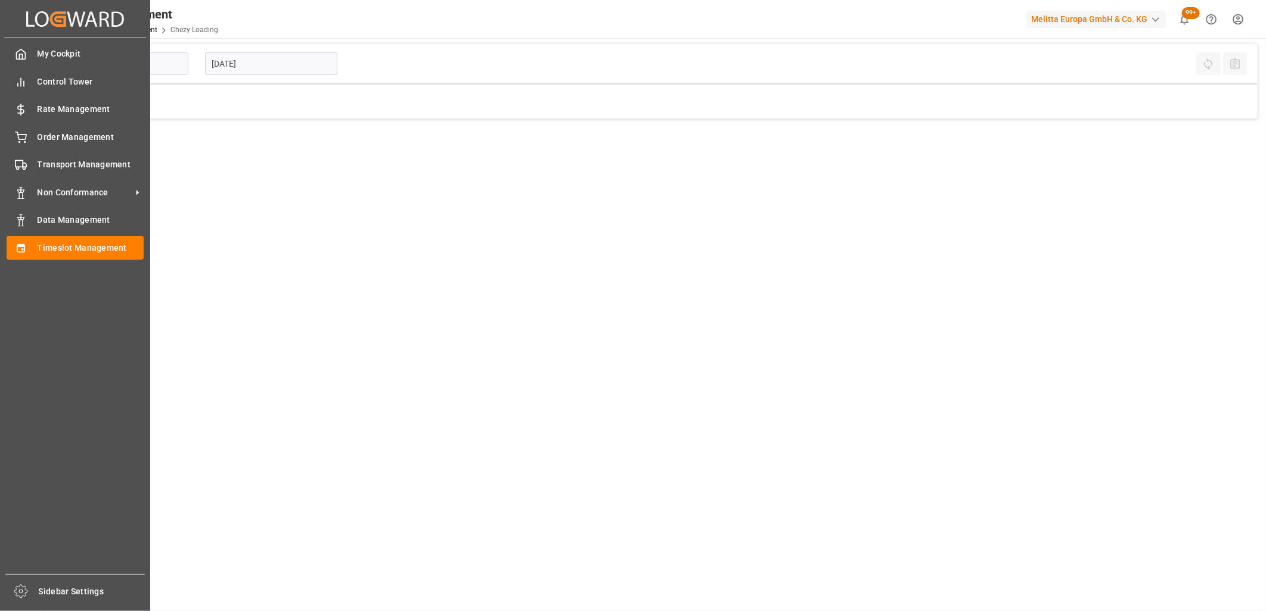
type input "Chezy Loading"
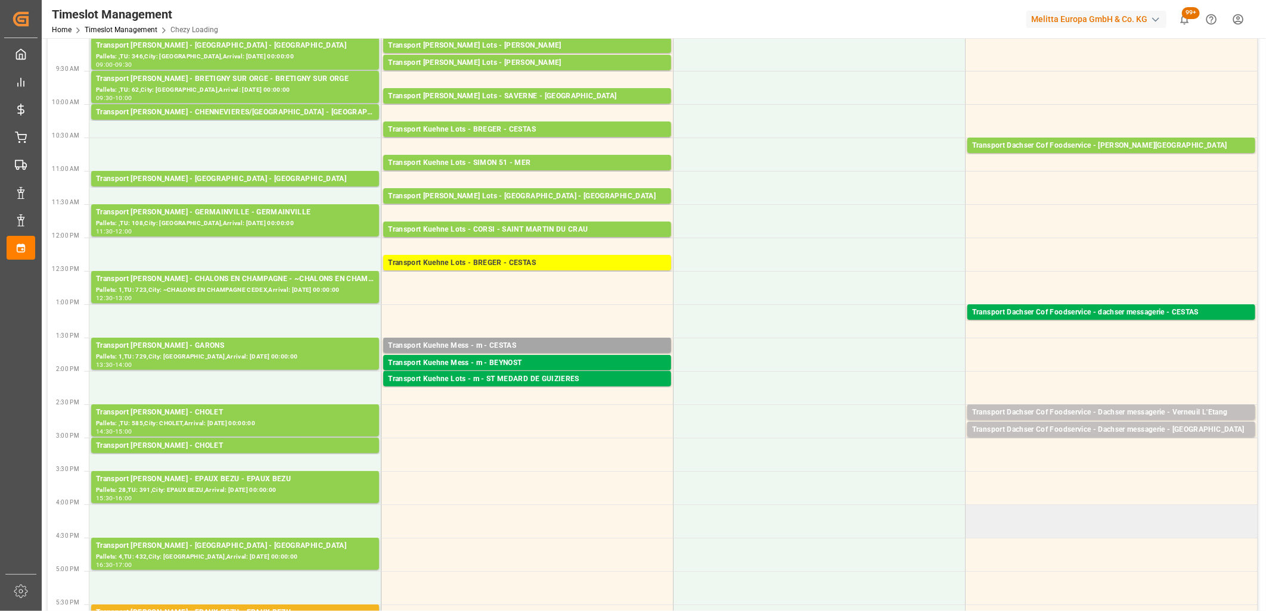
scroll to position [198, 0]
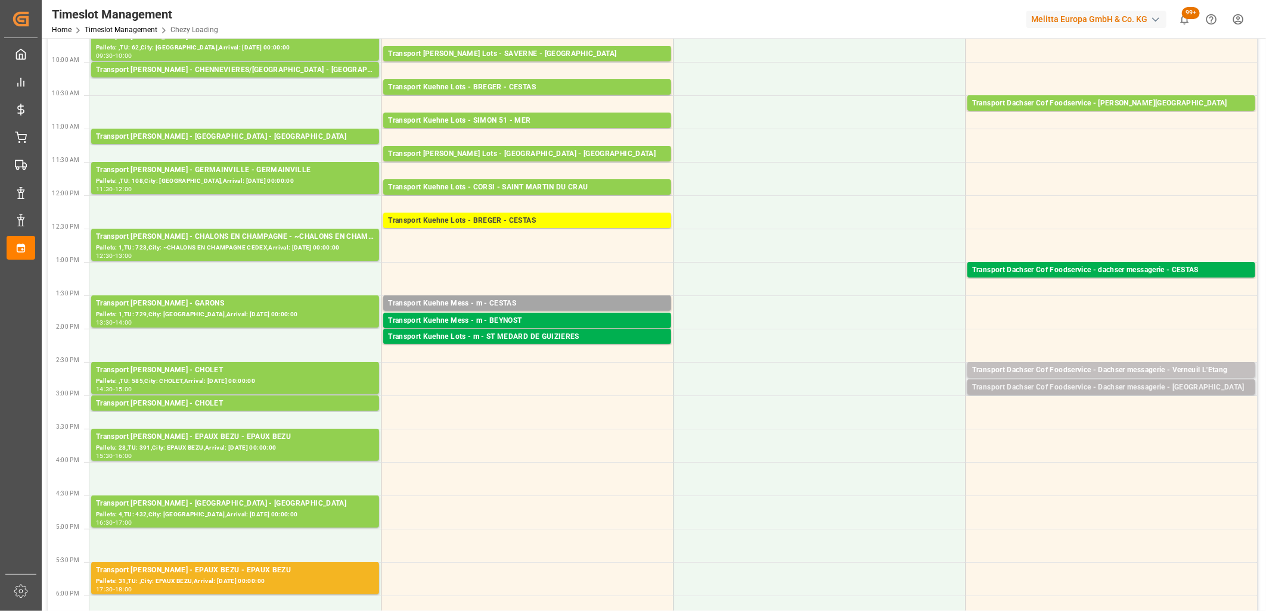
click at [1037, 390] on div "Transport Dachser Cof Foodservice - Dachser messagerie - [GEOGRAPHIC_DATA]" at bounding box center [1111, 388] width 278 height 12
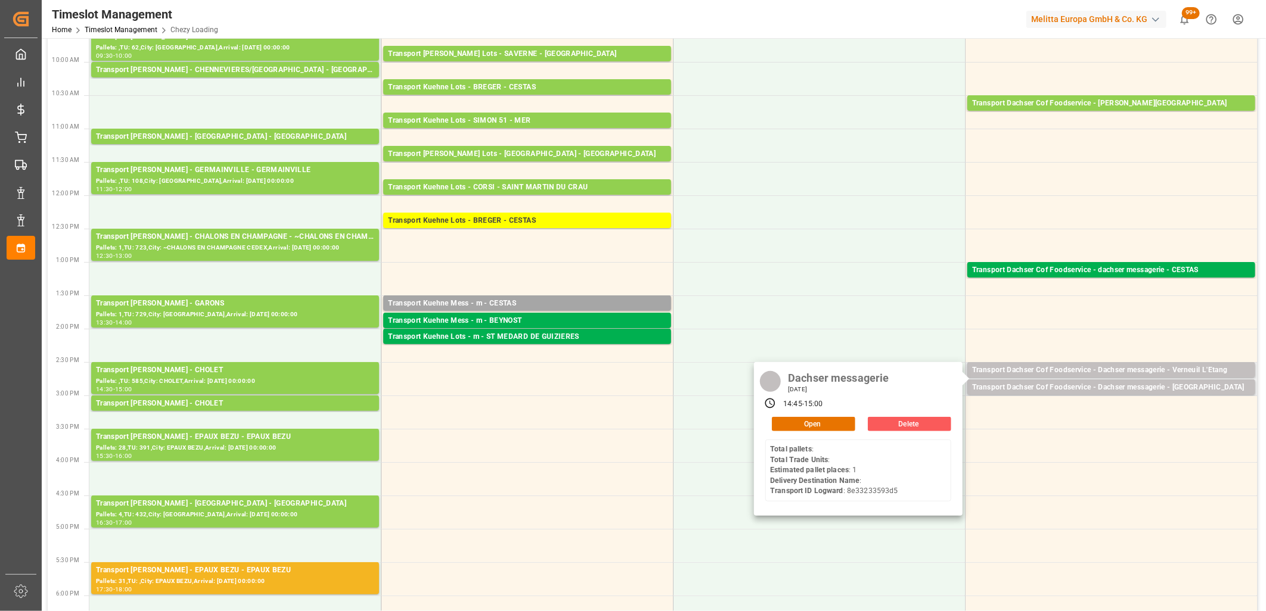
click at [886, 427] on button "Delete" at bounding box center [909, 424] width 83 height 14
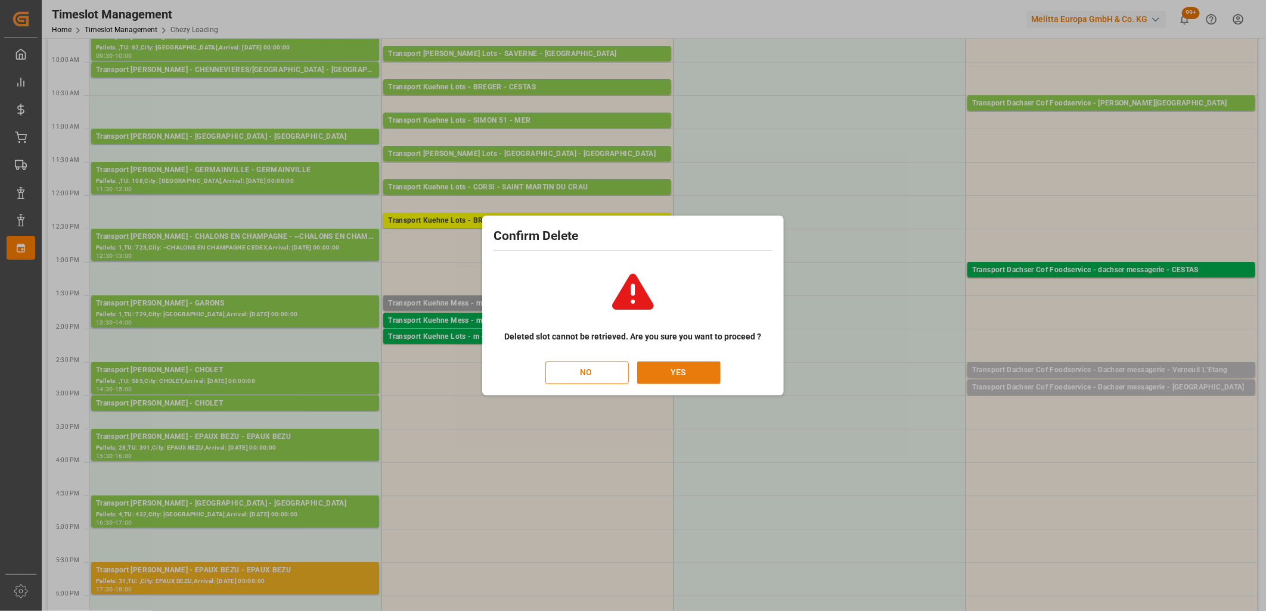
click at [691, 368] on button "YES" at bounding box center [678, 373] width 83 height 23
